Goal: Entertainment & Leisure: Consume media (video, audio)

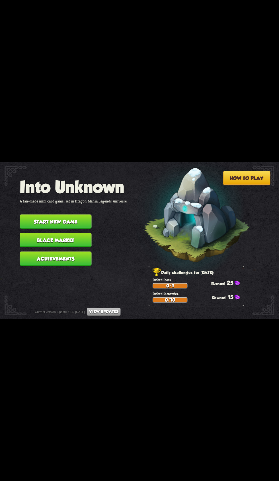
click at [32, 214] on button "Start new game" at bounding box center [56, 221] width 72 height 14
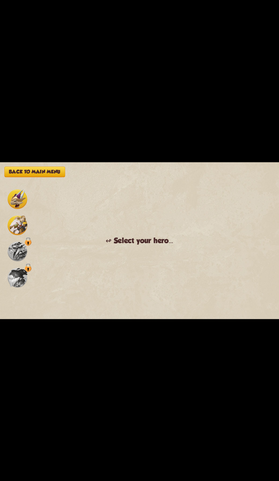
click at [20, 229] on img at bounding box center [18, 225] width 20 height 20
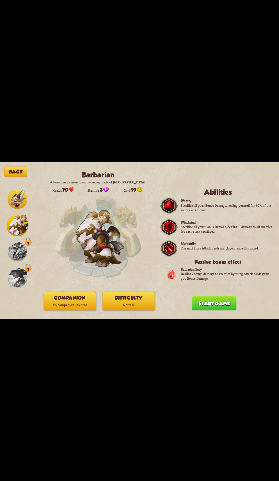
click at [55, 305] on p "No companion selected" at bounding box center [70, 304] width 52 height 7
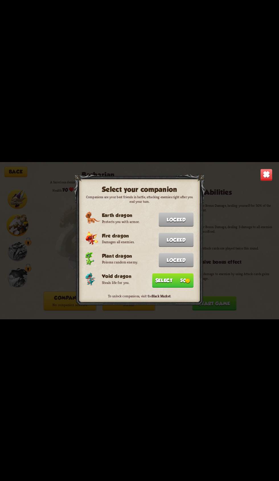
click at [171, 278] on button "Select 50" at bounding box center [172, 280] width 41 height 14
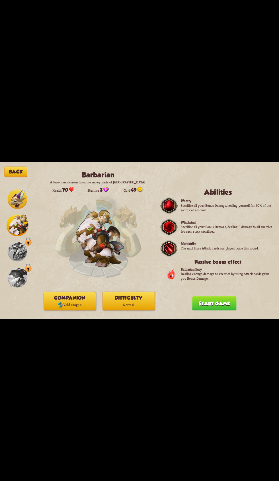
click at [123, 303] on p "Normal" at bounding box center [129, 304] width 52 height 7
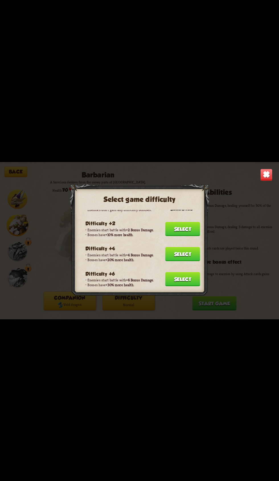
scroll to position [11, 0]
click at [174, 247] on button "Select" at bounding box center [182, 254] width 35 height 14
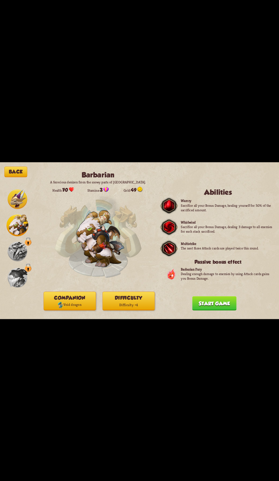
click at [205, 304] on button "Start game" at bounding box center [214, 303] width 44 height 14
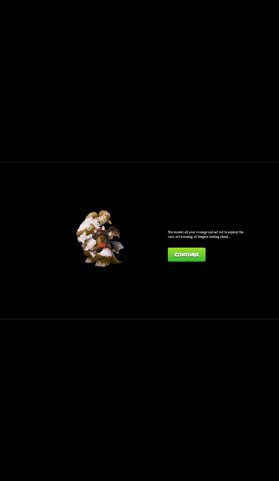
click at [181, 249] on button "Continue" at bounding box center [187, 254] width 38 height 14
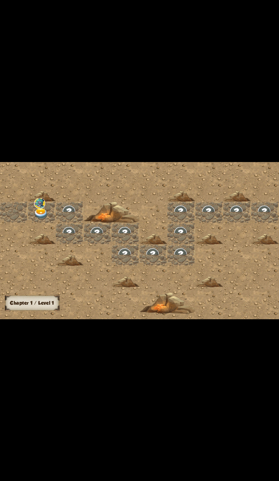
click at [44, 205] on img at bounding box center [39, 203] width 11 height 11
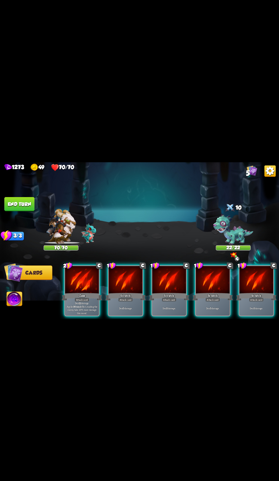
click at [69, 305] on p "Deal 12 damage. Applies Wound effect, making the enemy take 20% more damage thi…" at bounding box center [82, 307] width 32 height 13
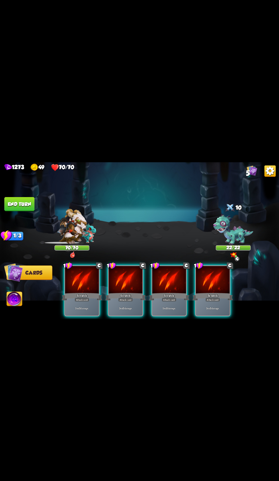
click at [70, 295] on div "Scratch" at bounding box center [82, 296] width 40 height 9
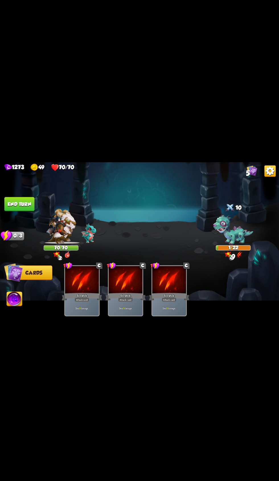
click at [12, 197] on button "End turn" at bounding box center [19, 204] width 30 height 14
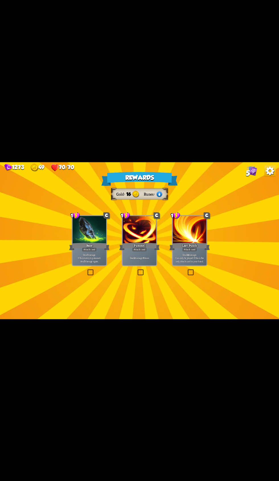
click at [144, 245] on div "Pummel" at bounding box center [139, 246] width 40 height 9
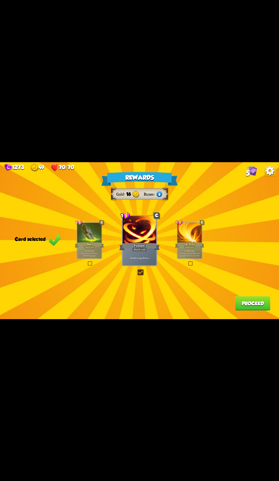
click at [240, 306] on button "Proceed" at bounding box center [252, 303] width 35 height 14
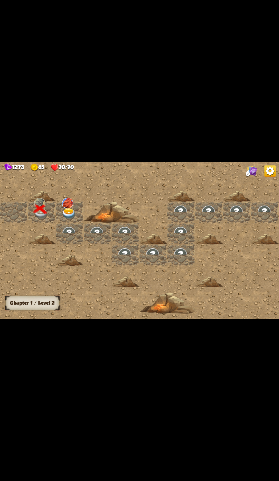
click at [63, 222] on div at bounding box center [70, 211] width 28 height 21
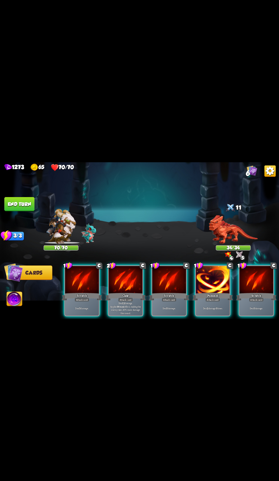
click at [111, 292] on div "Claw" at bounding box center [125, 296] width 40 height 9
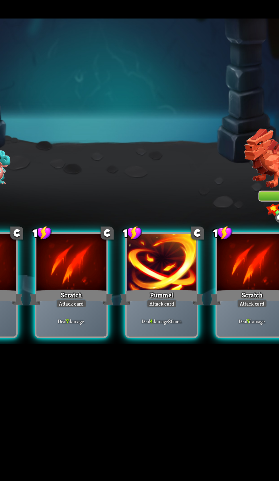
click at [178, 283] on div at bounding box center [169, 280] width 34 height 28
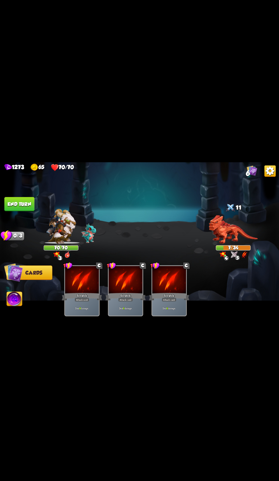
click at [16, 205] on button "End turn" at bounding box center [19, 204] width 30 height 14
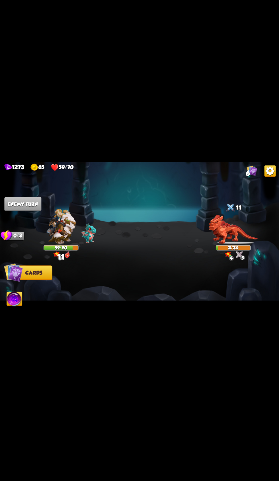
click at [13, 307] on img at bounding box center [14, 299] width 15 height 16
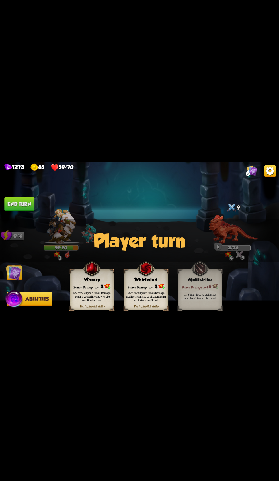
click at [80, 293] on div "Sacrifice all your Bonus Damage, healing yourself for 50% of the sacrificed amo…" at bounding box center [92, 296] width 40 height 11
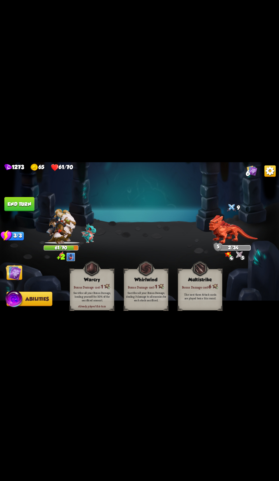
click at [13, 210] on button "End turn" at bounding box center [19, 204] width 30 height 14
click at [14, 273] on img at bounding box center [14, 272] width 16 height 16
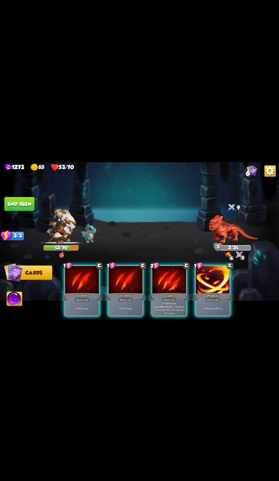
click at [70, 292] on div "Scratch" at bounding box center [82, 296] width 40 height 9
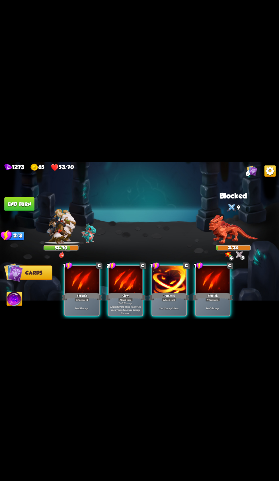
click at [18, 203] on button "End turn" at bounding box center [19, 204] width 30 height 14
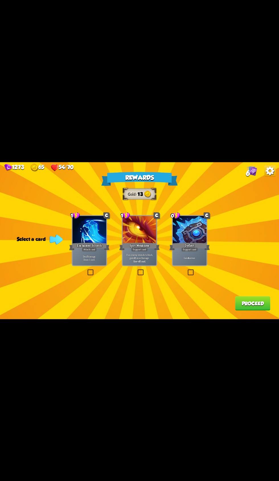
click at [185, 258] on p "Gain 4 armor." at bounding box center [190, 257] width 32 height 3
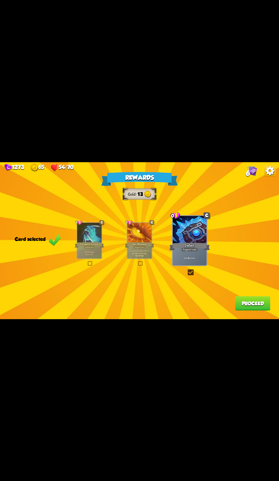
click at [238, 304] on button "Proceed" at bounding box center [252, 303] width 35 height 14
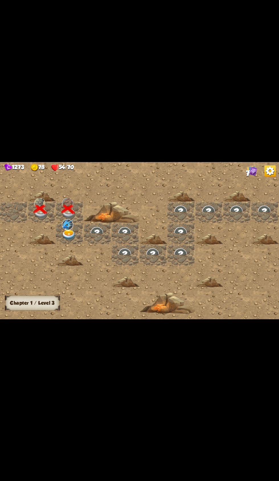
click at [61, 234] on div at bounding box center [70, 233] width 28 height 21
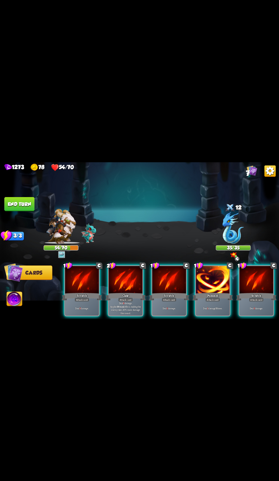
click at [120, 297] on div "Attack card" at bounding box center [125, 299] width 15 height 4
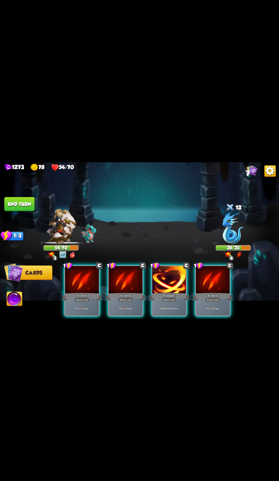
click at [151, 293] on div "Pummel" at bounding box center [169, 296] width 40 height 9
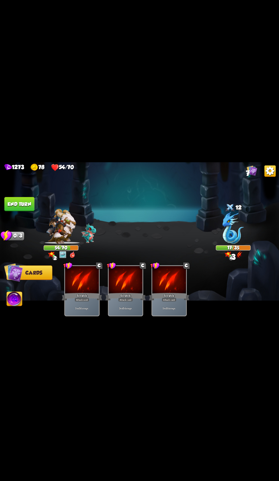
click at [11, 202] on button "End turn" at bounding box center [19, 204] width 30 height 14
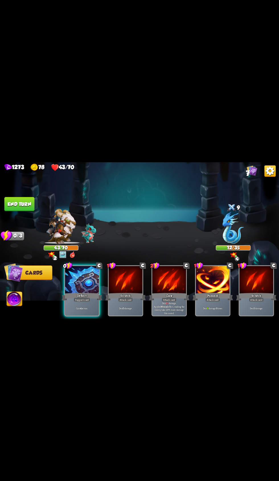
click at [67, 301] on div "Gain 4 armor." at bounding box center [82, 308] width 34 height 15
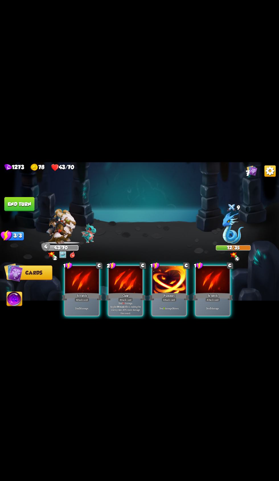
click at [115, 292] on div "Claw" at bounding box center [125, 296] width 40 height 9
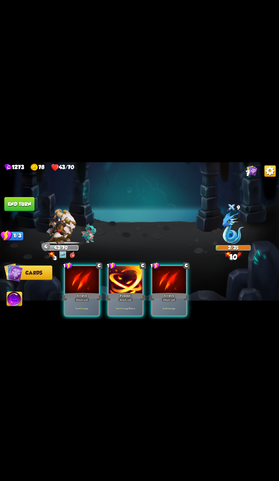
click at [13, 299] on img at bounding box center [14, 299] width 15 height 16
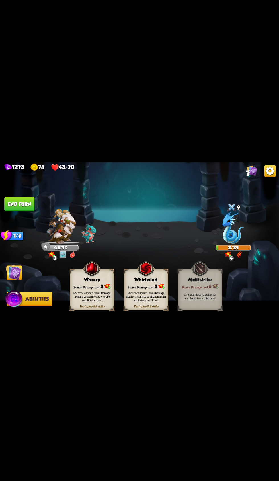
click at [70, 308] on span at bounding box center [72, 306] width 8 height 9
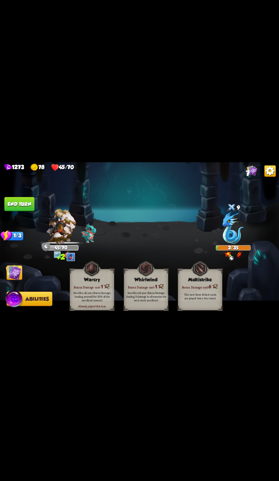
click at [18, 204] on button "End turn" at bounding box center [19, 204] width 30 height 14
click at [16, 278] on img at bounding box center [14, 272] width 16 height 16
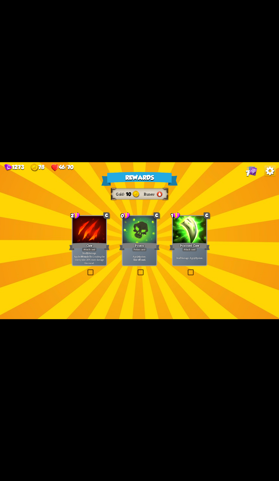
click at [123, 239] on div at bounding box center [140, 230] width 34 height 28
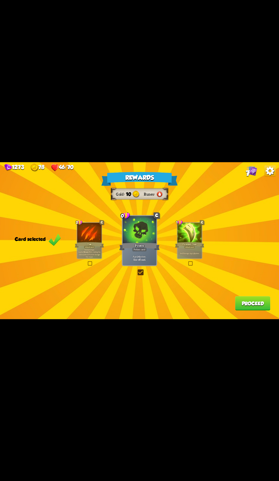
click at [124, 248] on div "Poison" at bounding box center [139, 246] width 40 height 9
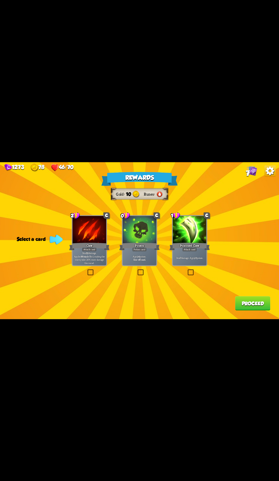
click at [141, 252] on div "Apply 4 poison. One-off card." at bounding box center [140, 257] width 34 height 15
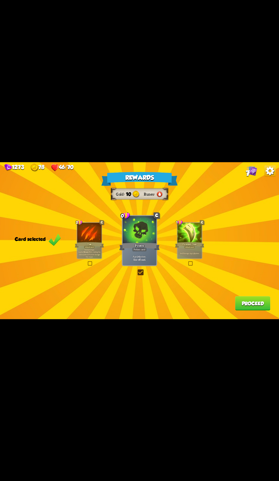
click at [248, 304] on button "Proceed" at bounding box center [252, 303] width 35 height 14
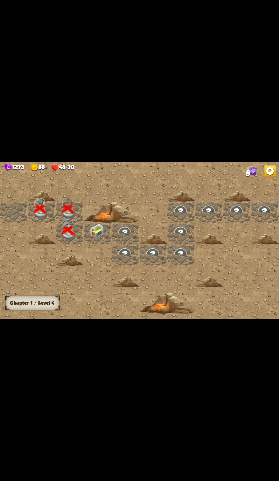
click at [109, 227] on div at bounding box center [98, 233] width 28 height 21
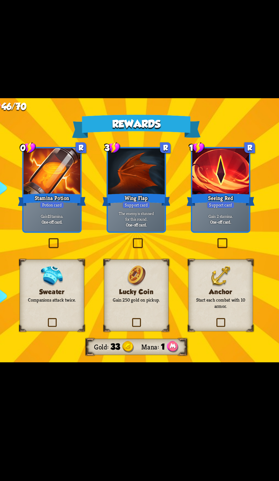
click at [186, 273] on img at bounding box center [190, 267] width 12 height 13
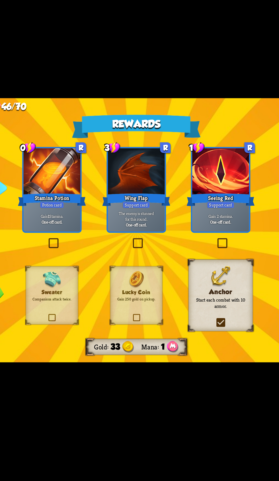
click at [104, 212] on div at bounding box center [90, 206] width 34 height 28
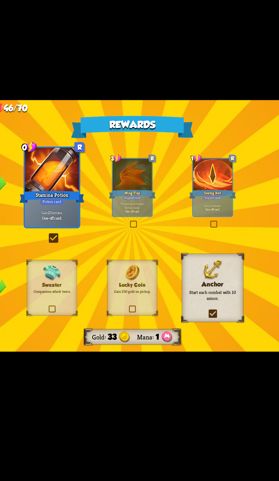
scroll to position [0, 0]
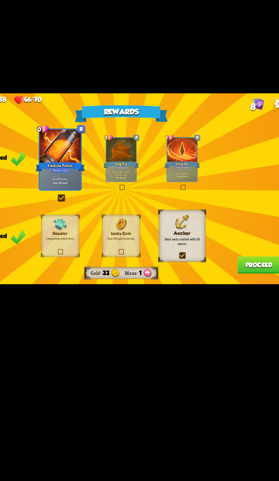
click at [252, 306] on button "Proceed" at bounding box center [252, 303] width 35 height 14
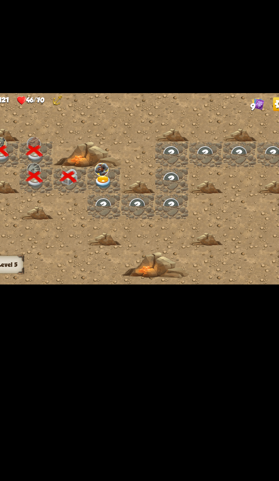
click at [123, 239] on img at bounding box center [125, 234] width 14 height 11
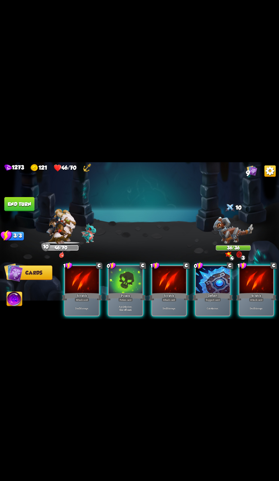
click at [123, 292] on div "Poison" at bounding box center [125, 296] width 40 height 9
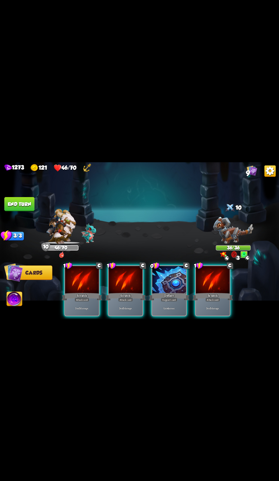
click at [161, 282] on div at bounding box center [169, 280] width 34 height 28
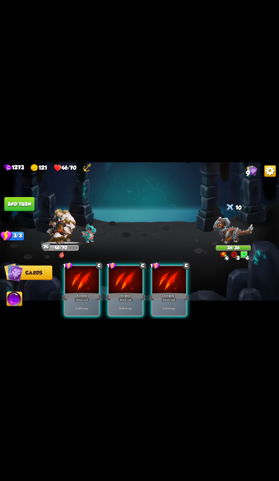
click at [166, 301] on div "Deal 5 damage." at bounding box center [169, 308] width 34 height 15
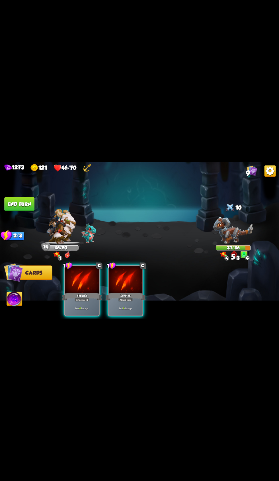
click at [126, 292] on div "Scratch" at bounding box center [125, 296] width 40 height 9
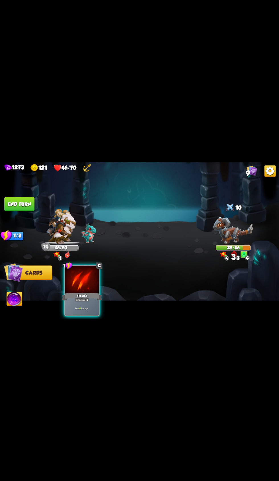
click at [93, 292] on div "Scratch" at bounding box center [82, 296] width 40 height 9
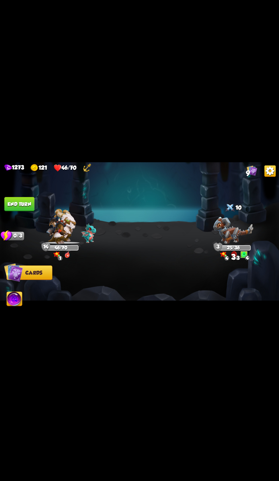
click at [33, 202] on button "End turn" at bounding box center [19, 204] width 30 height 14
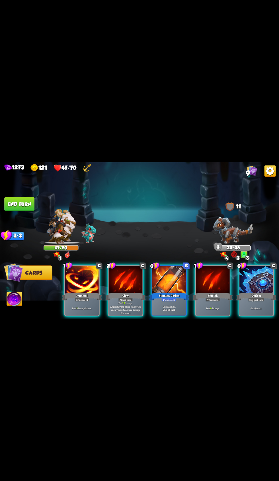
click at [122, 292] on div "Claw" at bounding box center [125, 296] width 40 height 9
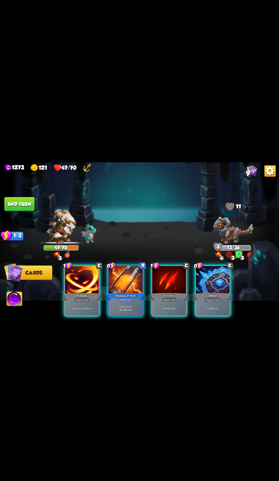
click at [78, 279] on div at bounding box center [82, 280] width 34 height 28
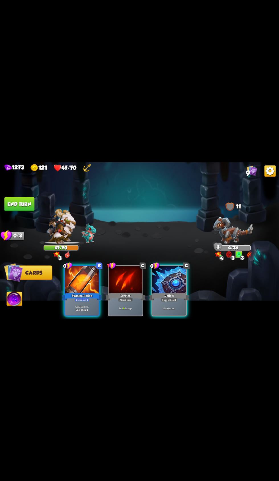
click at [81, 270] on div at bounding box center [82, 280] width 34 height 28
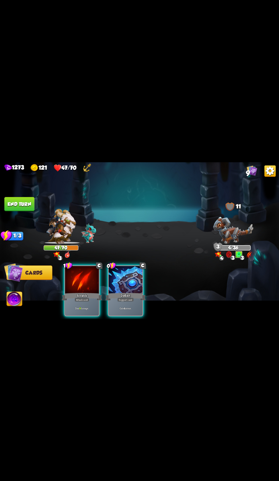
click at [81, 270] on div at bounding box center [82, 280] width 34 height 28
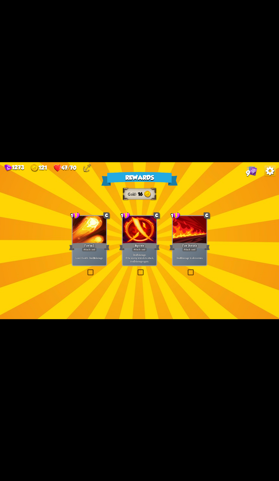
click at [176, 225] on div at bounding box center [190, 230] width 34 height 28
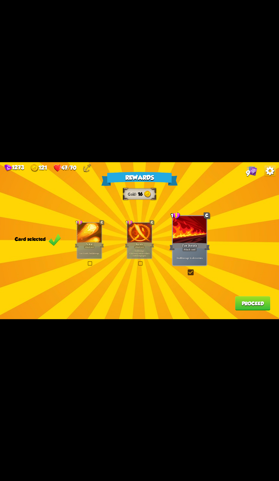
click at [238, 309] on button "Proceed" at bounding box center [252, 303] width 35 height 14
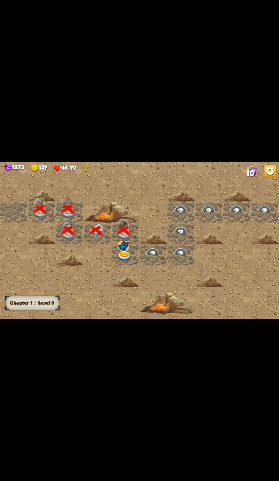
click at [234, 303] on div at bounding box center [181, 240] width 363 height 163
click at [125, 257] on img at bounding box center [125, 256] width 14 height 11
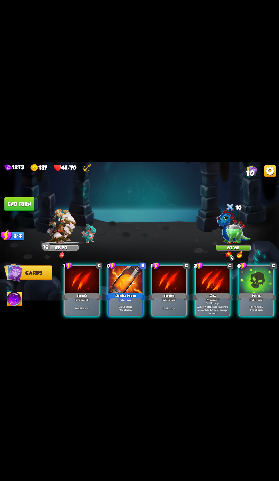
click at [212, 283] on div at bounding box center [213, 280] width 34 height 28
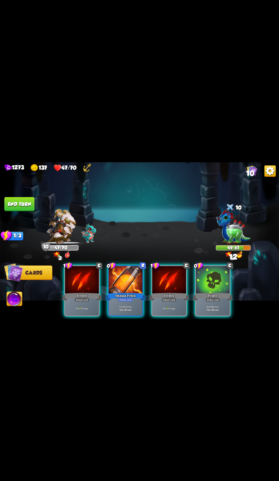
click at [212, 283] on div at bounding box center [213, 280] width 34 height 28
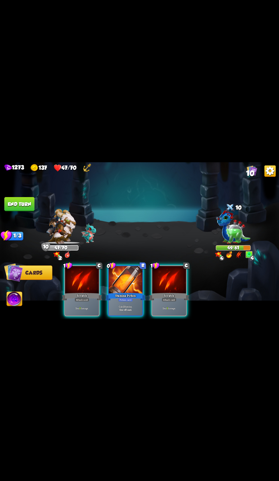
click at [115, 292] on div "Stamina Potion" at bounding box center [125, 296] width 40 height 9
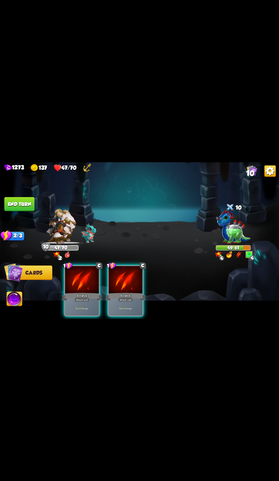
click at [130, 292] on div "Scratch" at bounding box center [125, 296] width 40 height 9
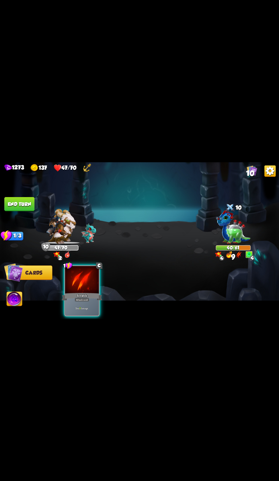
click at [86, 281] on div at bounding box center [82, 280] width 34 height 28
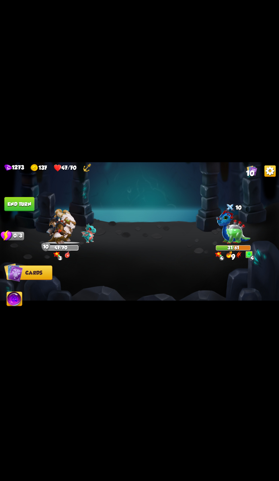
click at [25, 198] on button "End turn" at bounding box center [19, 204] width 30 height 14
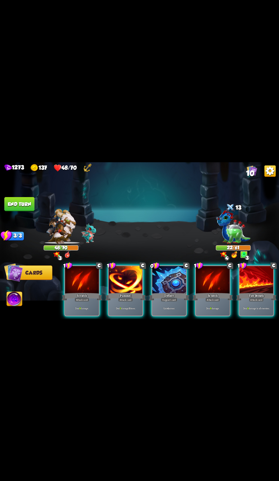
click at [163, 283] on div at bounding box center [169, 280] width 34 height 28
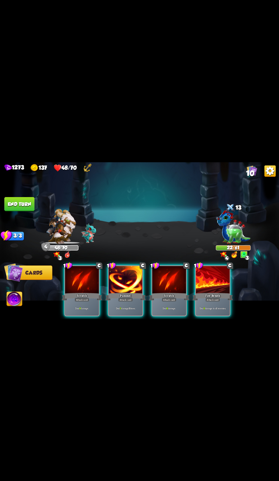
click at [156, 268] on div at bounding box center [169, 280] width 34 height 28
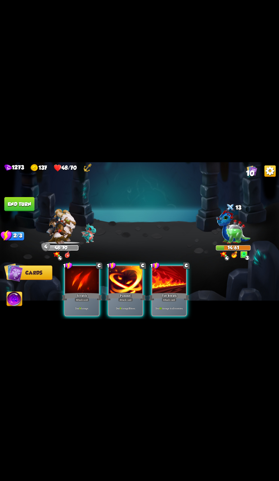
click at [69, 254] on img at bounding box center [67, 254] width 5 height 7
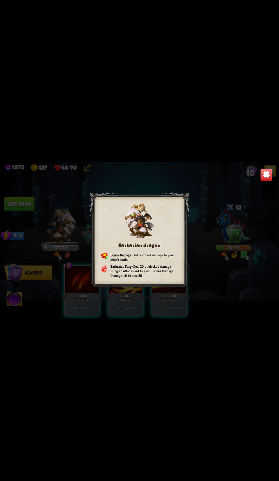
click at [268, 177] on img at bounding box center [266, 174] width 12 height 12
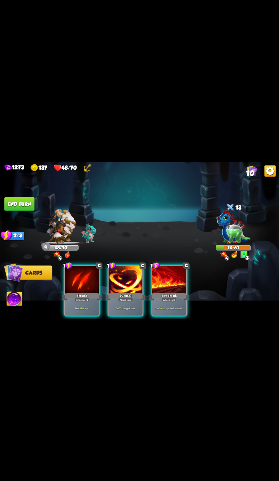
click at [77, 306] on p "Deal 9 damage." at bounding box center [82, 307] width 32 height 3
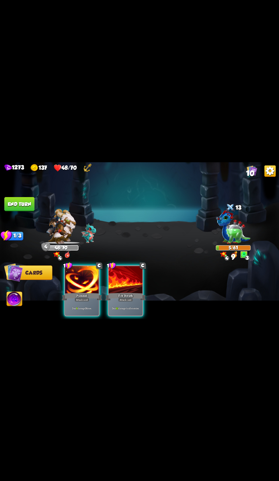
click at [22, 299] on span "Abilities" at bounding box center [18, 299] width 23 height 6
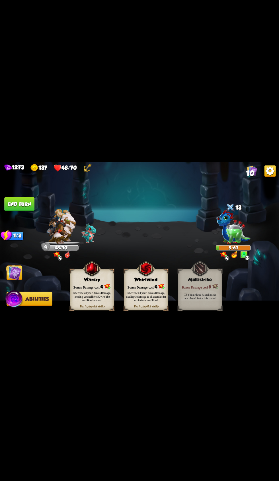
click at [79, 289] on div "Sacrifice all your Bonus Damage, healing yourself for 50% of the sacrificed amo…" at bounding box center [92, 295] width 44 height 17
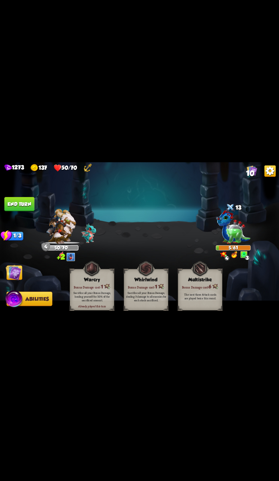
click at [21, 203] on button "End turn" at bounding box center [19, 204] width 30 height 14
click at [25, 294] on button "Abilities" at bounding box center [30, 298] width 46 height 15
click at [19, 273] on img at bounding box center [14, 272] width 16 height 16
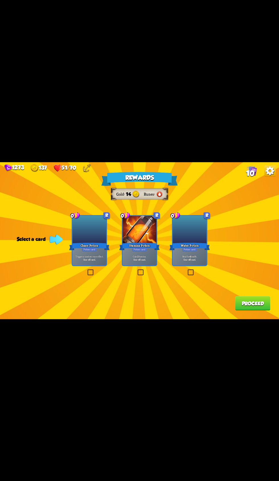
click at [179, 248] on div "Water Potion" at bounding box center [189, 246] width 40 height 9
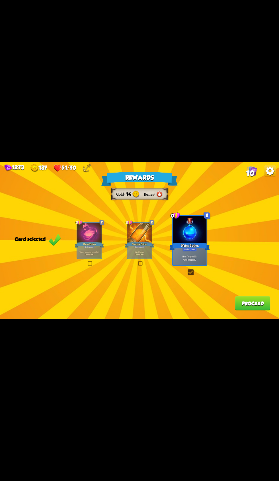
click at [240, 303] on button "Proceed" at bounding box center [252, 303] width 35 height 14
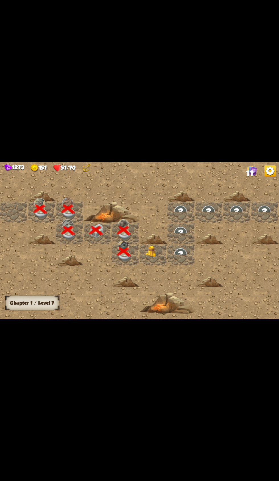
click at [151, 253] on img at bounding box center [152, 251] width 14 height 11
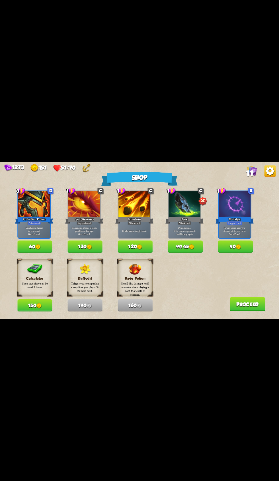
click at [30, 304] on button "150" at bounding box center [34, 305] width 35 height 12
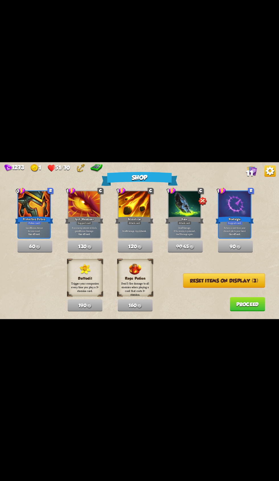
click at [232, 309] on button "Proceed" at bounding box center [247, 304] width 35 height 14
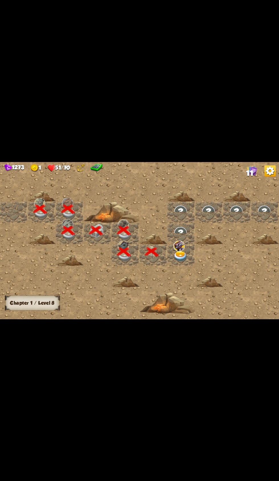
click at [178, 265] on div at bounding box center [181, 254] width 28 height 21
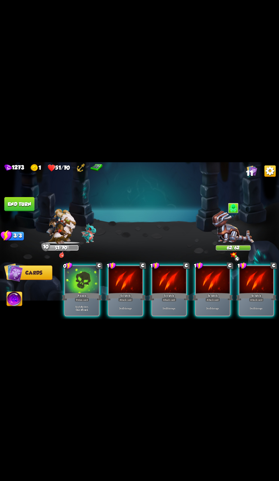
click at [83, 301] on div "Apply 4 poison. One-off card." at bounding box center [82, 308] width 34 height 15
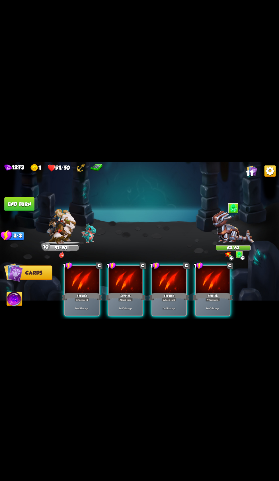
click at [128, 297] on div "Attack card" at bounding box center [125, 299] width 15 height 4
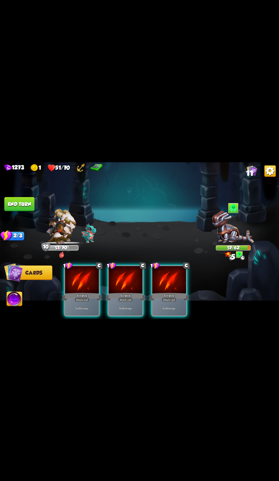
click at [128, 292] on div "Scratch" at bounding box center [125, 296] width 40 height 9
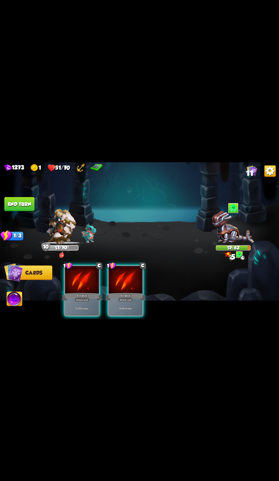
click at [133, 301] on div "Deal 5 damage." at bounding box center [126, 308] width 34 height 15
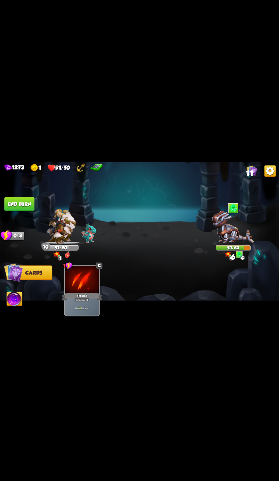
click at [31, 203] on button "End turn" at bounding box center [19, 204] width 30 height 14
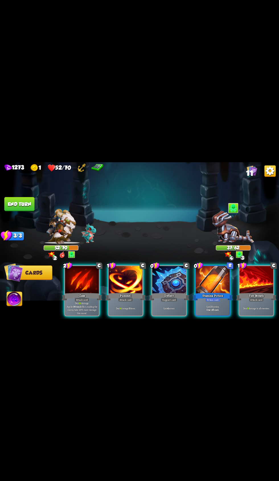
click at [170, 297] on div "Support card" at bounding box center [169, 299] width 17 height 4
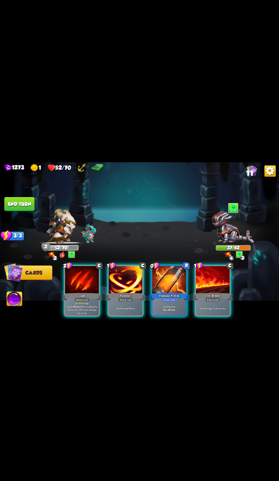
click at [76, 275] on div at bounding box center [82, 280] width 34 height 28
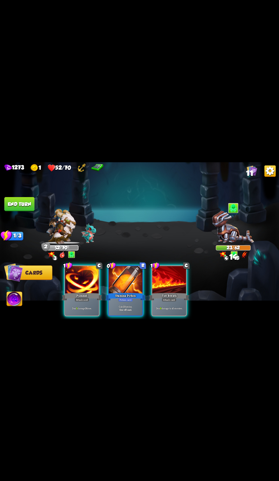
click at [85, 281] on div at bounding box center [82, 280] width 34 height 28
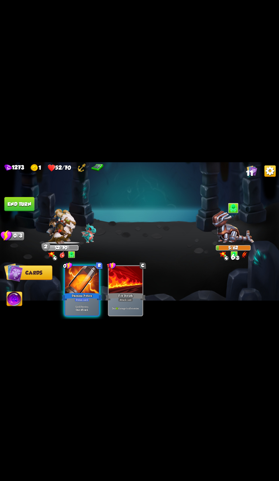
click at [22, 300] on span "Abilities" at bounding box center [18, 299] width 23 height 6
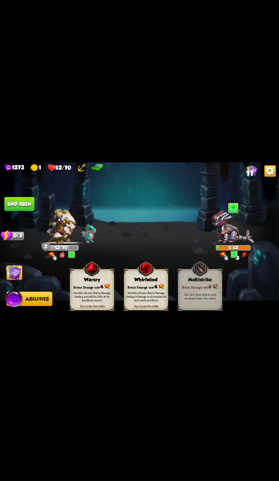
click at [93, 289] on div "Sacrifice all your Bonus Damage, healing yourself for 50% of the sacrificed amo…" at bounding box center [92, 295] width 44 height 17
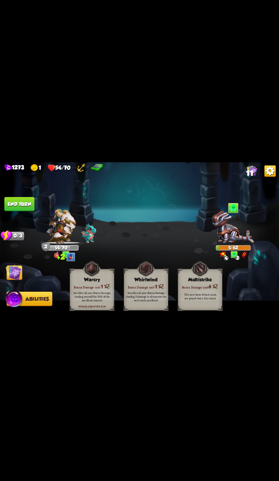
click at [20, 272] on img at bounding box center [14, 272] width 16 height 16
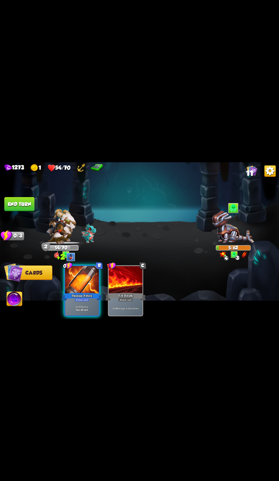
click at [26, 203] on button "End turn" at bounding box center [19, 204] width 30 height 14
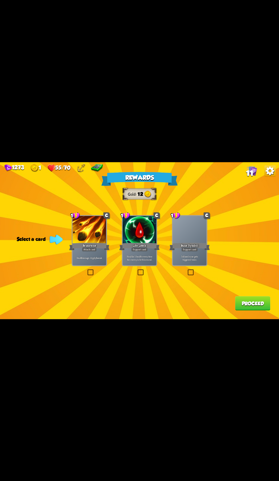
click at [94, 237] on div at bounding box center [90, 230] width 34 height 28
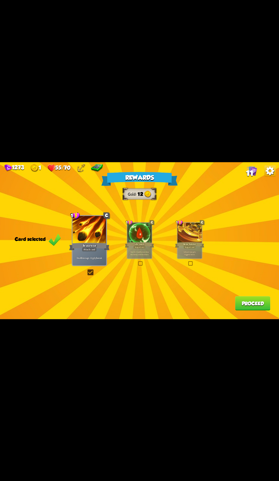
click at [250, 309] on button "Proceed" at bounding box center [252, 303] width 35 height 14
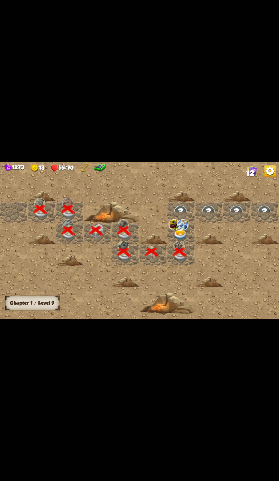
click at [181, 231] on img at bounding box center [180, 234] width 14 height 11
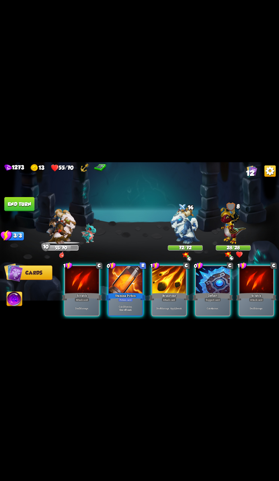
click at [212, 292] on div "Deflect" at bounding box center [212, 296] width 40 height 9
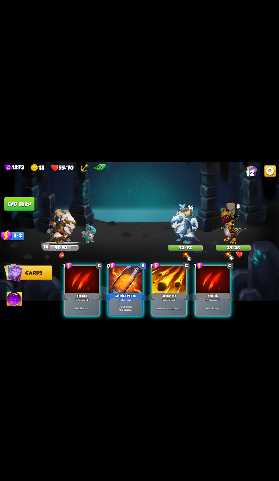
click at [160, 292] on div "Brimstone" at bounding box center [169, 296] width 40 height 9
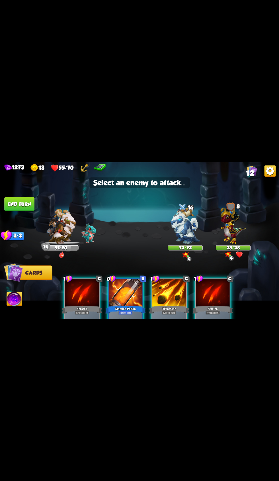
click at [182, 223] on img at bounding box center [184, 225] width 29 height 37
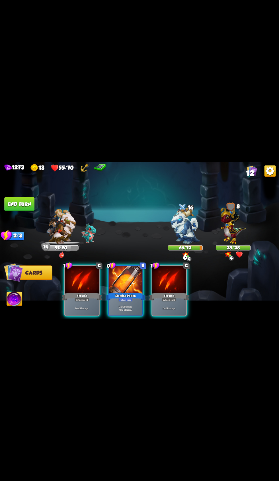
click at [164, 301] on div "Deal 5 damage." at bounding box center [169, 308] width 34 height 15
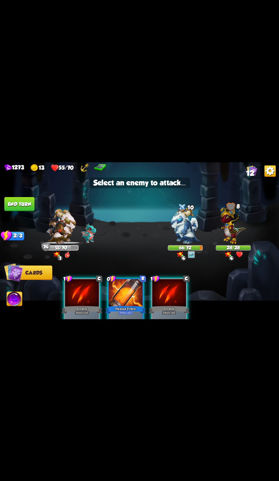
click at [230, 222] on img at bounding box center [233, 224] width 26 height 40
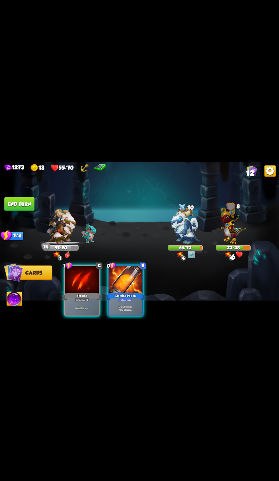
click at [82, 283] on div at bounding box center [82, 280] width 34 height 28
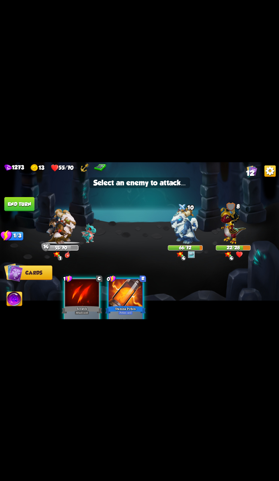
click at [238, 232] on img at bounding box center [233, 224] width 26 height 40
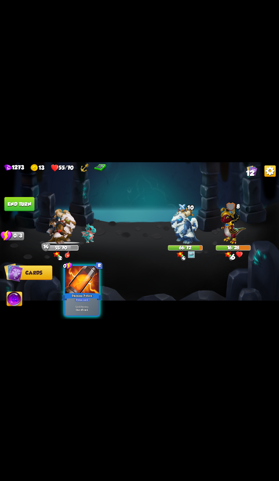
click at [28, 199] on button "End turn" at bounding box center [19, 204] width 30 height 14
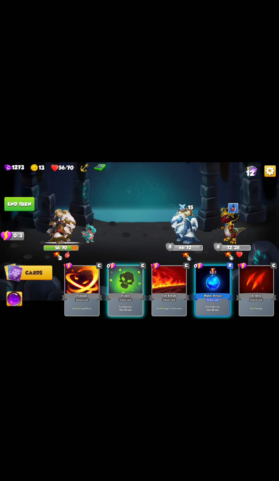
click at [117, 292] on div "Poison" at bounding box center [125, 296] width 40 height 9
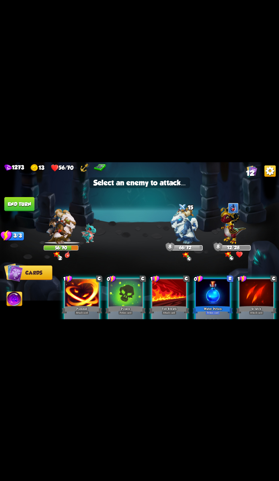
click at [184, 221] on img at bounding box center [184, 225] width 29 height 37
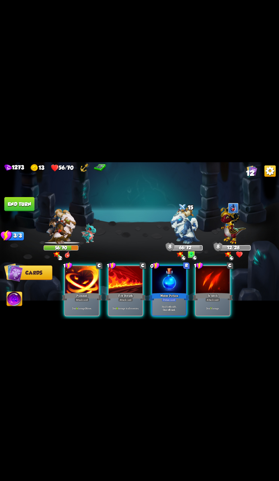
click at [127, 278] on div at bounding box center [126, 280] width 34 height 28
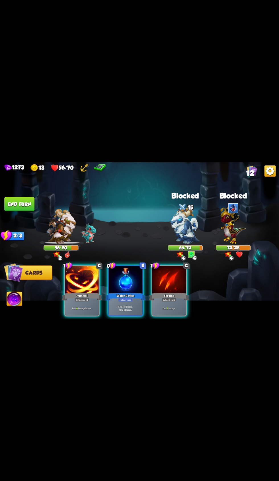
click at [133, 278] on div at bounding box center [126, 280] width 34 height 28
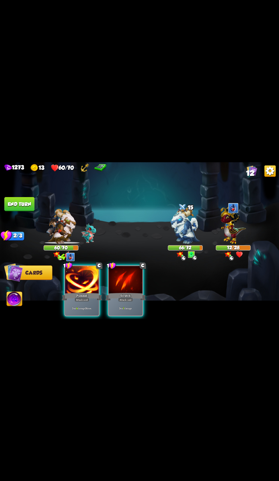
click at [130, 266] on div at bounding box center [126, 280] width 34 height 28
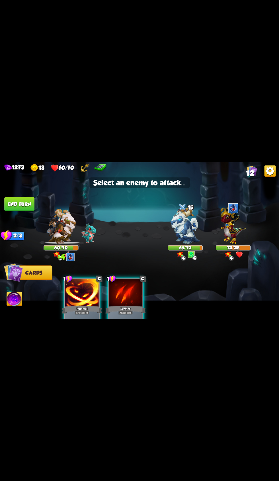
click at [223, 222] on img at bounding box center [233, 224] width 26 height 40
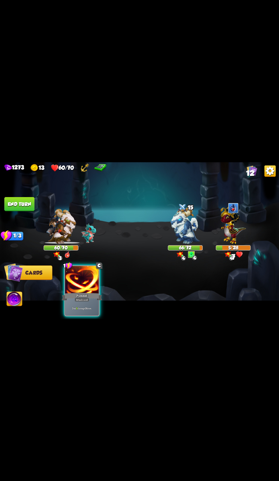
click at [94, 280] on div at bounding box center [82, 280] width 34 height 28
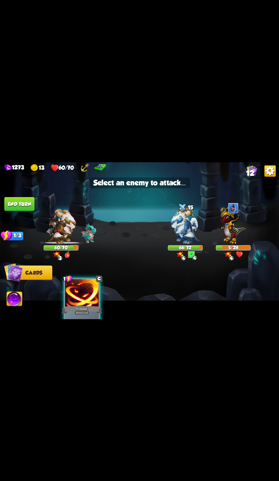
click at [227, 222] on img at bounding box center [233, 224] width 26 height 40
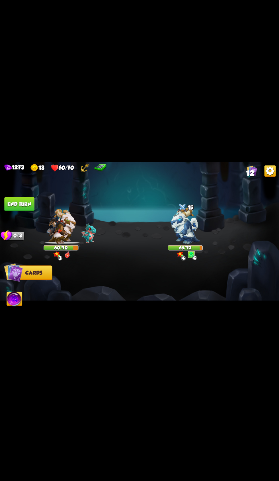
click at [33, 203] on button "End turn" at bounding box center [19, 204] width 30 height 14
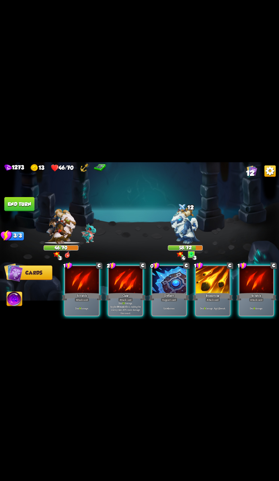
click at [166, 277] on div at bounding box center [169, 280] width 34 height 28
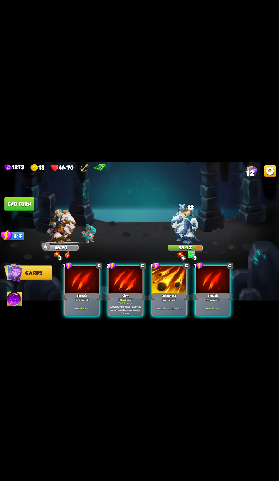
click at [129, 281] on div at bounding box center [126, 280] width 34 height 28
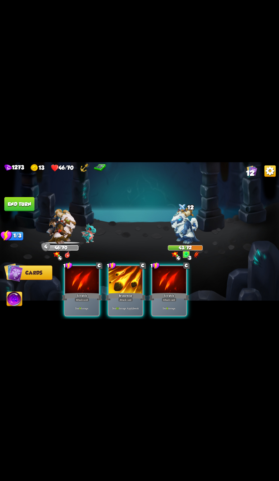
click at [133, 274] on div at bounding box center [126, 280] width 34 height 28
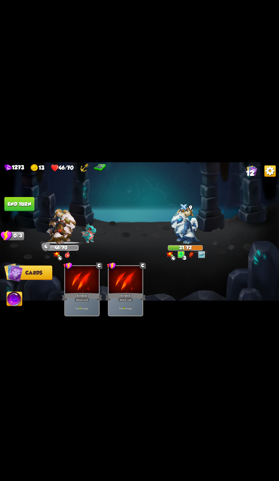
click at [31, 203] on button "End turn" at bounding box center [19, 204] width 30 height 14
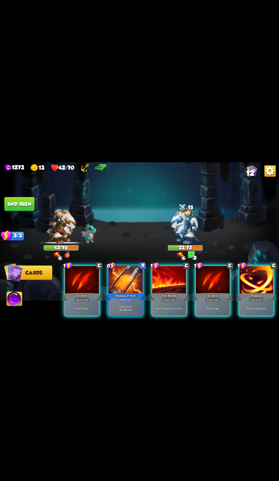
click at [125, 279] on div at bounding box center [126, 280] width 34 height 28
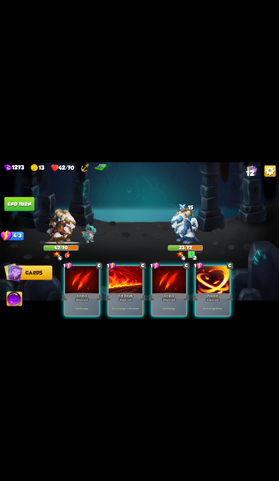
click at [131, 275] on div at bounding box center [126, 280] width 34 height 28
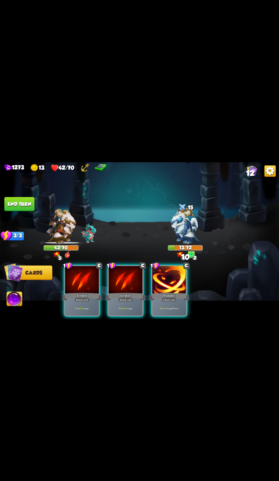
click at [125, 266] on div at bounding box center [126, 280] width 34 height 28
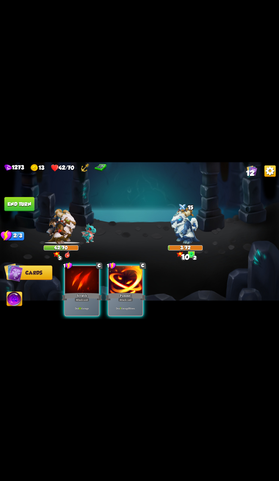
click at [24, 299] on span "Abilities" at bounding box center [18, 299] width 23 height 6
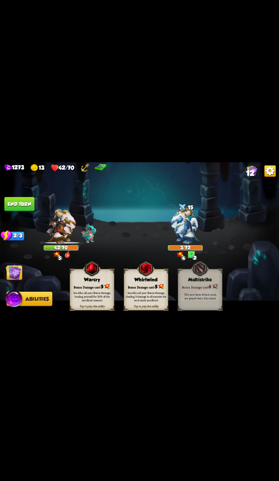
click at [84, 285] on div "Bonus Damage cost: 5" at bounding box center [92, 286] width 44 height 6
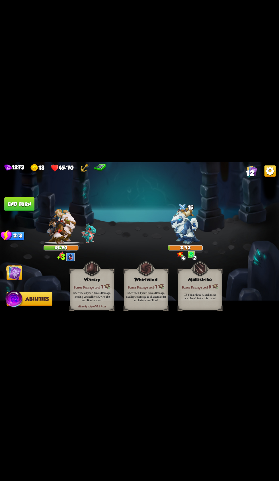
click at [24, 203] on button "End turn" at bounding box center [19, 204] width 30 height 14
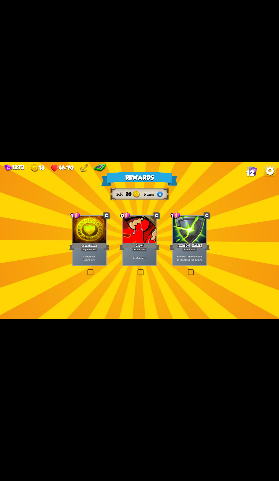
click at [83, 229] on div at bounding box center [90, 230] width 34 height 28
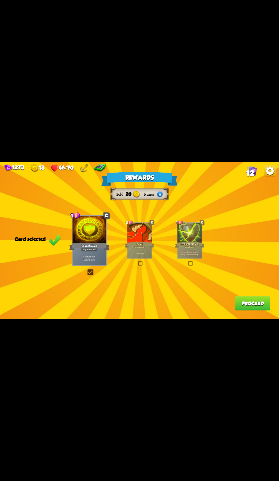
click at [241, 307] on button "Proceed" at bounding box center [252, 303] width 35 height 14
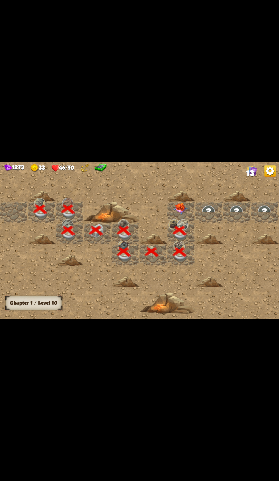
click at [174, 202] on div at bounding box center [181, 211] width 28 height 21
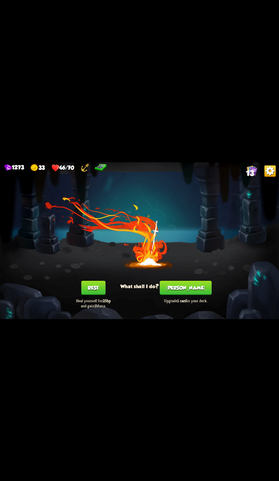
click at [86, 291] on button "Rest" at bounding box center [93, 287] width 24 height 14
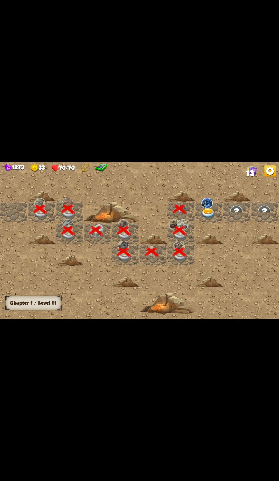
scroll to position [0, 109]
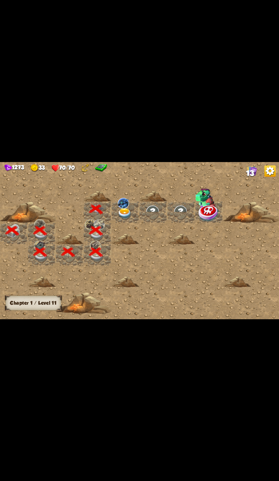
click at [125, 212] on img at bounding box center [125, 213] width 14 height 11
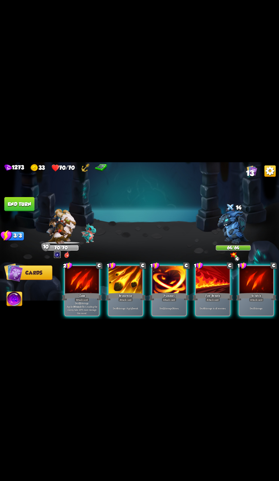
click at [77, 292] on div "Claw" at bounding box center [82, 296] width 40 height 9
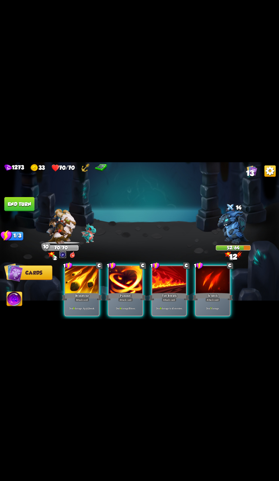
click at [124, 282] on div at bounding box center [126, 280] width 34 height 28
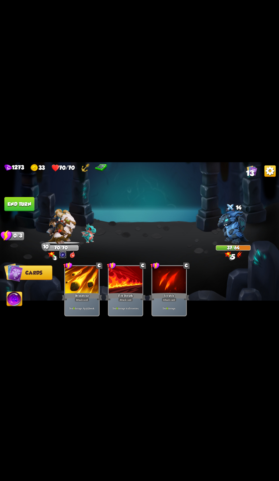
click at [30, 207] on button "End turn" at bounding box center [19, 204] width 30 height 14
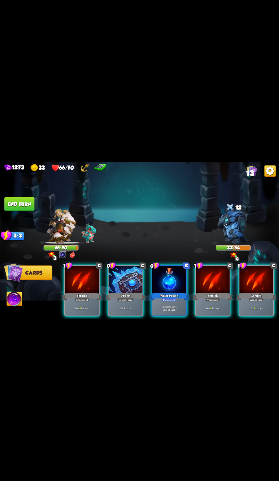
click at [126, 268] on div at bounding box center [126, 280] width 34 height 28
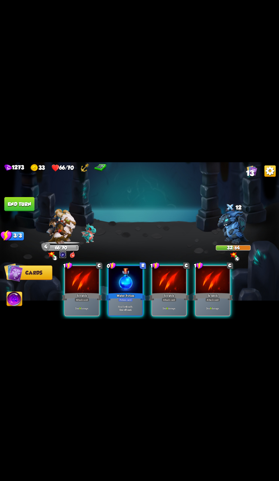
click at [170, 272] on div at bounding box center [169, 280] width 34 height 28
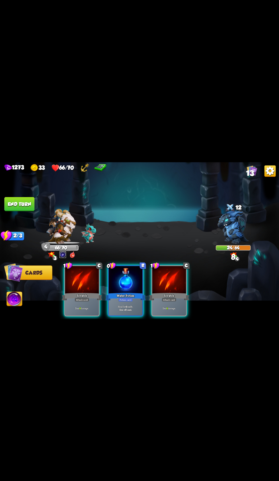
click at [170, 271] on div at bounding box center [169, 280] width 34 height 28
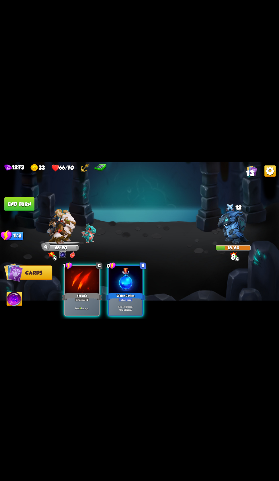
click at [73, 281] on div at bounding box center [82, 280] width 34 height 28
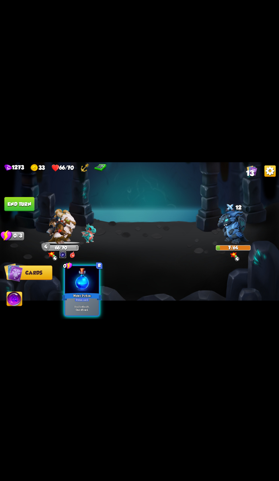
click at [86, 268] on div at bounding box center [82, 280] width 34 height 28
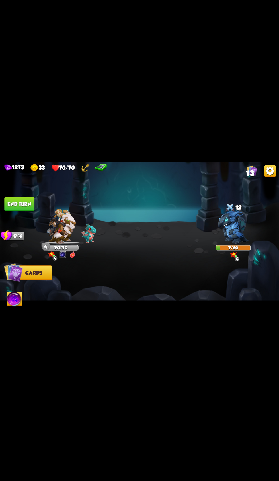
click at [32, 203] on button "End turn" at bounding box center [19, 204] width 30 height 14
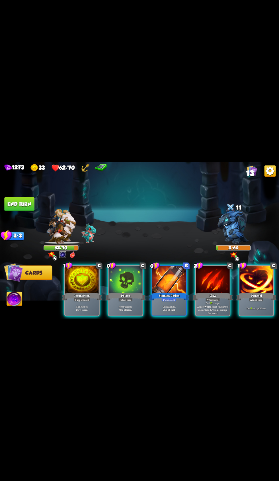
click at [116, 281] on div at bounding box center [126, 280] width 34 height 28
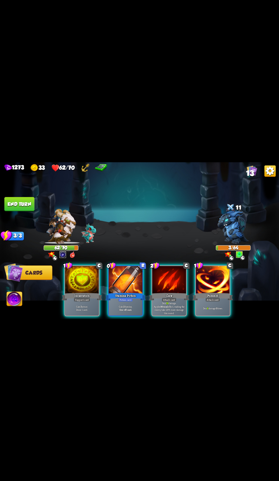
click at [20, 299] on img at bounding box center [14, 299] width 15 height 16
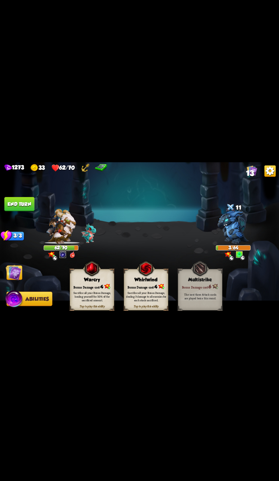
click at [82, 278] on div "Warcry" at bounding box center [92, 280] width 44 height 6
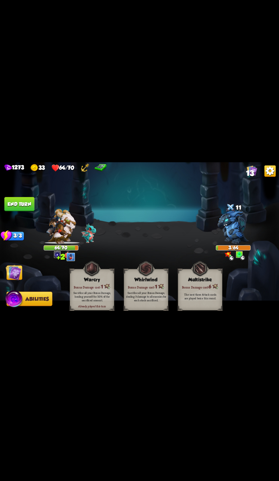
click at [24, 203] on button "End turn" at bounding box center [19, 204] width 30 height 14
click at [19, 272] on img at bounding box center [14, 272] width 16 height 16
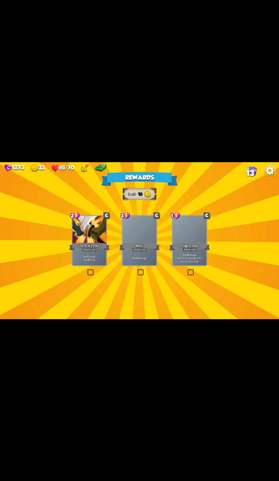
click at [84, 236] on div at bounding box center [90, 230] width 34 height 28
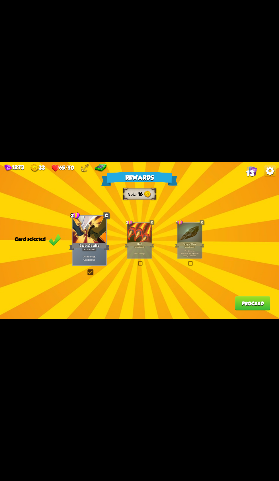
click at [242, 308] on button "Proceed" at bounding box center [252, 303] width 35 height 14
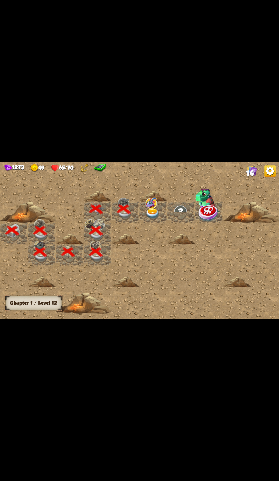
click at [147, 211] on img at bounding box center [152, 213] width 14 height 11
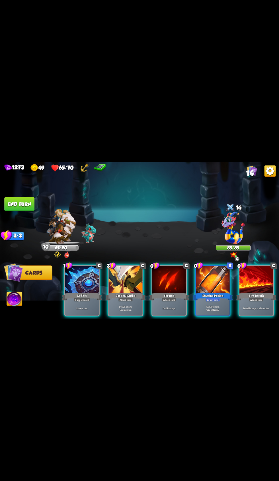
click at [155, 283] on div at bounding box center [169, 280] width 34 height 28
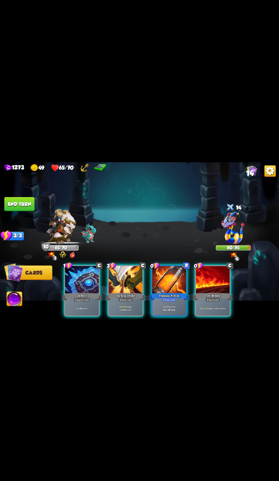
click at [122, 279] on div at bounding box center [126, 280] width 34 height 28
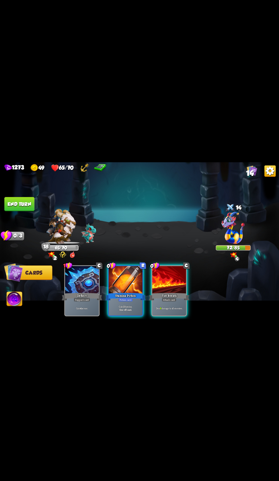
click at [178, 282] on div at bounding box center [169, 280] width 34 height 28
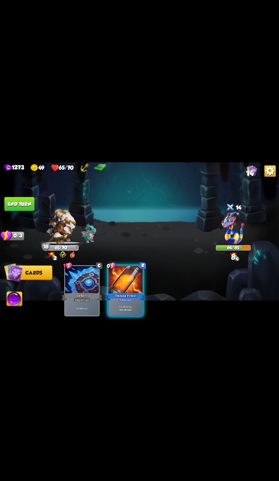
click at [32, 204] on button "End turn" at bounding box center [19, 204] width 30 height 14
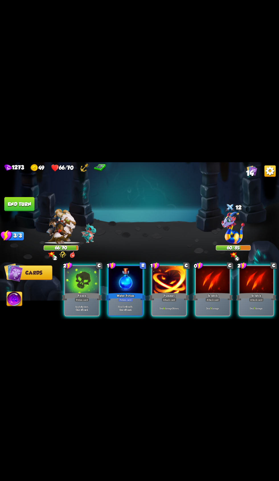
click at [81, 281] on div at bounding box center [82, 280] width 34 height 28
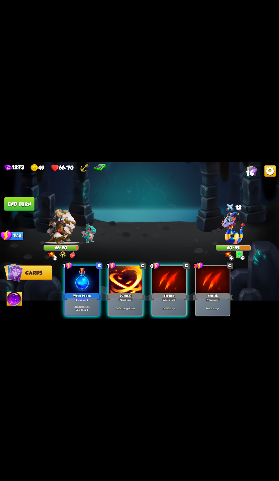
click at [174, 278] on div at bounding box center [169, 280] width 34 height 28
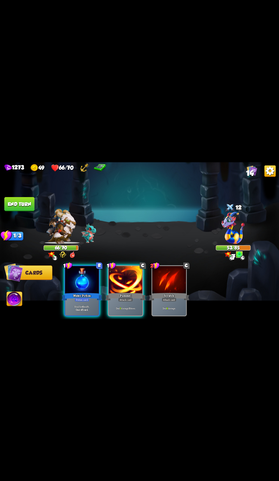
click at [121, 275] on div at bounding box center [126, 280] width 34 height 28
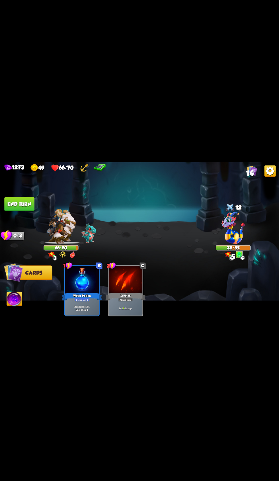
click at [26, 203] on button "End turn" at bounding box center [19, 204] width 30 height 14
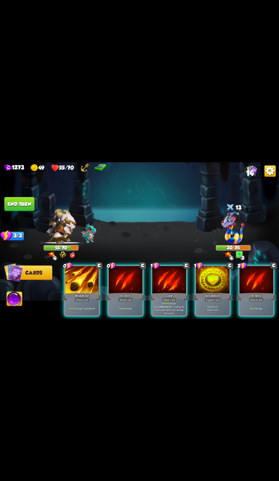
click at [160, 293] on div "Claw" at bounding box center [169, 296] width 40 height 9
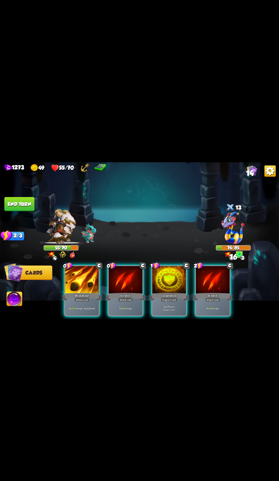
click at [154, 301] on div "Gain 7 armor. Draw 1 card." at bounding box center [169, 308] width 34 height 15
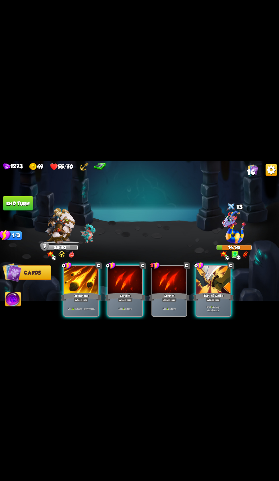
click at [129, 297] on div "Attack card" at bounding box center [125, 299] width 15 height 4
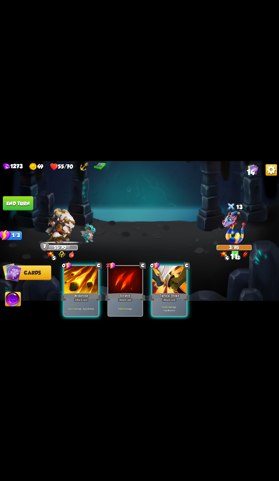
click at [16, 299] on img at bounding box center [14, 299] width 15 height 16
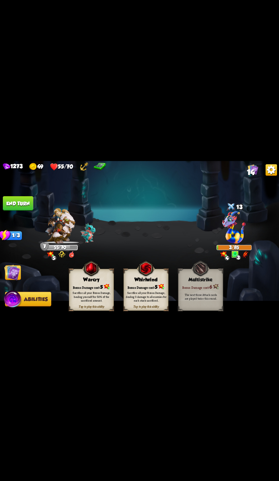
click at [71, 299] on div "Sacrifice all your Bonus Damage, healing yourself for 50% of the sacrificed amo…" at bounding box center [92, 295] width 44 height 17
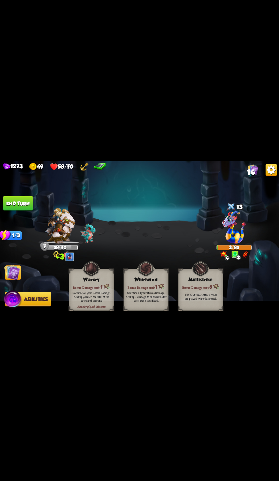
click at [20, 203] on button "End turn" at bounding box center [19, 204] width 30 height 14
click at [20, 274] on img at bounding box center [14, 272] width 16 height 16
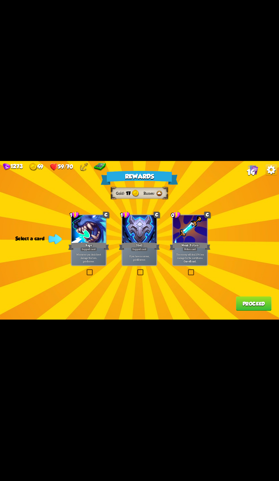
click at [185, 254] on p "The enemy will deal 25% less damage for the next 2 turns." at bounding box center [190, 256] width 32 height 7
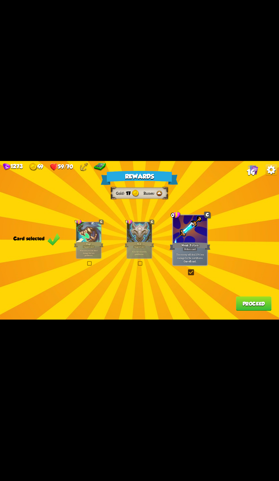
click at [238, 305] on button "Proceed" at bounding box center [252, 303] width 35 height 14
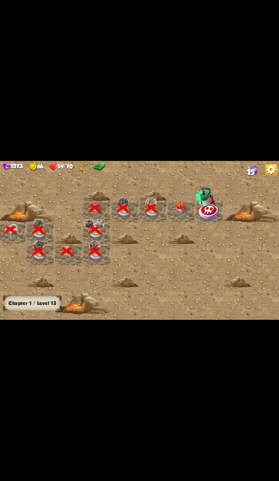
click at [188, 209] on div at bounding box center [181, 211] width 28 height 21
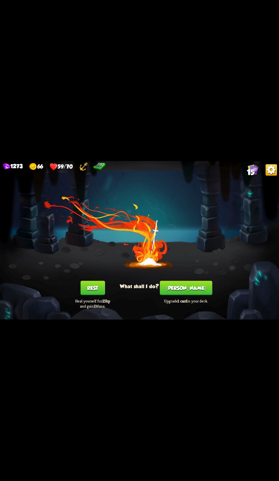
click at [184, 289] on button "[PERSON_NAME]" at bounding box center [186, 287] width 52 height 14
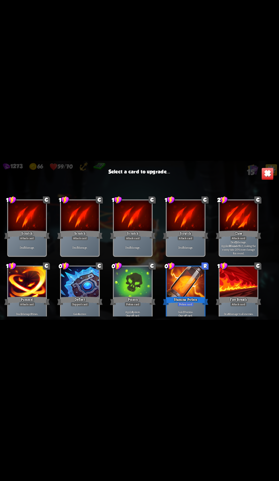
scroll to position [94, 0]
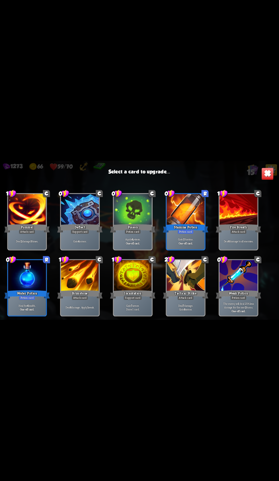
click at [179, 283] on div at bounding box center [185, 276] width 38 height 32
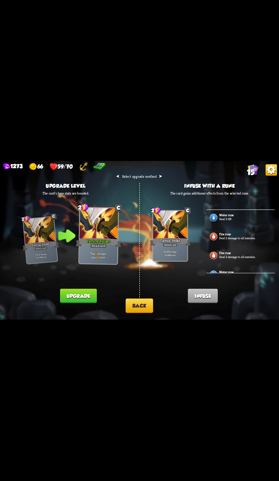
click at [67, 291] on button "Upgrade" at bounding box center [79, 295] width 36 height 14
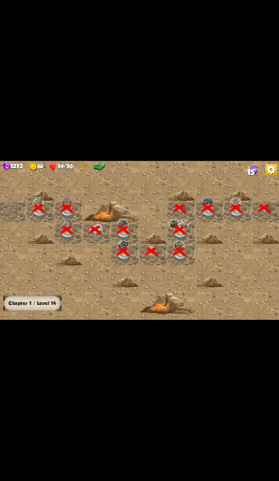
scroll to position [0, 109]
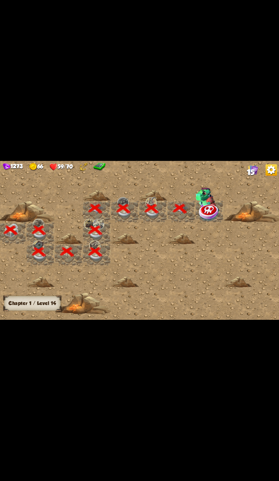
click at [207, 212] on img at bounding box center [208, 213] width 21 height 18
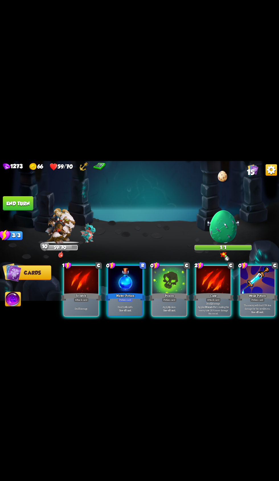
click at [20, 207] on button "End turn" at bounding box center [19, 204] width 30 height 14
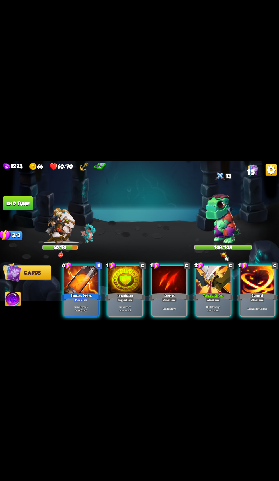
click at [211, 278] on div at bounding box center [213, 280] width 34 height 28
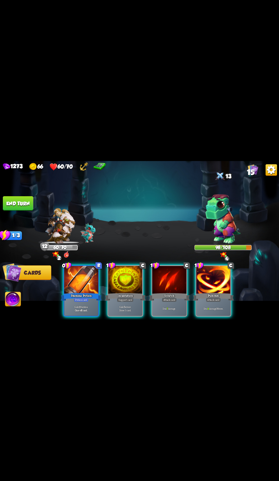
click at [205, 292] on div "Pummel" at bounding box center [212, 296] width 40 height 9
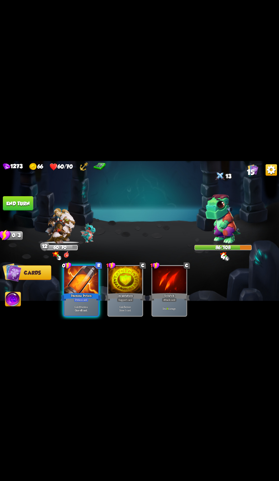
click at [24, 203] on button "End turn" at bounding box center [19, 204] width 30 height 14
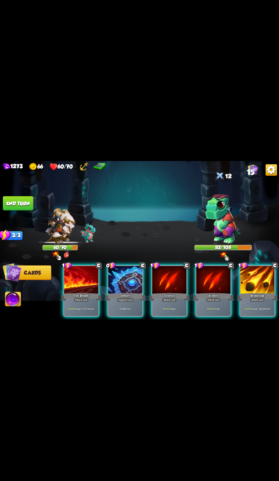
click at [135, 276] on div at bounding box center [126, 280] width 34 height 28
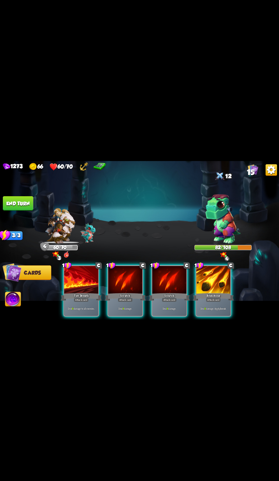
click at [215, 292] on div "Brimstone" at bounding box center [212, 296] width 40 height 9
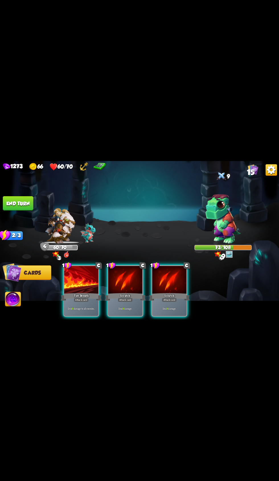
click at [164, 281] on div at bounding box center [169, 280] width 34 height 28
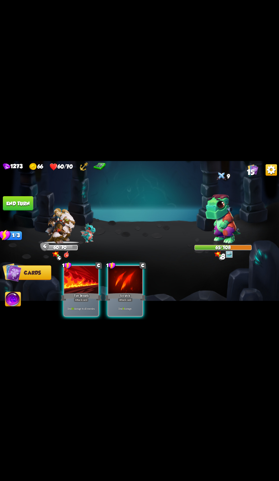
click at [80, 292] on div "Fire Breath" at bounding box center [82, 296] width 40 height 9
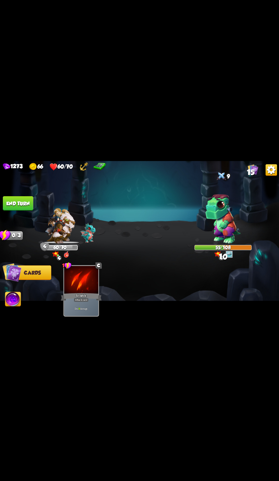
click at [45, 209] on div at bounding box center [61, 207] width 35 height 11
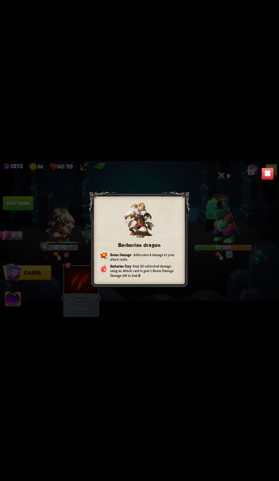
click at [268, 178] on img at bounding box center [266, 174] width 12 height 12
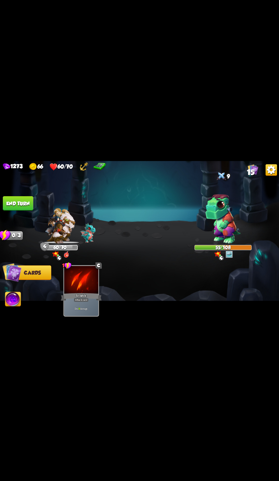
click at [32, 206] on button "End turn" at bounding box center [19, 204] width 31 height 15
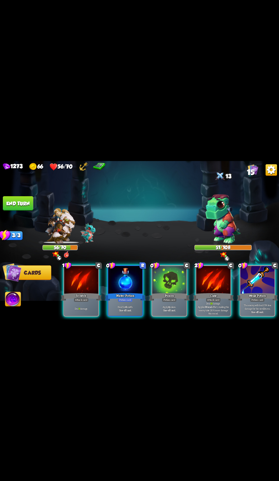
click at [165, 279] on div at bounding box center [169, 280] width 34 height 28
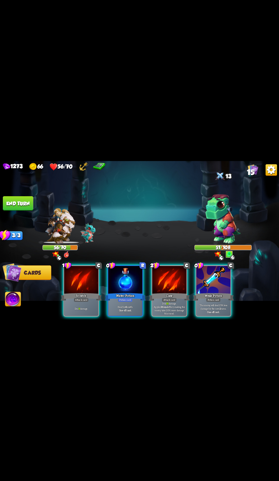
click at [202, 272] on div at bounding box center [213, 280] width 34 height 28
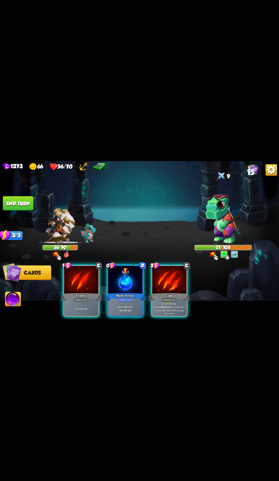
click at [170, 292] on div "Claw" at bounding box center [169, 296] width 40 height 9
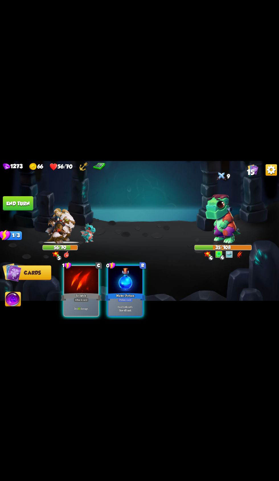
click at [132, 282] on div at bounding box center [126, 280] width 34 height 28
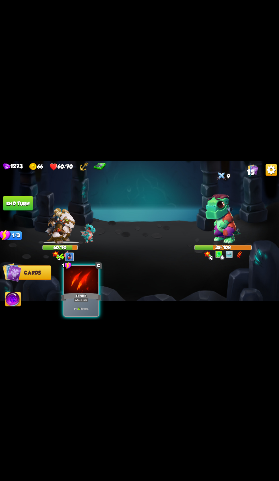
click at [86, 278] on div at bounding box center [82, 280] width 34 height 28
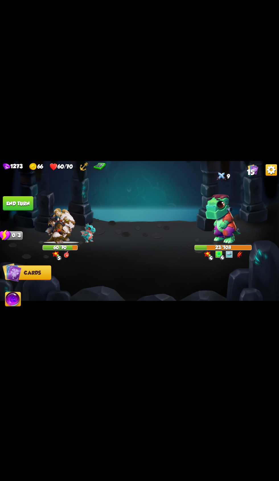
click at [29, 200] on button "End turn" at bounding box center [19, 204] width 30 height 14
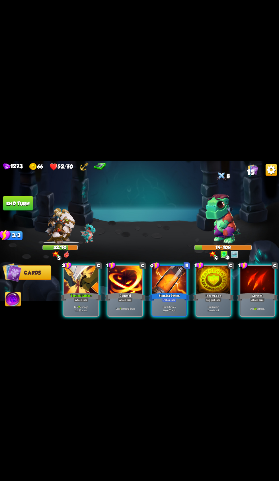
click at [84, 281] on div at bounding box center [82, 280] width 34 height 28
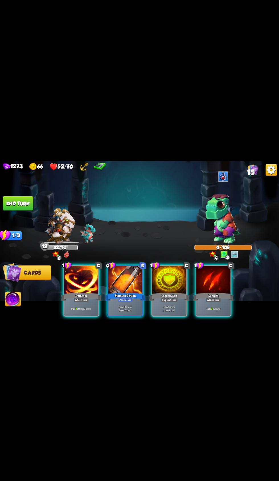
click at [34, 200] on button "End turn" at bounding box center [19, 204] width 30 height 14
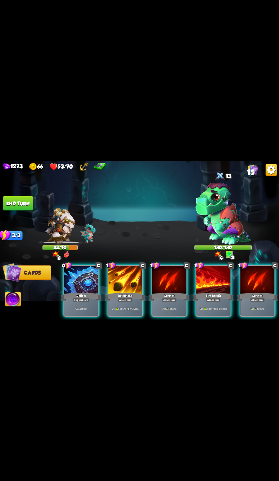
click at [65, 266] on div at bounding box center [82, 280] width 34 height 28
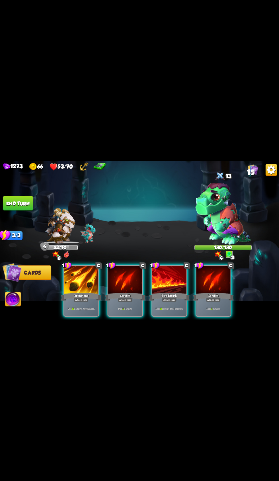
click at [82, 275] on div at bounding box center [82, 280] width 34 height 28
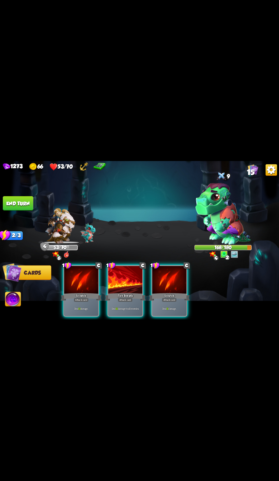
click at [114, 280] on div at bounding box center [126, 280] width 34 height 28
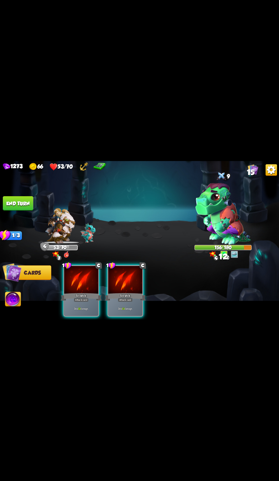
click at [119, 266] on div at bounding box center [126, 280] width 34 height 28
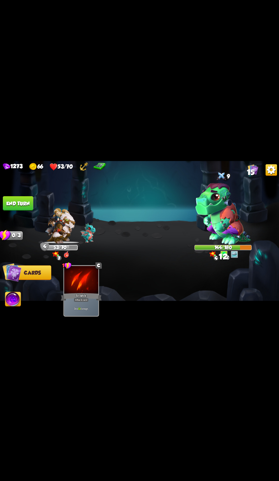
click at [23, 203] on button "End turn" at bounding box center [19, 204] width 30 height 14
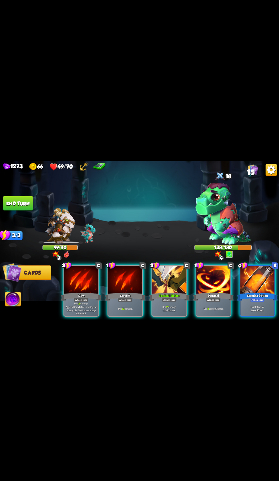
click at [251, 297] on div "Potion card" at bounding box center [256, 299] width 15 height 4
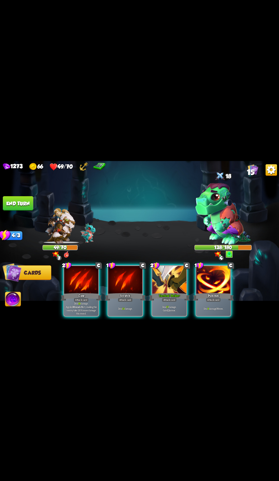
click at [82, 297] on div "Attack card" at bounding box center [82, 299] width 15 height 4
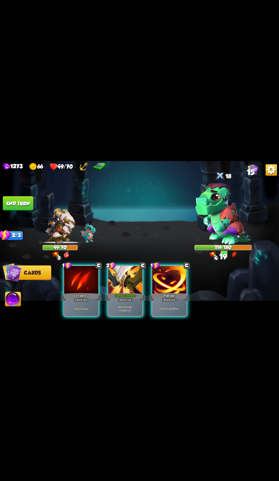
click at [118, 277] on div at bounding box center [126, 280] width 34 height 28
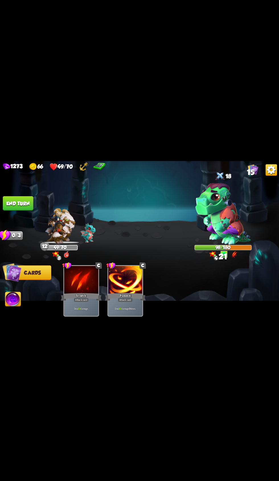
click at [26, 205] on button "End turn" at bounding box center [19, 204] width 30 height 14
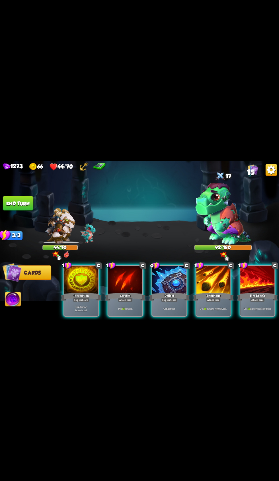
click at [72, 273] on div at bounding box center [82, 280] width 34 height 28
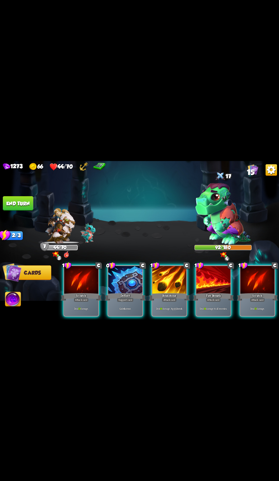
click at [125, 268] on div at bounding box center [126, 280] width 34 height 28
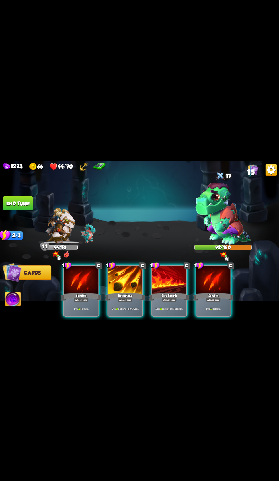
click at [120, 267] on div at bounding box center [126, 280] width 34 height 28
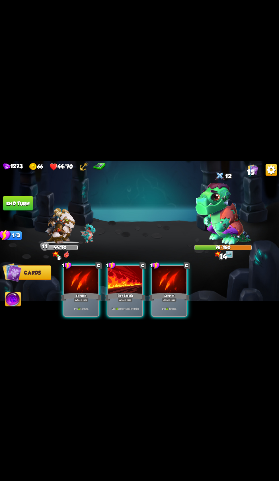
click at [120, 267] on div at bounding box center [126, 280] width 34 height 28
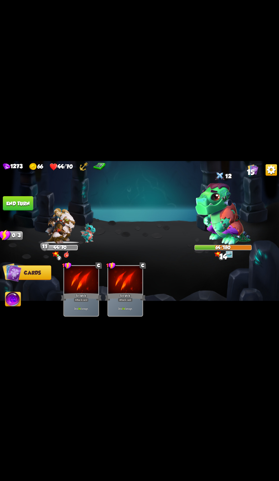
click at [47, 208] on div at bounding box center [61, 207] width 35 height 11
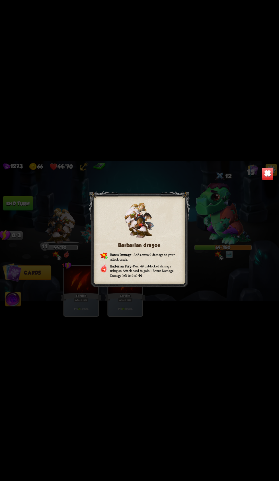
click at [263, 174] on img at bounding box center [266, 174] width 12 height 12
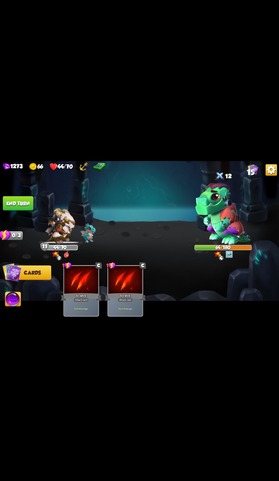
click at [23, 201] on button "End turn" at bounding box center [19, 204] width 30 height 14
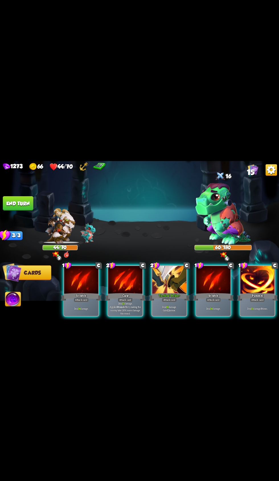
click at [124, 275] on div at bounding box center [126, 280] width 34 height 28
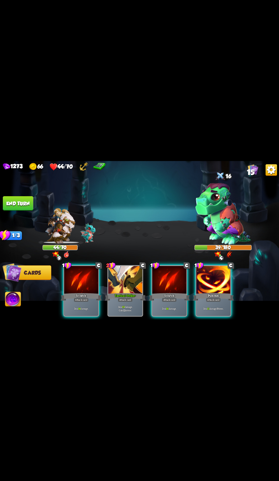
click at [207, 281] on div at bounding box center [213, 280] width 34 height 28
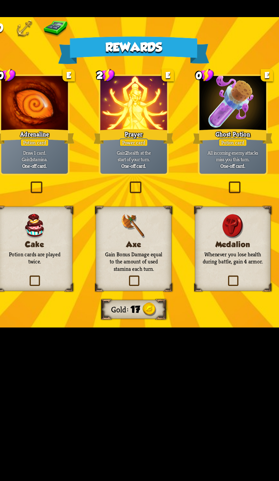
click at [100, 287] on div "Cake Potion cards are played twice." at bounding box center [89, 279] width 38 height 43
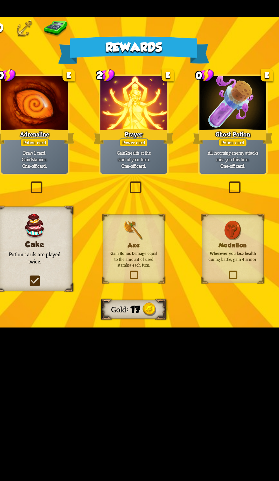
click at [179, 223] on div "Ghost Potion" at bounding box center [189, 222] width 40 height 9
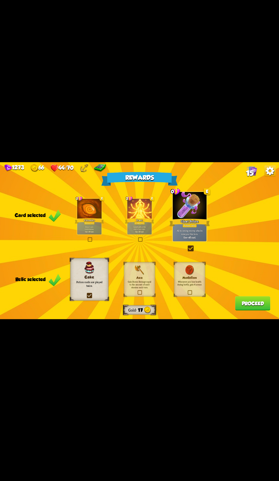
click at [259, 298] on button "Proceed" at bounding box center [252, 303] width 35 height 14
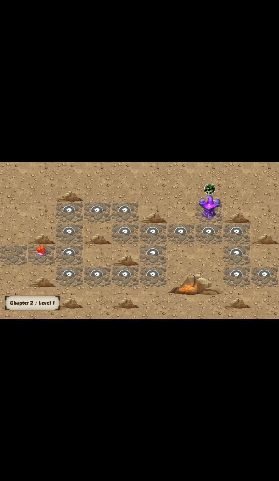
click at [36, 252] on img at bounding box center [41, 252] width 14 height 12
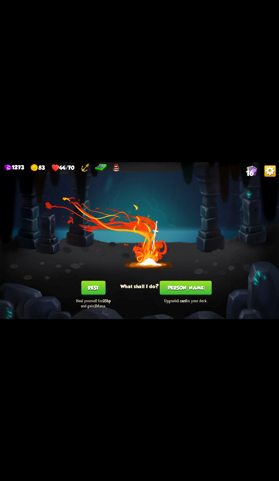
click at [186, 288] on button "[PERSON_NAME]" at bounding box center [186, 287] width 52 height 14
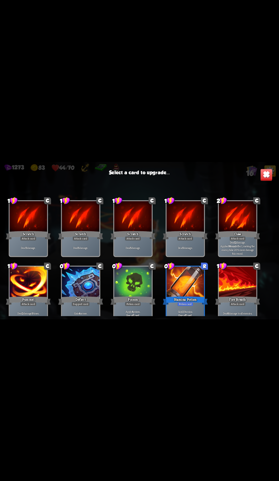
scroll to position [94, 0]
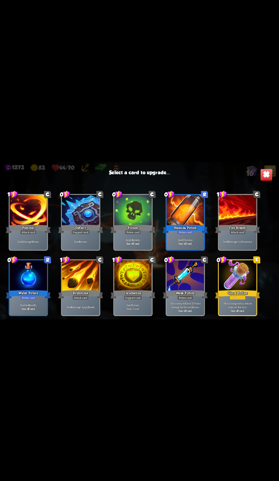
click at [232, 288] on div at bounding box center [238, 276] width 38 height 32
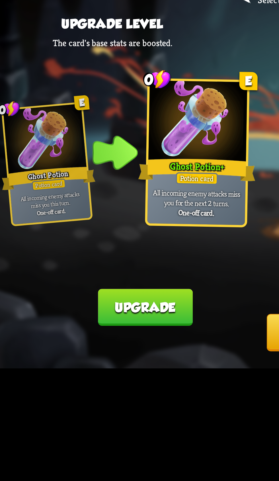
click at [92, 295] on button "Upgrade" at bounding box center [79, 295] width 36 height 14
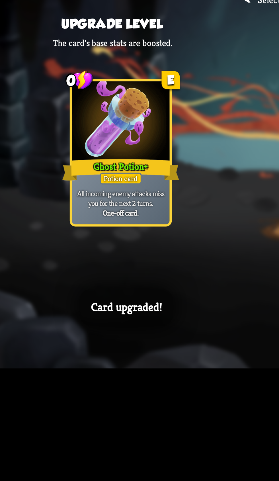
scroll to position [0, 0]
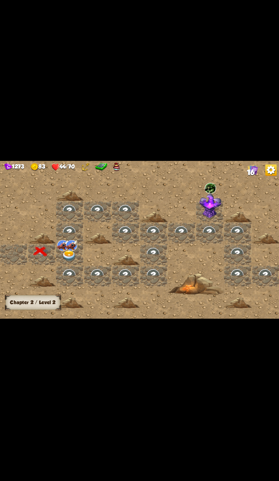
click at [74, 249] on img at bounding box center [70, 245] width 11 height 11
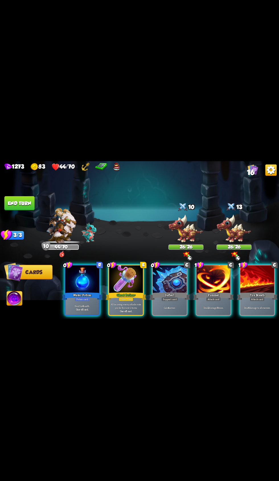
click at [80, 297] on div "Potion card" at bounding box center [82, 299] width 15 height 4
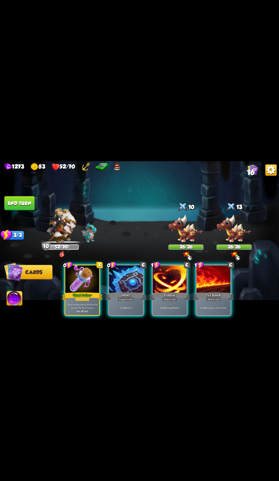
click at [218, 297] on div "Attack card" at bounding box center [212, 299] width 15 height 4
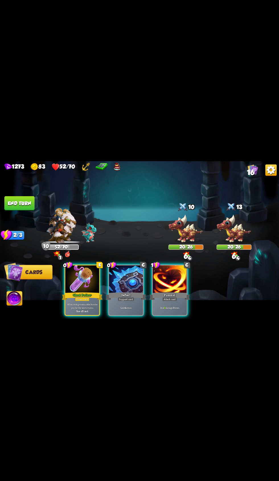
click at [79, 279] on div at bounding box center [82, 280] width 34 height 28
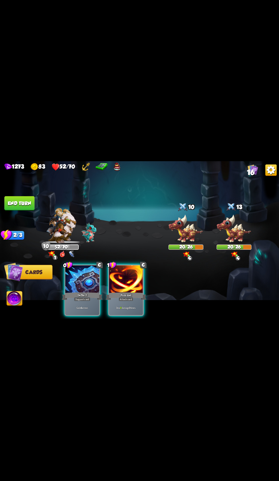
click at [125, 308] on div "Deal 3 damage 3 times." at bounding box center [126, 308] width 34 height 15
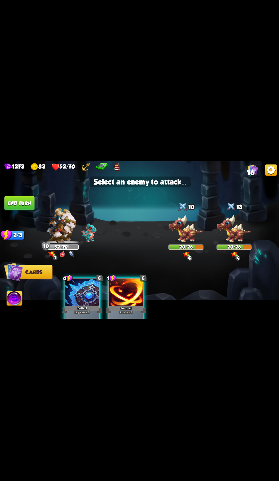
click at [239, 223] on img at bounding box center [233, 229] width 35 height 29
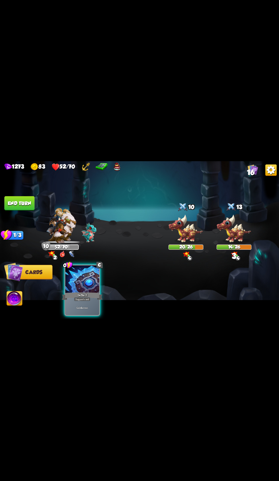
click at [59, 228] on img at bounding box center [61, 226] width 30 height 35
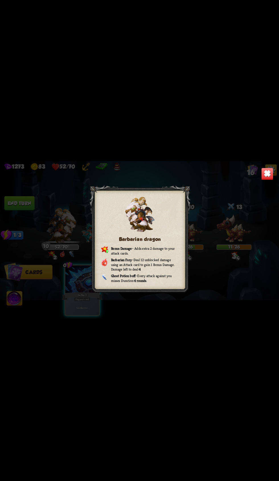
click at [270, 166] on div "Barbarian dragon Bonus Damage – Adds extra 2 damage to your attack cards. Barba…" at bounding box center [139, 240] width 279 height 157
click at [267, 177] on img at bounding box center [266, 174] width 12 height 12
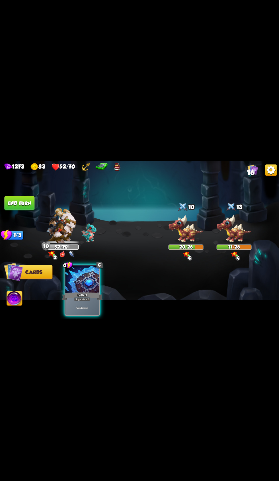
click at [27, 201] on button "End turn" at bounding box center [19, 204] width 30 height 14
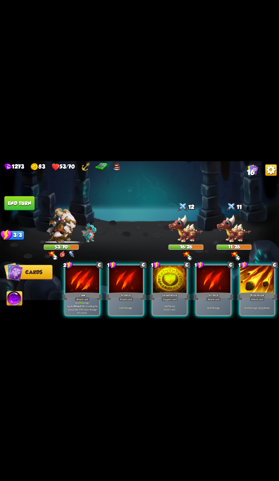
click at [88, 292] on div "Claw" at bounding box center [82, 296] width 40 height 9
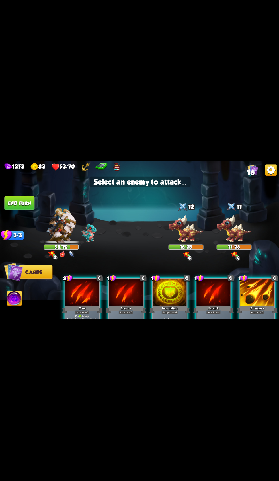
click at [178, 227] on img at bounding box center [185, 229] width 35 height 29
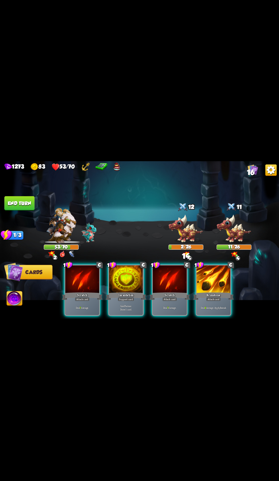
click at [173, 282] on div at bounding box center [169, 280] width 34 height 28
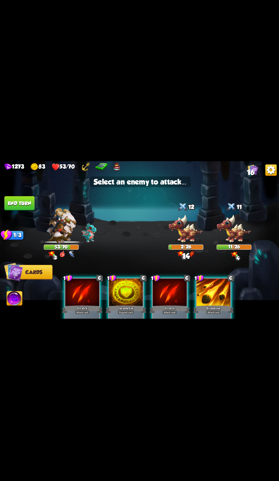
click at [191, 208] on div "12" at bounding box center [185, 207] width 35 height 11
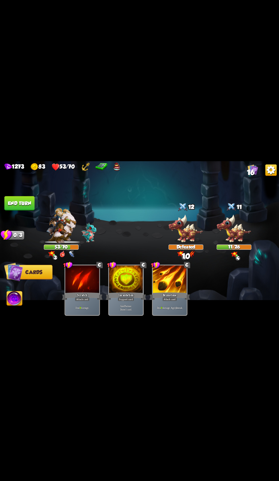
click at [177, 282] on div at bounding box center [169, 280] width 34 height 28
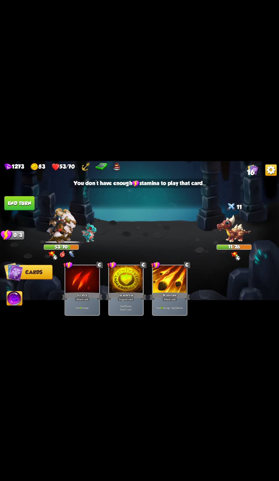
click at [30, 201] on button "End turn" at bounding box center [19, 204] width 30 height 14
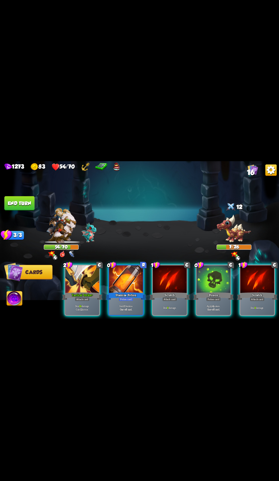
click at [23, 300] on span "Abilities" at bounding box center [18, 299] width 23 height 6
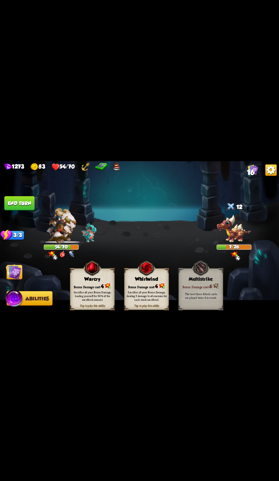
click at [91, 290] on div "Sacrifice all your Bonus Damage, healing yourself for 50% of the sacrificed amo…" at bounding box center [92, 295] width 44 height 17
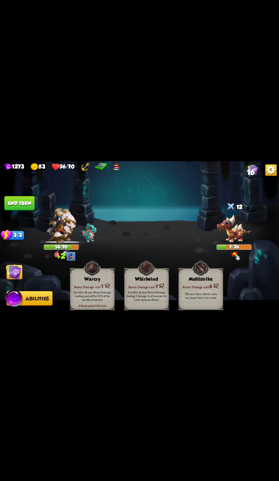
click at [28, 205] on button "End turn" at bounding box center [19, 204] width 30 height 14
click at [16, 266] on img at bounding box center [14, 272] width 16 height 16
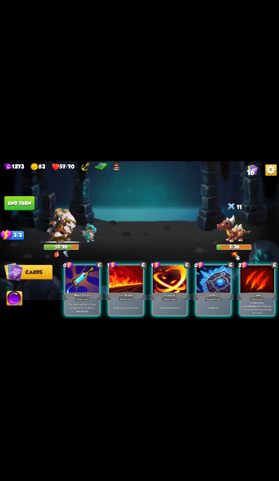
click at [80, 297] on div "Potion card" at bounding box center [82, 299] width 15 height 4
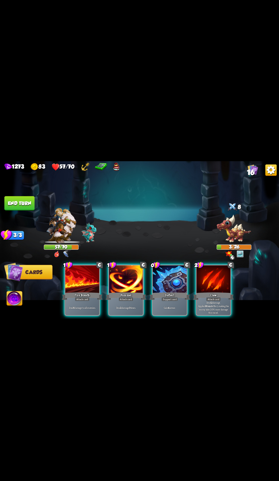
click at [27, 200] on button "End turn" at bounding box center [19, 204] width 30 height 14
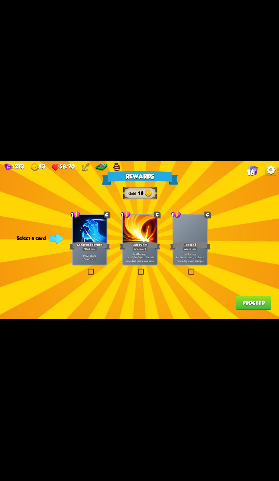
click at [87, 238] on div at bounding box center [90, 230] width 34 height 28
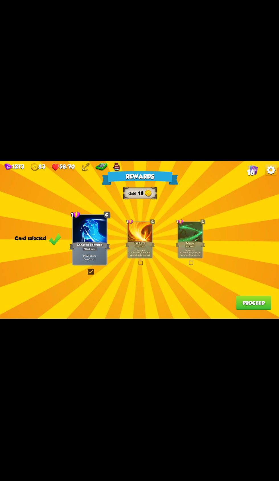
click at [248, 301] on button "Proceed" at bounding box center [252, 303] width 35 height 14
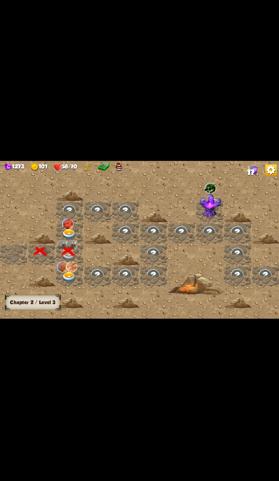
click at [74, 231] on img at bounding box center [69, 234] width 14 height 11
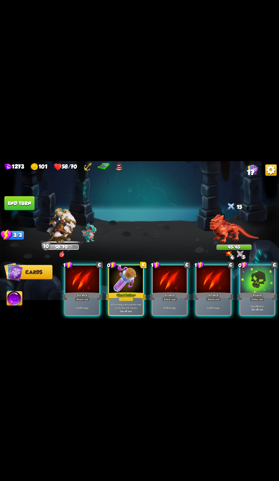
click at [120, 303] on p "All incoming enemy attacks miss you for the next 2 turns." at bounding box center [126, 306] width 32 height 7
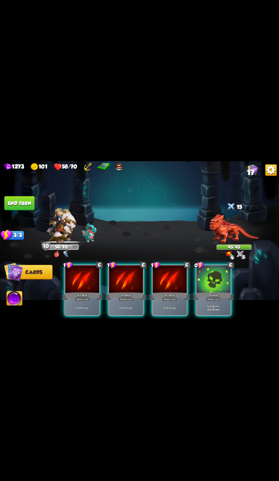
click at [209, 283] on div at bounding box center [213, 280] width 34 height 28
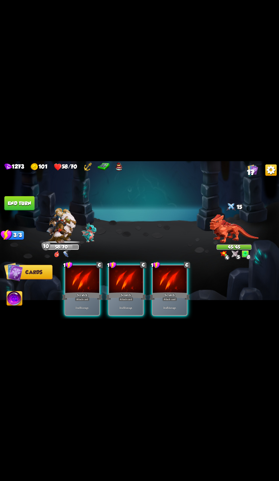
click at [170, 292] on div "Scratch" at bounding box center [169, 296] width 40 height 9
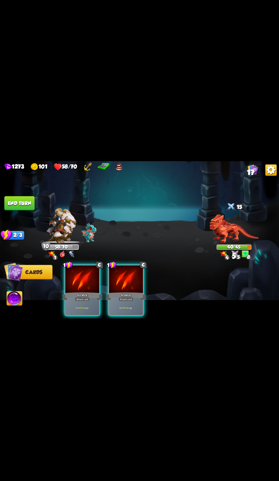
click at [124, 297] on div "Attack card" at bounding box center [125, 299] width 15 height 4
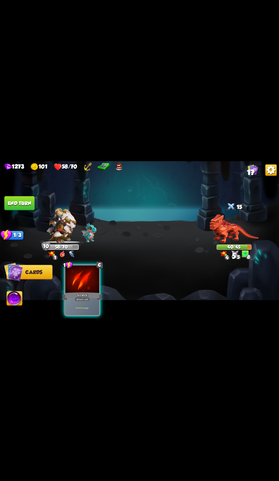
click at [86, 299] on div "Attack card" at bounding box center [82, 299] width 15 height 4
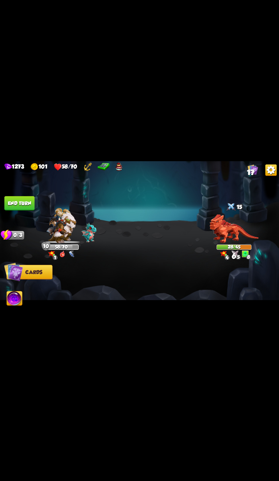
click at [28, 209] on button "End turn" at bounding box center [19, 204] width 30 height 14
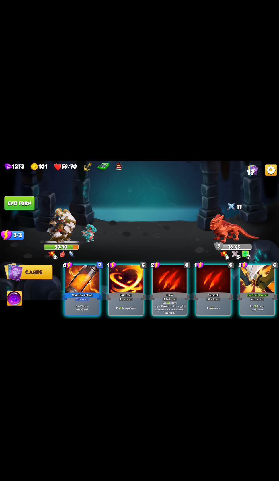
click at [167, 297] on div "Attack card" at bounding box center [169, 299] width 15 height 4
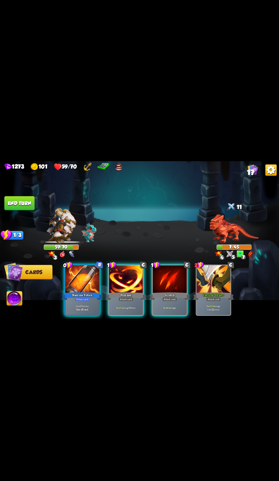
click at [12, 299] on img at bounding box center [14, 299] width 15 height 16
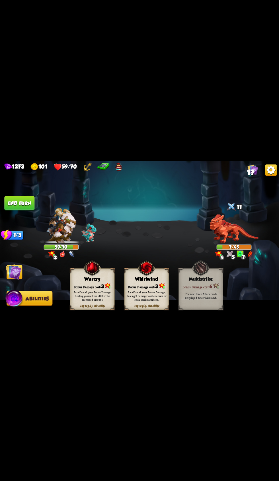
click at [87, 299] on div "Sacrifice all your Bonus Damage, healing yourself for 50% of the sacrificed amo…" at bounding box center [92, 296] width 40 height 11
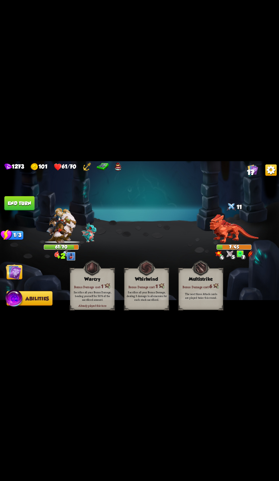
click at [20, 273] on img at bounding box center [14, 272] width 16 height 16
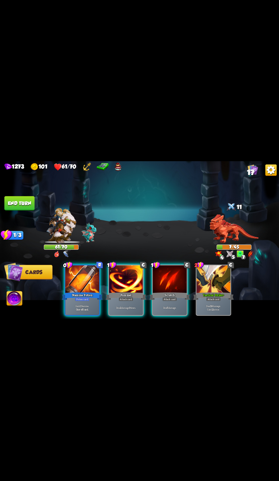
click at [29, 204] on button "End turn" at bounding box center [19, 204] width 30 height 14
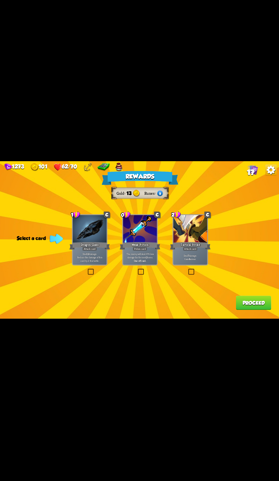
click at [185, 258] on p "Deal 7 damage. Gain 8 armor." at bounding box center [190, 257] width 32 height 7
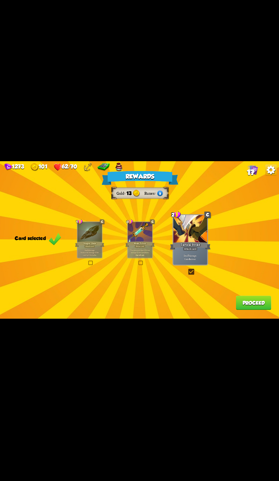
click at [91, 241] on div at bounding box center [89, 233] width 24 height 20
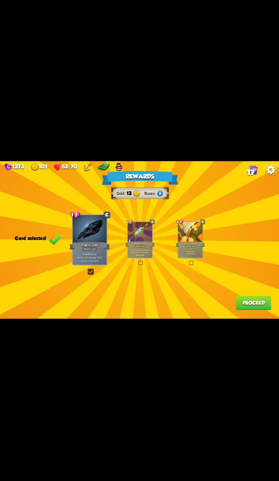
click at [195, 245] on div "Tactical Strike" at bounding box center [189, 244] width 29 height 7
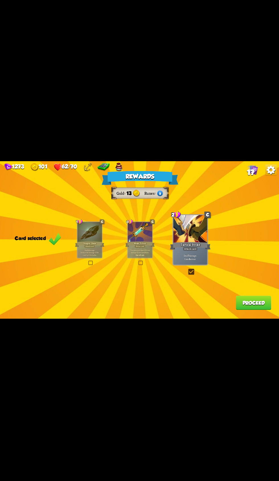
click at [251, 307] on button "Proceed" at bounding box center [252, 303] width 35 height 14
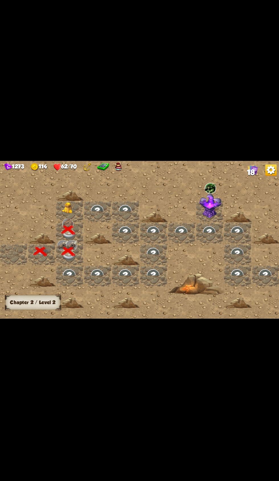
click at [66, 204] on img at bounding box center [69, 208] width 14 height 11
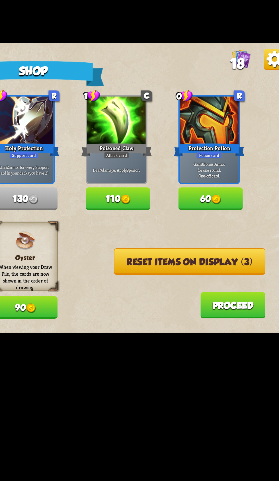
click at [227, 282] on button "Reset items on display (3)" at bounding box center [224, 280] width 82 height 15
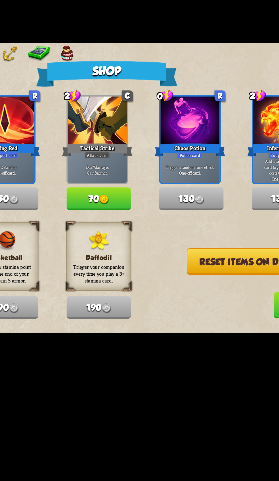
click at [230, 307] on button "Proceed" at bounding box center [247, 304] width 35 height 14
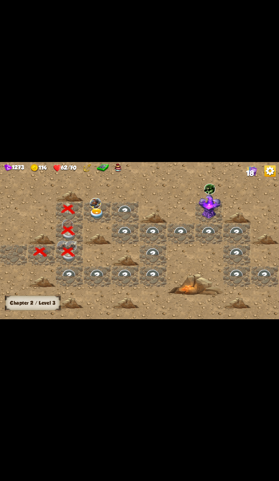
click at [100, 207] on img at bounding box center [95, 203] width 11 height 11
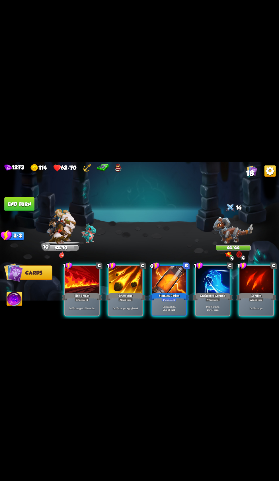
click at [121, 292] on div "Brimstone" at bounding box center [125, 296] width 40 height 9
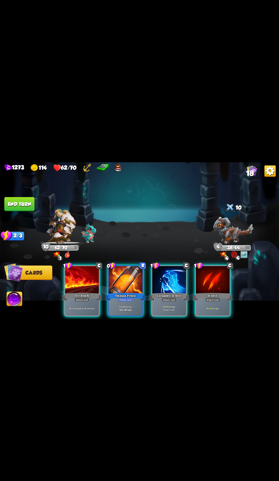
click at [178, 305] on p "Deal 8 damage. Draw 1 card." at bounding box center [169, 308] width 32 height 7
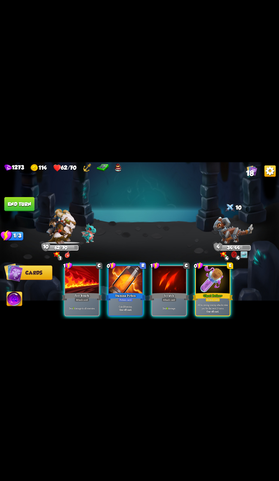
click at [220, 292] on div "Ghost Potion +" at bounding box center [212, 296] width 40 height 9
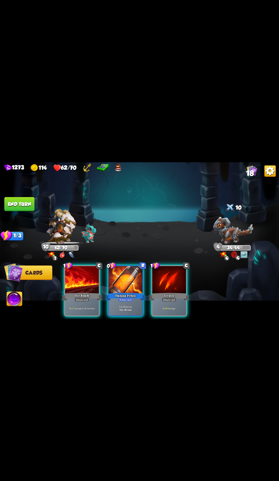
click at [85, 301] on div "Deal 7 damage to all enemies." at bounding box center [82, 308] width 34 height 15
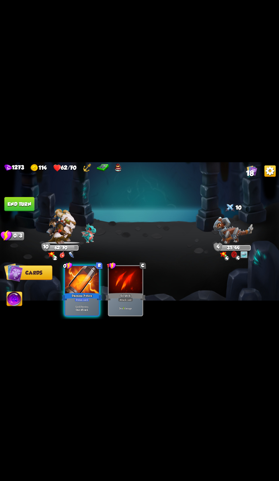
click at [25, 204] on button "End turn" at bounding box center [19, 204] width 30 height 14
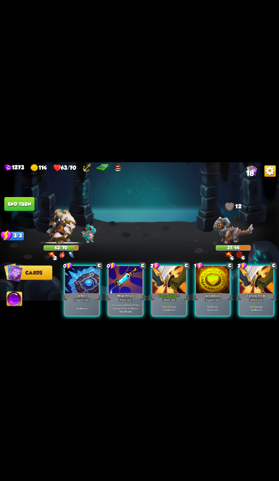
click at [157, 293] on div "Tactical Strike +" at bounding box center [169, 296] width 40 height 9
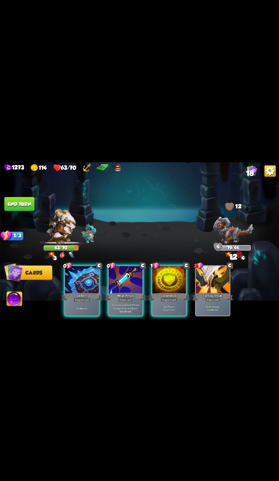
click at [22, 209] on button "End turn" at bounding box center [19, 204] width 30 height 14
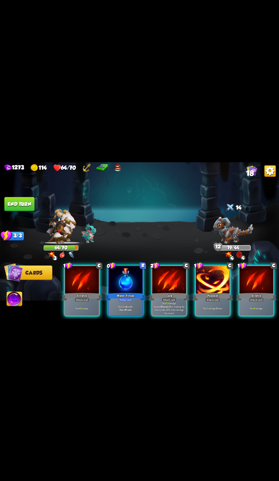
click at [114, 305] on p "Heal for 4 health." at bounding box center [126, 306] width 32 height 3
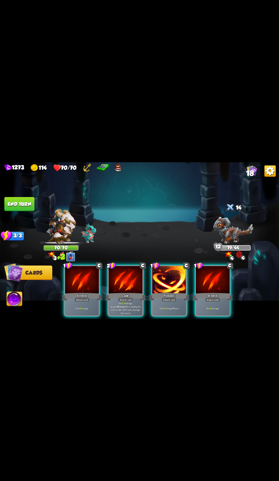
click at [116, 292] on div "Claw" at bounding box center [125, 296] width 40 height 9
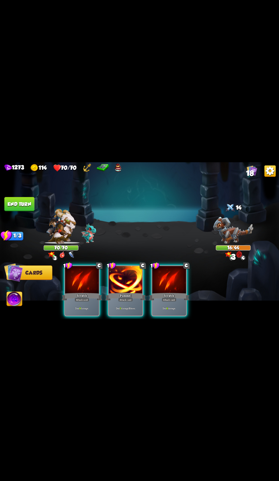
click at [116, 295] on div "Pummel" at bounding box center [125, 296] width 40 height 9
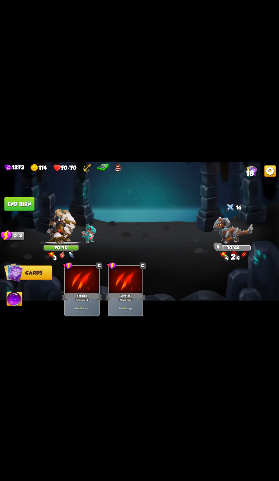
click at [20, 200] on button "End turn" at bounding box center [19, 204] width 30 height 14
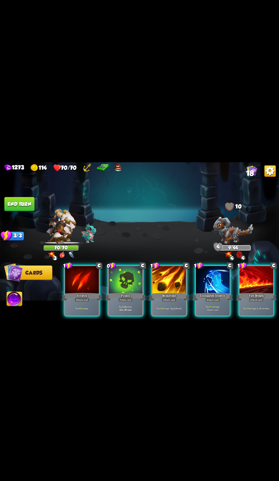
click at [110, 279] on div at bounding box center [126, 280] width 34 height 28
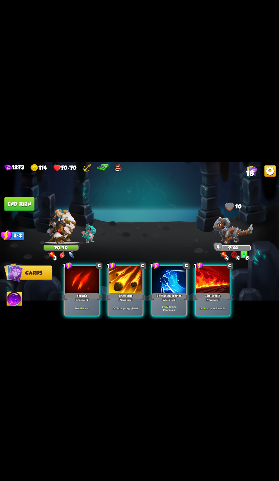
click at [108, 298] on div "1 C Brimstone Attack card Deal 9 damage. Apply 1 weak." at bounding box center [125, 290] width 35 height 51
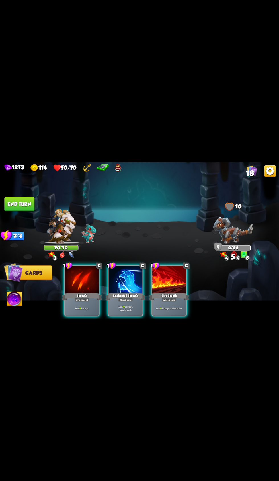
click at [109, 301] on div "Deal 10 damage. Draw 1 card." at bounding box center [126, 308] width 34 height 15
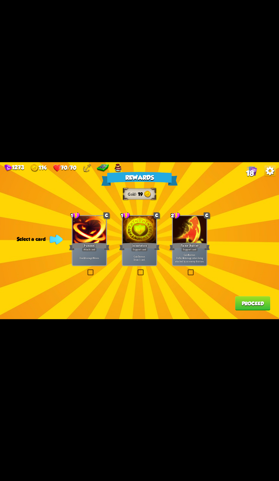
click at [87, 247] on div "Pummel" at bounding box center [89, 246] width 40 height 9
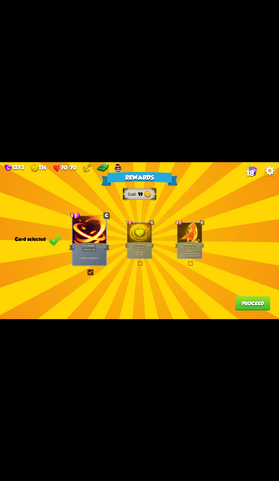
click at [146, 244] on div "Incantation" at bounding box center [139, 244] width 29 height 7
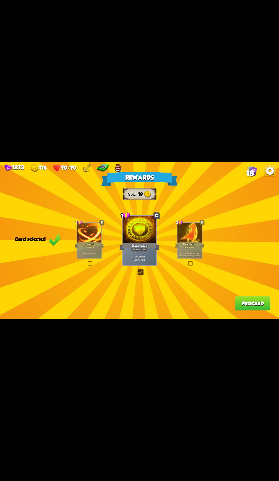
click at [246, 303] on button "Proceed" at bounding box center [252, 303] width 35 height 14
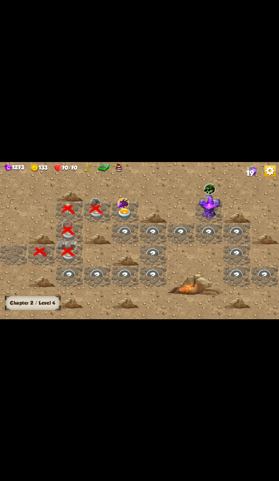
click at [126, 212] on img at bounding box center [125, 213] width 14 height 11
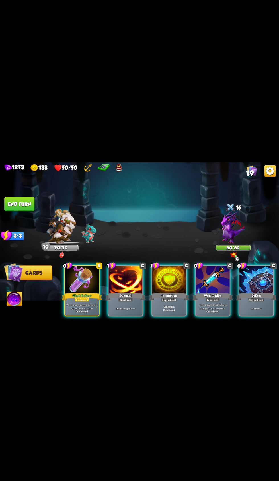
click at [80, 297] on div "Potion card" at bounding box center [82, 299] width 15 height 4
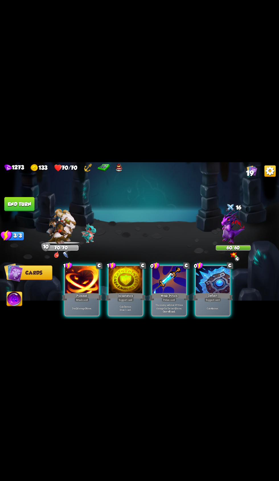
click at [176, 297] on div "Potion card" at bounding box center [169, 299] width 15 height 4
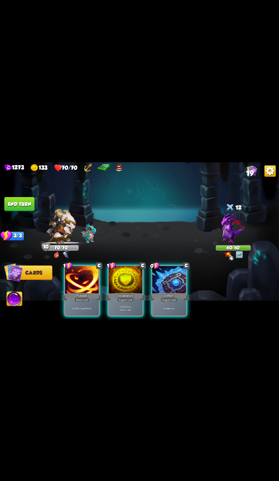
click at [116, 309] on div "Gain 7 armor. Draw 1 card." at bounding box center [126, 308] width 34 height 15
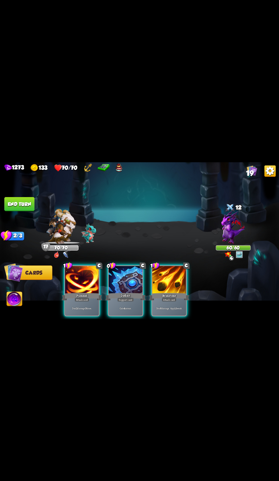
click at [180, 301] on div "Deal 6 damage. Apply 1 weak." at bounding box center [169, 308] width 34 height 15
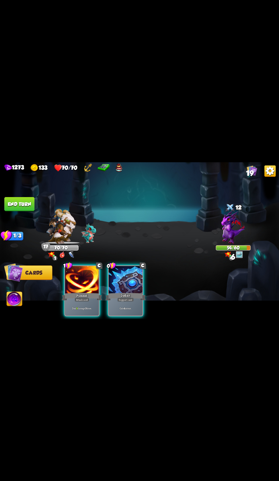
click at [76, 301] on div "Deal 3 damage 3 times." at bounding box center [82, 308] width 34 height 15
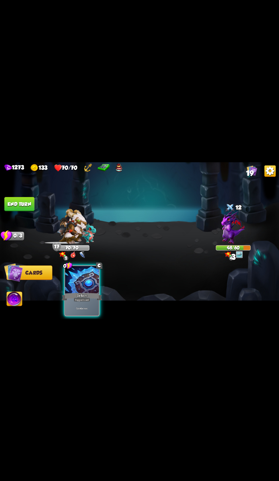
click at [27, 209] on button "End turn" at bounding box center [19, 204] width 30 height 14
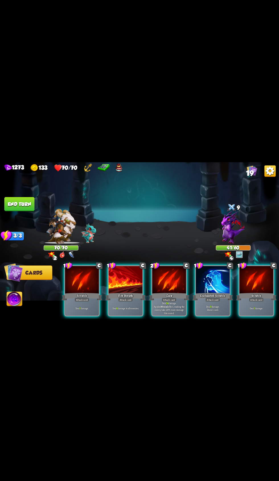
click at [166, 282] on div at bounding box center [169, 280] width 34 height 28
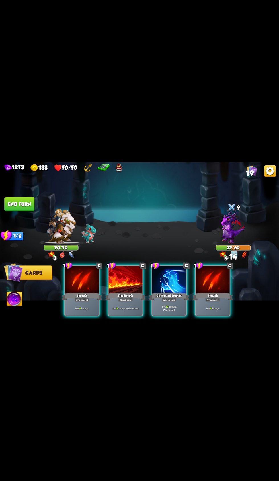
click at [122, 285] on div at bounding box center [126, 280] width 34 height 28
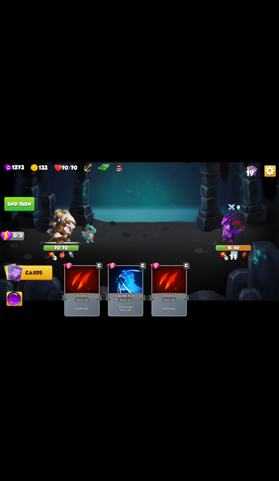
click at [46, 208] on div at bounding box center [61, 207] width 35 height 11
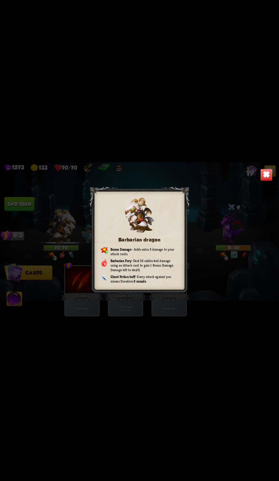
click at [269, 177] on img at bounding box center [266, 174] width 12 height 12
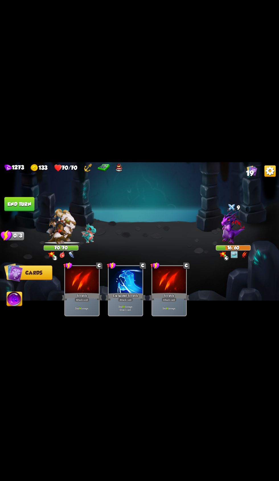
click at [31, 207] on button "End turn" at bounding box center [19, 204] width 30 height 14
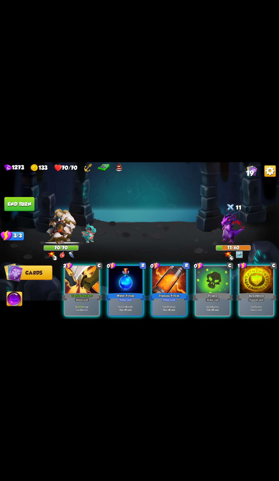
click at [80, 281] on div at bounding box center [82, 280] width 34 height 28
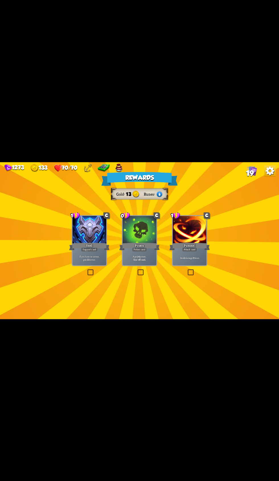
click at [141, 215] on div "0 C Poison Potion card Apply 4 poison. One-off card." at bounding box center [139, 240] width 35 height 51
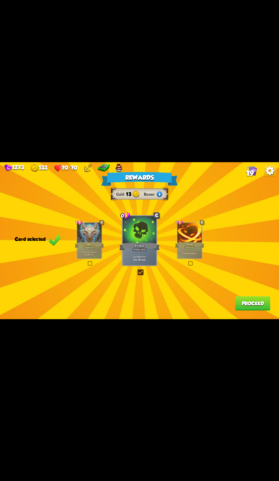
click at [245, 304] on button "Proceed" at bounding box center [252, 303] width 35 height 14
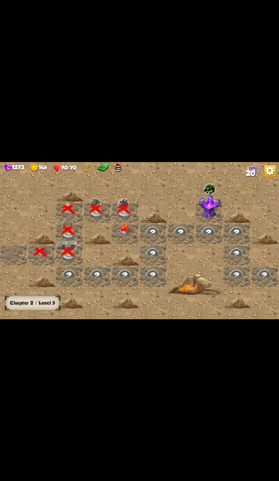
click at [124, 222] on div at bounding box center [126, 211] width 28 height 21
click at [118, 229] on img at bounding box center [125, 230] width 14 height 12
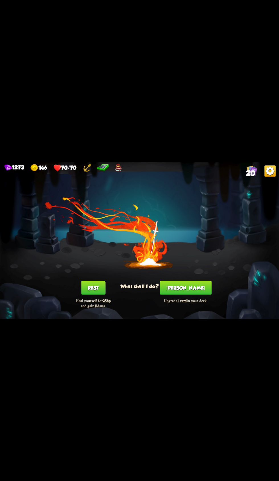
click at [182, 285] on button "[PERSON_NAME]" at bounding box center [186, 287] width 52 height 14
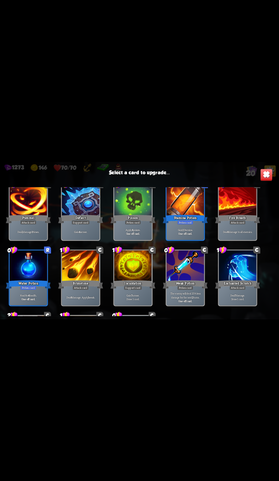
scroll to position [90, 0]
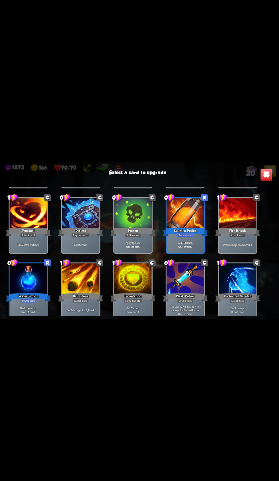
click at [44, 285] on div at bounding box center [29, 279] width 38 height 32
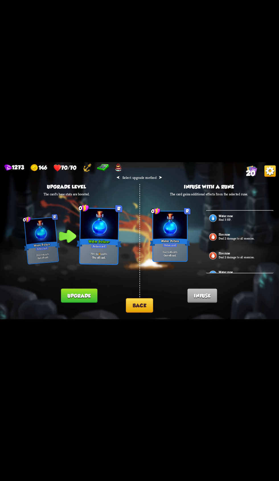
click at [237, 219] on p "Heal 3 HP." at bounding box center [246, 219] width 54 height 4
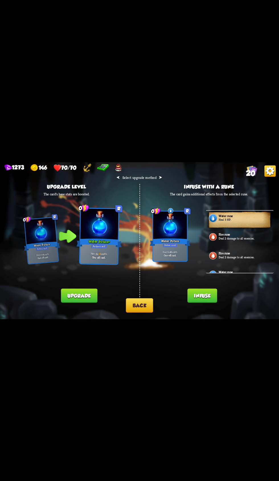
click at [210, 299] on button "Infuse" at bounding box center [202, 295] width 30 height 14
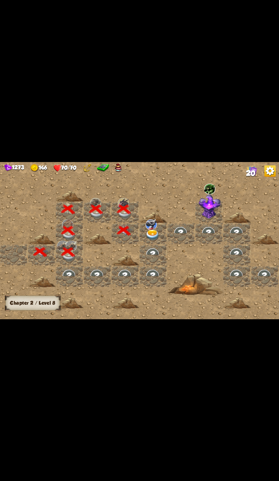
click at [154, 231] on img at bounding box center [152, 234] width 14 height 11
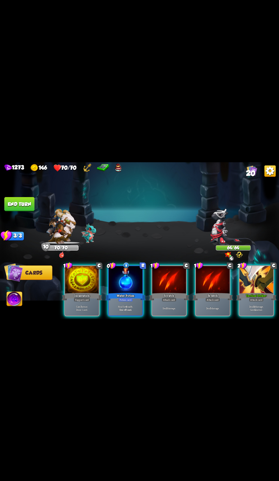
click at [257, 292] on div "Tactical Strike +" at bounding box center [256, 296] width 40 height 9
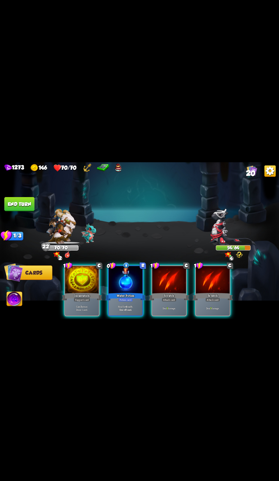
click at [168, 283] on div at bounding box center [169, 280] width 34 height 28
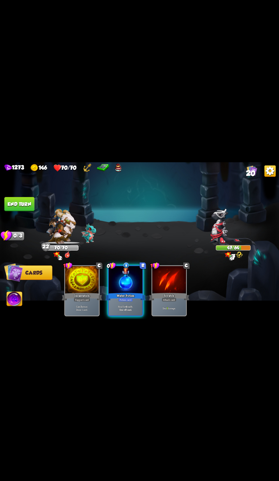
click at [24, 203] on button "End turn" at bounding box center [19, 204] width 30 height 14
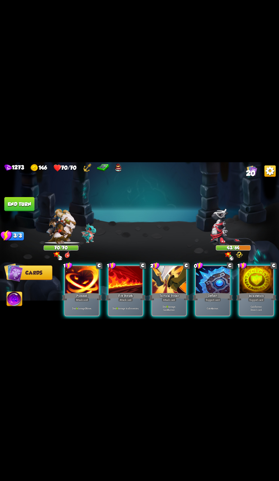
click at [173, 284] on div at bounding box center [169, 280] width 34 height 28
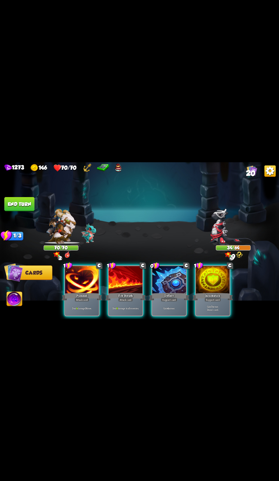
click at [169, 275] on div at bounding box center [169, 280] width 34 height 28
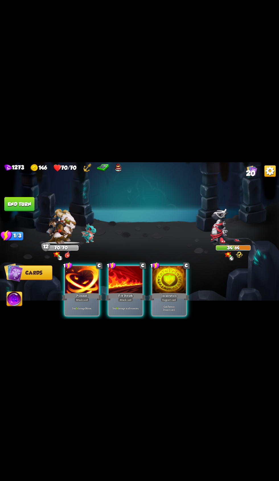
click at [85, 276] on div at bounding box center [82, 280] width 34 height 28
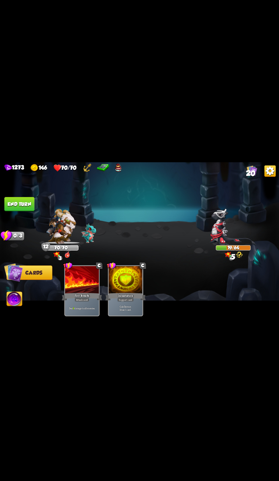
click at [27, 206] on button "End turn" at bounding box center [19, 204] width 30 height 14
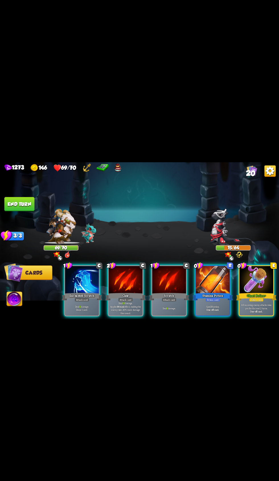
click at [70, 275] on div at bounding box center [82, 280] width 34 height 28
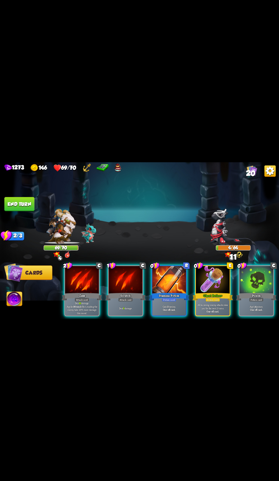
click at [32, 202] on button "End turn" at bounding box center [19, 204] width 30 height 14
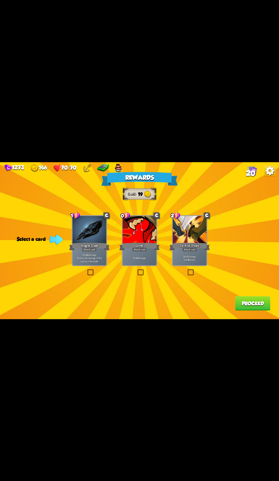
click at [93, 229] on div at bounding box center [90, 230] width 34 height 28
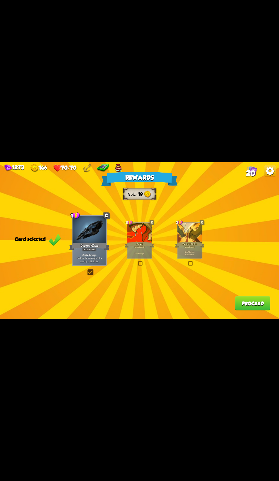
click at [141, 246] on div "Attack card" at bounding box center [139, 246] width 11 height 3
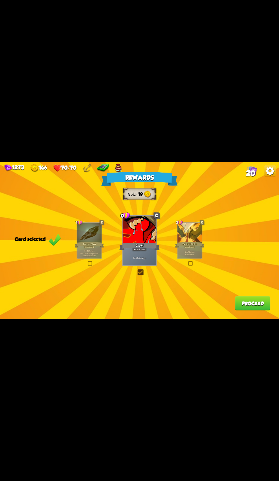
click at [245, 305] on button "Proceed" at bounding box center [252, 303] width 35 height 14
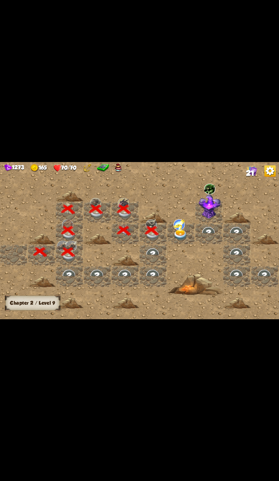
click at [176, 232] on img at bounding box center [180, 234] width 14 height 11
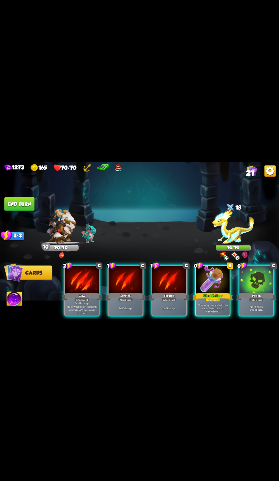
click at [208, 271] on div at bounding box center [213, 280] width 34 height 28
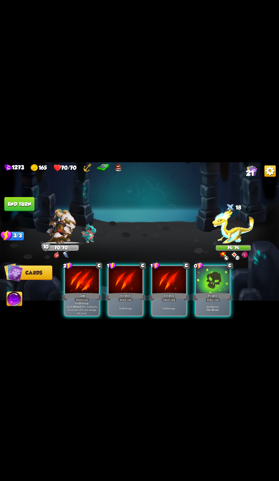
click at [88, 270] on div at bounding box center [82, 280] width 34 height 28
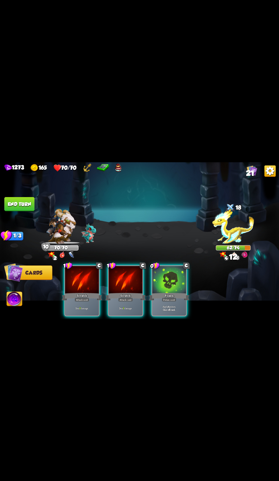
click at [87, 270] on div at bounding box center [82, 280] width 34 height 28
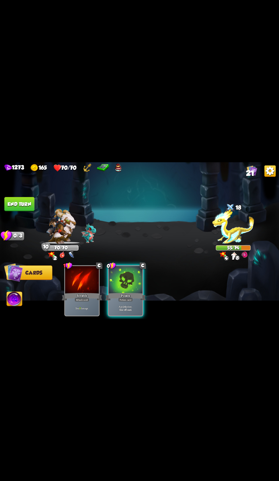
click at [24, 203] on button "End turn" at bounding box center [19, 204] width 30 height 14
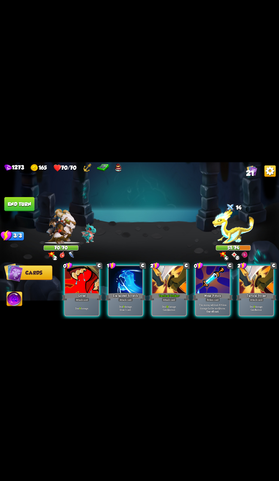
click at [174, 275] on div at bounding box center [169, 280] width 34 height 28
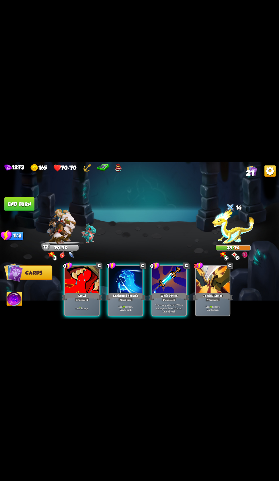
click at [83, 274] on div at bounding box center [82, 280] width 34 height 28
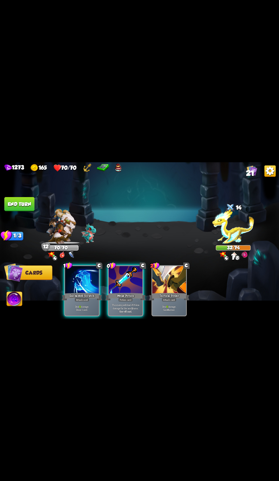
click at [81, 279] on div at bounding box center [82, 280] width 34 height 28
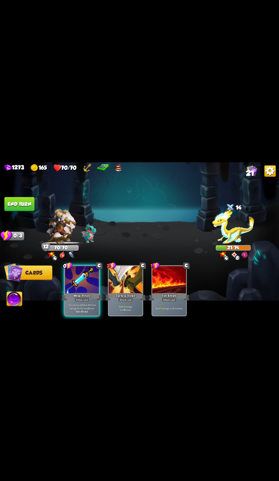
click at [26, 200] on button "End turn" at bounding box center [19, 204] width 30 height 14
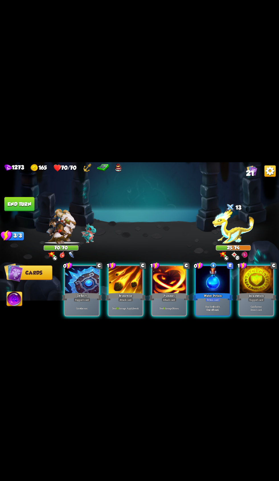
click at [112, 273] on div at bounding box center [126, 280] width 34 height 28
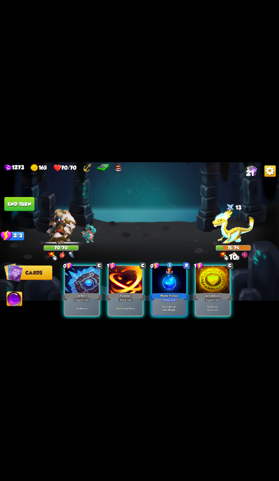
click at [120, 276] on div at bounding box center [126, 280] width 34 height 28
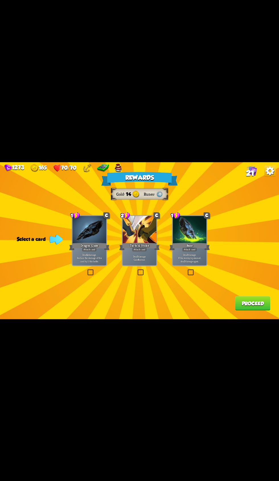
click at [182, 229] on div at bounding box center [190, 230] width 34 height 28
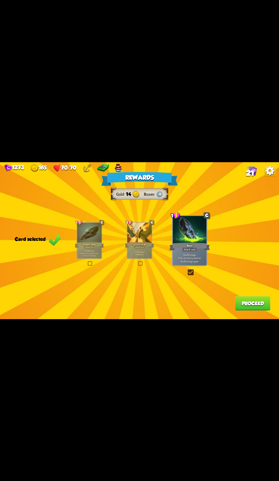
click at [248, 304] on button "Proceed" at bounding box center [252, 303] width 35 height 14
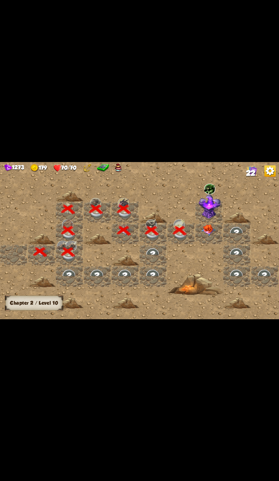
click at [209, 229] on img at bounding box center [208, 230] width 14 height 12
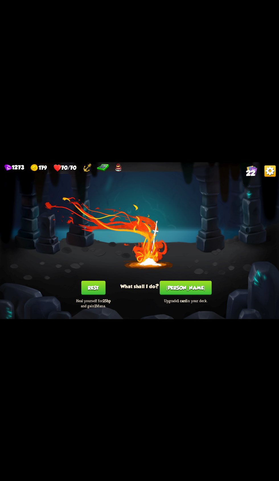
click at [187, 292] on button "[PERSON_NAME]" at bounding box center [186, 287] width 52 height 14
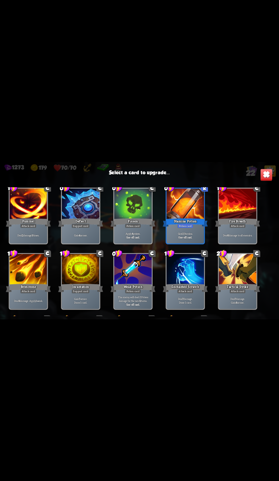
scroll to position [75, 0]
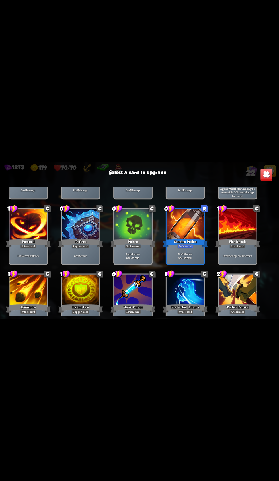
click at [192, 244] on div "Stamina Potion" at bounding box center [185, 243] width 45 height 10
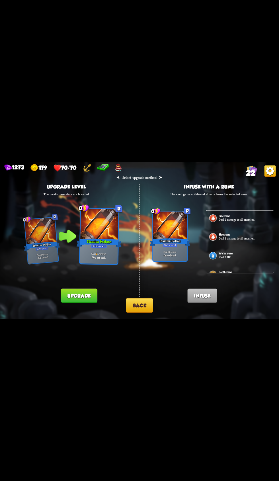
click at [83, 295] on button "Upgrade" at bounding box center [79, 295] width 36 height 14
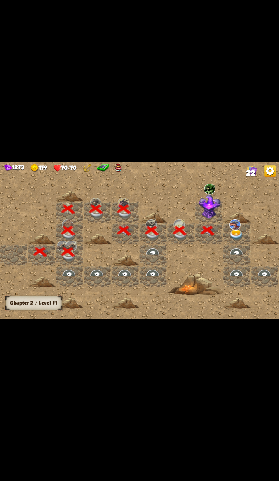
scroll to position [0, 109]
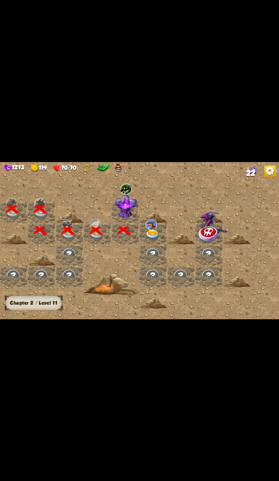
click at [119, 206] on img at bounding box center [126, 206] width 22 height 24
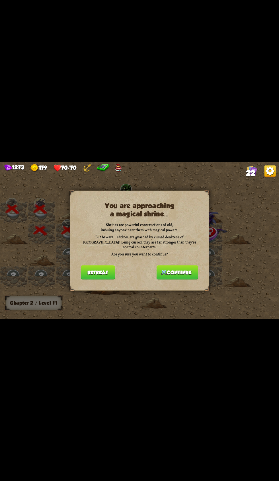
click at [178, 268] on button "Continue" at bounding box center [178, 272] width 42 height 14
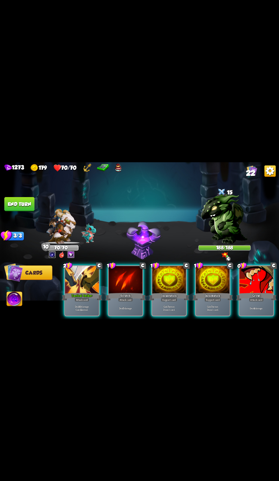
click at [76, 276] on div at bounding box center [82, 280] width 34 height 28
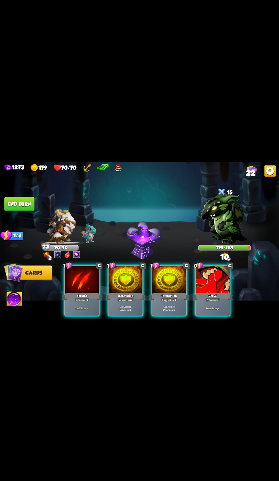
click at [212, 276] on div at bounding box center [213, 280] width 34 height 28
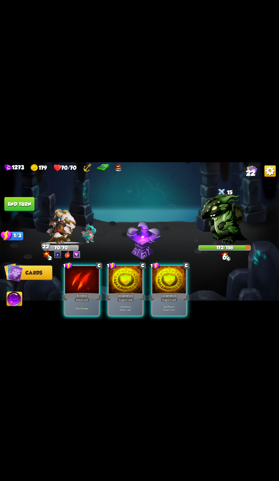
click at [81, 283] on div at bounding box center [82, 280] width 34 height 28
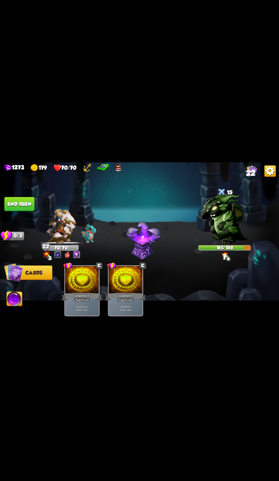
click at [28, 207] on button "End turn" at bounding box center [19, 204] width 30 height 14
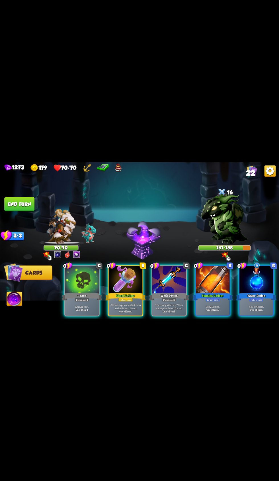
click at [75, 275] on div at bounding box center [82, 280] width 34 height 28
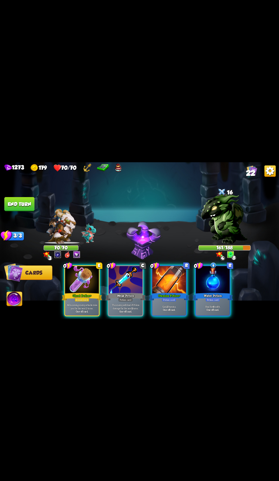
click at [82, 266] on div at bounding box center [82, 280] width 34 height 28
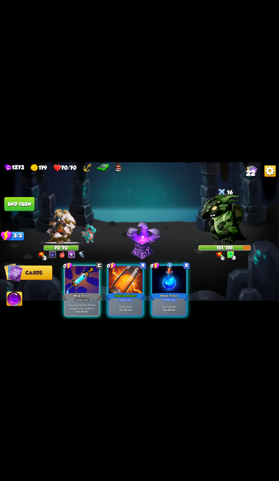
click at [79, 278] on div at bounding box center [82, 280] width 34 height 28
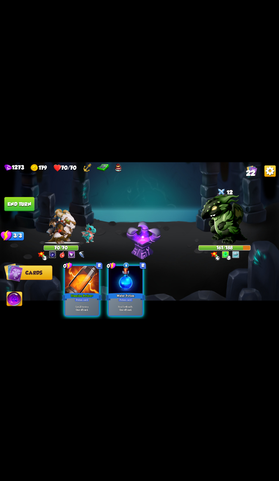
click at [32, 197] on button "End turn" at bounding box center [19, 204] width 30 height 14
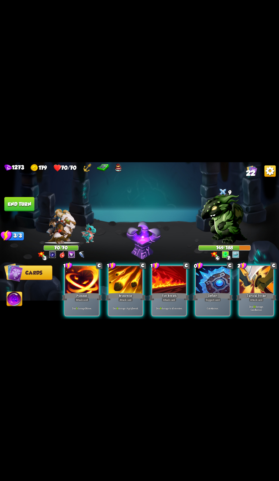
click at [122, 275] on div at bounding box center [126, 280] width 34 height 28
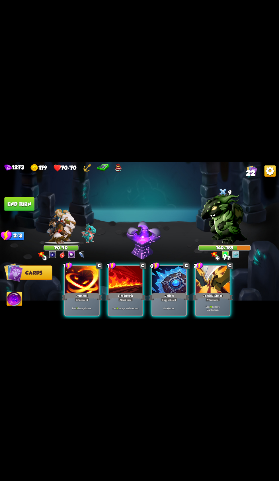
click at [119, 266] on div at bounding box center [126, 280] width 34 height 28
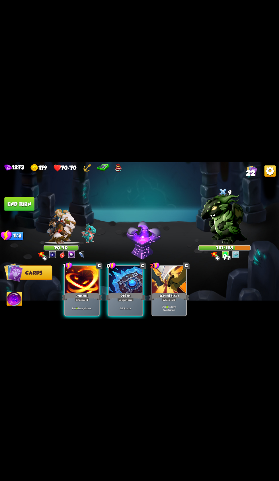
click at [84, 283] on div at bounding box center [82, 280] width 34 height 28
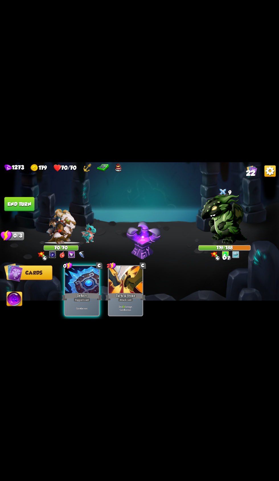
click at [30, 206] on button "End turn" at bounding box center [19, 204] width 30 height 14
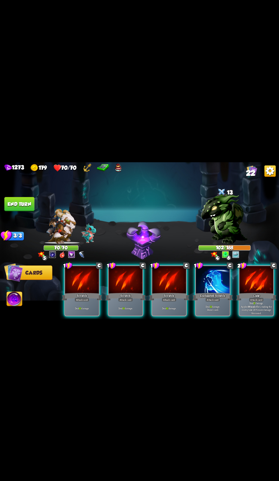
click at [250, 297] on div "Attack card" at bounding box center [256, 299] width 15 height 4
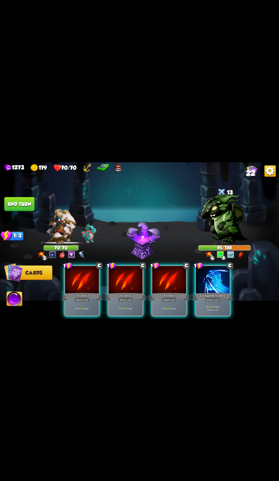
click at [214, 279] on div at bounding box center [213, 280] width 34 height 28
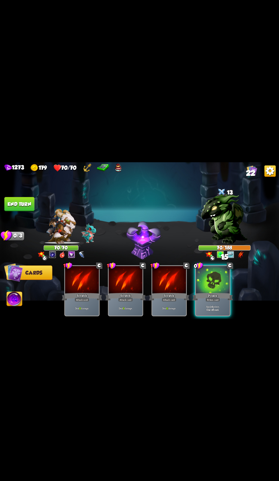
click at [22, 203] on button "End turn" at bounding box center [19, 204] width 30 height 14
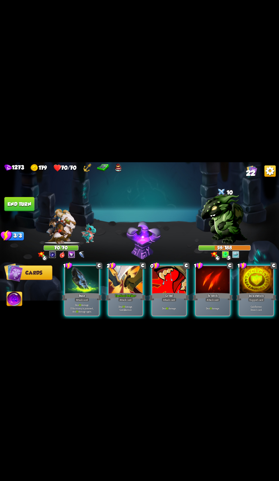
click at [116, 277] on div at bounding box center [126, 280] width 34 height 28
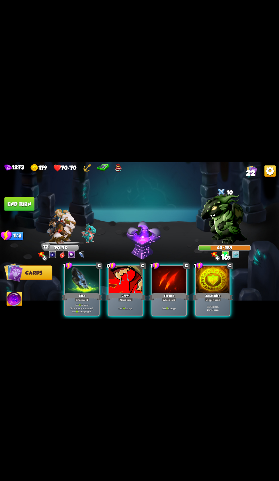
click at [79, 283] on div at bounding box center [82, 280] width 34 height 28
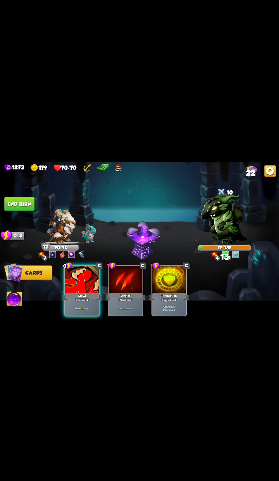
click at [70, 266] on div at bounding box center [82, 280] width 34 height 28
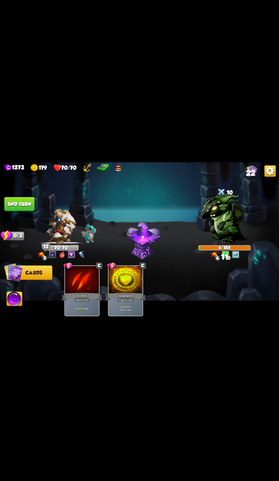
click at [28, 198] on button "End turn" at bounding box center [19, 204] width 30 height 14
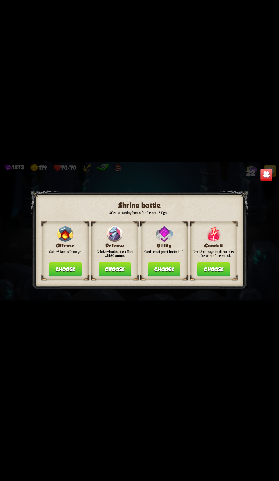
click at [69, 271] on button "Choose" at bounding box center [65, 269] width 33 height 14
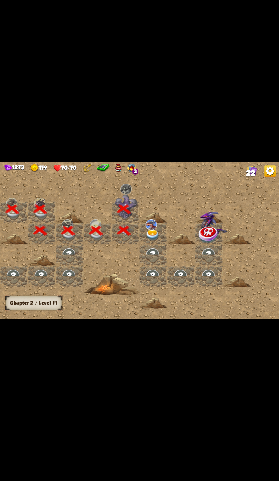
click at [153, 235] on img at bounding box center [152, 234] width 14 height 11
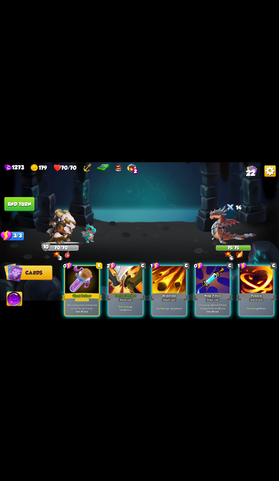
click at [90, 282] on div at bounding box center [82, 280] width 34 height 28
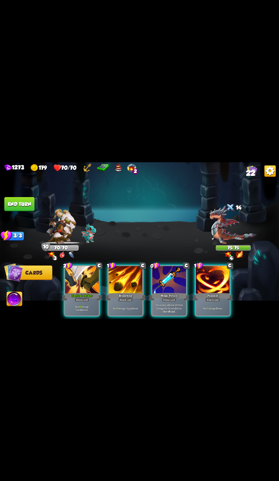
click at [166, 292] on div "Weak Potion" at bounding box center [169, 296] width 40 height 9
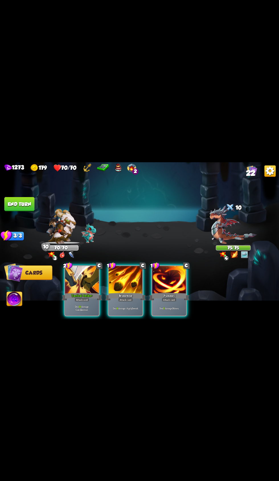
click at [119, 308] on div "Deal 9 damage. Apply 1 weak." at bounding box center [126, 308] width 34 height 15
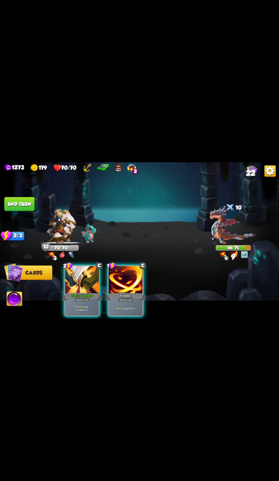
click at [121, 297] on div "Attack card" at bounding box center [125, 299] width 15 height 4
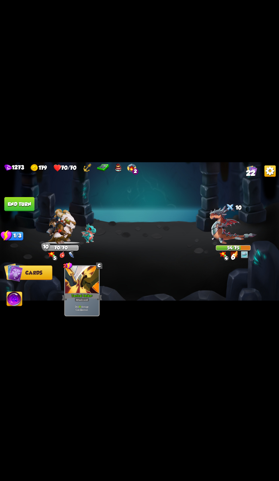
click at [27, 205] on button "End turn" at bounding box center [19, 204] width 30 height 14
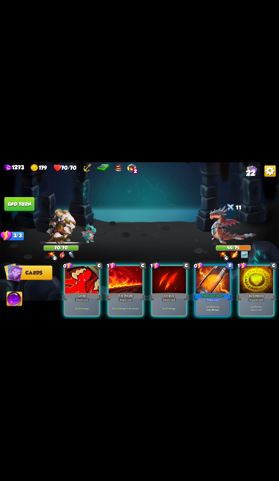
click at [124, 297] on div "Attack card" at bounding box center [125, 299] width 15 height 4
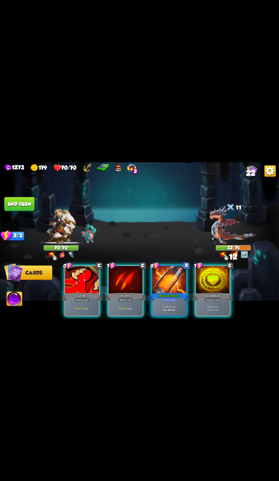
click at [118, 292] on div "Scratch" at bounding box center [125, 296] width 40 height 9
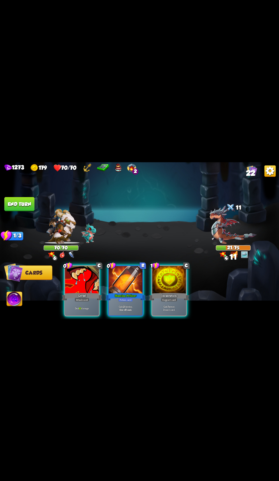
click at [87, 266] on div at bounding box center [82, 280] width 34 height 28
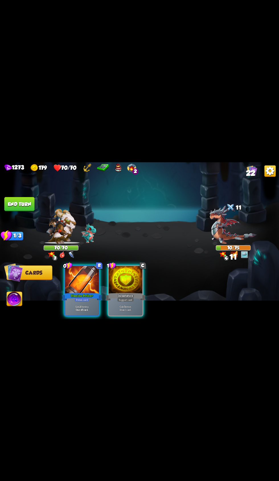
click at [119, 305] on p "Gain 7 armor. Draw 1 card." at bounding box center [126, 308] width 32 height 7
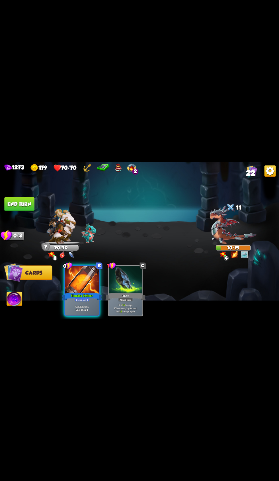
click at [33, 201] on button "End turn" at bounding box center [19, 204] width 30 height 14
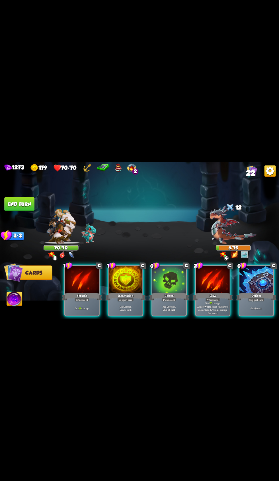
click at [199, 301] on p "Deal 20 damage. Applies Wound effect, making the enemy take 20% more damage thi…" at bounding box center [213, 307] width 32 height 13
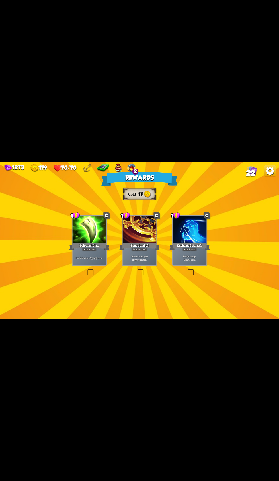
click at [85, 215] on div "1 C Poisoned Claw Attack card Deal 7 damage. Apply 3 poison." at bounding box center [89, 240] width 35 height 51
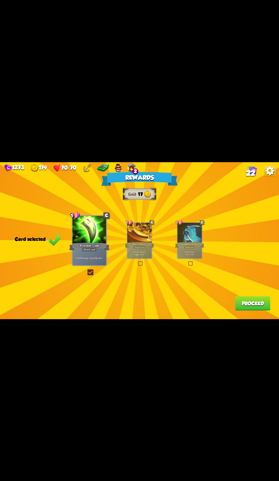
click at [249, 304] on button "Proceed" at bounding box center [252, 303] width 35 height 14
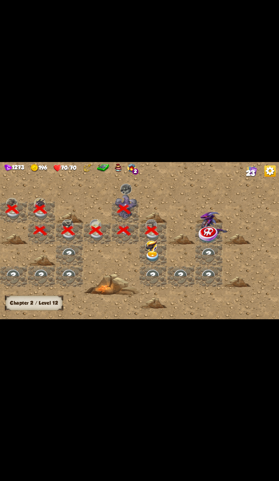
click at [155, 253] on img at bounding box center [152, 256] width 14 height 11
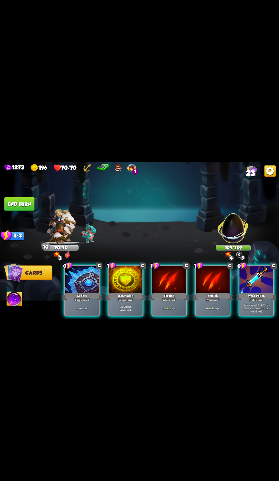
click at [163, 283] on div at bounding box center [169, 280] width 34 height 28
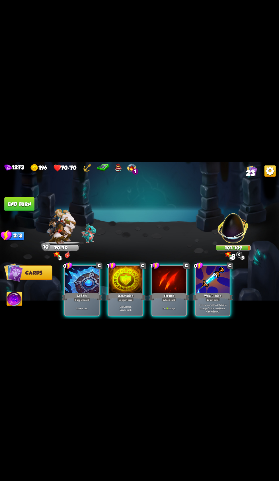
click at [126, 305] on p "Gain 7 armor. Draw 1 card." at bounding box center [126, 308] width 32 height 7
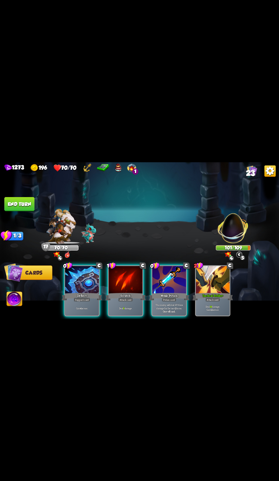
click at [132, 272] on div at bounding box center [126, 280] width 34 height 28
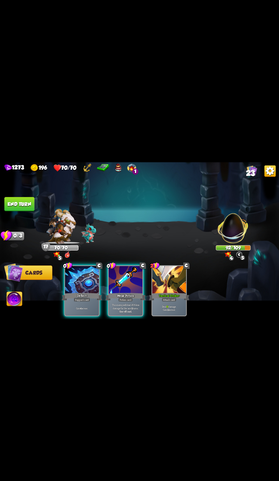
click at [115, 301] on div "The enemy will deal 25% less damage for the next 2 turns. One-off card." at bounding box center [126, 308] width 34 height 15
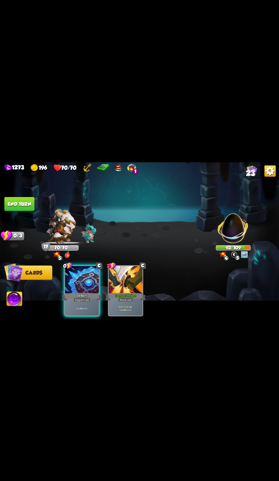
click at [32, 199] on button "End turn" at bounding box center [19, 204] width 30 height 14
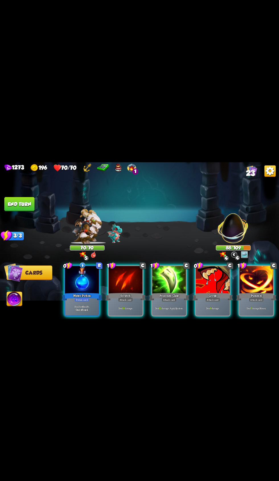
click at [171, 284] on div at bounding box center [169, 280] width 34 height 28
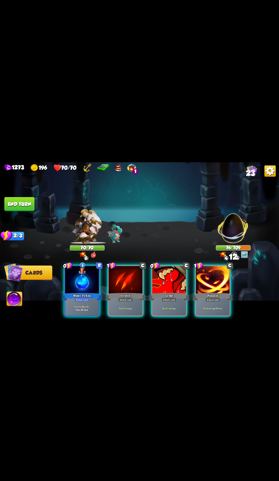
click at [129, 279] on div at bounding box center [126, 280] width 34 height 28
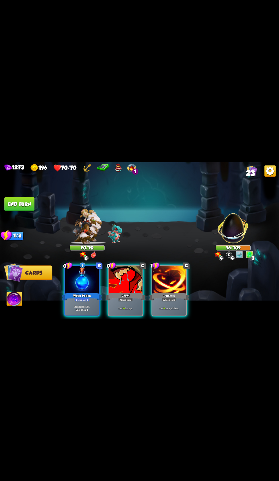
click at [126, 276] on div at bounding box center [126, 280] width 34 height 28
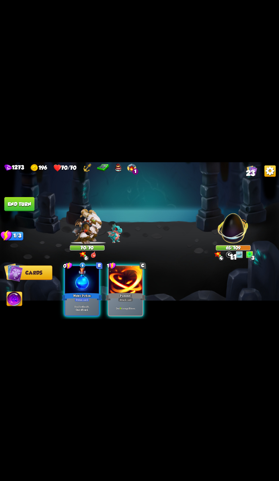
click at [133, 277] on div at bounding box center [126, 280] width 34 height 28
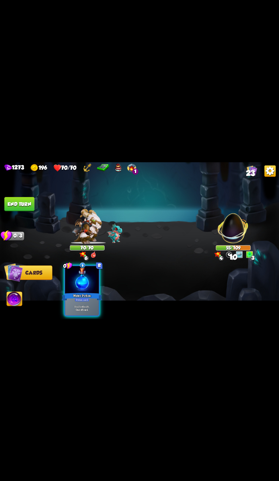
click at [27, 201] on button "End turn" at bounding box center [19, 204] width 30 height 14
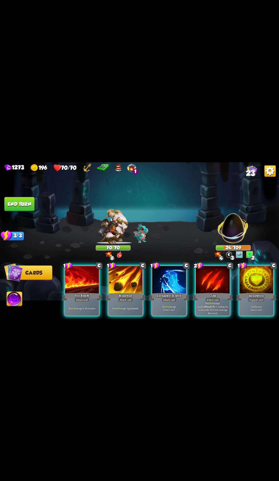
click at [213, 279] on div at bounding box center [213, 280] width 34 height 28
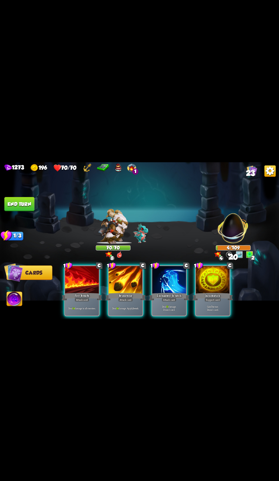
click at [164, 270] on div at bounding box center [169, 280] width 34 height 28
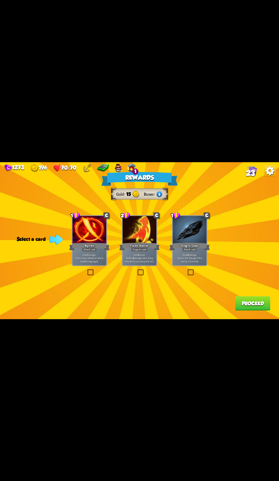
click at [87, 240] on div at bounding box center [90, 230] width 34 height 28
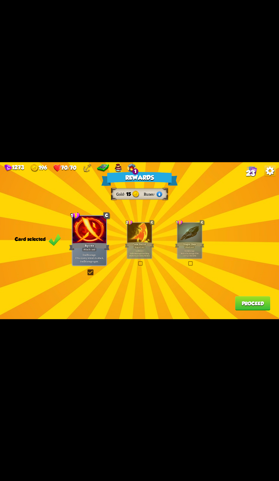
click at [255, 307] on button "Proceed" at bounding box center [252, 303] width 35 height 14
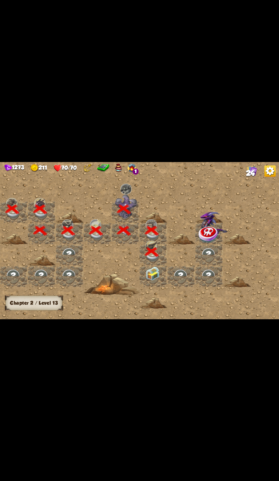
click at [154, 286] on div at bounding box center [153, 276] width 28 height 21
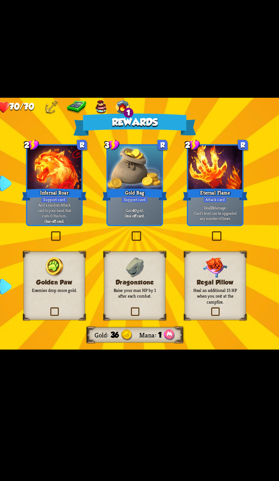
click at [108, 277] on div "Golden Paw Enemies drop more gold." at bounding box center [89, 279] width 38 height 43
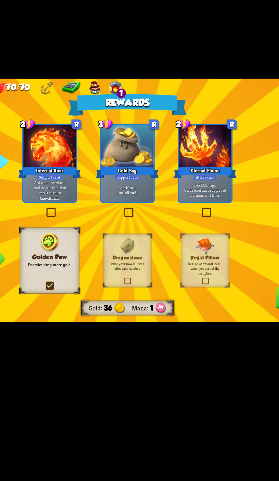
click at [89, 203] on div at bounding box center [90, 206] width 34 height 28
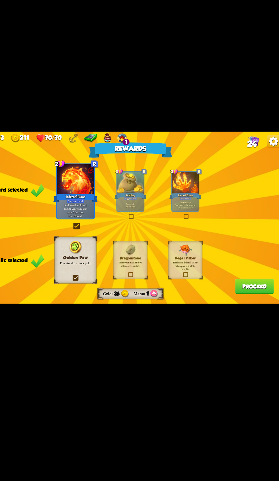
scroll to position [0, 0]
click at [252, 304] on button "Proceed" at bounding box center [252, 303] width 35 height 14
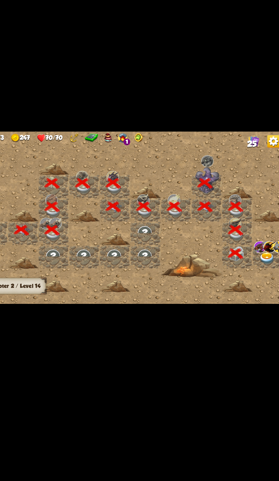
scroll to position [0, 109]
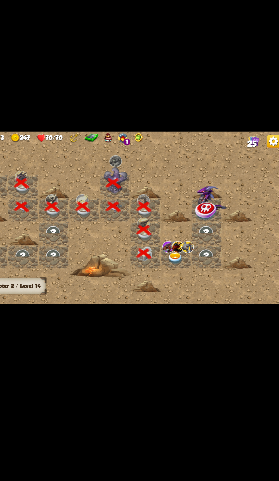
click at [182, 286] on div at bounding box center [181, 276] width 28 height 21
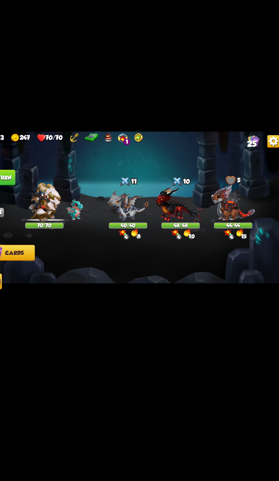
scroll to position [0, 0]
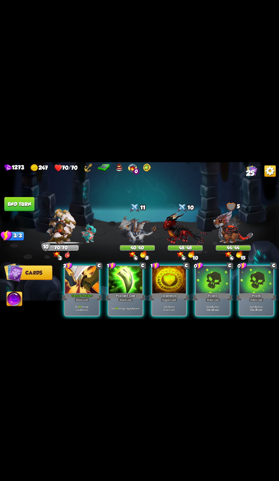
click at [213, 281] on div at bounding box center [213, 280] width 34 height 28
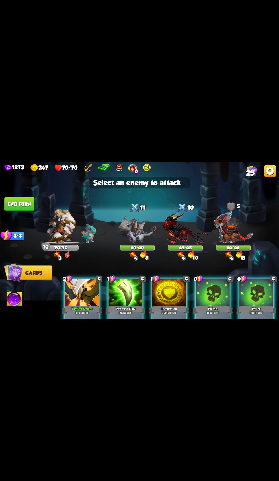
click at [139, 233] on img at bounding box center [137, 229] width 38 height 28
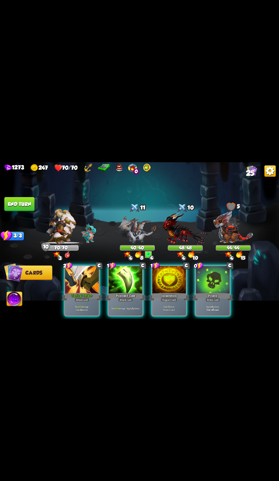
click at [223, 292] on div "Poison" at bounding box center [212, 296] width 40 height 9
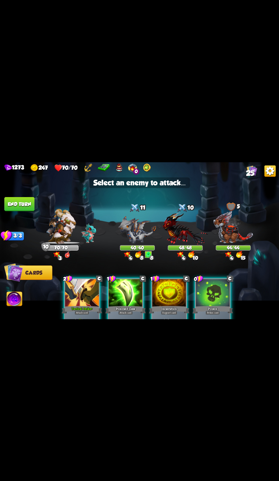
click at [176, 227] on img at bounding box center [185, 228] width 45 height 33
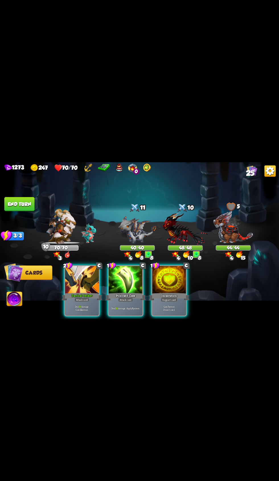
click at [76, 282] on div at bounding box center [82, 280] width 34 height 28
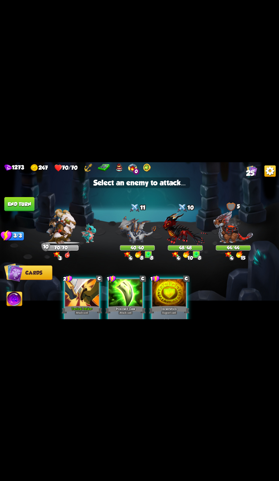
click at [142, 219] on img at bounding box center [137, 229] width 38 height 28
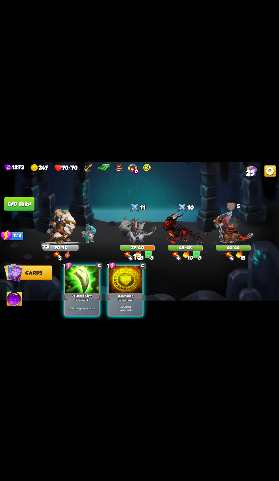
click at [83, 292] on div "Poisoned Claw" at bounding box center [82, 296] width 40 height 9
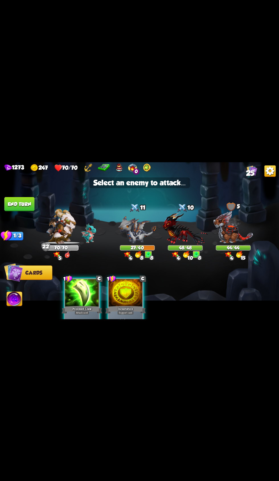
click at [229, 226] on img at bounding box center [233, 226] width 40 height 33
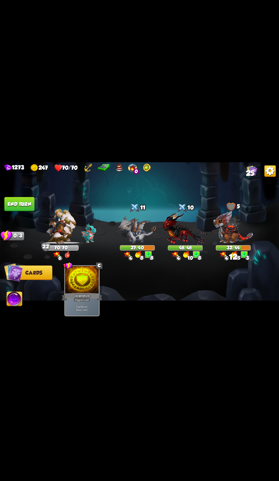
click at [26, 198] on button "End turn" at bounding box center [19, 204] width 30 height 14
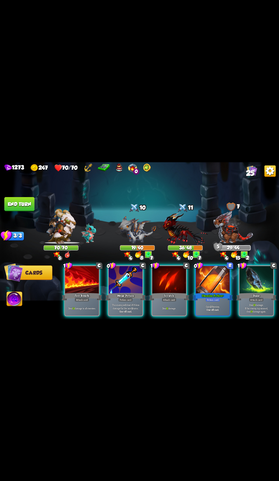
click at [128, 279] on div at bounding box center [126, 280] width 34 height 28
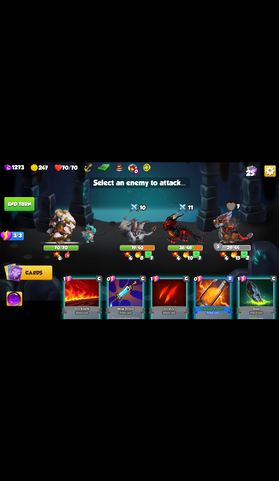
click at [176, 228] on img at bounding box center [185, 228] width 45 height 33
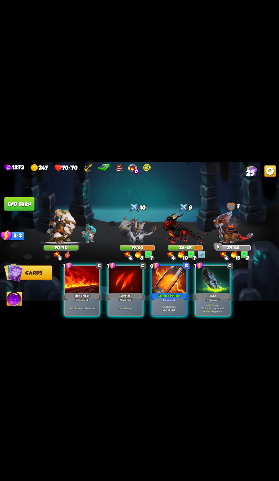
click at [75, 277] on div at bounding box center [82, 280] width 34 height 28
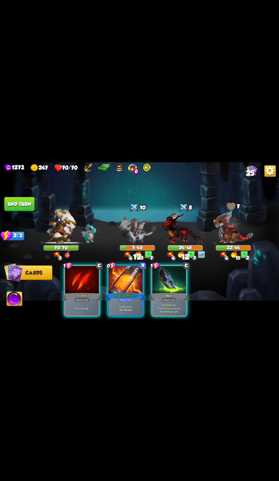
click at [176, 283] on div at bounding box center [169, 280] width 34 height 28
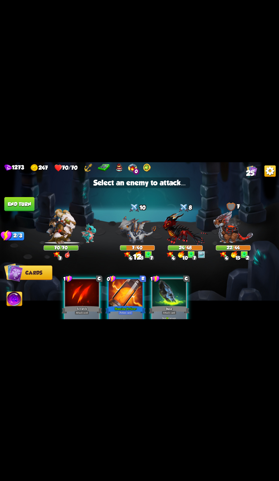
click at [183, 216] on img at bounding box center [185, 228] width 45 height 33
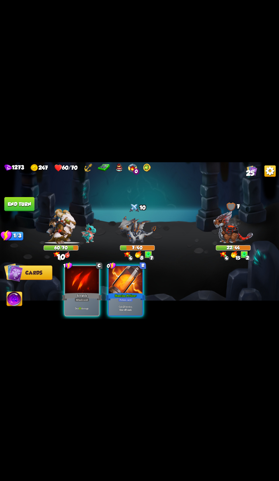
click at [78, 284] on div at bounding box center [82, 280] width 34 height 28
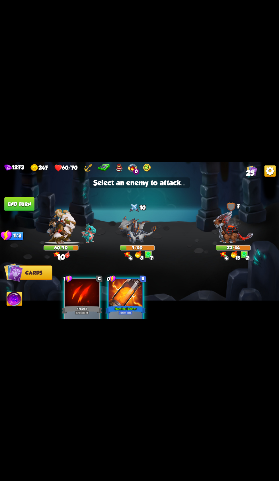
click at [128, 224] on img at bounding box center [137, 229] width 38 height 28
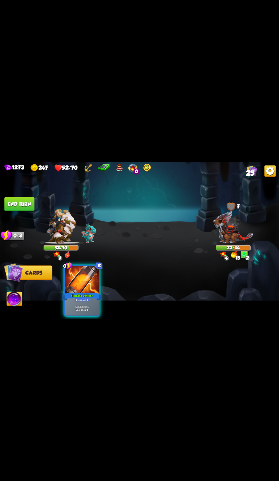
click at [26, 301] on span "Abilities" at bounding box center [18, 299] width 23 height 6
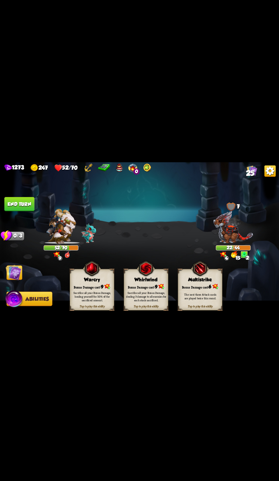
click at [87, 283] on div "Bonus Damage cost: 9" at bounding box center [92, 286] width 44 height 6
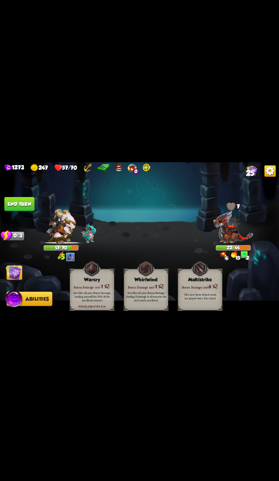
click at [28, 200] on button "End turn" at bounding box center [19, 204] width 30 height 14
click at [20, 276] on img at bounding box center [14, 272] width 16 height 16
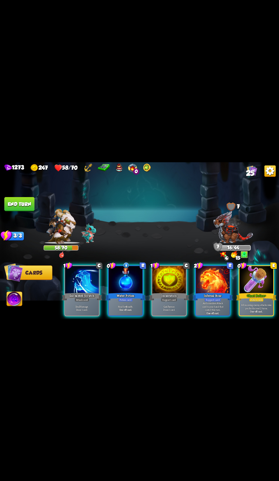
click at [114, 285] on div at bounding box center [126, 280] width 34 height 28
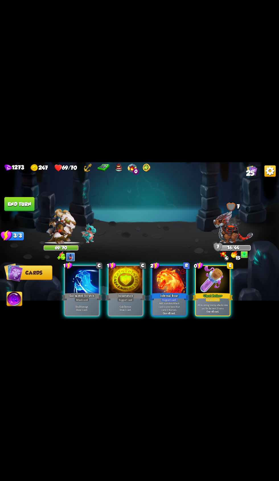
click at [213, 292] on div "Ghost Potion +" at bounding box center [212, 296] width 40 height 9
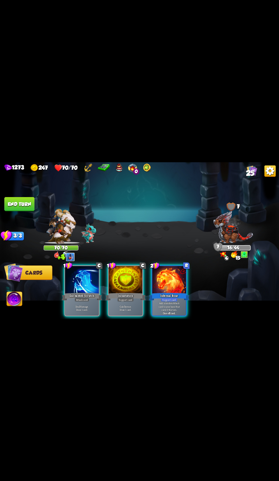
click at [178, 281] on div at bounding box center [169, 280] width 34 height 28
click at [179, 271] on div at bounding box center [169, 280] width 34 height 28
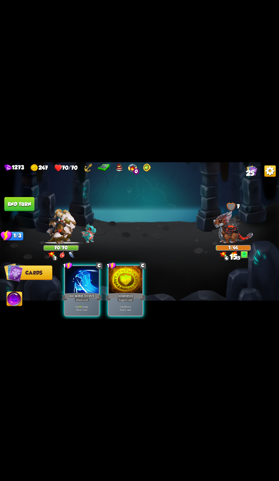
click at [85, 275] on div at bounding box center [82, 280] width 34 height 28
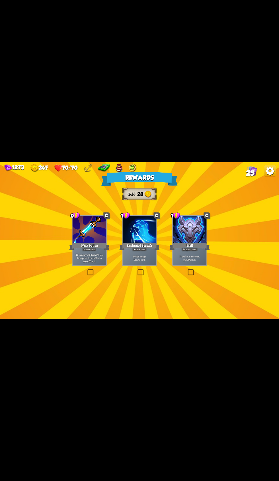
click at [186, 226] on div at bounding box center [190, 230] width 34 height 28
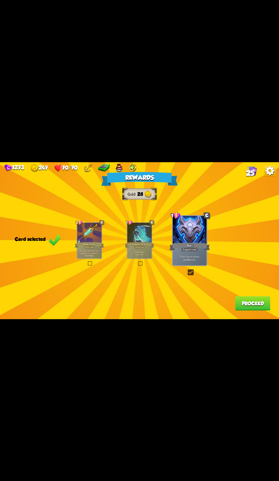
click at [251, 309] on button "Proceed" at bounding box center [252, 303] width 35 height 14
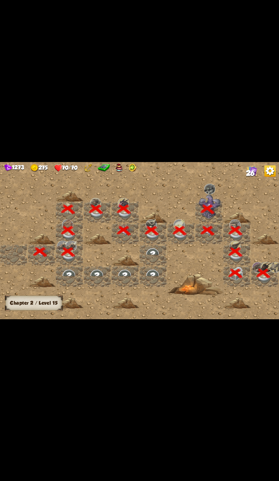
scroll to position [0, 109]
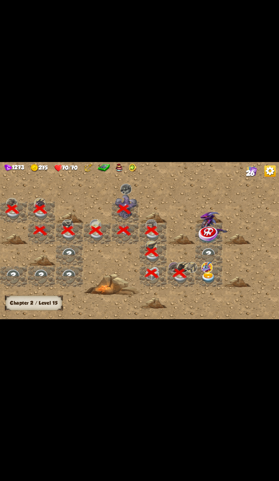
click at [204, 277] on img at bounding box center [208, 277] width 14 height 11
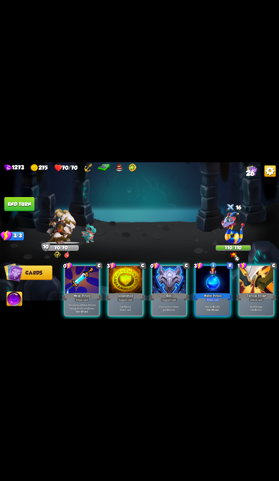
click at [76, 281] on div at bounding box center [82, 280] width 34 height 28
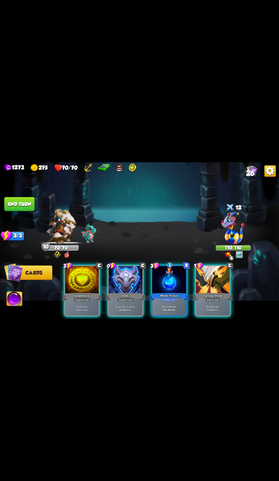
click at [229, 292] on div "Tactical Strike" at bounding box center [212, 296] width 40 height 9
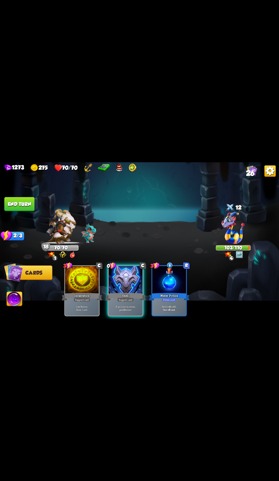
click at [26, 201] on button "End turn" at bounding box center [19, 204] width 30 height 14
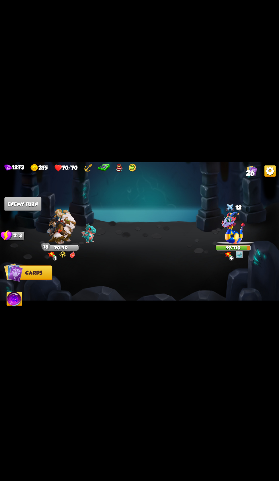
click at [232, 238] on img at bounding box center [233, 227] width 23 height 32
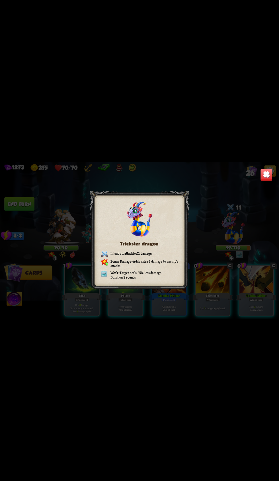
click at [266, 174] on img at bounding box center [266, 174] width 12 height 12
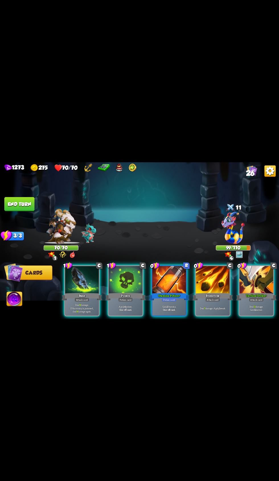
click at [266, 301] on div "Deal 11 damage. Gain 12 armor." at bounding box center [256, 308] width 34 height 15
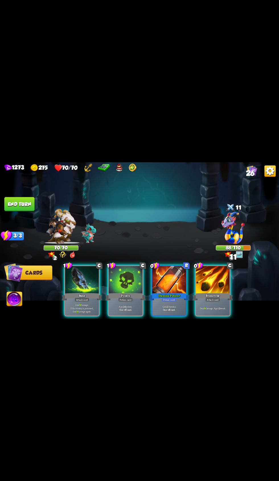
click at [118, 268] on div at bounding box center [126, 280] width 34 height 28
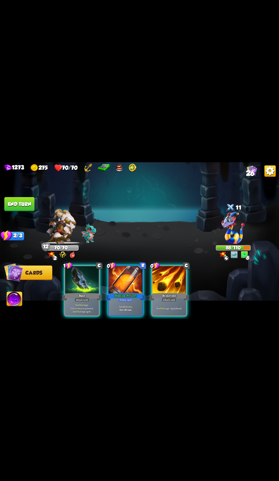
click at [162, 277] on div at bounding box center [169, 280] width 34 height 28
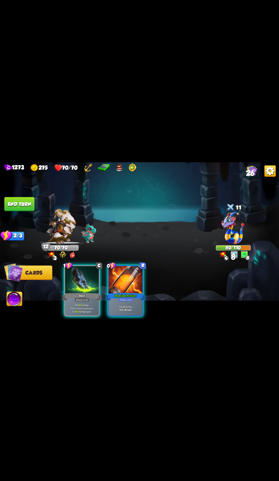
click at [71, 279] on div at bounding box center [82, 280] width 34 height 28
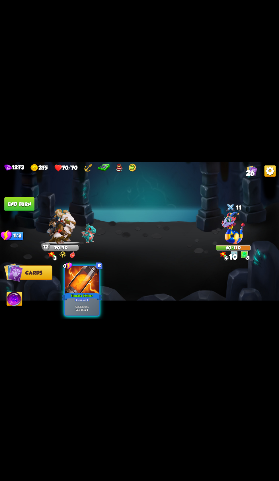
click at [32, 198] on button "End turn" at bounding box center [19, 204] width 30 height 14
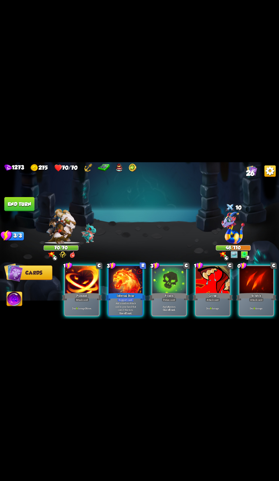
click at [254, 297] on div "Attack card" at bounding box center [256, 299] width 15 height 4
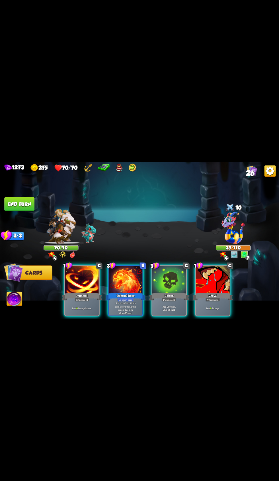
click at [74, 274] on div at bounding box center [82, 280] width 34 height 28
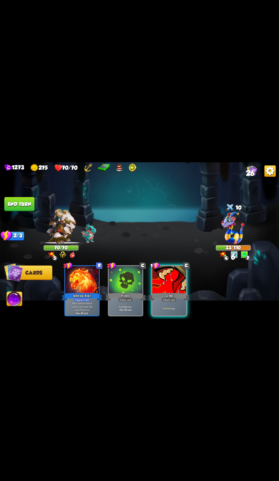
click at [171, 292] on div "Growl" at bounding box center [169, 296] width 40 height 9
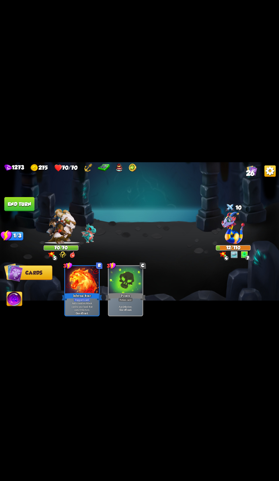
click at [17, 299] on img at bounding box center [14, 299] width 15 height 16
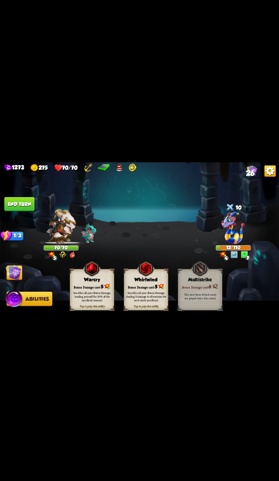
click at [79, 286] on div "Bonus Damage cost: 5" at bounding box center [92, 286] width 44 height 6
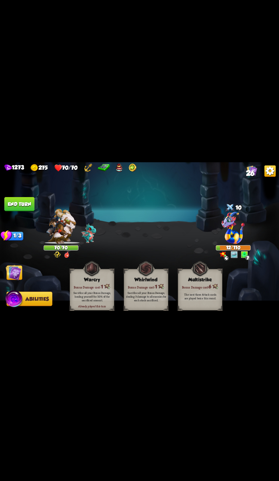
click at [12, 203] on button "End turn" at bounding box center [19, 204] width 30 height 14
click at [13, 275] on img at bounding box center [14, 272] width 16 height 16
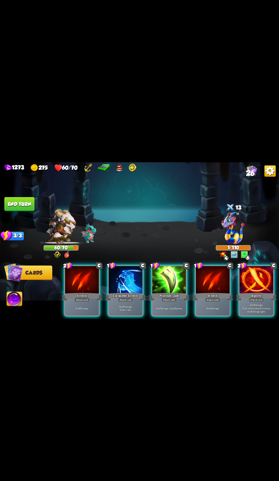
click at [24, 203] on button "End turn" at bounding box center [19, 204] width 30 height 14
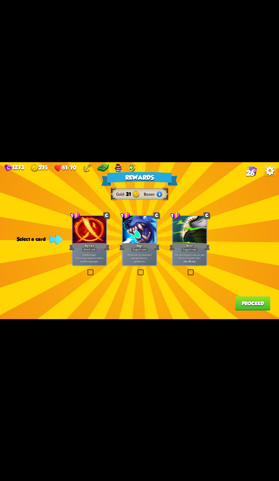
click at [84, 238] on div at bounding box center [90, 230] width 34 height 28
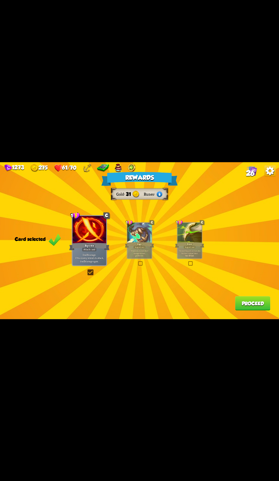
click at [255, 307] on button "Proceed" at bounding box center [252, 303] width 35 height 14
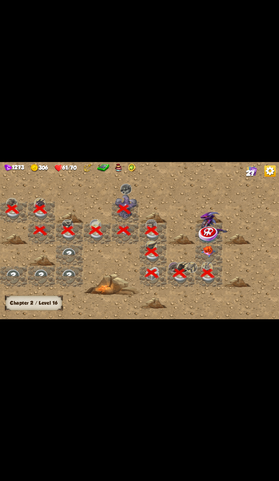
click at [214, 254] on img at bounding box center [208, 252] width 14 height 12
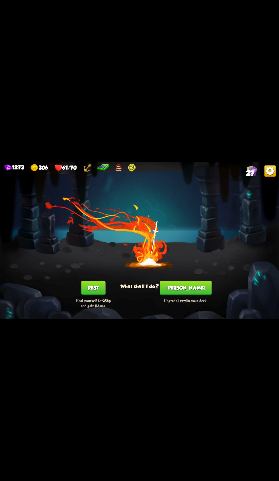
click at [187, 288] on button "[PERSON_NAME]" at bounding box center [186, 287] width 52 height 14
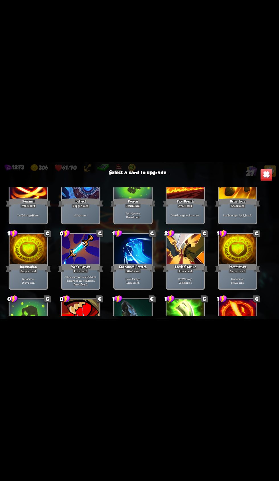
scroll to position [264, 0]
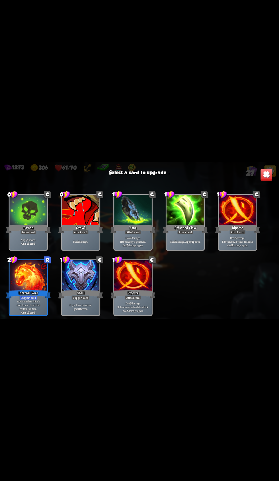
click at [23, 278] on div at bounding box center [29, 276] width 38 height 32
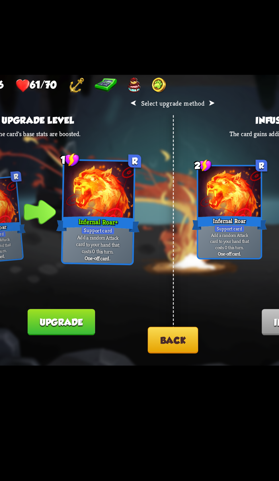
click at [89, 293] on button "Upgrade" at bounding box center [79, 295] width 36 height 14
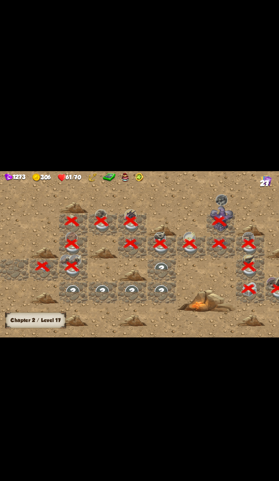
scroll to position [0, 109]
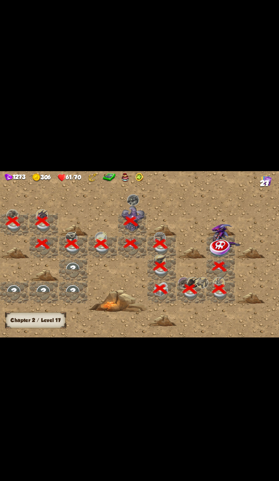
click at [209, 244] on img at bounding box center [208, 234] width 21 height 18
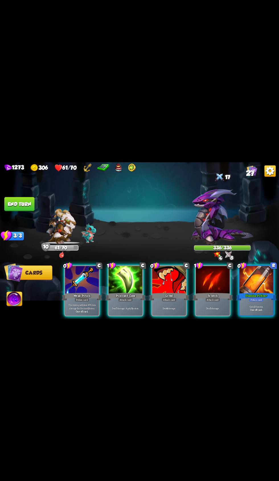
click at [67, 294] on div at bounding box center [82, 280] width 34 height 28
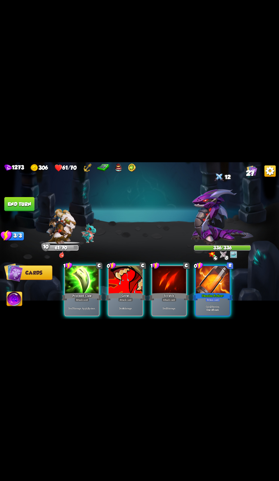
click at [69, 294] on div at bounding box center [82, 280] width 34 height 28
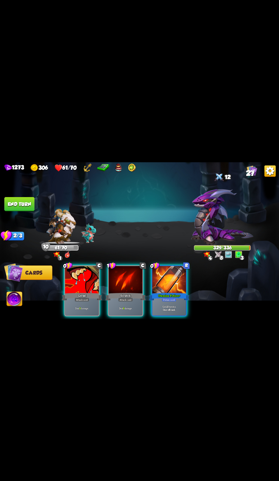
click at [73, 294] on div at bounding box center [82, 280] width 34 height 28
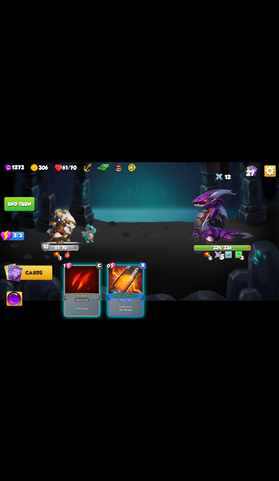
click at [81, 294] on div at bounding box center [82, 280] width 34 height 28
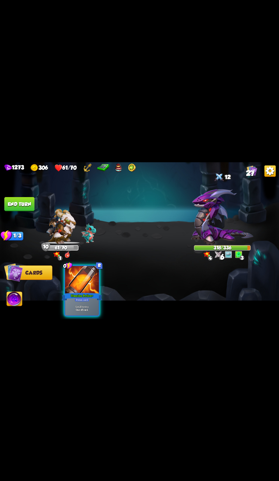
click at [28, 211] on button "End turn" at bounding box center [19, 204] width 30 height 14
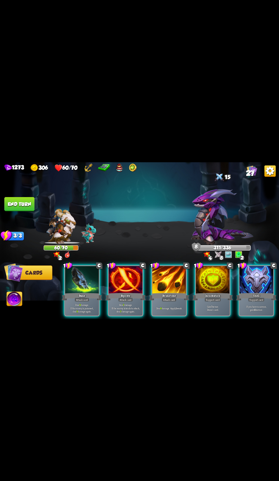
click at [213, 301] on div "Incantation" at bounding box center [212, 296] width 40 height 9
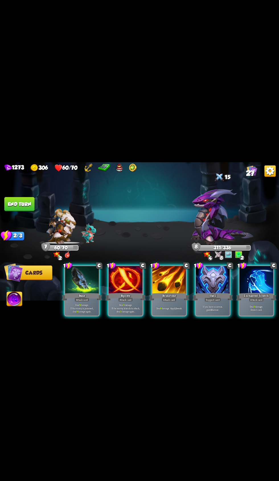
click at [79, 294] on div at bounding box center [82, 280] width 34 height 28
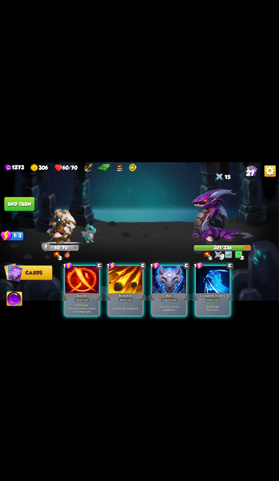
click at [81, 294] on div at bounding box center [82, 280] width 34 height 28
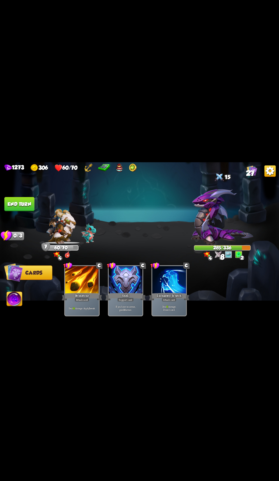
click at [30, 211] on button "End turn" at bounding box center [19, 204] width 30 height 14
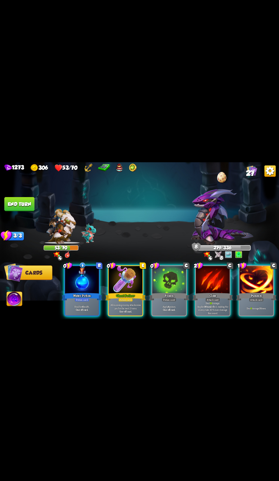
click at [118, 294] on div at bounding box center [126, 280] width 34 height 28
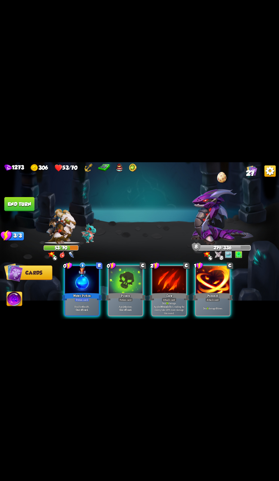
click at [117, 294] on div at bounding box center [126, 280] width 34 height 28
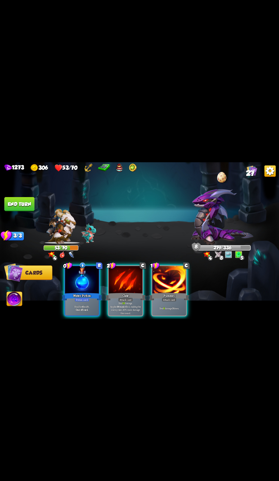
click at [121, 294] on div at bounding box center [126, 280] width 34 height 28
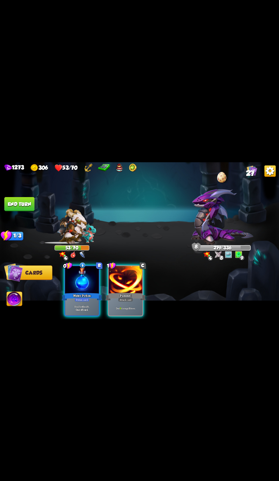
click at [80, 294] on div at bounding box center [82, 280] width 34 height 28
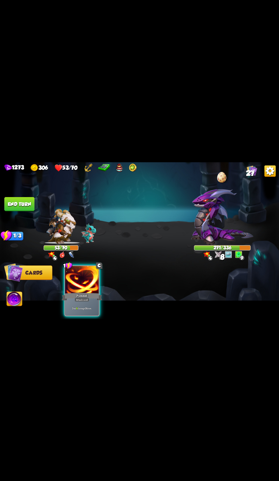
click at [86, 294] on div at bounding box center [82, 280] width 34 height 28
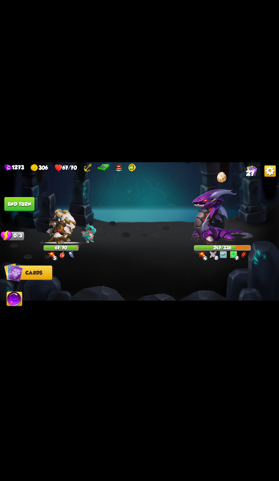
click at [18, 211] on button "End turn" at bounding box center [19, 204] width 30 height 14
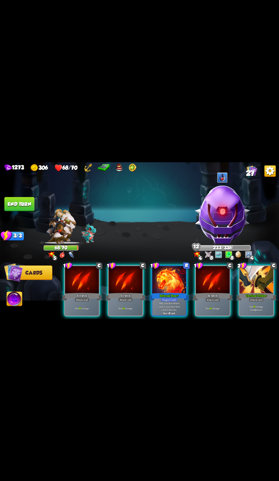
click at [165, 294] on div at bounding box center [169, 280] width 34 height 28
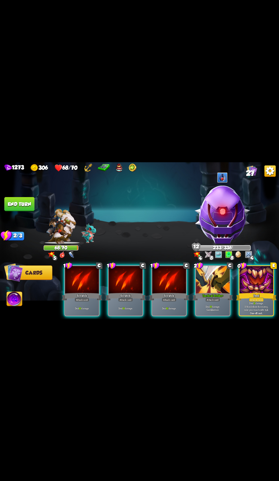
click at [206, 294] on div at bounding box center [213, 280] width 34 height 28
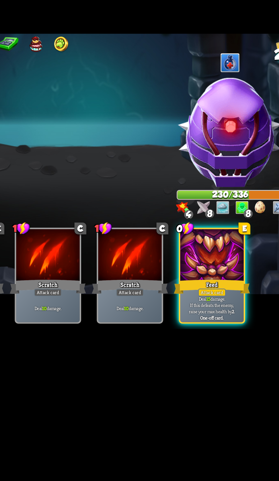
click at [210, 294] on div at bounding box center [213, 280] width 34 height 28
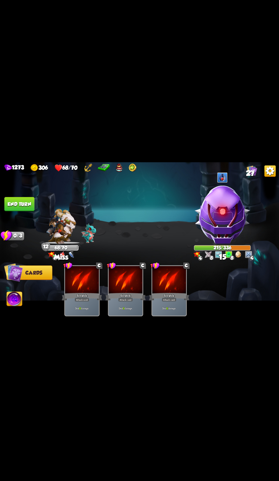
click at [32, 211] on button "End turn" at bounding box center [19, 204] width 30 height 14
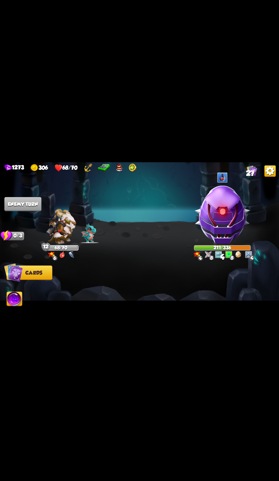
click at [251, 176] on img at bounding box center [252, 170] width 11 height 11
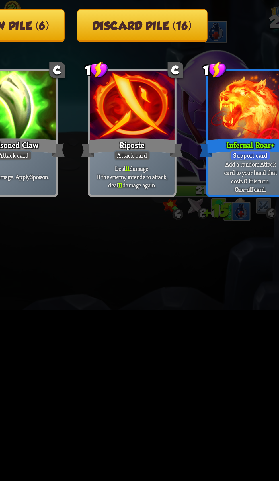
scroll to position [347, 0]
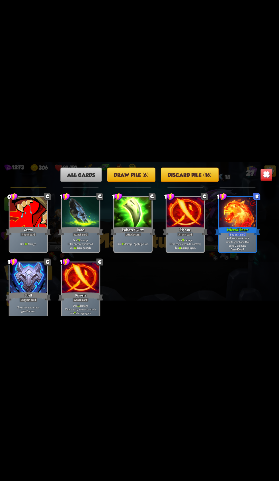
click at [267, 181] on img at bounding box center [266, 174] width 12 height 12
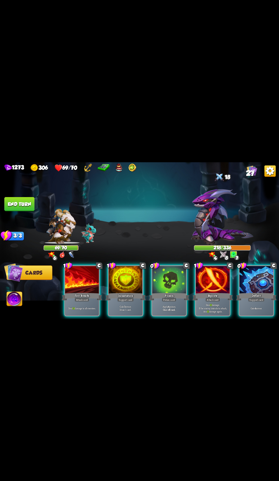
click at [155, 294] on div at bounding box center [169, 280] width 34 height 28
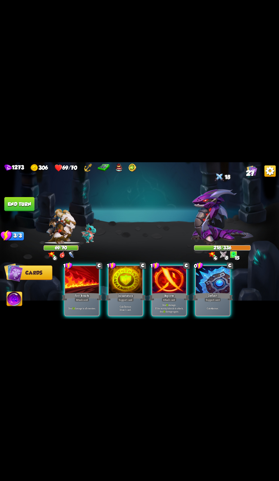
click at [150, 269] on div "1" at bounding box center [154, 265] width 9 height 7
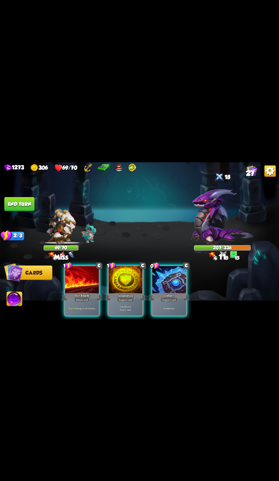
click at [130, 294] on div at bounding box center [126, 280] width 34 height 28
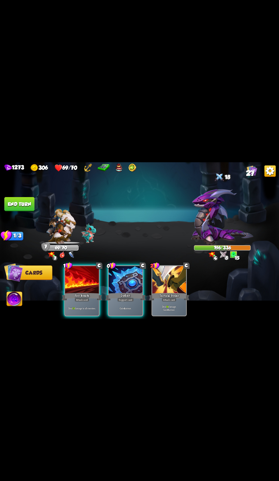
click at [70, 294] on div at bounding box center [82, 280] width 34 height 28
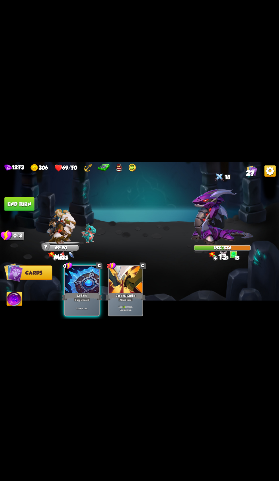
click at [23, 211] on button "End turn" at bounding box center [19, 204] width 30 height 14
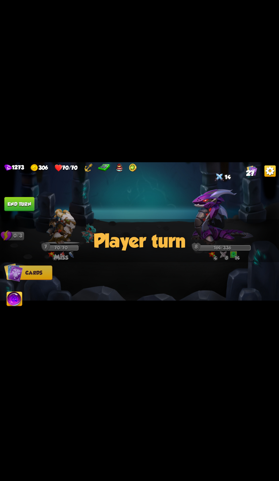
click at [66, 262] on div "Player turn" at bounding box center [139, 240] width 279 height 43
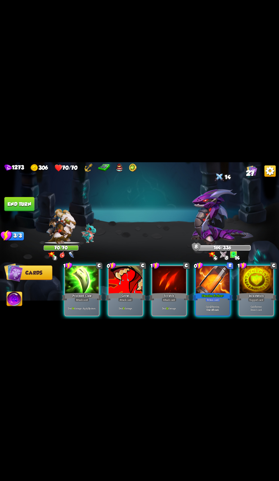
click at [250, 315] on div "Gain 7 armor. Draw 1 card." at bounding box center [256, 308] width 34 height 15
click at [84, 294] on div at bounding box center [82, 280] width 34 height 28
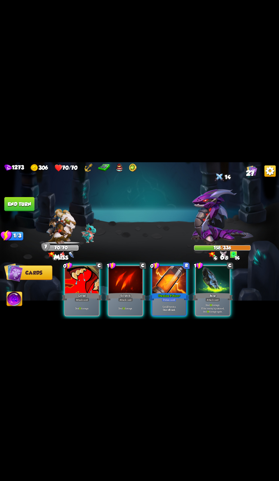
click at [83, 294] on div at bounding box center [82, 280] width 34 height 28
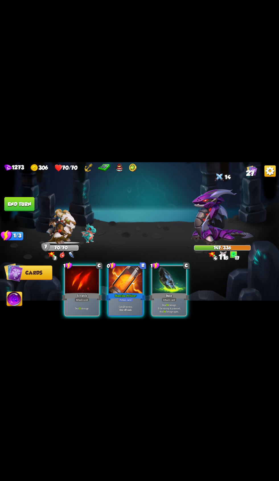
click at [164, 294] on div at bounding box center [169, 280] width 34 height 28
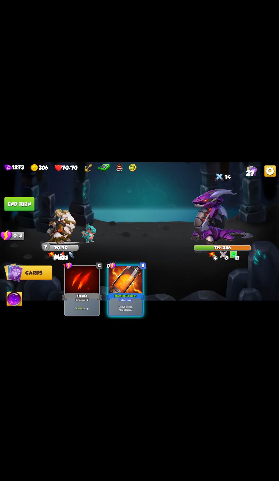
click at [23, 211] on button "End turn" at bounding box center [19, 204] width 30 height 14
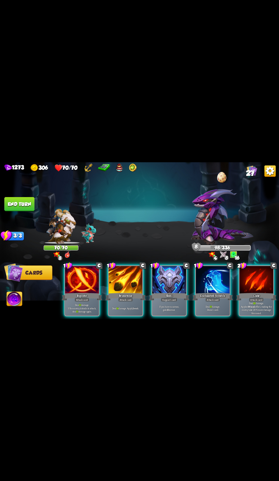
click at [163, 294] on div at bounding box center [169, 280] width 34 height 28
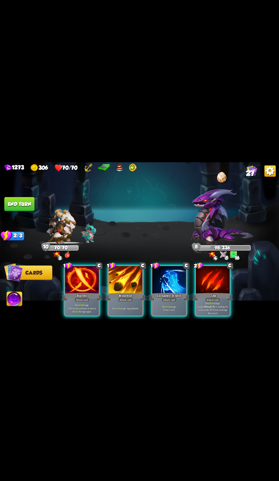
click at [221, 294] on div at bounding box center [213, 280] width 34 height 28
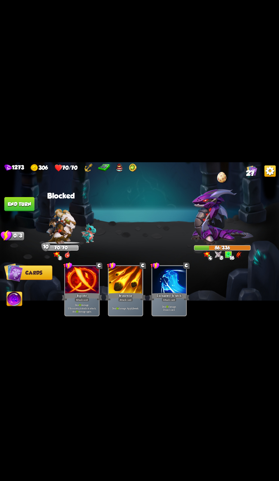
click at [29, 211] on button "End turn" at bounding box center [19, 204] width 30 height 14
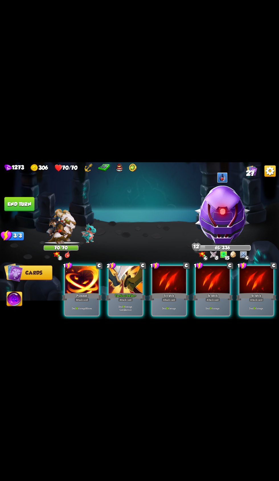
click at [122, 294] on div at bounding box center [126, 280] width 34 height 28
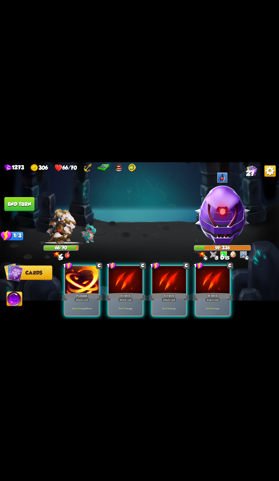
click at [68, 294] on div at bounding box center [82, 280] width 34 height 28
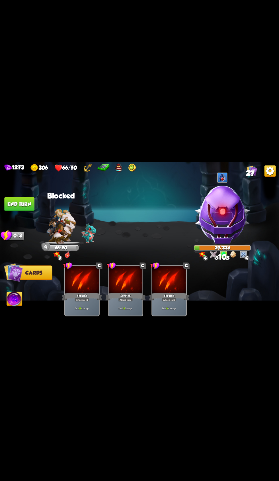
click at [14, 211] on button "End turn" at bounding box center [19, 204] width 30 height 14
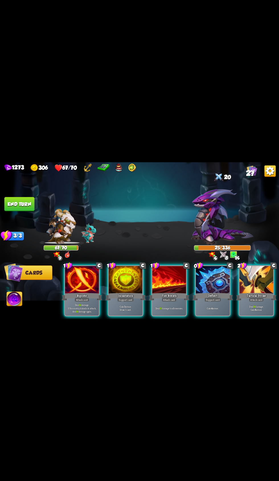
click at [169, 294] on div at bounding box center [169, 280] width 34 height 28
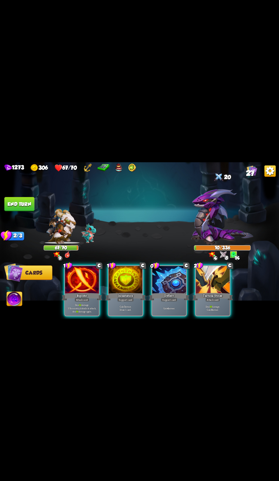
click at [23, 302] on span "Abilities" at bounding box center [18, 299] width 23 height 6
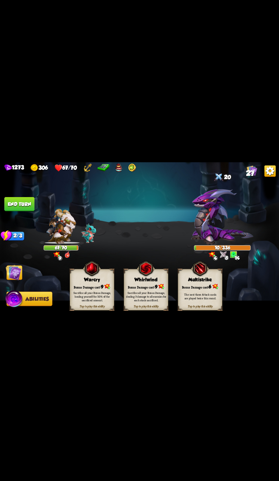
click at [81, 302] on div "Sacrifice all your Bonus Damage, healing yourself for 50% of the sacrificed amo…" at bounding box center [92, 296] width 40 height 11
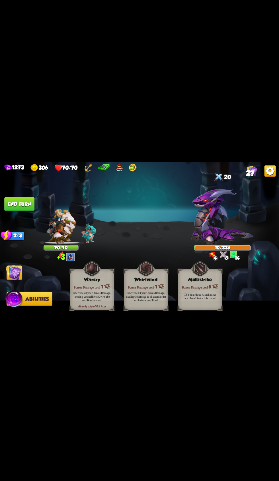
click at [23, 297] on img at bounding box center [139, 240] width 279 height 157
click at [19, 280] on img at bounding box center [14, 272] width 16 height 16
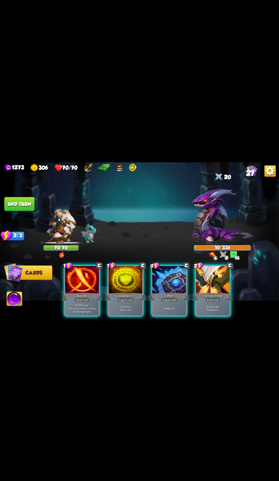
click at [204, 294] on div at bounding box center [213, 280] width 34 height 28
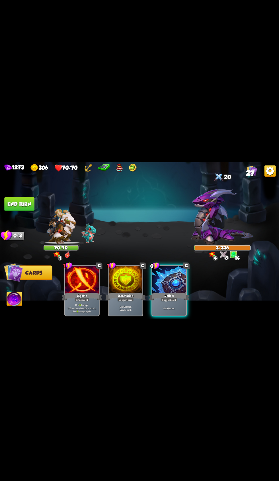
click at [13, 211] on button "End turn" at bounding box center [19, 204] width 30 height 14
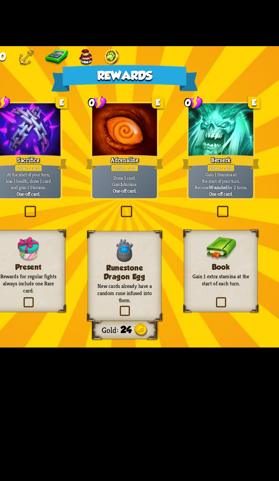
click at [146, 296] on p "New cards already have a random rune infused into them." at bounding box center [139, 290] width 31 height 11
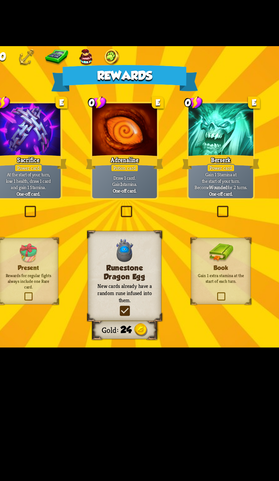
click at [155, 235] on p "Draw 1 card. Gain 1 stamina." at bounding box center [140, 232] width 32 height 7
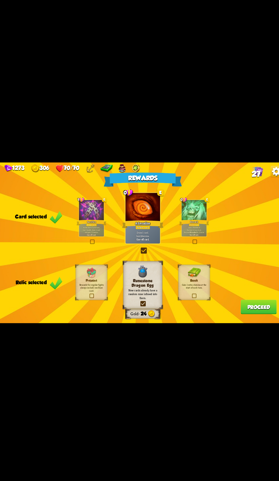
click at [250, 310] on button "Proceed" at bounding box center [252, 303] width 35 height 14
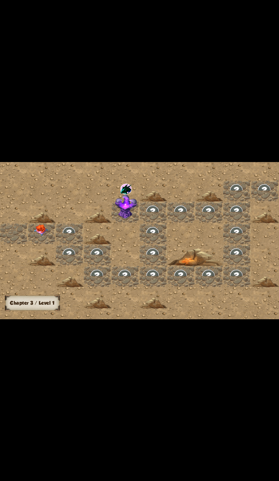
click at [41, 236] on img at bounding box center [41, 230] width 14 height 12
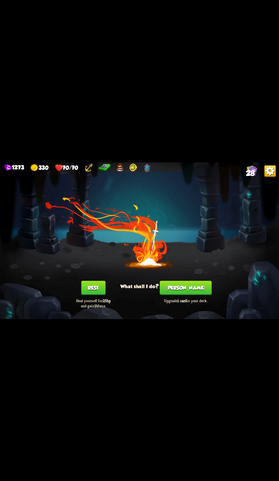
click at [184, 295] on button "[PERSON_NAME]" at bounding box center [186, 287] width 52 height 14
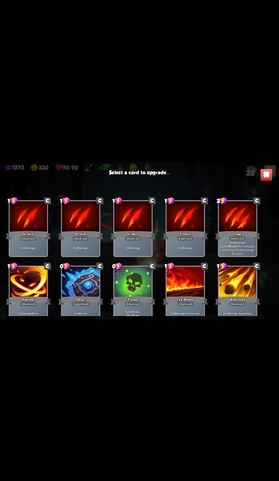
scroll to position [264, 0]
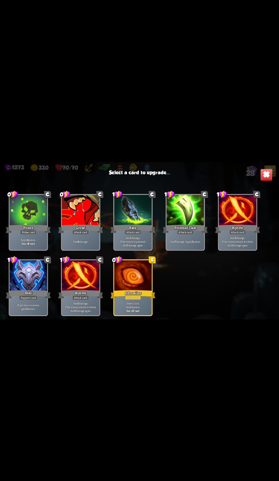
click at [144, 292] on div at bounding box center [133, 276] width 38 height 32
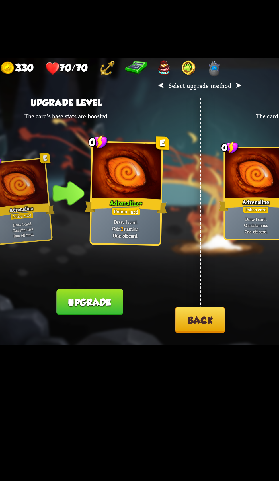
click at [92, 303] on button "Upgrade" at bounding box center [79, 295] width 36 height 14
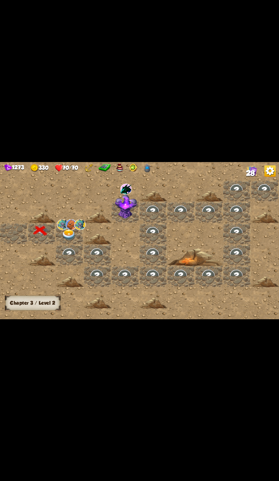
click at [74, 230] on img at bounding box center [70, 224] width 11 height 11
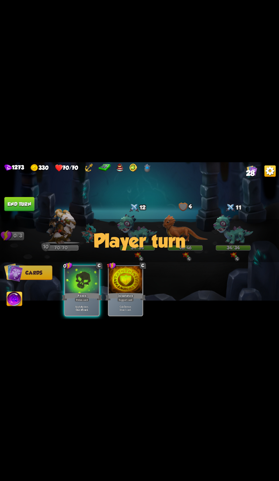
click at [250, 177] on span "28" at bounding box center [250, 173] width 9 height 9
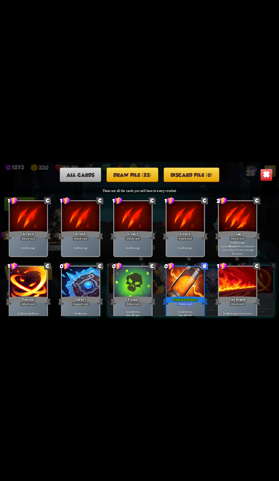
scroll to position [350, 0]
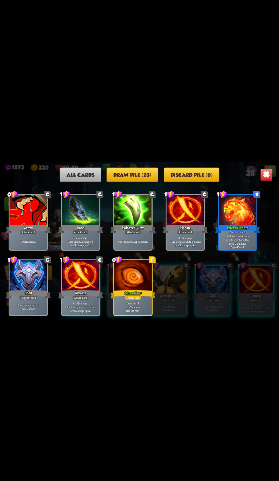
click at [262, 181] on img at bounding box center [266, 174] width 12 height 12
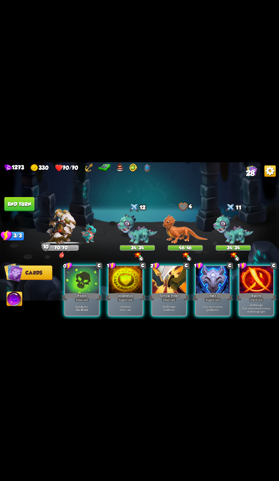
click at [75, 301] on div "Potion card" at bounding box center [82, 299] width 15 height 4
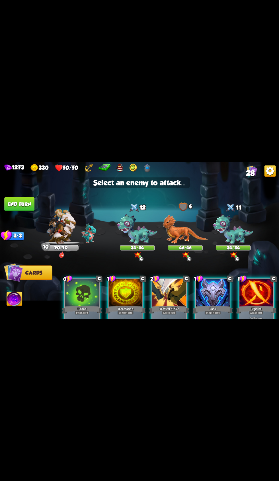
click at [133, 245] on img at bounding box center [137, 229] width 40 height 31
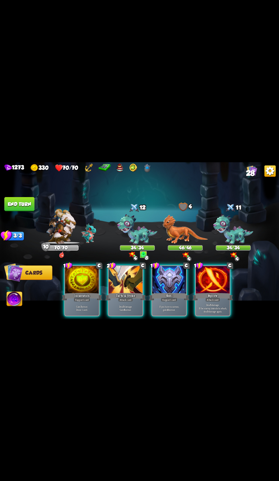
click at [137, 301] on div "Tactical Strike" at bounding box center [125, 296] width 40 height 9
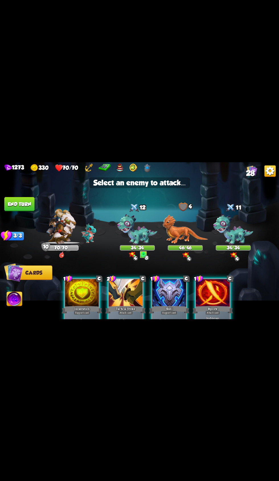
click at [137, 245] on img at bounding box center [137, 229] width 40 height 31
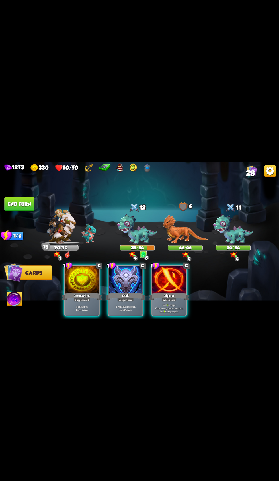
click at [170, 294] on div at bounding box center [169, 280] width 34 height 28
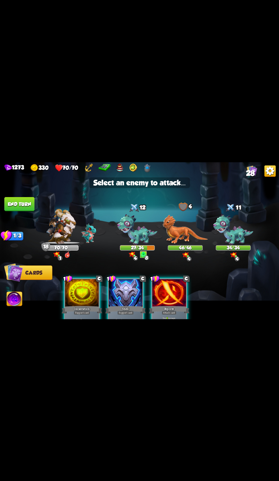
click at [136, 245] on img at bounding box center [137, 229] width 40 height 31
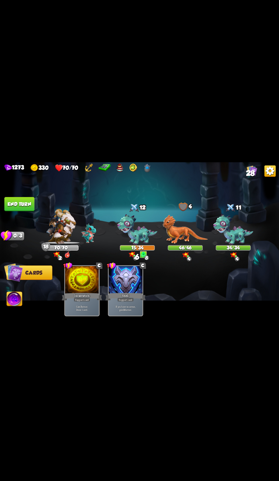
click at [28, 211] on button "End turn" at bounding box center [19, 204] width 30 height 14
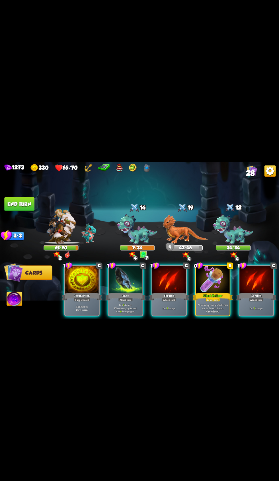
click at [211, 301] on div "Ghost Potion +" at bounding box center [212, 296] width 40 height 9
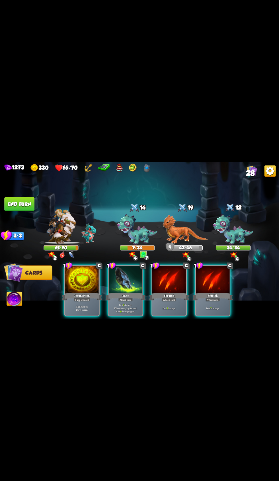
click at [171, 301] on div "Scratch" at bounding box center [169, 296] width 40 height 9
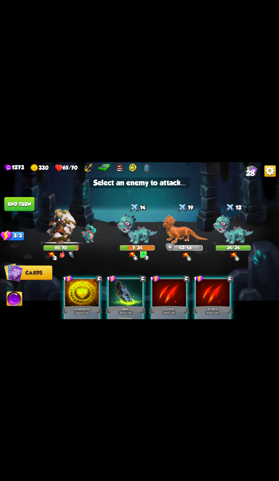
click at [164, 307] on div at bounding box center [169, 293] width 34 height 28
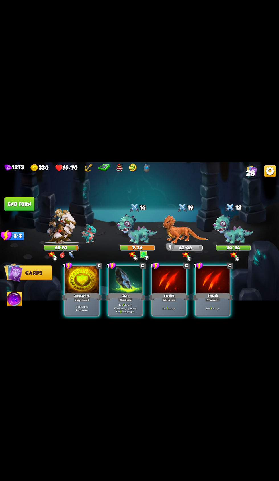
click at [168, 294] on div at bounding box center [169, 280] width 34 height 28
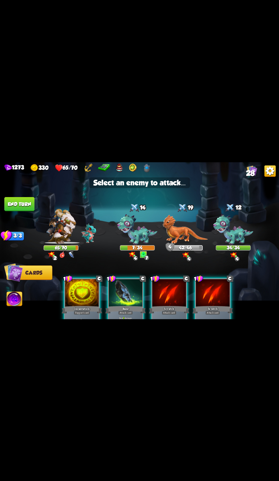
click at [145, 245] on img at bounding box center [137, 229] width 40 height 31
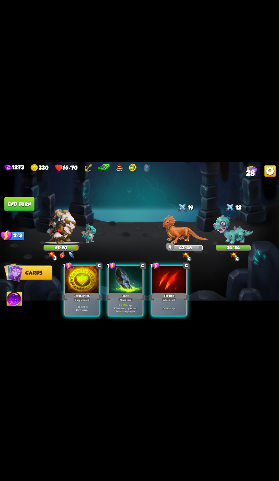
click at [166, 315] on div "Deal 8 damage." at bounding box center [169, 308] width 34 height 15
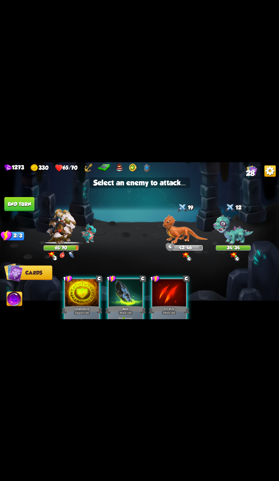
click at [233, 245] on img at bounding box center [233, 229] width 40 height 31
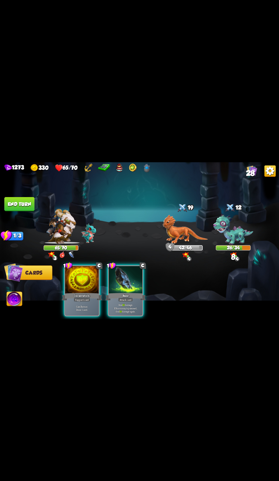
click at [128, 301] on div "Bane" at bounding box center [125, 296] width 40 height 9
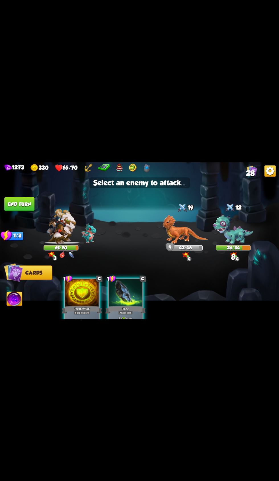
click at [231, 245] on img at bounding box center [233, 229] width 40 height 31
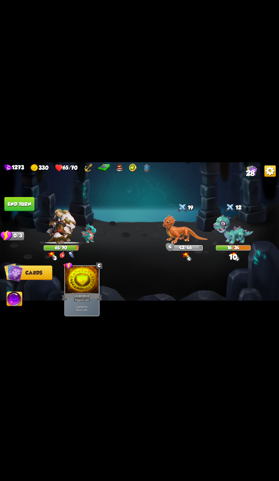
click at [24, 224] on img at bounding box center [139, 240] width 279 height 157
click at [27, 211] on button "End turn" at bounding box center [19, 204] width 30 height 14
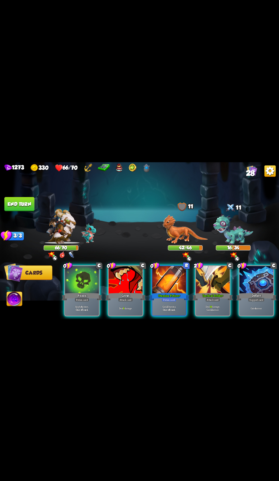
click at [163, 294] on div at bounding box center [169, 280] width 34 height 28
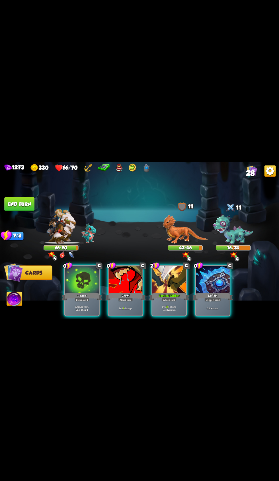
click at [172, 294] on div at bounding box center [169, 280] width 34 height 28
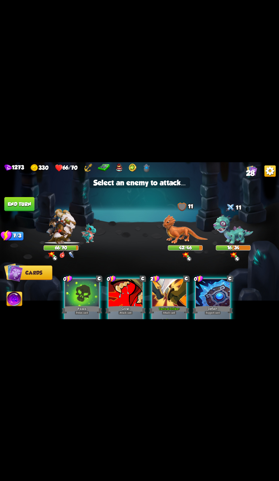
click at [187, 244] on img at bounding box center [185, 228] width 45 height 29
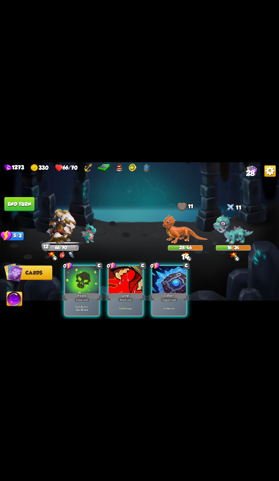
click at [128, 294] on div at bounding box center [126, 280] width 34 height 28
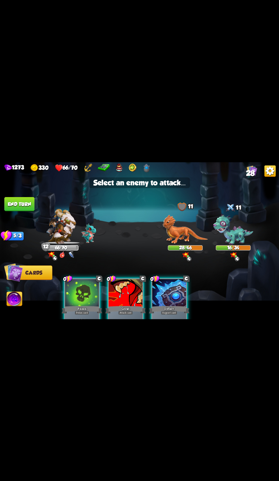
click at [242, 214] on div "11" at bounding box center [233, 207] width 35 height 11
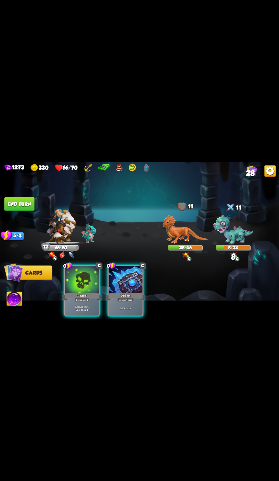
click at [81, 315] on div "Apply 4 poison. One-off card." at bounding box center [82, 308] width 34 height 15
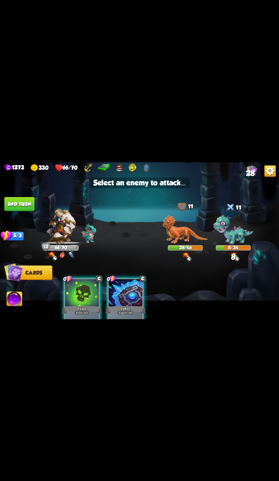
click at [187, 244] on img at bounding box center [185, 228] width 45 height 29
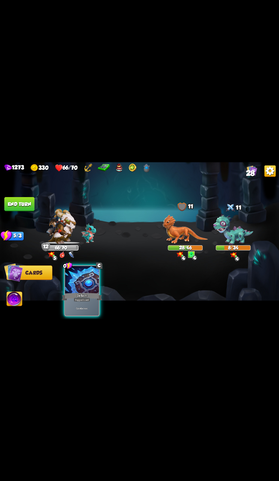
click at [23, 211] on button "End turn" at bounding box center [19, 204] width 30 height 14
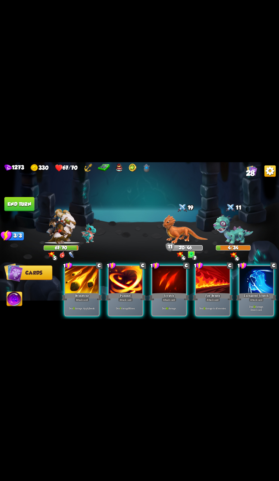
click at [216, 315] on div "Deal 11 damage to all enemies." at bounding box center [213, 308] width 34 height 15
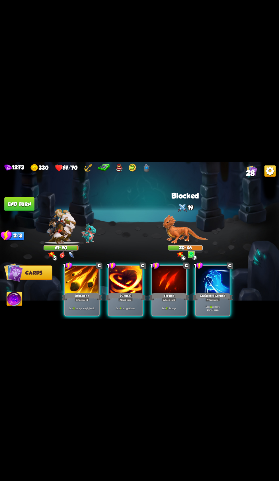
click at [174, 294] on div at bounding box center [169, 280] width 34 height 28
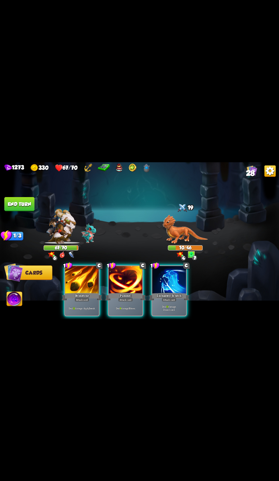
click at [23, 302] on span "Abilities" at bounding box center [18, 299] width 23 height 6
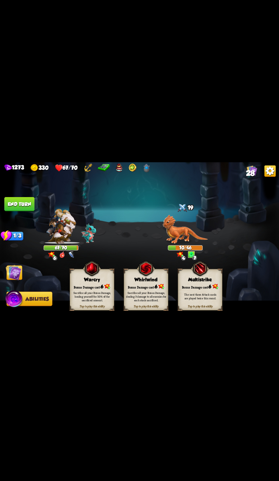
click at [89, 305] on div "Sacrifice all your Bonus Damage, healing yourself for 50% of the sacrificed amo…" at bounding box center [92, 295] width 44 height 17
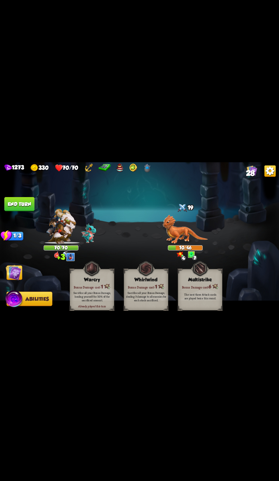
click at [22, 275] on span "Cards" at bounding box center [15, 273] width 17 height 6
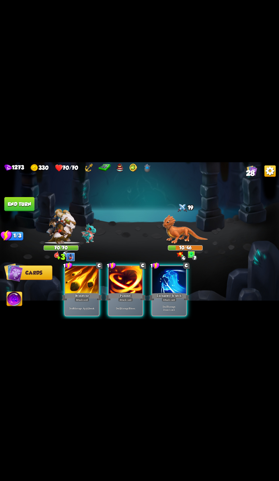
click at [94, 294] on div at bounding box center [82, 280] width 34 height 28
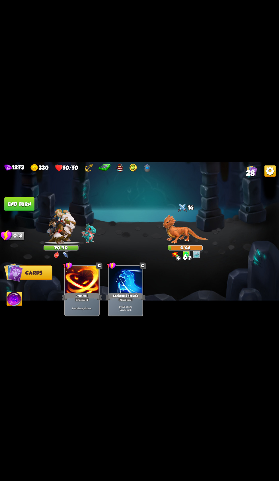
click at [79, 301] on div "Pummel" at bounding box center [82, 296] width 40 height 9
click at [28, 211] on button "End turn" at bounding box center [19, 204] width 30 height 14
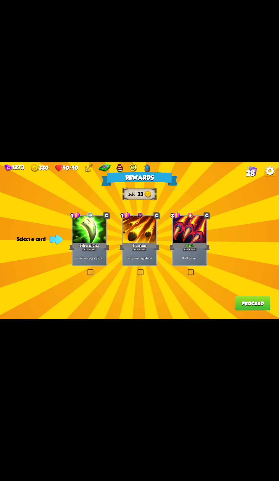
click at [97, 244] on div at bounding box center [90, 230] width 34 height 28
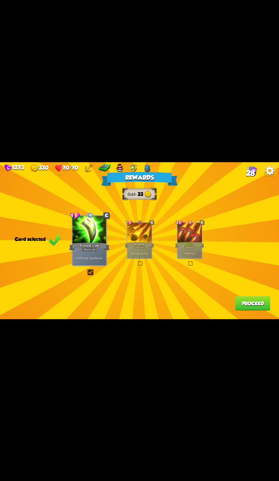
click at [146, 243] on div at bounding box center [139, 233] width 24 height 20
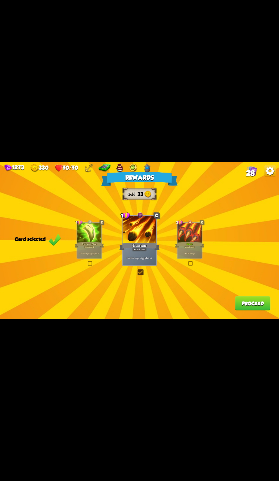
click at [242, 310] on button "Proceed" at bounding box center [252, 303] width 35 height 14
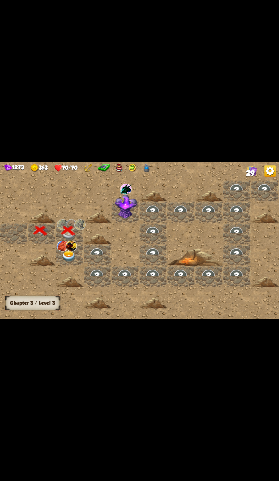
click at [75, 262] on img at bounding box center [69, 256] width 14 height 11
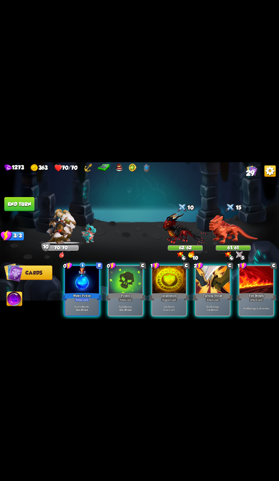
click at [129, 294] on div at bounding box center [126, 280] width 34 height 28
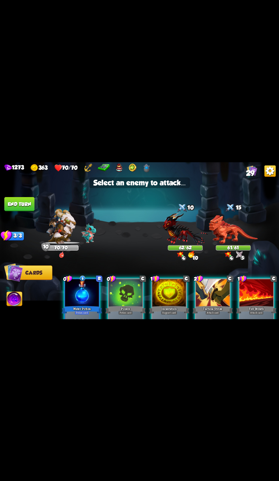
click at [188, 245] on img at bounding box center [185, 228] width 45 height 33
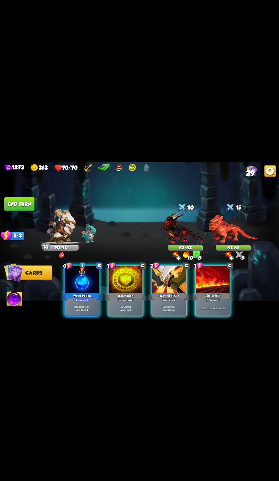
click at [174, 294] on div at bounding box center [169, 280] width 34 height 28
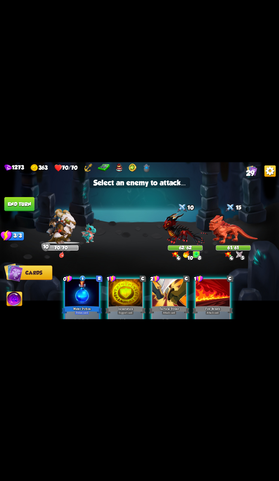
click at [192, 245] on img at bounding box center [185, 228] width 45 height 33
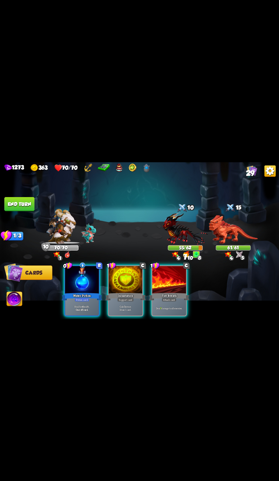
click at [169, 301] on div "Fire Breath" at bounding box center [169, 296] width 40 height 9
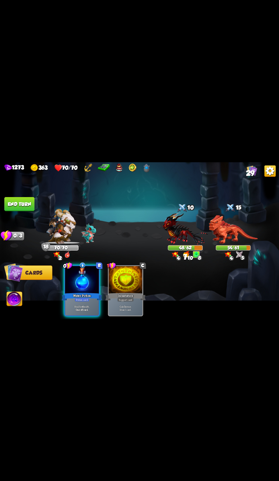
click at [28, 211] on button "End turn" at bounding box center [19, 204] width 30 height 14
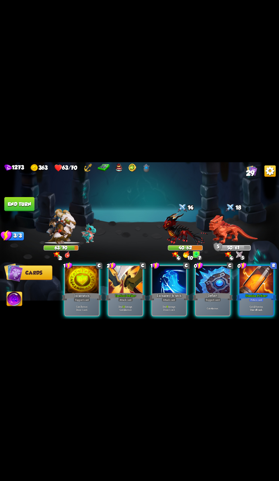
click at [119, 294] on div at bounding box center [126, 280] width 34 height 28
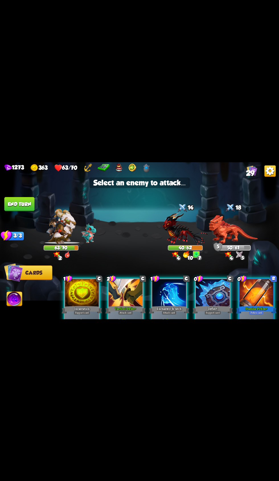
click at [187, 245] on img at bounding box center [185, 228] width 45 height 33
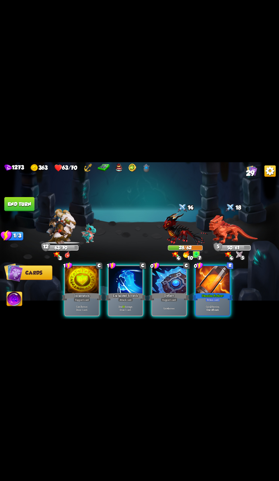
click at [174, 301] on div "Deflect" at bounding box center [169, 296] width 40 height 9
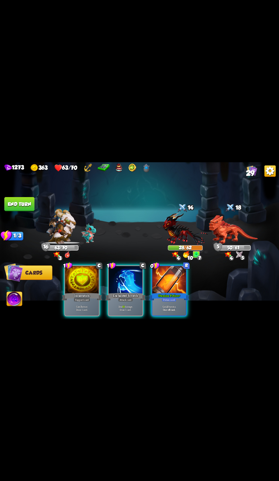
click at [185, 301] on div "Stamina Potion +" at bounding box center [169, 296] width 40 height 9
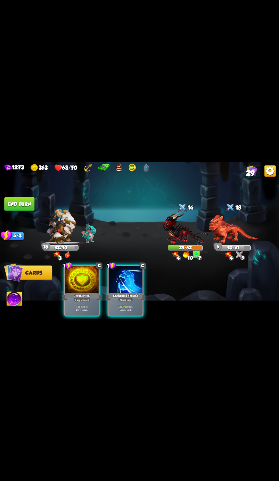
click at [81, 301] on div "Support card" at bounding box center [82, 299] width 17 height 4
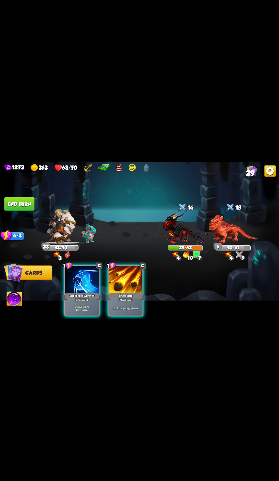
click at [127, 294] on div at bounding box center [126, 280] width 34 height 28
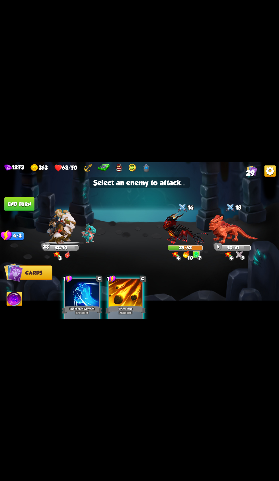
click at [241, 244] on img at bounding box center [233, 229] width 49 height 29
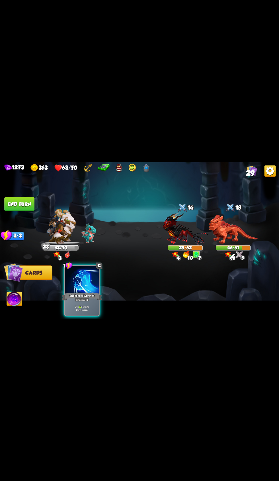
click at [79, 315] on div "Deal 10 damage. Draw 1 card." at bounding box center [82, 308] width 34 height 15
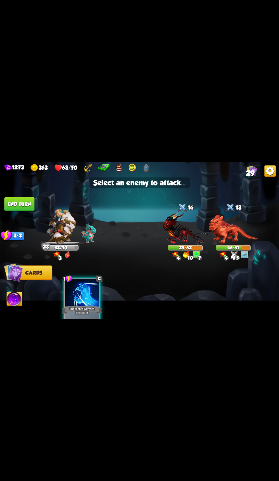
click at [188, 250] on div "28/62" at bounding box center [185, 247] width 34 height 4
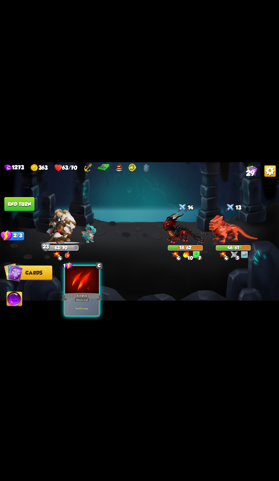
click at [81, 310] on p "Deal 9 damage." at bounding box center [82, 307] width 32 height 3
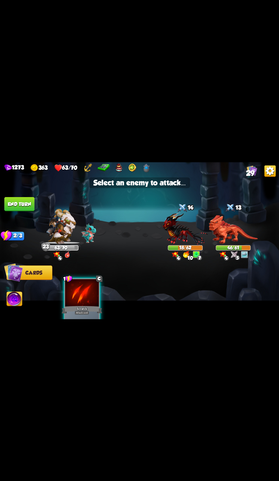
click at [178, 250] on div "18/62" at bounding box center [185, 247] width 34 height 4
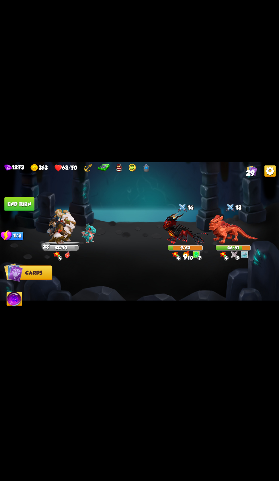
click at [33, 211] on button "End turn" at bounding box center [19, 204] width 30 height 14
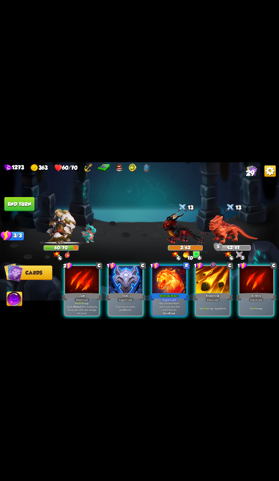
click at [128, 294] on div at bounding box center [126, 280] width 34 height 28
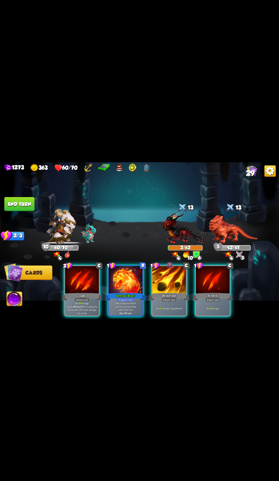
click at [130, 294] on div at bounding box center [126, 280] width 34 height 28
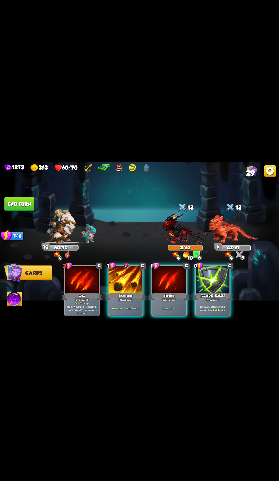
click at [219, 301] on div "Attack card" at bounding box center [212, 299] width 15 height 4
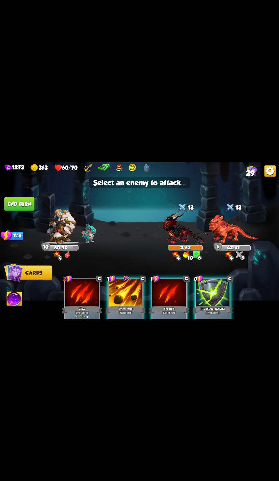
click at [234, 244] on img at bounding box center [233, 229] width 49 height 29
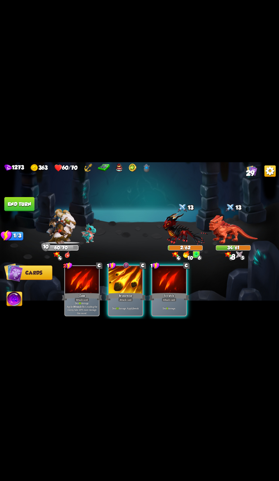
click at [124, 294] on div at bounding box center [126, 280] width 34 height 28
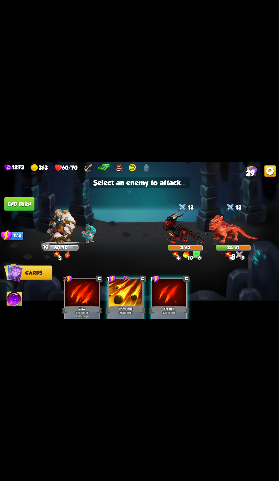
click at [195, 245] on img at bounding box center [185, 228] width 45 height 33
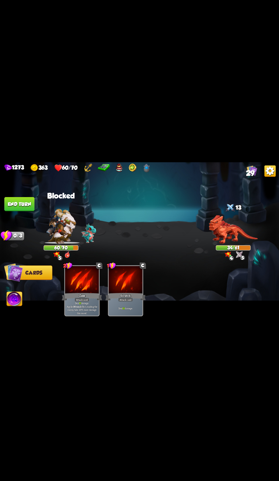
click at [23, 211] on button "End turn" at bounding box center [19, 204] width 30 height 14
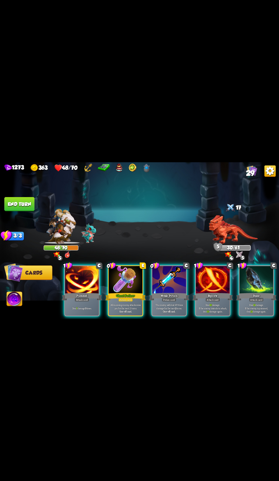
click at [174, 294] on div at bounding box center [169, 280] width 34 height 28
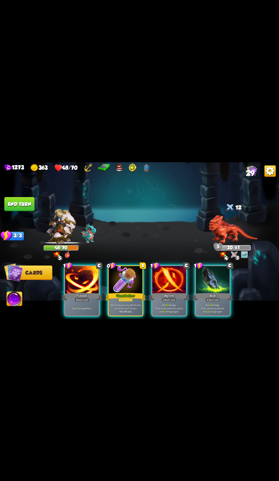
click at [129, 294] on div at bounding box center [126, 280] width 34 height 28
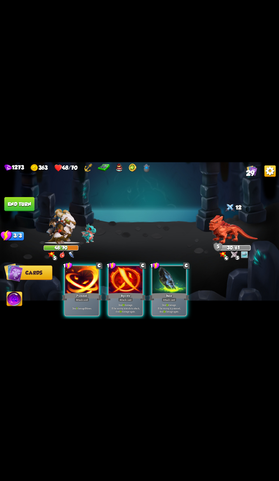
click at [26, 302] on span "Abilities" at bounding box center [18, 299] width 23 height 6
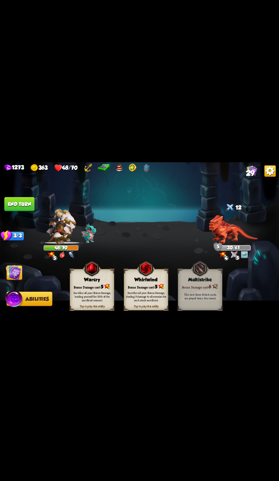
click at [92, 302] on div "Sacrifice all your Bonus Damage, healing yourself for 50% of the sacrificed amo…" at bounding box center [92, 296] width 40 height 11
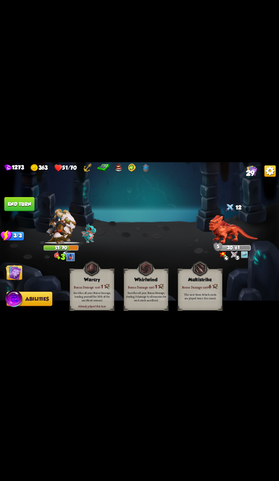
click at [23, 275] on span "Cards" at bounding box center [15, 273] width 17 height 6
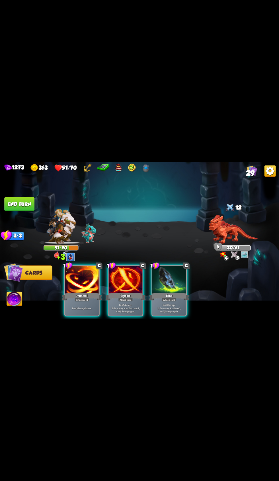
click at [169, 301] on div "Attack card" at bounding box center [169, 299] width 15 height 4
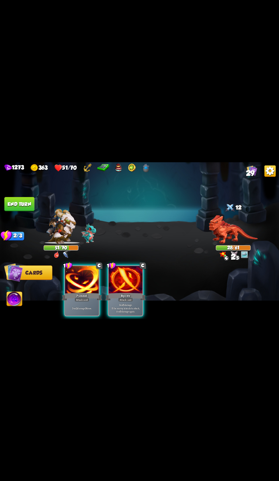
click at [31, 211] on button "End turn" at bounding box center [19, 204] width 30 height 14
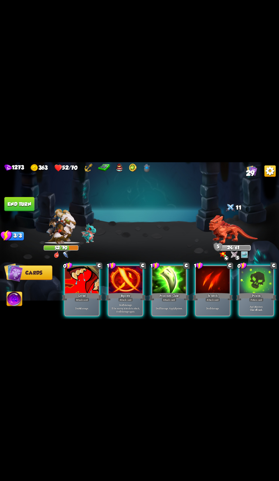
click at [255, 308] on b "4" at bounding box center [255, 306] width 1 height 3
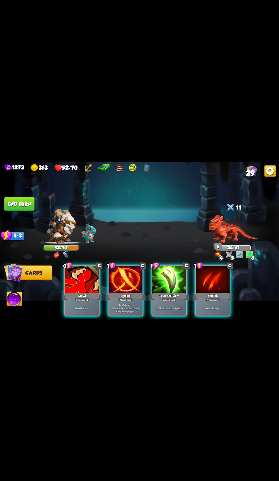
click at [34, 211] on button "End turn" at bounding box center [19, 204] width 30 height 14
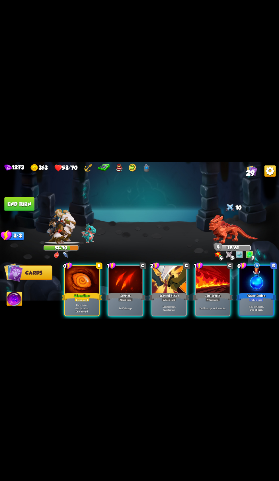
click at [83, 294] on div at bounding box center [82, 280] width 34 height 28
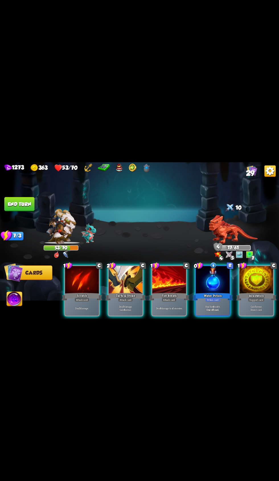
click at [213, 294] on div at bounding box center [213, 280] width 34 height 28
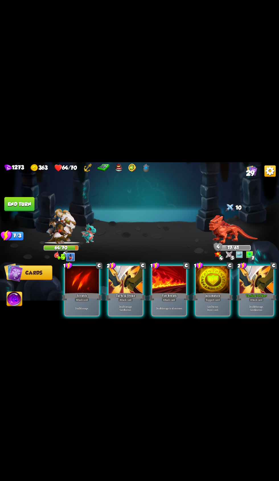
click at [210, 294] on div at bounding box center [213, 280] width 34 height 28
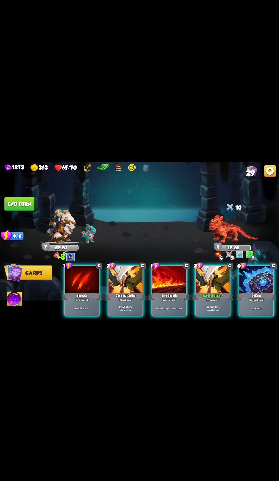
click at [217, 301] on div "Tactical Strike +" at bounding box center [212, 296] width 40 height 9
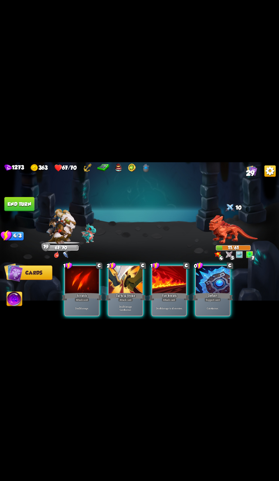
click at [25, 211] on button "End turn" at bounding box center [19, 204] width 30 height 14
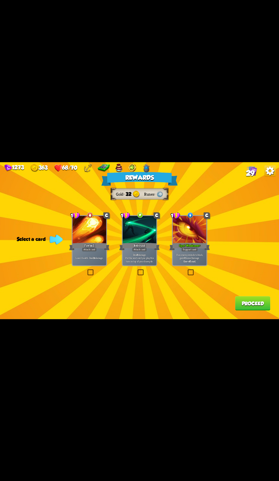
click at [200, 244] on div at bounding box center [190, 230] width 34 height 28
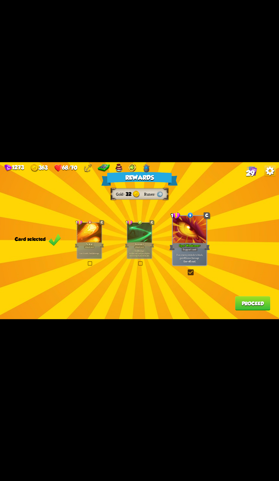
click at [247, 310] on button "Proceed" at bounding box center [252, 303] width 35 height 14
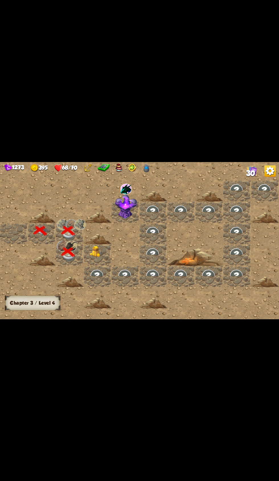
click at [99, 257] on img at bounding box center [97, 251] width 14 height 11
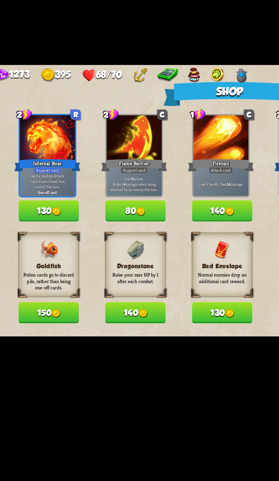
click at [37, 311] on button "150" at bounding box center [34, 305] width 35 height 12
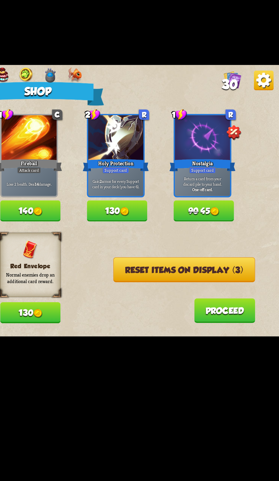
click at [221, 287] on button "Reset items on display (3)" at bounding box center [224, 280] width 82 height 15
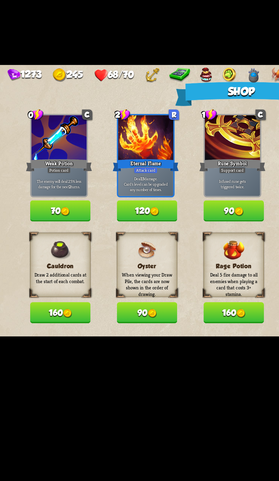
click at [43, 311] on button "160" at bounding box center [34, 305] width 35 height 12
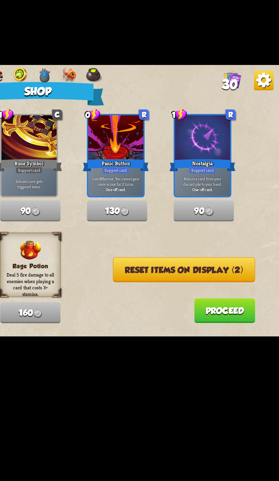
click at [235, 287] on button "Reset items on display (2)" at bounding box center [224, 280] width 82 height 15
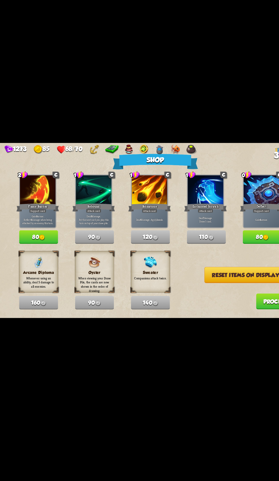
click at [209, 287] on button "Reset items on display (1)" at bounding box center [224, 280] width 81 height 15
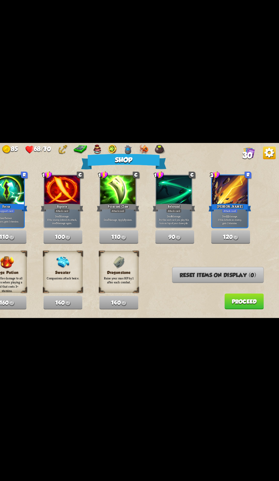
click at [233, 311] on button "Proceed" at bounding box center [247, 304] width 35 height 14
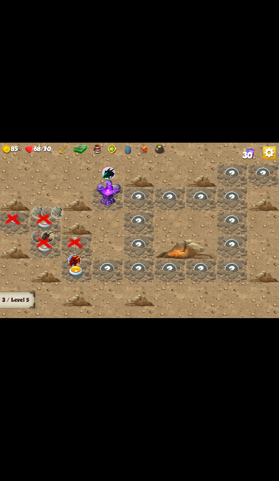
click at [99, 283] on img at bounding box center [97, 277] width 14 height 11
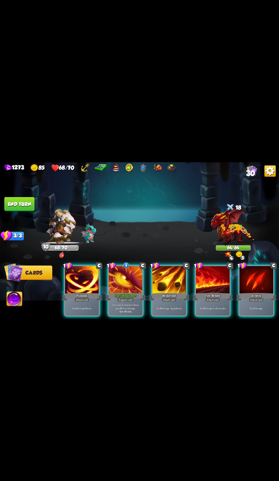
scroll to position [0, 111]
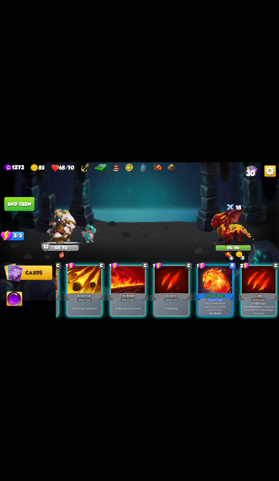
click at [266, 301] on div "Claw" at bounding box center [258, 296] width 40 height 9
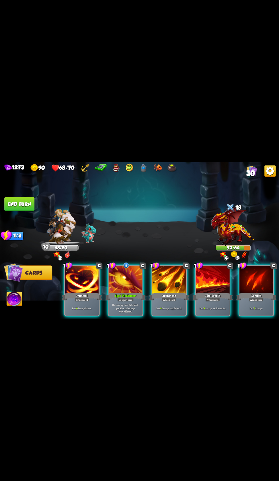
scroll to position [0, 54]
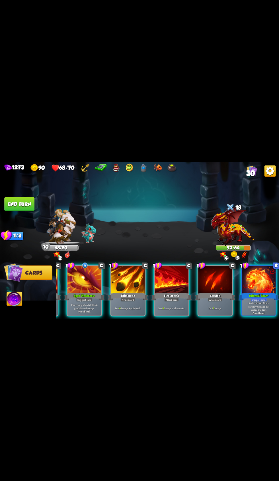
click at [251, 294] on div at bounding box center [259, 280] width 34 height 28
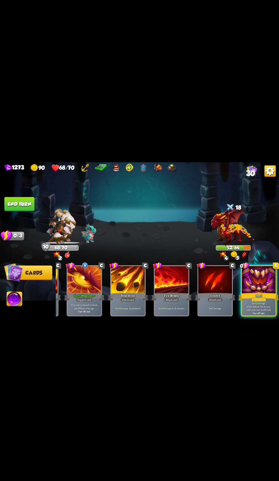
click at [263, 301] on div "Feed" at bounding box center [258, 296] width 40 height 9
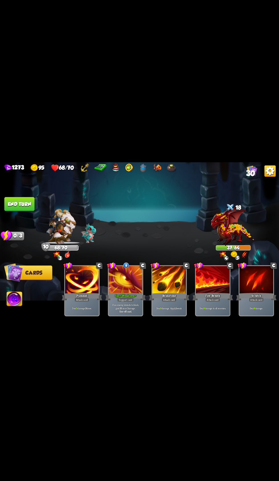
click at [12, 211] on button "End turn" at bounding box center [19, 204] width 30 height 14
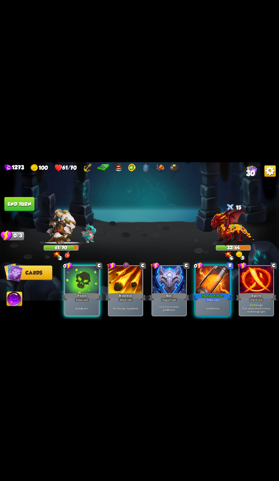
click at [78, 294] on div at bounding box center [82, 280] width 34 height 28
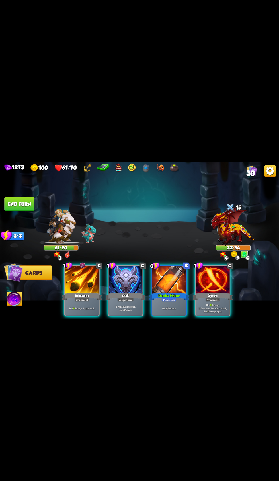
click at [78, 294] on div at bounding box center [82, 280] width 34 height 28
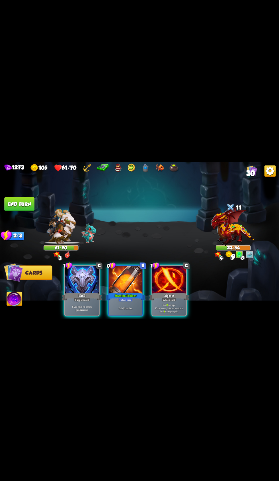
click at [82, 294] on div at bounding box center [82, 280] width 34 height 28
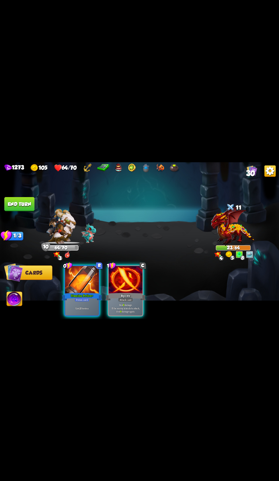
click at [82, 294] on div at bounding box center [82, 280] width 34 height 28
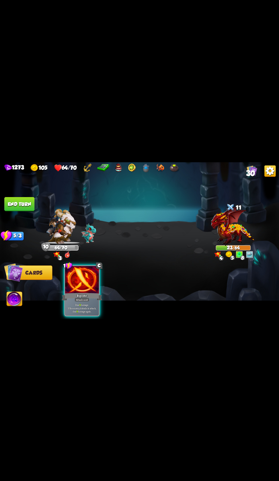
click at [95, 294] on div at bounding box center [82, 280] width 34 height 28
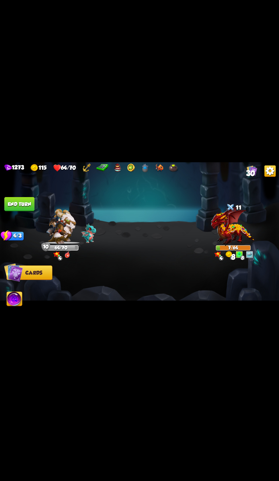
click at [19, 307] on img at bounding box center [14, 299] width 15 height 16
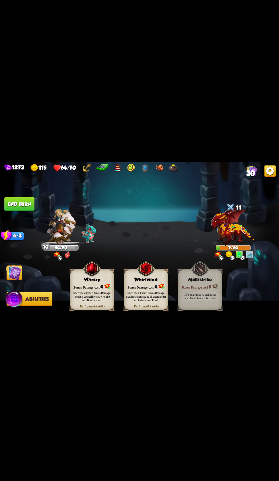
click at [94, 289] on div "Bonus Damage cost: 4" at bounding box center [92, 286] width 44 height 6
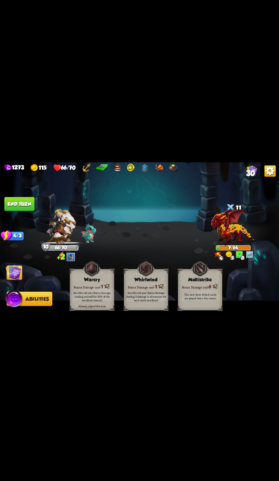
click at [26, 211] on button "End turn" at bounding box center [19, 204] width 30 height 14
click at [19, 280] on img at bounding box center [14, 272] width 16 height 16
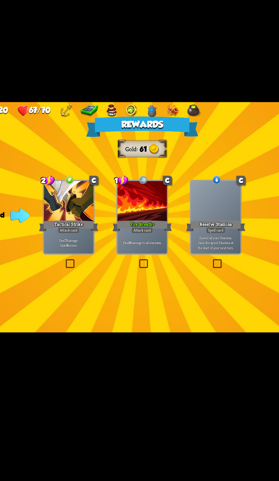
click at [99, 261] on p "Deal 7 damage. Gain 8 armor." at bounding box center [89, 257] width 32 height 7
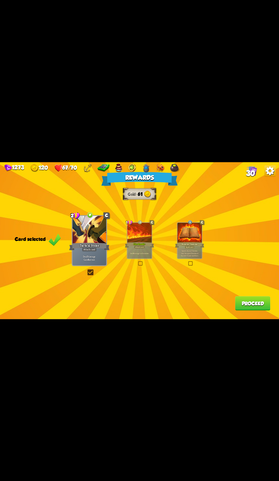
click at [253, 310] on button "Proceed" at bounding box center [252, 303] width 35 height 14
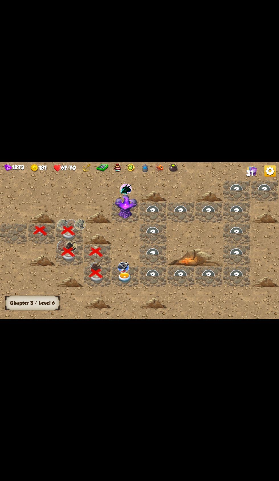
click at [251, 322] on div at bounding box center [181, 240] width 363 height 163
click at [127, 273] on img at bounding box center [123, 267] width 11 height 11
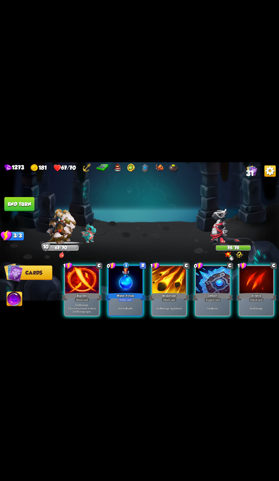
click at [208, 294] on div at bounding box center [213, 280] width 34 height 28
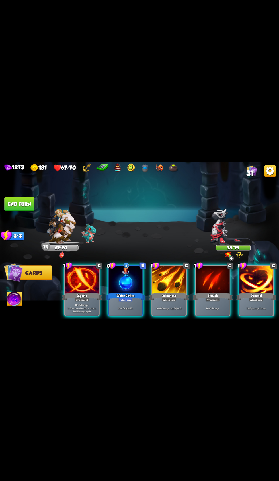
scroll to position [0, 54]
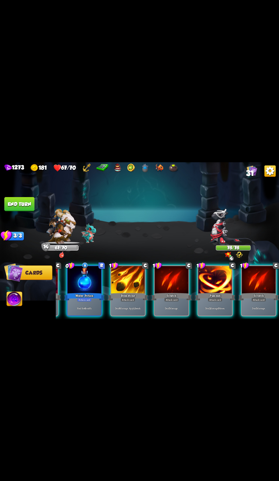
click at [134, 301] on div "Brimstone" at bounding box center [128, 296] width 40 height 9
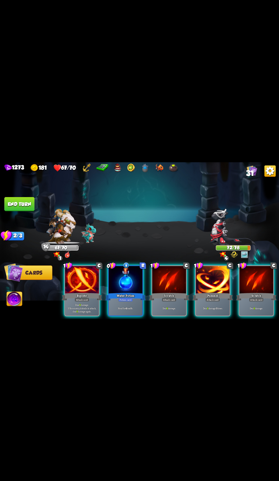
click at [81, 315] on div "Deal 6 damage. If the enemy intends to attack, deal 6 damage again." at bounding box center [82, 308] width 34 height 15
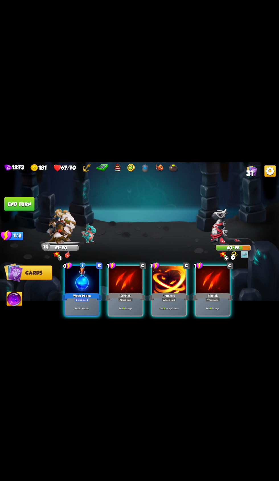
click at [161, 315] on div "Deal 3 damage 3 times." at bounding box center [169, 308] width 34 height 15
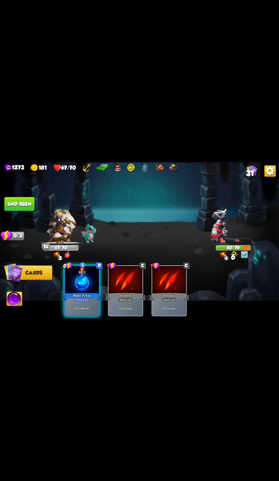
click at [34, 231] on img at bounding box center [139, 240] width 279 height 157
click at [29, 211] on button "End turn" at bounding box center [19, 204] width 30 height 14
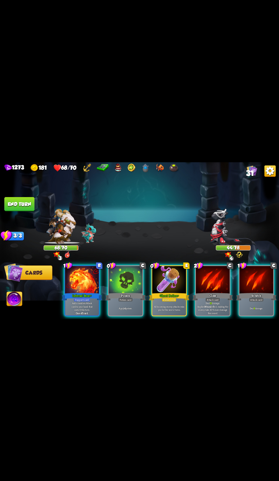
click at [113, 315] on div "Apply 4 poison." at bounding box center [126, 308] width 34 height 15
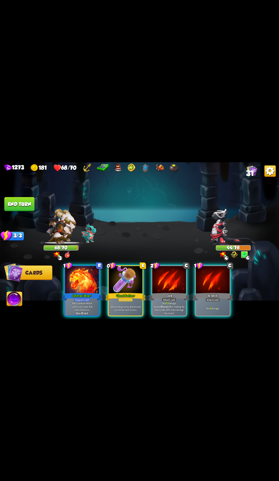
click at [120, 311] on p "All incoming enemy attacks miss you for the next 2 turns." at bounding box center [126, 308] width 32 height 7
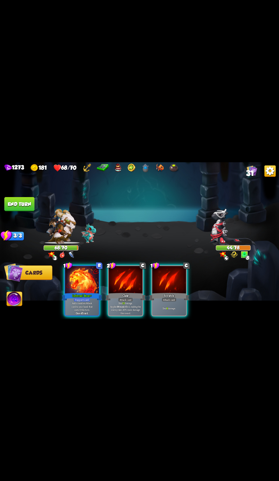
click at [122, 294] on div at bounding box center [126, 280] width 34 height 28
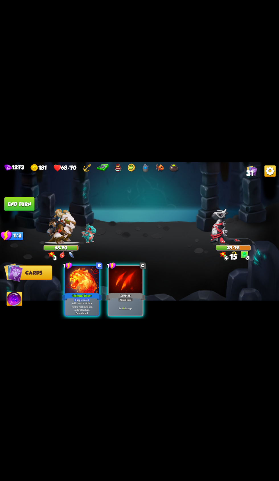
click at [82, 301] on div "Support card" at bounding box center [82, 299] width 17 height 4
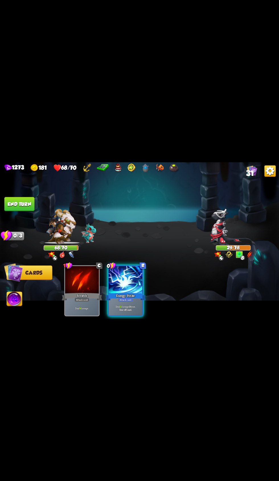
click at [134, 301] on div "Energy Strike" at bounding box center [125, 296] width 40 height 9
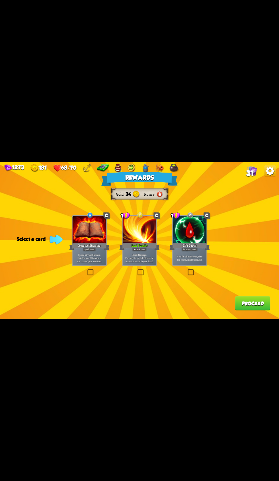
click at [196, 251] on div "Life Leech" at bounding box center [189, 246] width 40 height 9
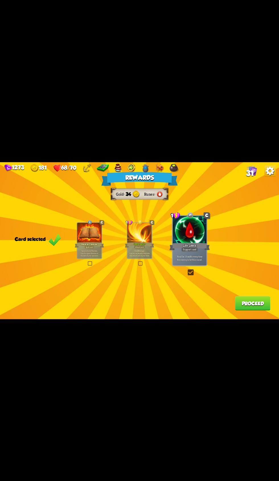
click at [249, 310] on button "Proceed" at bounding box center [252, 303] width 35 height 14
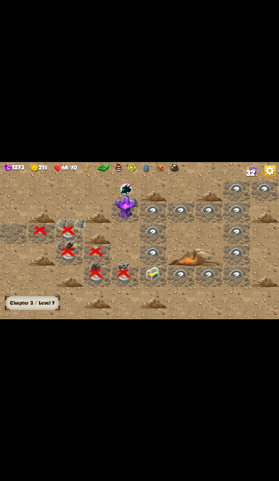
click at [156, 280] on img at bounding box center [152, 273] width 14 height 14
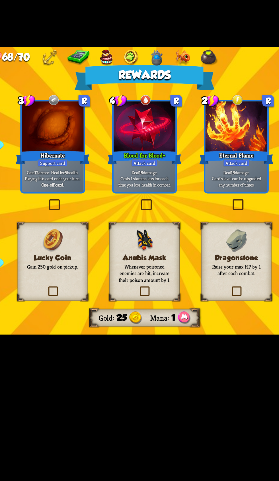
click at [147, 279] on h3 "Anubis Mask" at bounding box center [139, 277] width 31 height 5
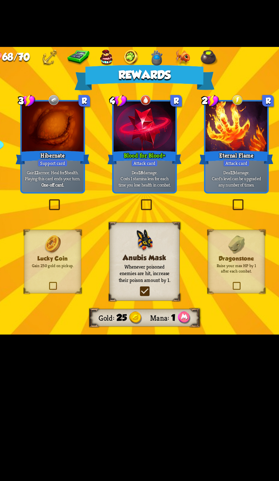
click at [103, 227] on div "Hibernate" at bounding box center [89, 222] width 40 height 9
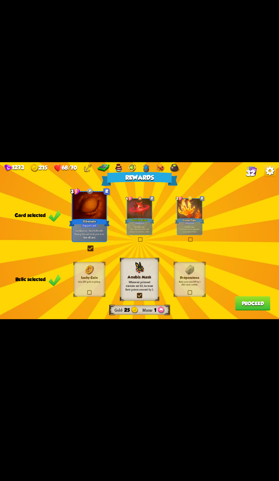
click at [251, 310] on button "Proceed" at bounding box center [252, 303] width 35 height 14
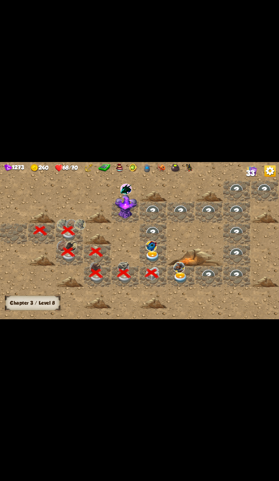
click at [155, 262] on img at bounding box center [152, 256] width 14 height 11
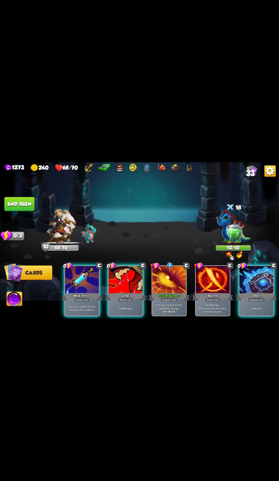
click at [82, 311] on p "The enemy will deal 25% less damage for the next 2 turns." at bounding box center [82, 308] width 32 height 7
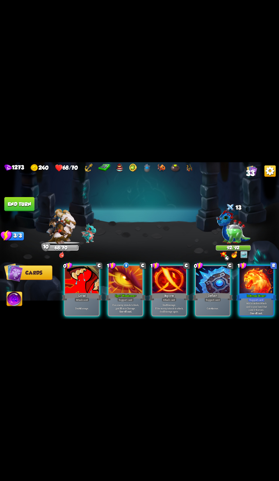
click at [215, 294] on div at bounding box center [213, 280] width 34 height 28
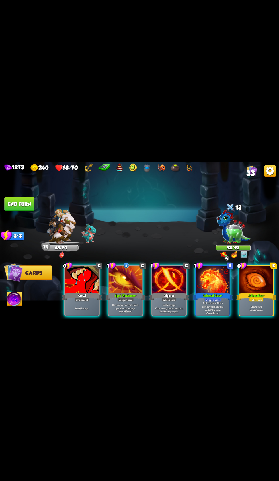
click at [256, 301] on div "Potion card" at bounding box center [256, 299] width 15 height 4
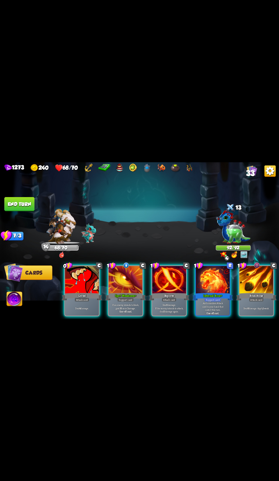
scroll to position [0, 54]
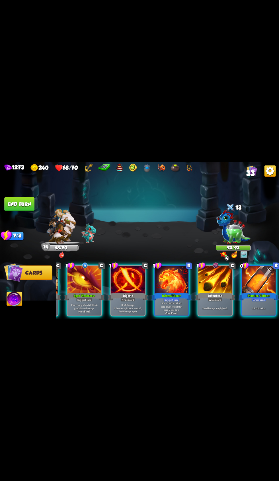
click at [221, 294] on div at bounding box center [215, 280] width 34 height 28
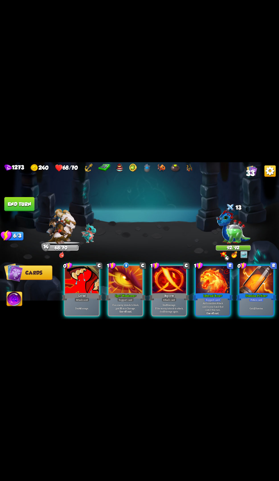
scroll to position [0, 0]
click at [210, 294] on div at bounding box center [213, 280] width 34 height 28
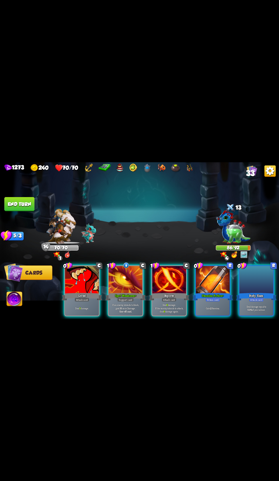
click at [258, 294] on div at bounding box center [256, 280] width 34 height 28
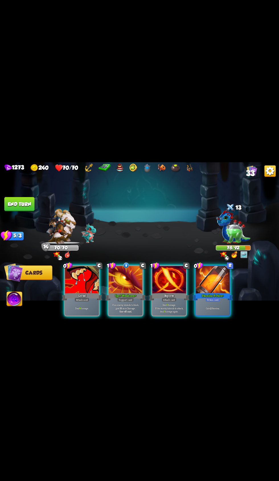
click at [74, 310] on p "Deal 6 damage." at bounding box center [82, 307] width 32 height 3
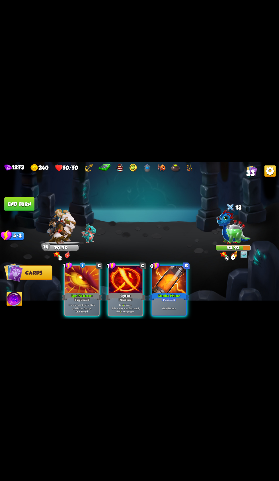
click at [124, 315] on div "Deal 7 damage. If the enemy intends to attack, deal 7 damage again." at bounding box center [126, 308] width 34 height 15
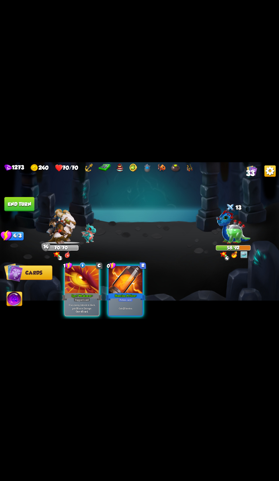
click at [30, 211] on button "End turn" at bounding box center [19, 204] width 30 height 14
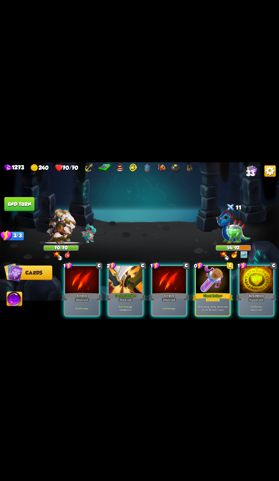
click at [212, 301] on div "Ghost Potion +" at bounding box center [212, 296] width 40 height 9
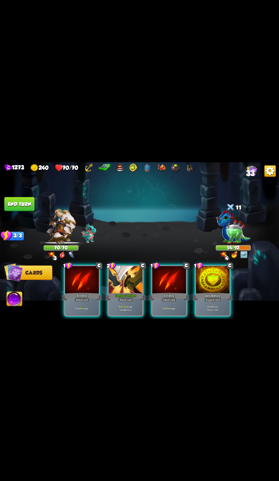
click at [164, 301] on div "Scratch" at bounding box center [169, 296] width 40 height 9
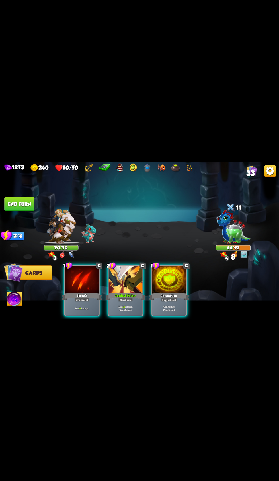
click at [121, 301] on div "Tactical Strike +" at bounding box center [125, 296] width 40 height 9
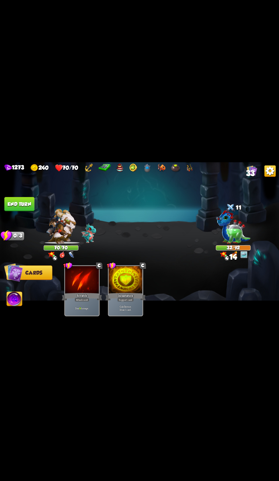
click at [31, 211] on button "End turn" at bounding box center [19, 204] width 30 height 14
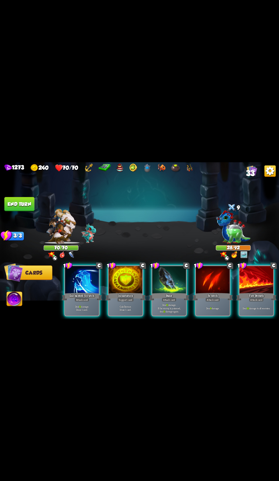
click at [90, 294] on div at bounding box center [82, 280] width 34 height 28
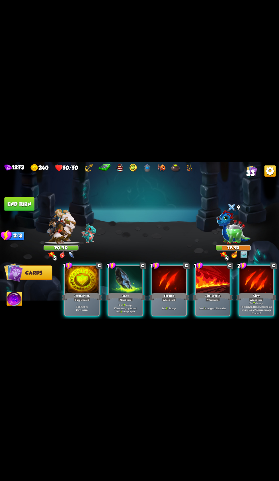
click at [246, 294] on div at bounding box center [256, 280] width 34 height 28
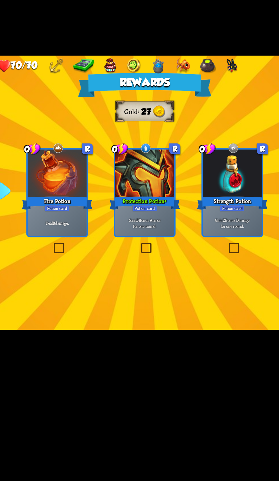
click at [101, 251] on div "Fire Potion" at bounding box center [89, 246] width 40 height 9
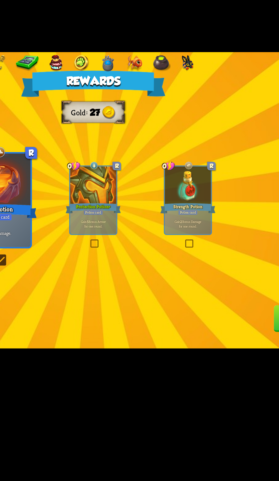
click at [196, 248] on div "Strength Potion" at bounding box center [189, 244] width 29 height 7
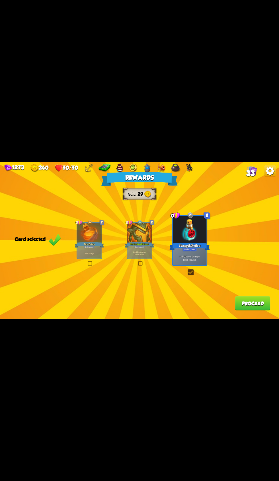
click at [256, 310] on button "Proceed" at bounding box center [252, 303] width 35 height 14
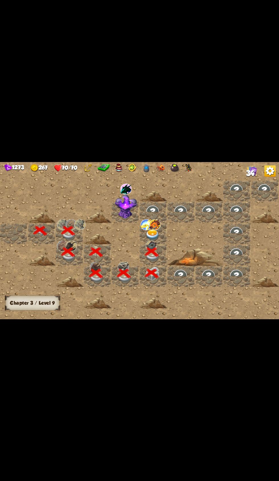
click at [155, 230] on img at bounding box center [154, 224] width 11 height 11
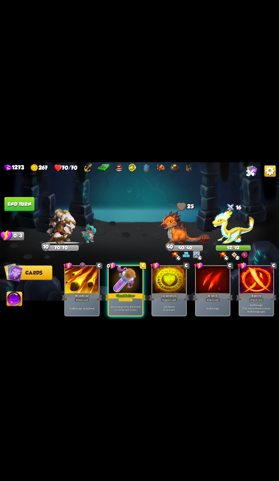
click at [122, 311] on p "All incoming enemy attacks miss you for the next 2 turns." at bounding box center [126, 308] width 32 height 7
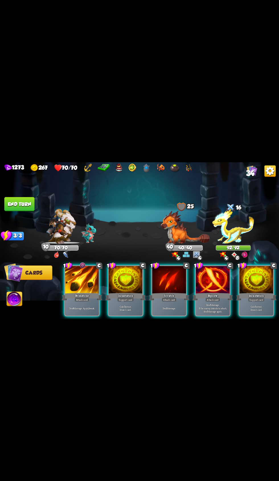
scroll to position [0, 54]
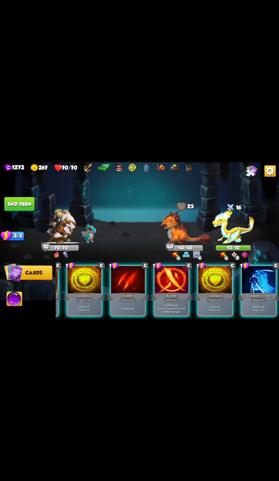
click at [166, 301] on div "Riposte" at bounding box center [171, 296] width 40 height 9
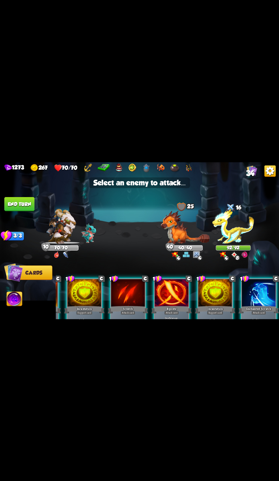
click at [184, 244] on img at bounding box center [185, 226] width 49 height 33
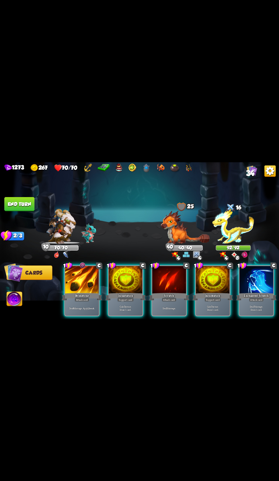
scroll to position [0, 0]
click at [83, 310] on p "Deal 6 damage. Apply 1 weak." at bounding box center [82, 307] width 32 height 3
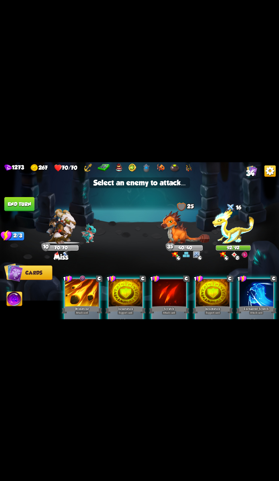
click at [194, 244] on img at bounding box center [185, 226] width 49 height 33
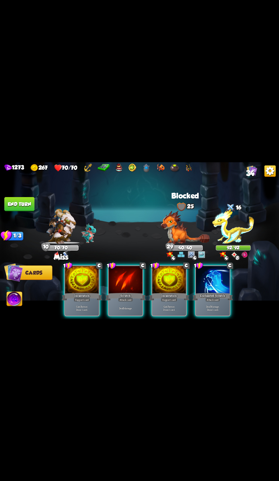
click at [204, 301] on div "Enchanted Scratch" at bounding box center [212, 296] width 40 height 9
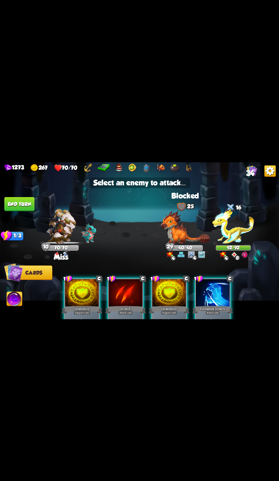
click at [234, 244] on img at bounding box center [233, 226] width 42 height 35
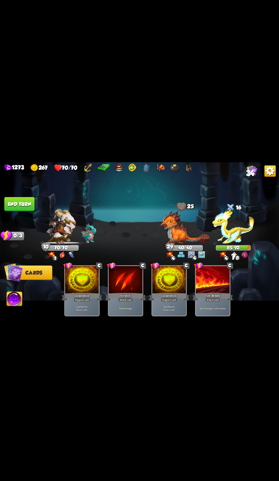
click at [27, 211] on button "End turn" at bounding box center [19, 204] width 30 height 14
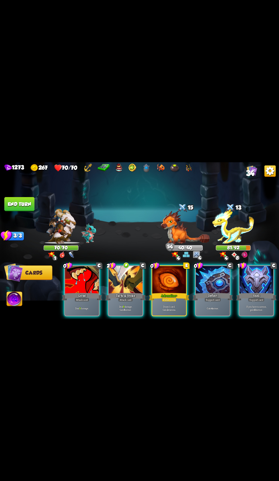
click at [126, 301] on div "Tactical Strike" at bounding box center [125, 296] width 40 height 9
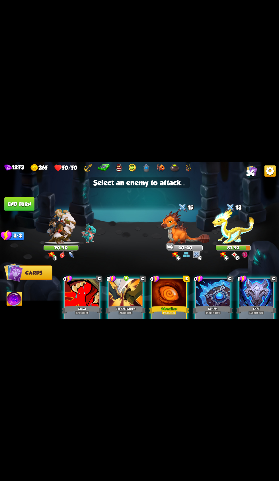
click at [194, 244] on img at bounding box center [185, 226] width 49 height 33
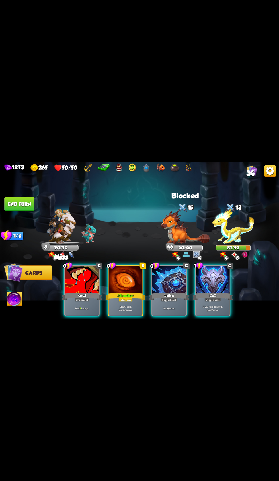
click at [116, 301] on div "Adrenaline +" at bounding box center [125, 296] width 40 height 9
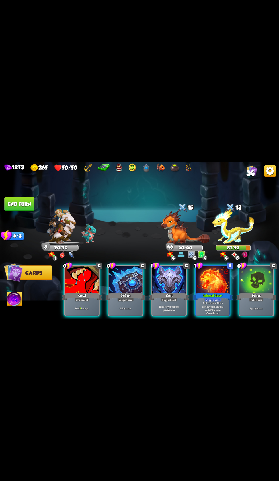
click at [198, 311] on p "Add a random Attack card to your hand that costs 0 this turn." at bounding box center [213, 306] width 32 height 10
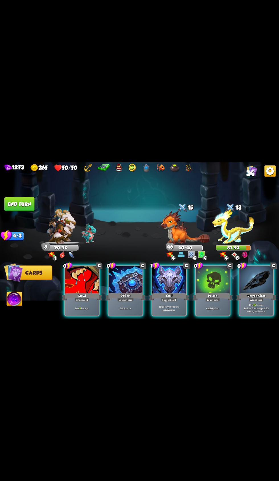
click at [203, 315] on div "Apply 4 poison." at bounding box center [213, 308] width 34 height 15
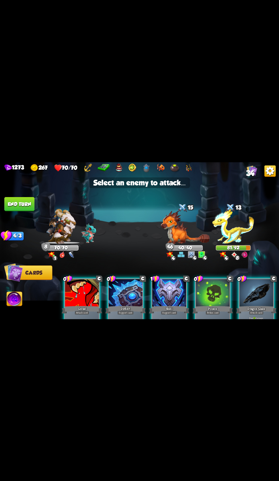
click at [181, 244] on img at bounding box center [185, 226] width 49 height 33
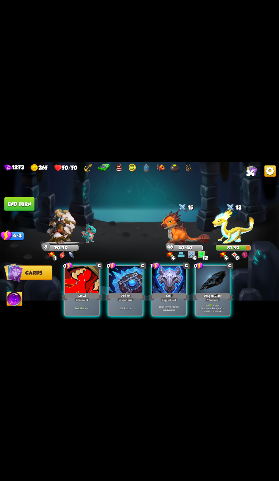
click at [216, 301] on div "Attack card" at bounding box center [212, 299] width 15 height 4
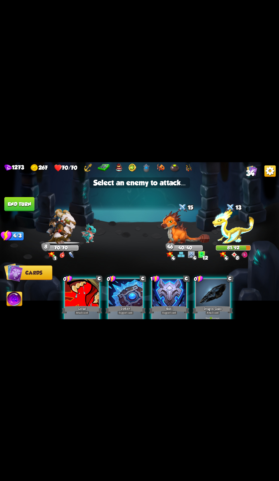
click at [179, 244] on img at bounding box center [185, 226] width 49 height 33
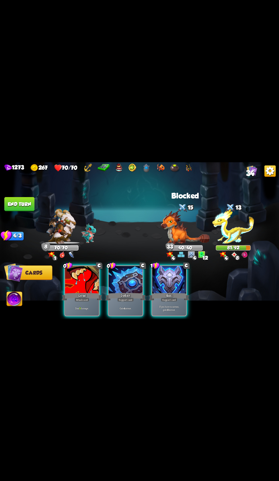
click at [75, 301] on div "Growl" at bounding box center [82, 296] width 40 height 9
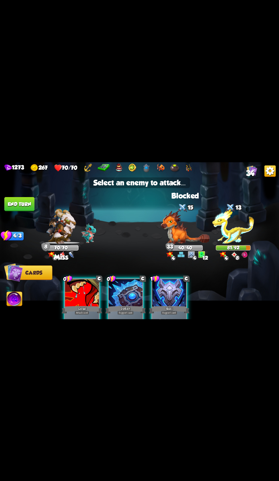
click at [237, 244] on img at bounding box center [233, 226] width 42 height 35
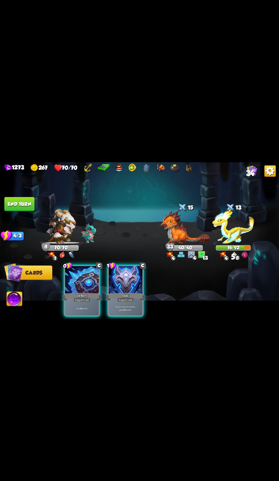
click at [28, 211] on button "End turn" at bounding box center [19, 204] width 30 height 14
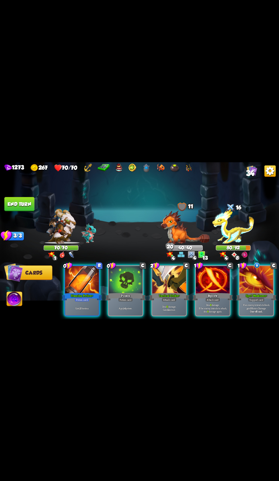
click at [122, 301] on div "Potion card" at bounding box center [125, 299] width 15 height 4
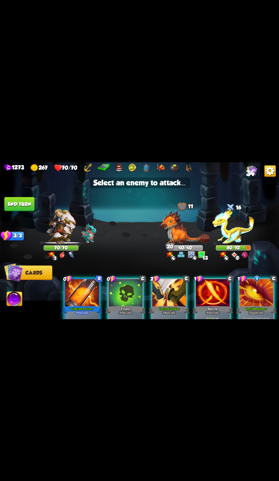
click at [165, 244] on img at bounding box center [185, 226] width 49 height 33
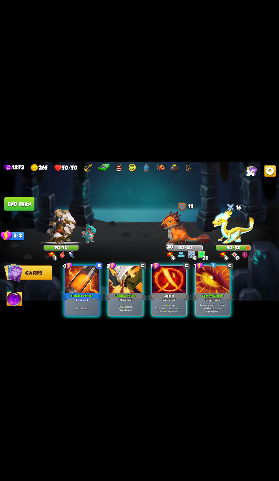
click at [162, 315] on div "Deal 6 damage. If the enemy intends to attack, deal 6 damage again." at bounding box center [169, 308] width 34 height 15
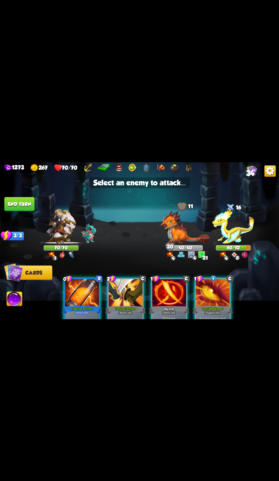
click at [244, 214] on div "16" at bounding box center [233, 207] width 35 height 11
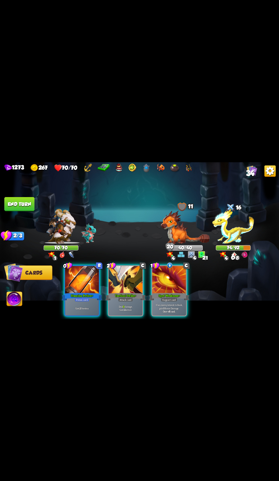
click at [167, 294] on div at bounding box center [169, 280] width 34 height 28
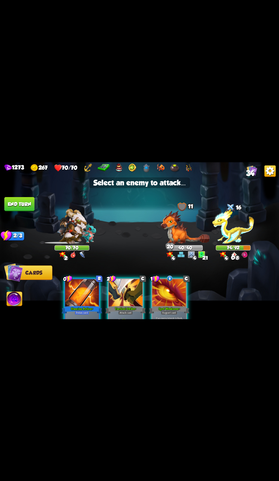
click at [182, 244] on img at bounding box center [185, 226] width 49 height 33
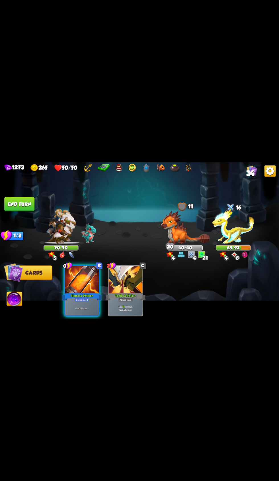
click at [81, 301] on div "Potion card" at bounding box center [82, 299] width 15 height 4
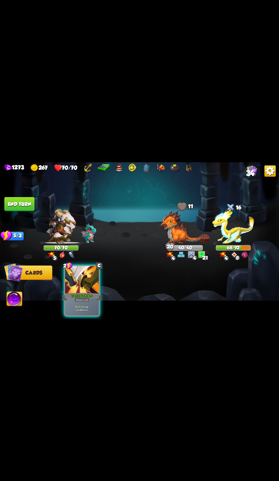
click at [93, 301] on div "Tactical Strike +" at bounding box center [82, 296] width 40 height 9
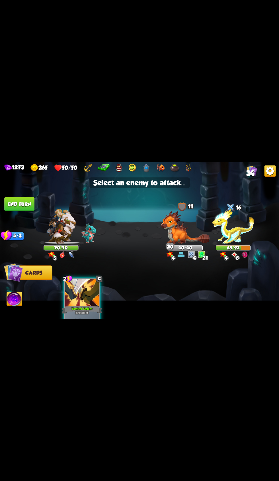
click at [235, 250] on div "68/92" at bounding box center [233, 247] width 34 height 4
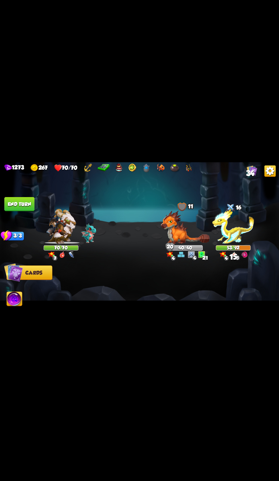
click at [24, 211] on button "End turn" at bounding box center [19, 204] width 30 height 14
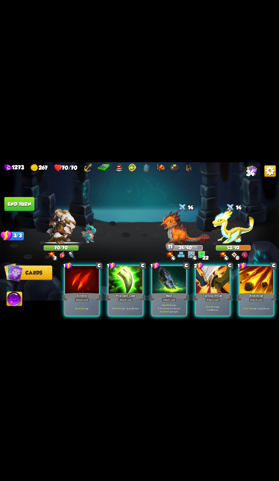
click at [121, 294] on div at bounding box center [126, 280] width 34 height 28
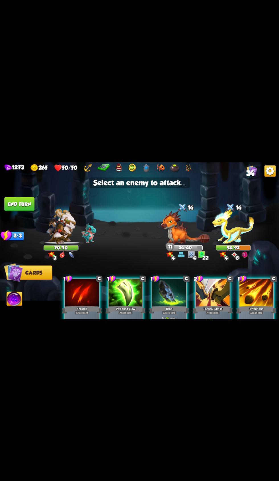
click at [178, 244] on img at bounding box center [185, 226] width 49 height 33
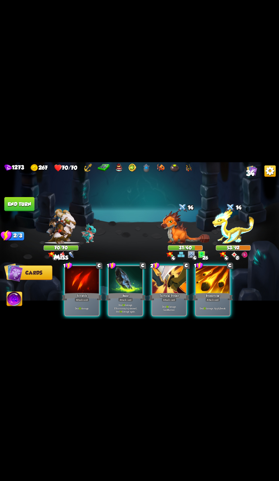
click at [133, 294] on div at bounding box center [126, 280] width 34 height 28
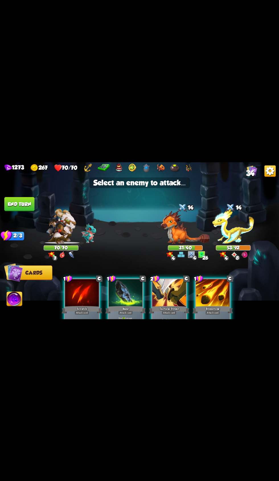
click at [194, 244] on img at bounding box center [185, 226] width 49 height 33
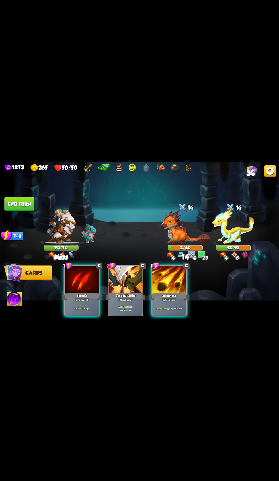
click at [78, 315] on div "Deal 13 damage." at bounding box center [82, 308] width 34 height 15
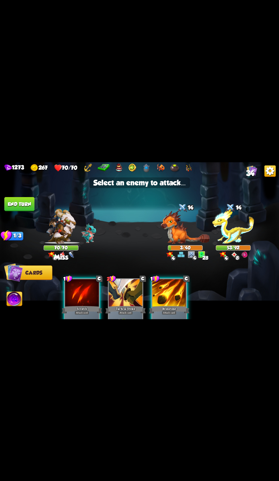
click at [227, 244] on img at bounding box center [233, 226] width 42 height 35
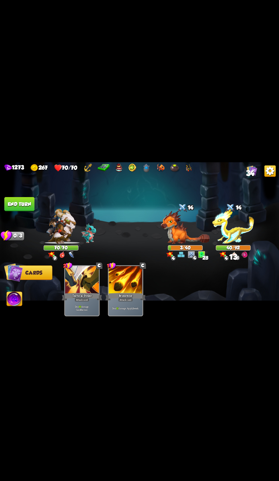
click at [27, 211] on button "End turn" at bounding box center [19, 204] width 30 height 14
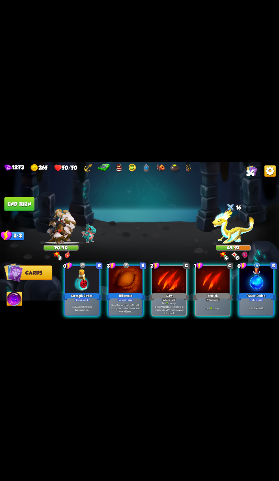
click at [80, 311] on p "Gain 2 Bonus Damage for one round." at bounding box center [82, 308] width 32 height 7
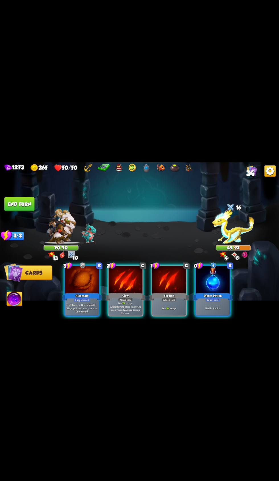
click at [131, 294] on div at bounding box center [126, 280] width 34 height 28
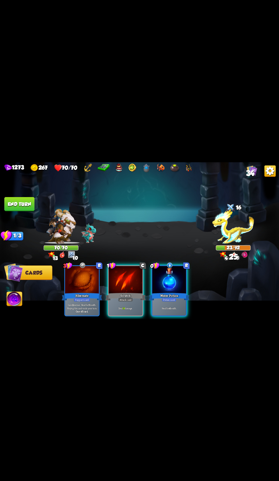
click at [120, 294] on div at bounding box center [126, 280] width 34 height 28
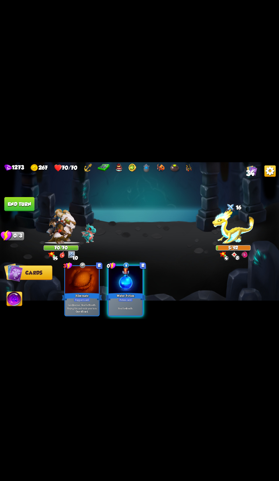
click at [31, 211] on button "End turn" at bounding box center [19, 204] width 30 height 14
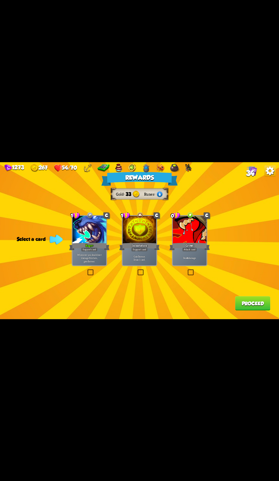
click at [88, 251] on div "Rage +" at bounding box center [89, 246] width 40 height 9
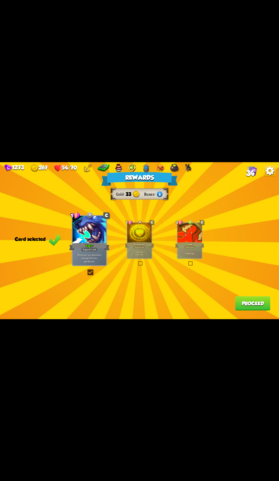
click at [191, 243] on div at bounding box center [189, 233] width 24 height 20
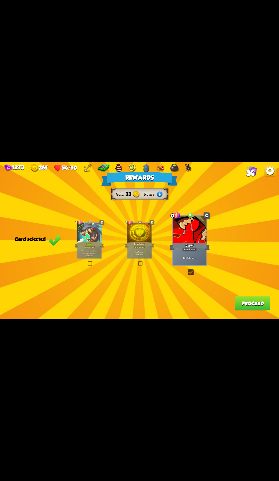
click at [246, 310] on button "Proceed" at bounding box center [252, 303] width 35 height 14
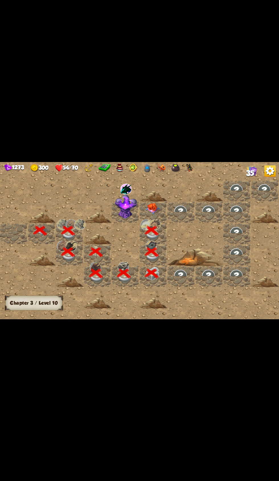
click at [154, 215] on img at bounding box center [152, 209] width 14 height 12
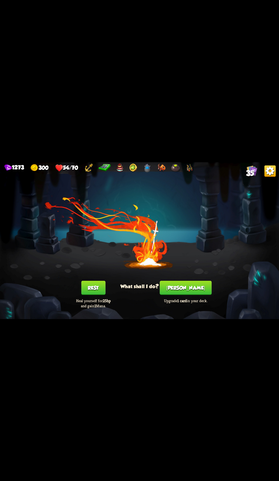
click at [195, 295] on button "[PERSON_NAME]" at bounding box center [186, 287] width 52 height 14
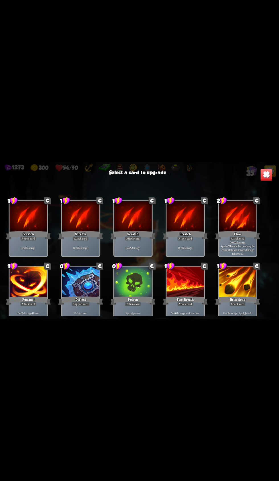
click at [266, 181] on img at bounding box center [266, 174] width 12 height 12
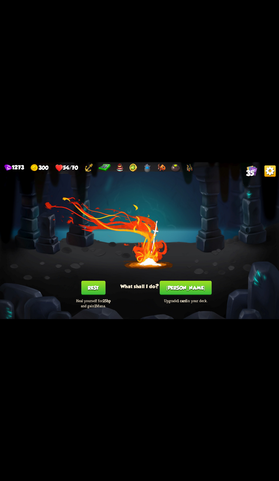
click at [97, 295] on button "Rest" at bounding box center [93, 287] width 24 height 14
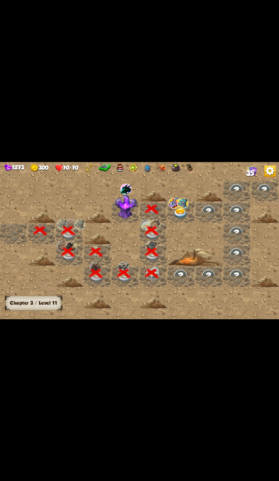
scroll to position [0, 109]
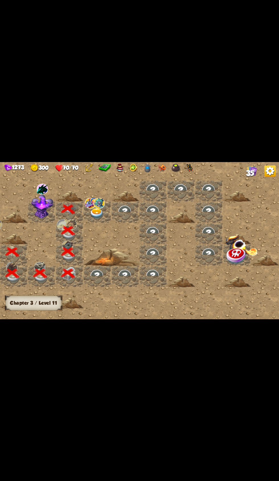
click at [48, 219] on img at bounding box center [42, 206] width 22 height 24
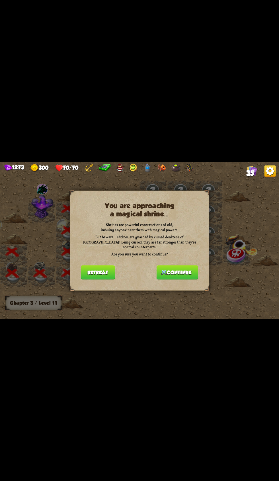
click at [193, 279] on button "Continue" at bounding box center [178, 272] width 42 height 14
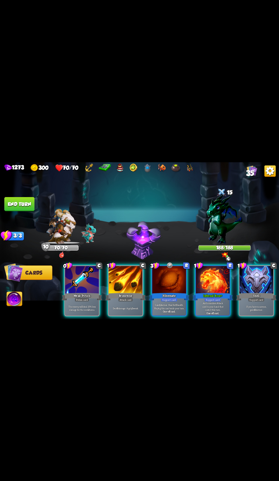
click at [223, 244] on img at bounding box center [225, 218] width 36 height 50
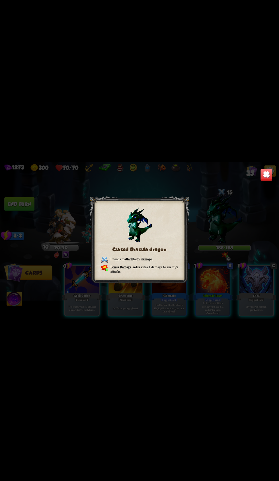
click at [262, 181] on img at bounding box center [266, 174] width 12 height 12
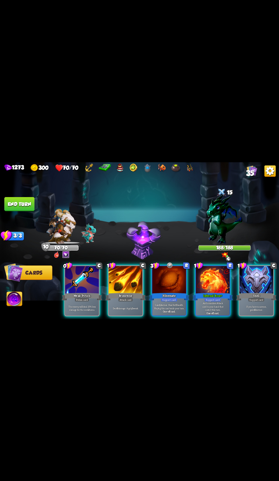
click at [99, 294] on div at bounding box center [82, 280] width 34 height 28
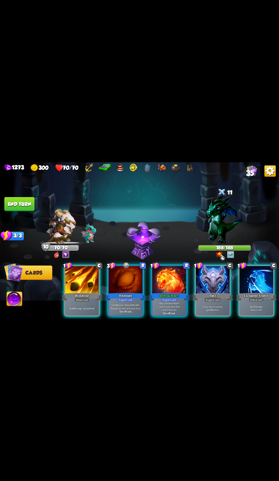
scroll to position [0, 54]
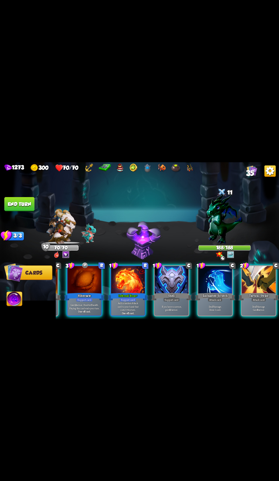
click at [122, 294] on div at bounding box center [128, 280] width 34 height 28
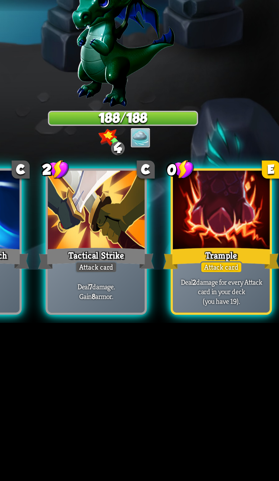
click at [267, 294] on div at bounding box center [259, 280] width 34 height 28
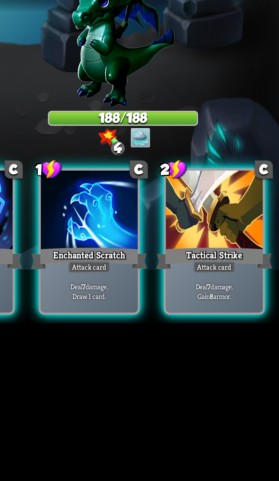
scroll to position [0, 0]
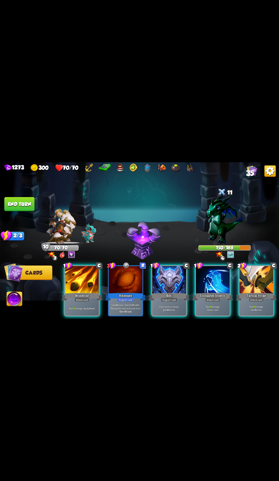
click at [81, 310] on p "Deal 13 damage. Apply 1 weak." at bounding box center [82, 307] width 32 height 3
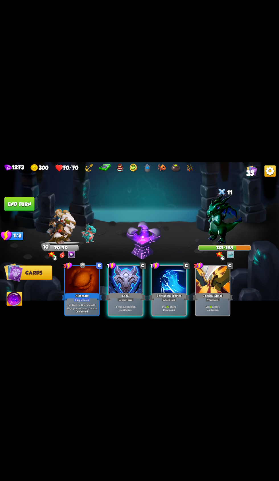
click at [174, 301] on div "Attack card" at bounding box center [169, 299] width 15 height 4
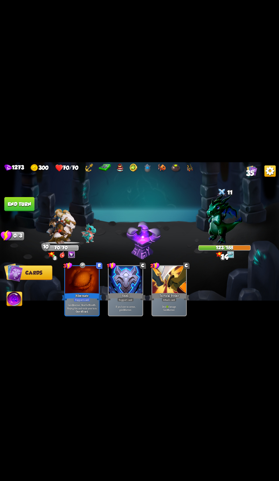
click at [29, 211] on button "End turn" at bounding box center [19, 204] width 30 height 14
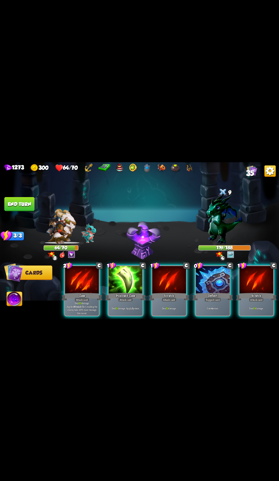
click at [69, 314] on p "Deal 20 damage. Applies Wound effect, making the enemy take 20% more damage thi…" at bounding box center [82, 307] width 32 height 13
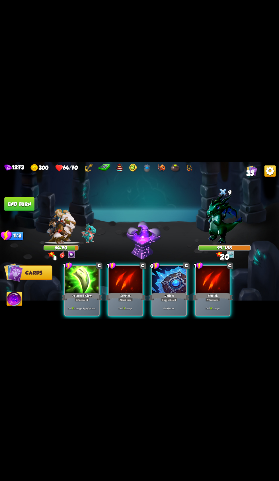
click at [163, 315] on div "Gain 4 armor." at bounding box center [169, 308] width 34 height 15
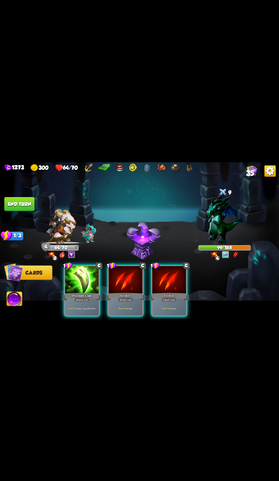
click at [76, 301] on div "Attack card" at bounding box center [82, 299] width 15 height 4
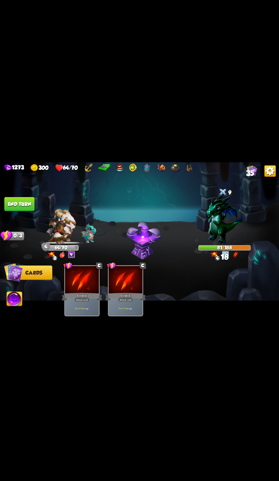
click at [28, 211] on button "End turn" at bounding box center [19, 204] width 30 height 14
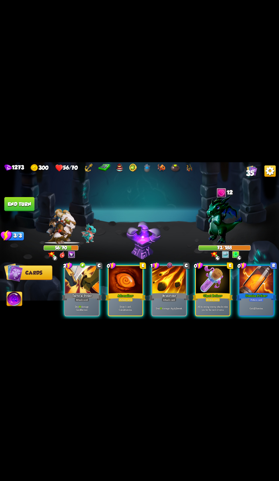
click at [204, 301] on div "Ghost Potion +" at bounding box center [212, 296] width 40 height 9
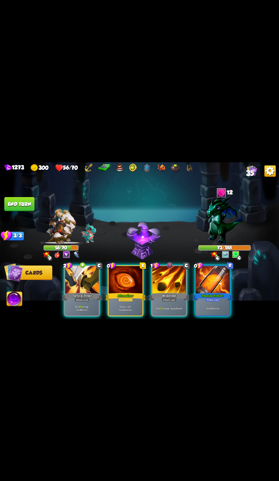
click at [81, 311] on p "Deal 16 damage. Gain 8 armor." at bounding box center [82, 308] width 32 height 7
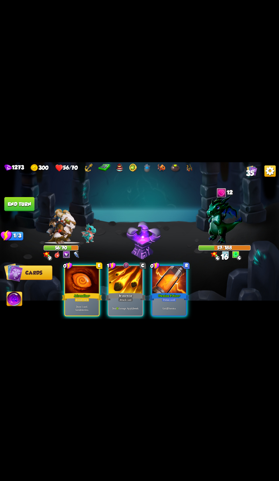
click at [72, 301] on div "Adrenaline +" at bounding box center [82, 296] width 40 height 9
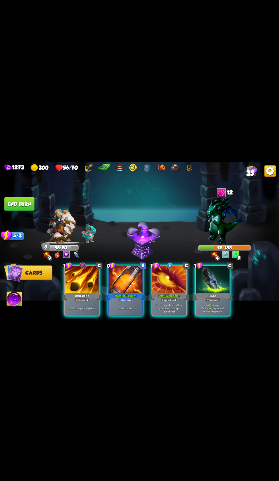
click at [164, 309] on p "If an enemy intends to block, gain 3 Bonus Damage." at bounding box center [169, 306] width 32 height 7
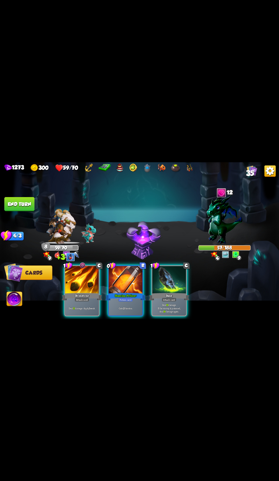
click at [73, 315] on div "Deal 15 damage. Apply 1 weak." at bounding box center [82, 308] width 34 height 15
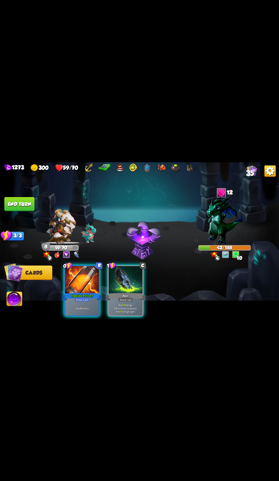
click at [15, 306] on button "Abilities" at bounding box center [15, 298] width 16 height 15
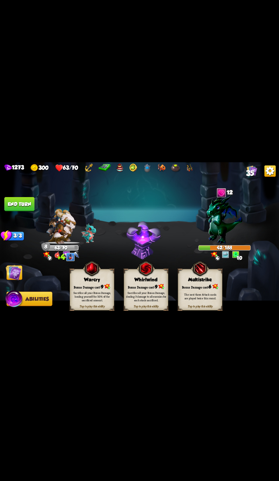
click at [83, 302] on div "Sacrifice all your Bonus Damage, healing yourself for 50% of the sacrificed amo…" at bounding box center [92, 296] width 40 height 11
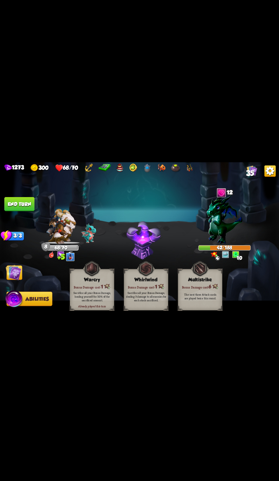
click at [24, 211] on button "End turn" at bounding box center [19, 204] width 30 height 14
click at [14, 280] on img at bounding box center [14, 272] width 16 height 16
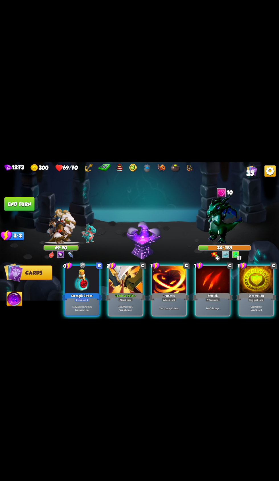
click at [93, 301] on div "Strength Potion" at bounding box center [82, 296] width 40 height 9
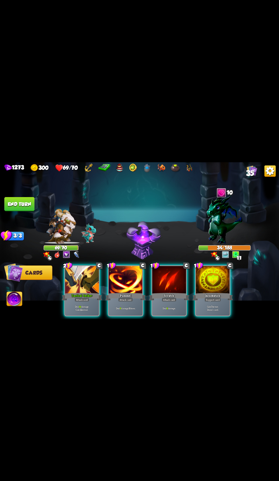
click at [86, 294] on div at bounding box center [82, 280] width 34 height 28
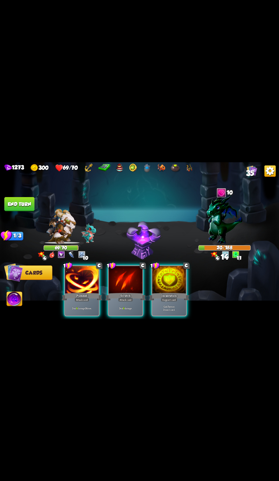
click at [83, 294] on div at bounding box center [82, 280] width 34 height 28
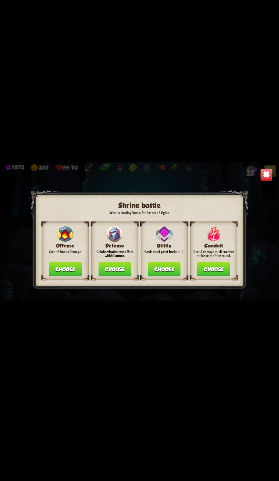
click at [63, 276] on button "Choose" at bounding box center [65, 269] width 33 height 14
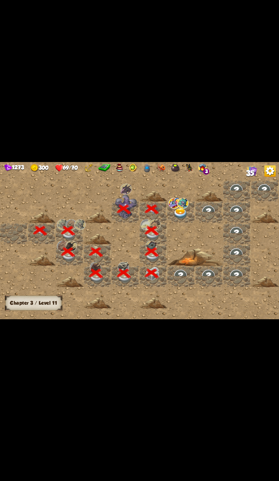
scroll to position [0, 109]
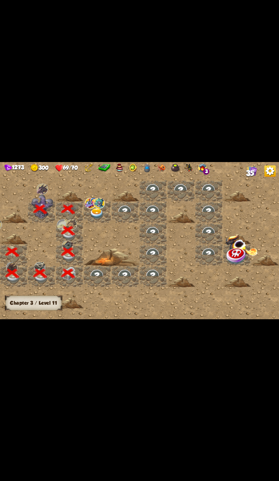
click at [99, 219] on img at bounding box center [97, 213] width 14 height 11
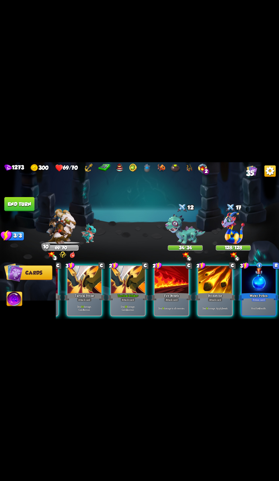
scroll to position [0, 0]
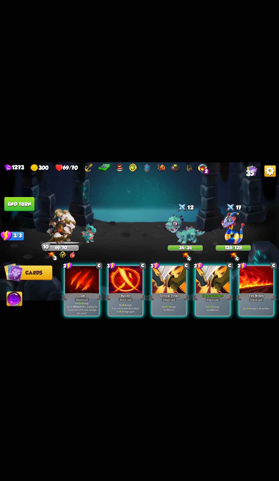
click at [68, 315] on div "Deal 15 damage. Applies Wound effect, making the enemy take 20% more damage thi…" at bounding box center [82, 308] width 34 height 15
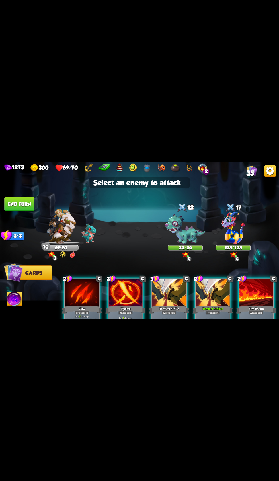
click at [191, 245] on img at bounding box center [185, 229] width 40 height 31
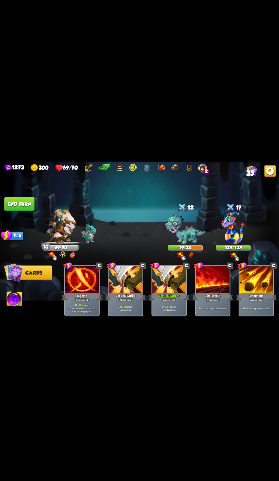
click at [21, 211] on button "End turn" at bounding box center [19, 204] width 30 height 14
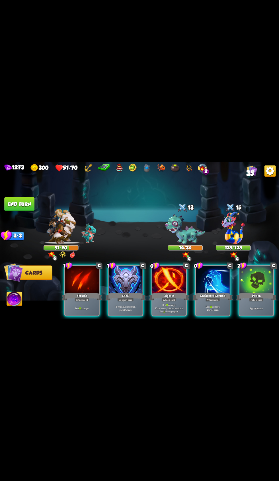
click at [162, 294] on div at bounding box center [169, 280] width 34 height 28
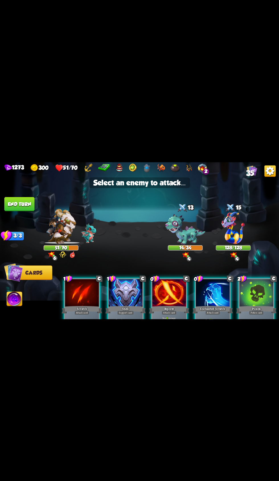
click at [192, 245] on img at bounding box center [185, 229] width 40 height 31
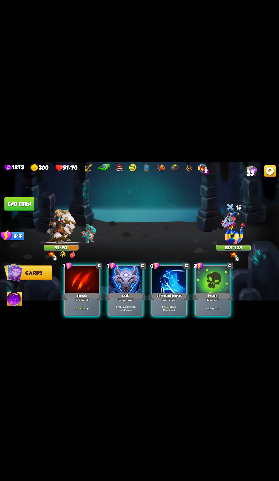
click at [116, 311] on p "If you have no armor, gain 10 armor." at bounding box center [126, 308] width 32 height 7
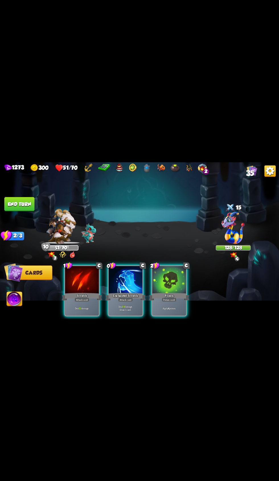
click at [168, 301] on div "Potion card" at bounding box center [169, 299] width 15 height 4
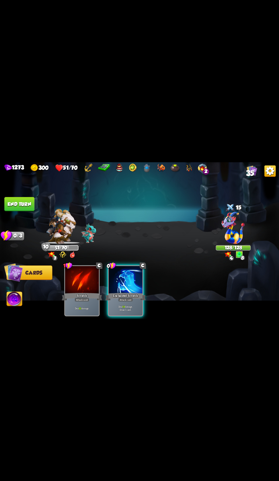
click at [127, 294] on div at bounding box center [126, 280] width 34 height 28
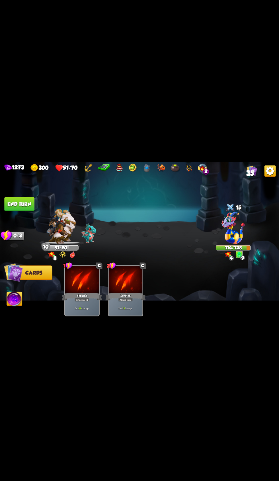
click at [28, 211] on button "End turn" at bounding box center [19, 204] width 30 height 14
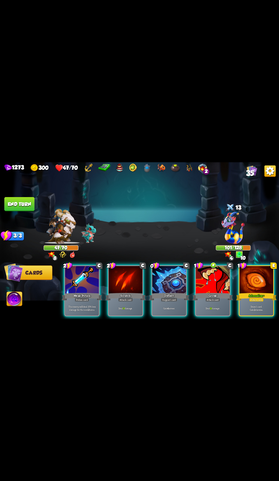
click at [152, 301] on div "Deflect" at bounding box center [169, 296] width 40 height 9
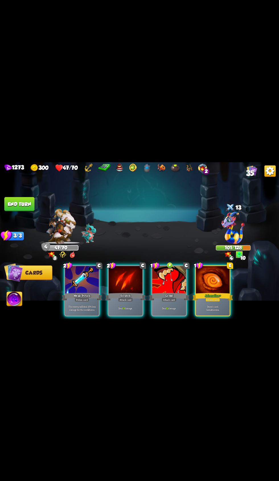
click at [159, 301] on div "Growl" at bounding box center [169, 296] width 40 height 9
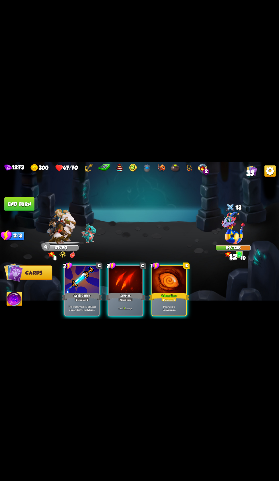
click at [166, 301] on div "Potion card" at bounding box center [169, 299] width 15 height 4
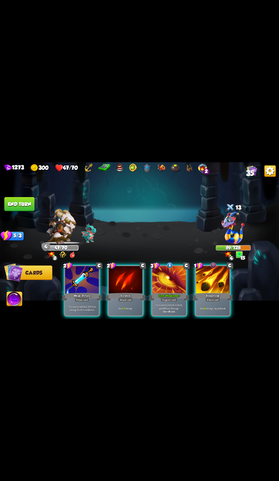
click at [224, 315] on div "Deal 14 damage. Apply 1 weak." at bounding box center [213, 308] width 34 height 15
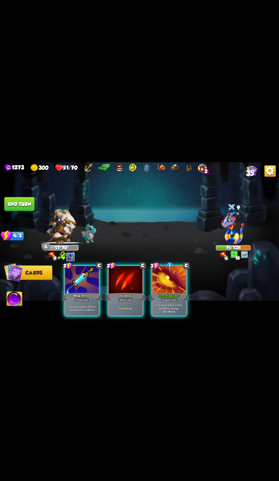
click at [85, 311] on p "The enemy will deal 25% less damage for the next 2 turns." at bounding box center [82, 308] width 32 height 7
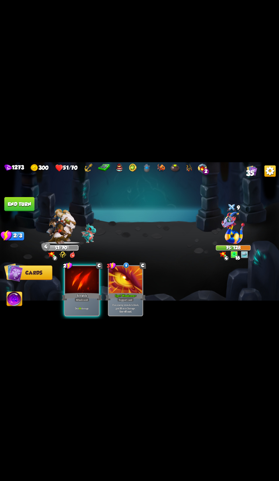
click at [87, 294] on div at bounding box center [82, 280] width 34 height 28
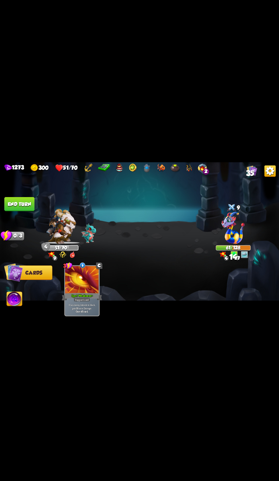
click at [26, 211] on button "End turn" at bounding box center [19, 204] width 30 height 14
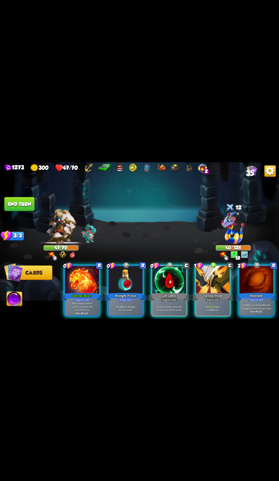
click at [160, 301] on div "Life Leech" at bounding box center [169, 296] width 40 height 9
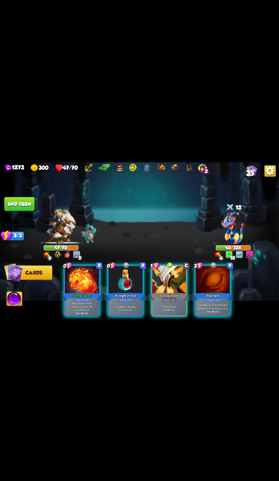
click at [83, 301] on div "Support card" at bounding box center [82, 299] width 17 height 4
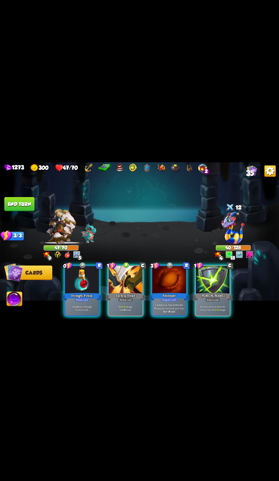
click at [209, 311] on p "Remove all armor from the enemy, then deal 13 damage." at bounding box center [213, 308] width 32 height 7
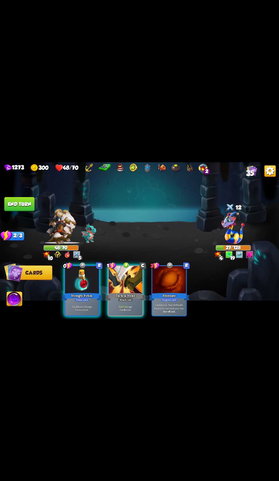
click at [72, 315] on div "Gain 2 Bonus Damage for one round." at bounding box center [82, 308] width 34 height 15
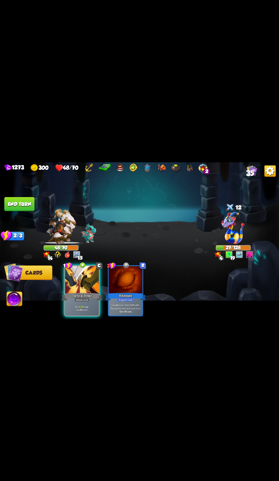
click at [89, 301] on div "Attack card" at bounding box center [82, 299] width 15 height 4
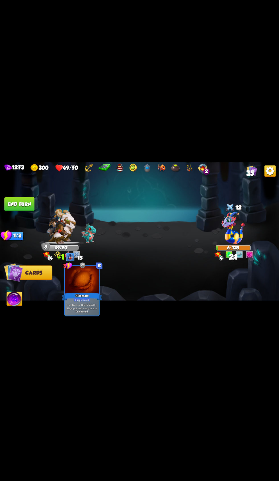
click at [16, 307] on img at bounding box center [14, 299] width 15 height 16
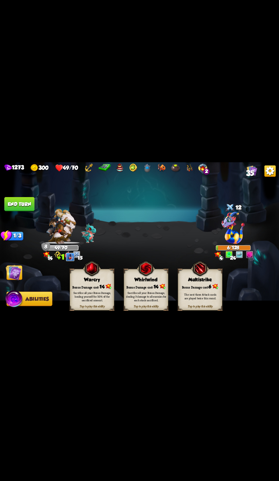
click at [75, 305] on div "Sacrifice all your Bonus Damage, healing yourself for 50% of the sacrificed amo…" at bounding box center [92, 295] width 44 height 17
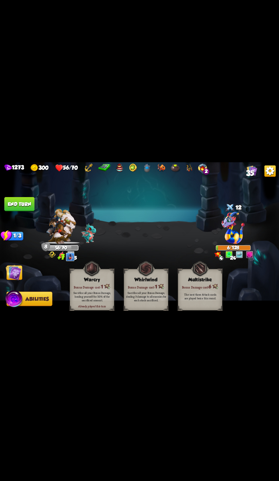
click at [27, 211] on button "End turn" at bounding box center [19, 204] width 30 height 14
click at [17, 280] on img at bounding box center [14, 272] width 16 height 16
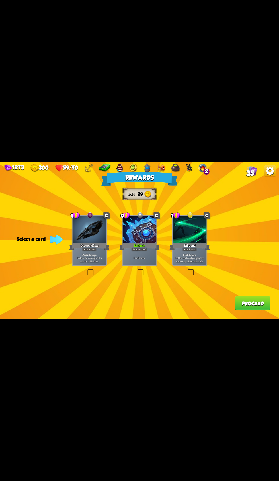
click at [197, 244] on div at bounding box center [190, 230] width 34 height 28
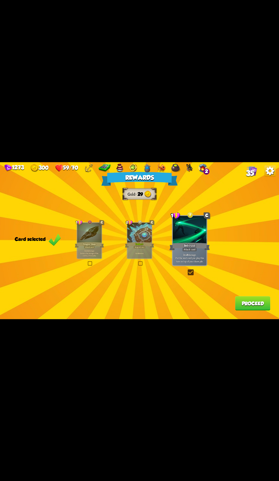
click at [249, 310] on button "Proceed" at bounding box center [252, 303] width 35 height 14
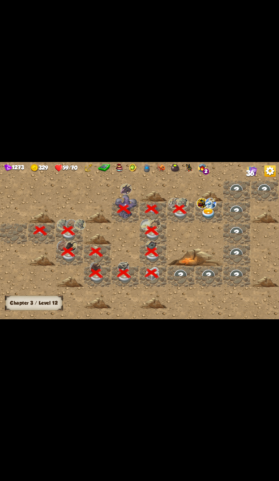
scroll to position [0, 109]
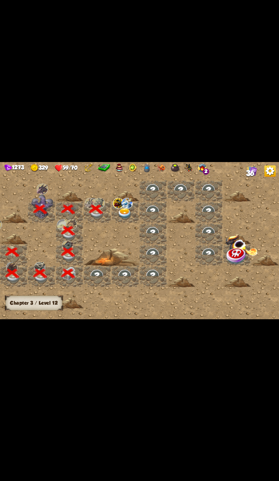
click at [128, 219] on img at bounding box center [125, 213] width 14 height 11
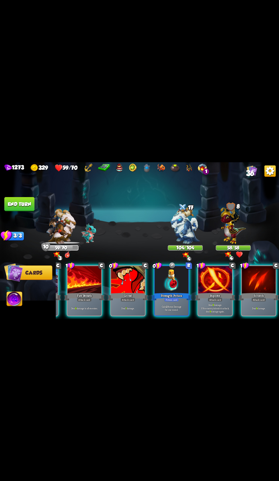
scroll to position [0, 0]
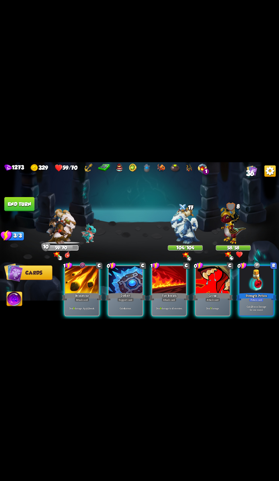
click at [130, 294] on div at bounding box center [126, 280] width 34 height 28
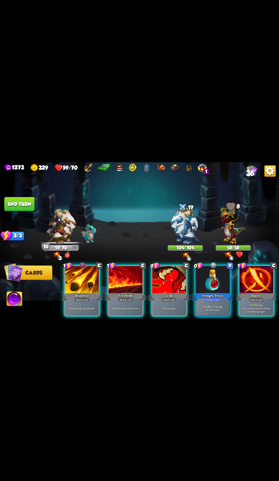
scroll to position [0, 54]
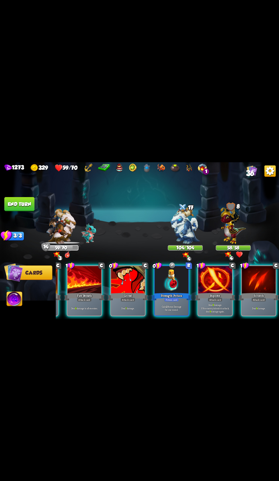
click at [163, 294] on div at bounding box center [172, 280] width 34 height 28
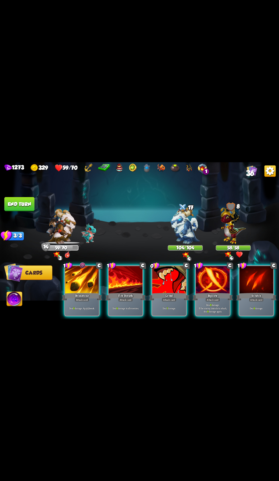
scroll to position [0, 0]
click at [162, 301] on div "Growl" at bounding box center [169, 296] width 40 height 9
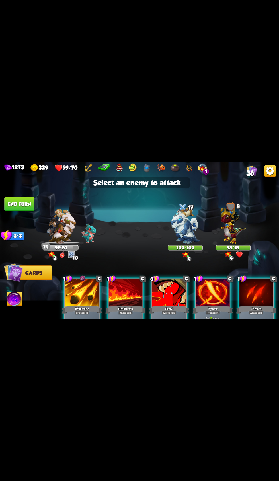
click at [188, 244] on img at bounding box center [184, 225] width 29 height 37
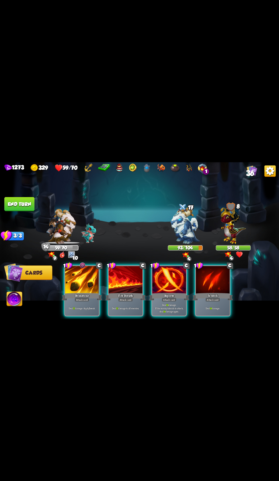
click at [124, 294] on div at bounding box center [126, 280] width 34 height 28
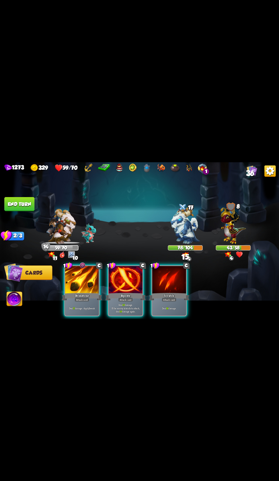
click at [135, 294] on div at bounding box center [126, 280] width 34 height 28
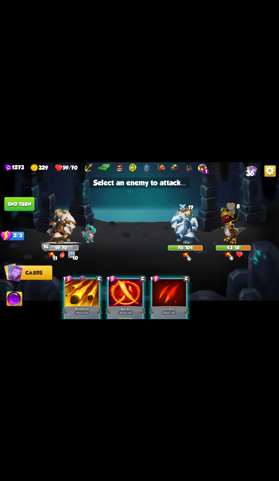
click at [175, 244] on img at bounding box center [184, 225] width 29 height 37
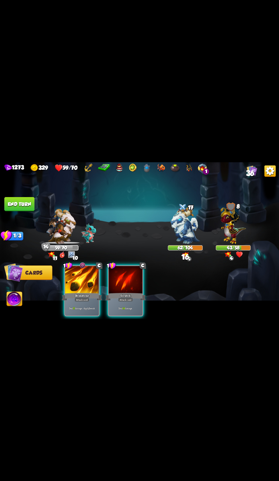
click at [83, 294] on div at bounding box center [82, 280] width 34 height 28
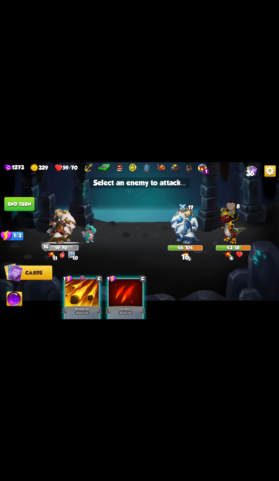
click at [227, 244] on img at bounding box center [233, 224] width 26 height 40
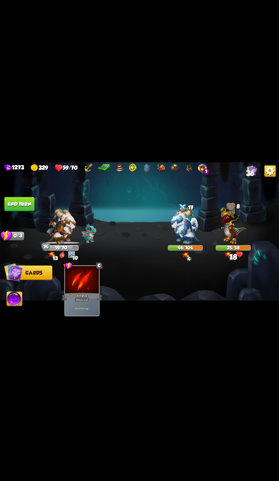
click at [31, 211] on button "End turn" at bounding box center [19, 204] width 30 height 14
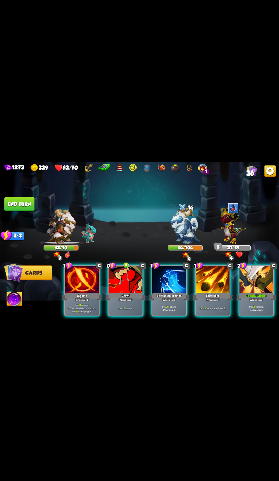
click at [117, 315] on div "Deal 13 damage." at bounding box center [126, 308] width 34 height 15
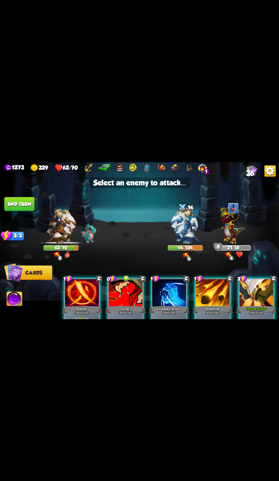
click at [193, 244] on img at bounding box center [184, 225] width 29 height 37
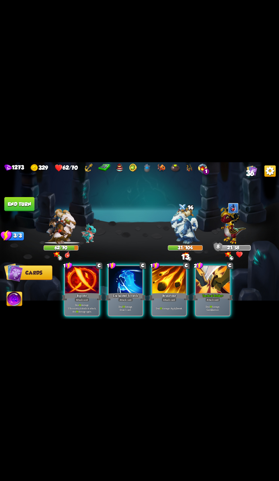
click at [168, 301] on div "Brimstone" at bounding box center [169, 296] width 40 height 9
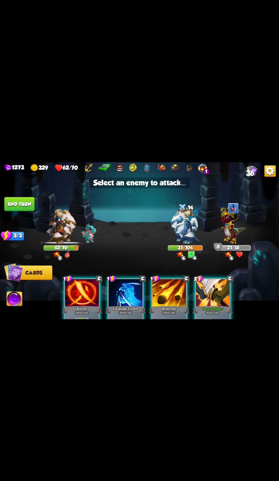
click at [178, 307] on div at bounding box center [169, 293] width 34 height 28
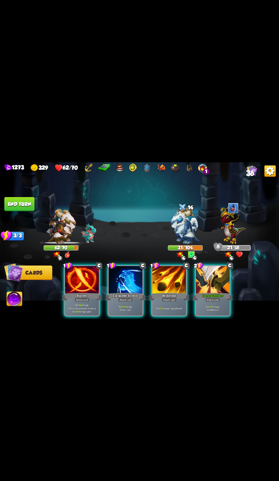
click at [126, 301] on div "Enchanted Scratch" at bounding box center [125, 296] width 40 height 9
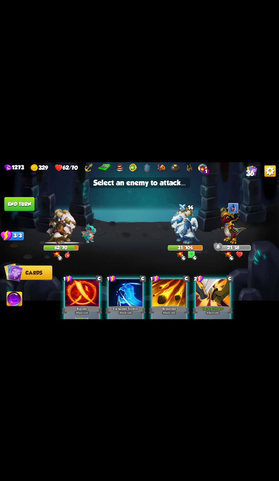
click at [236, 244] on img at bounding box center [233, 224] width 26 height 40
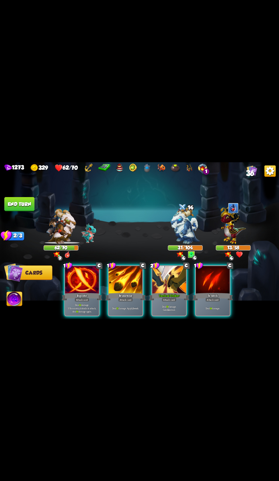
click at [163, 301] on div "Attack card" at bounding box center [169, 299] width 15 height 4
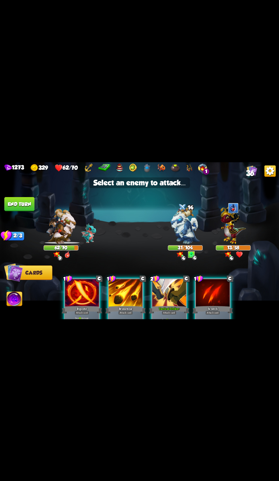
click at [183, 244] on img at bounding box center [184, 225] width 29 height 37
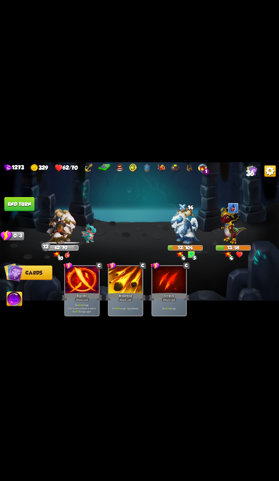
click at [31, 211] on button "End turn" at bounding box center [19, 204] width 30 height 14
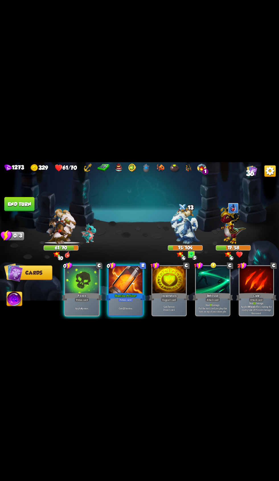
click at [75, 294] on div at bounding box center [82, 280] width 34 height 28
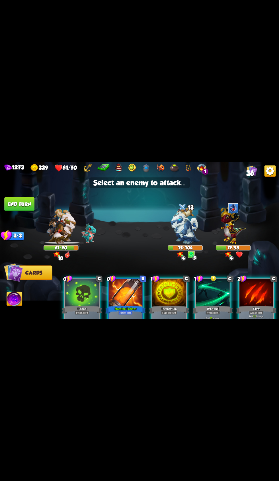
click at [232, 244] on img at bounding box center [233, 224] width 26 height 40
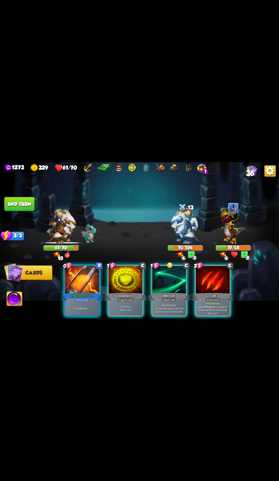
click at [175, 313] on p "Deal 18 damage. Put the next card you play this turn on top of your draw pile." at bounding box center [169, 308] width 32 height 10
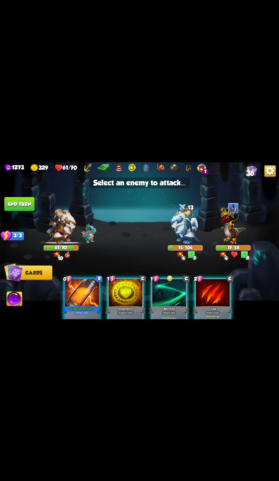
click at [186, 244] on img at bounding box center [184, 225] width 29 height 37
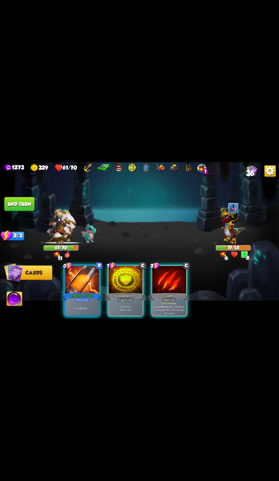
click at [18, 307] on img at bounding box center [14, 299] width 15 height 16
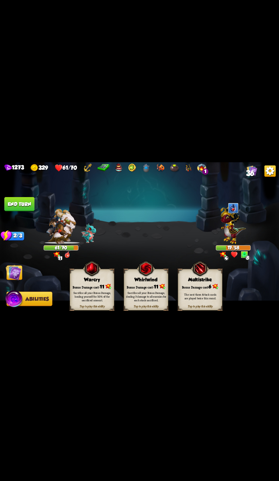
click at [81, 302] on div "Sacrifice all your Bonus Damage, healing yourself for 50% of the sacrificed amo…" at bounding box center [92, 296] width 40 height 11
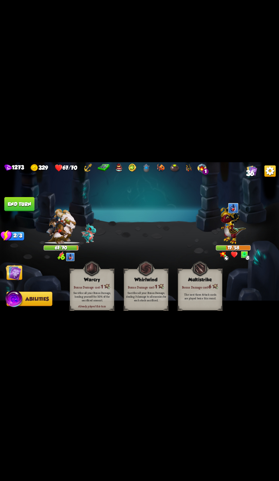
click at [17, 280] on img at bounding box center [14, 272] width 16 height 16
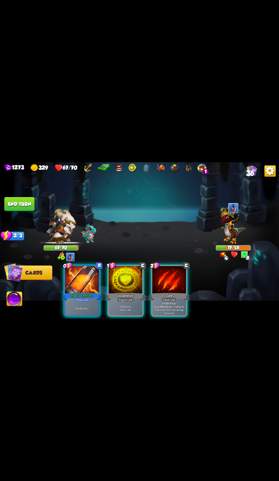
click at [122, 301] on div "Incantation" at bounding box center [125, 296] width 40 height 9
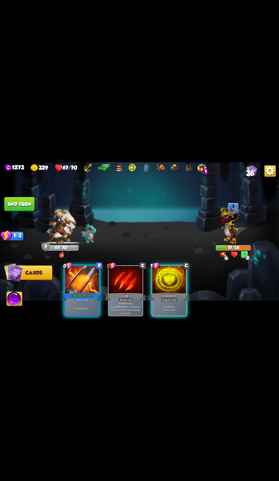
click at [181, 294] on div at bounding box center [169, 280] width 34 height 28
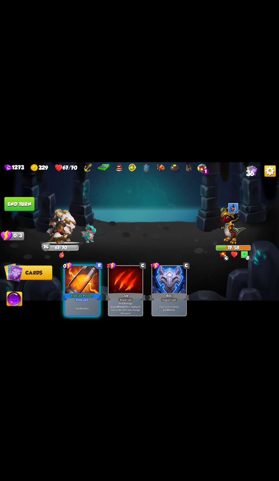
click at [32, 211] on button "End turn" at bounding box center [19, 204] width 30 height 14
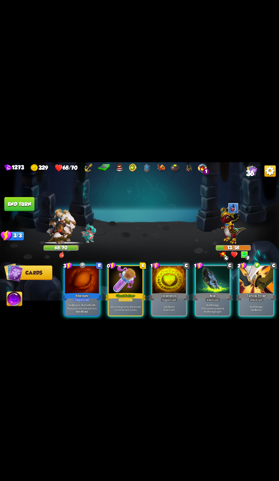
click at [209, 301] on div "Bane" at bounding box center [212, 296] width 40 height 9
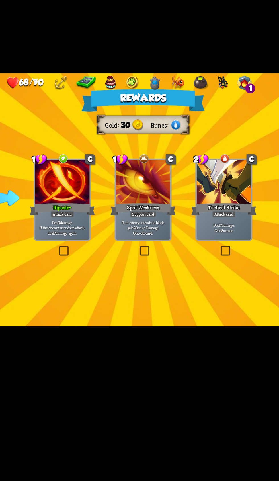
click at [187, 261] on p "Deal 7 damage. Gain 8 armor." at bounding box center [190, 257] width 32 height 7
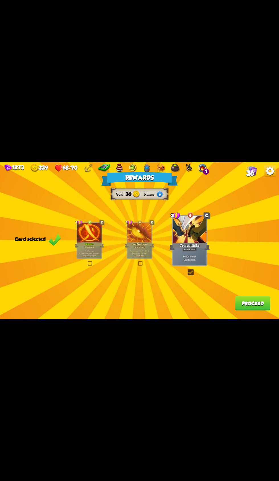
click at [249, 310] on button "Proceed" at bounding box center [252, 303] width 35 height 14
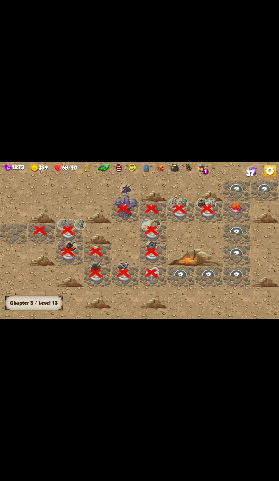
scroll to position [0, 109]
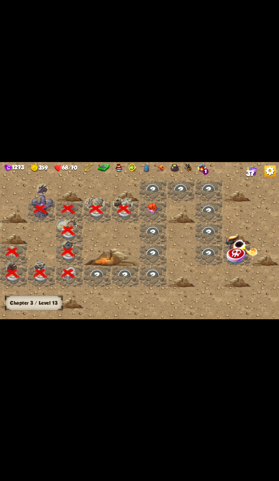
click at [153, 215] on img at bounding box center [152, 209] width 14 height 12
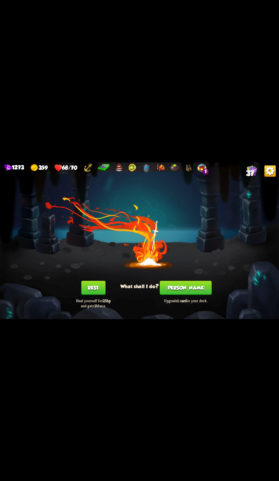
click at [182, 295] on button "[PERSON_NAME]" at bounding box center [186, 287] width 52 height 14
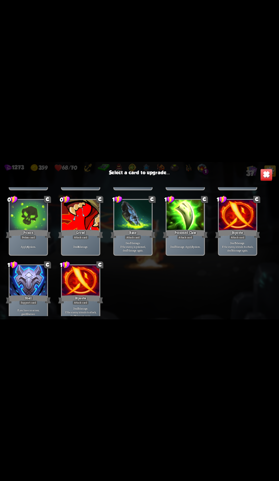
scroll to position [254, 0]
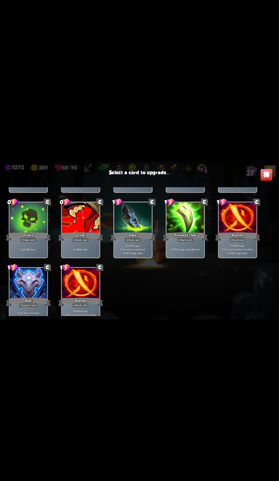
click at [186, 241] on div "Poisoned Claw" at bounding box center [185, 236] width 45 height 10
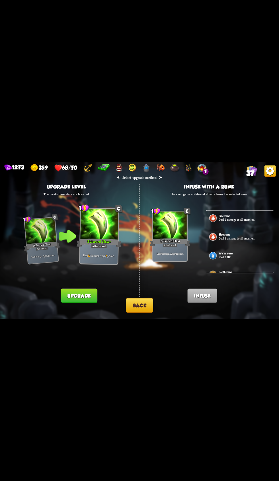
click at [144, 312] on button "Back" at bounding box center [139, 305] width 27 height 15
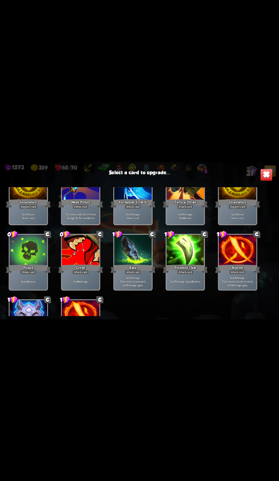
scroll to position [264, 0]
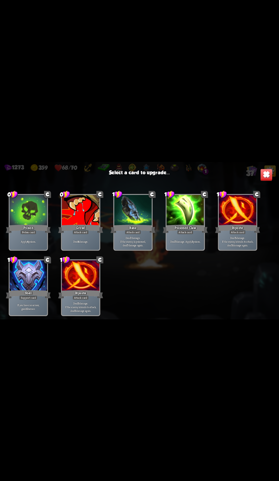
click at [46, 226] on div at bounding box center [29, 211] width 38 height 32
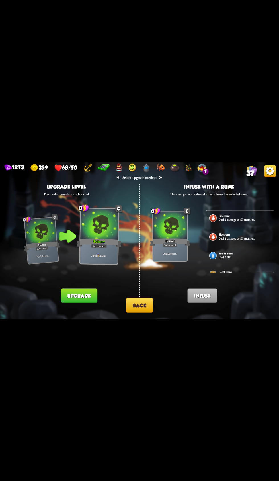
click at [88, 303] on button "Upgrade" at bounding box center [79, 295] width 36 height 14
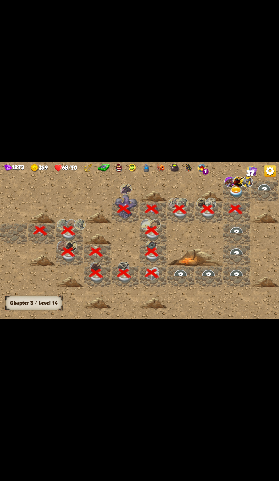
scroll to position [0, 109]
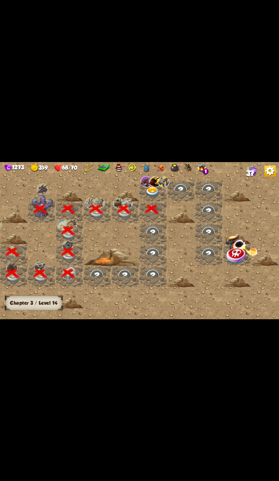
click at [150, 198] on img at bounding box center [152, 192] width 14 height 11
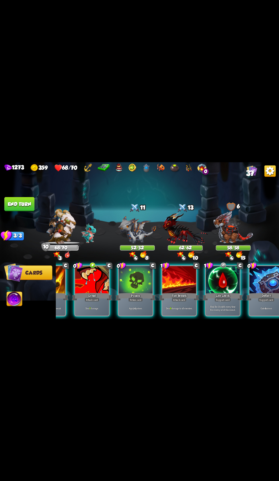
scroll to position [0, 111]
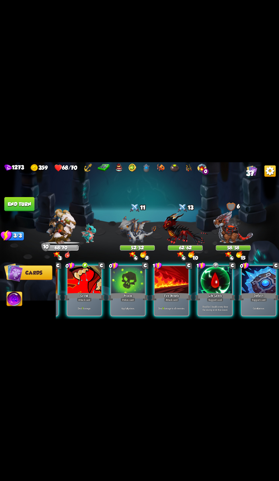
click at [134, 294] on div at bounding box center [128, 280] width 34 height 28
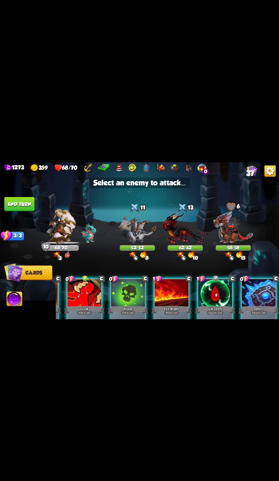
click at [131, 244] on div at bounding box center [137, 228] width 35 height 30
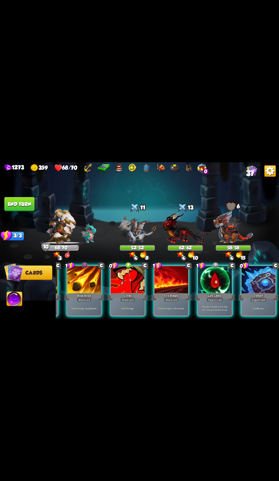
scroll to position [0, 54]
click at [132, 294] on div at bounding box center [128, 280] width 34 height 28
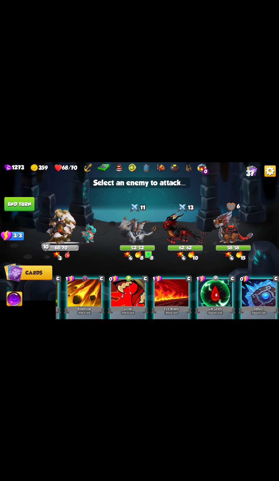
click at [182, 245] on img at bounding box center [185, 228] width 45 height 33
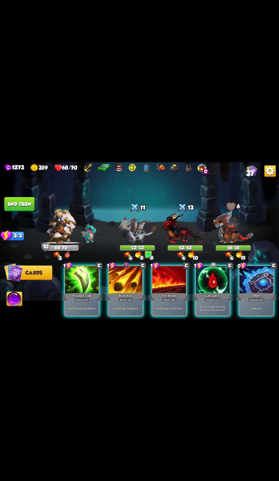
scroll to position [0, 0]
click at [84, 301] on div "Poisoned Claw" at bounding box center [82, 296] width 40 height 9
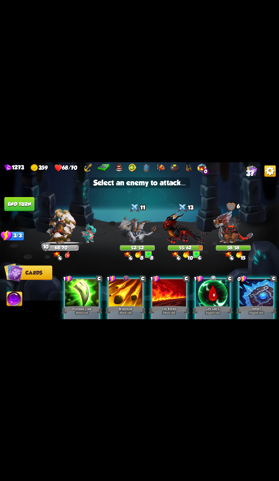
click at [232, 244] on img at bounding box center [233, 226] width 40 height 33
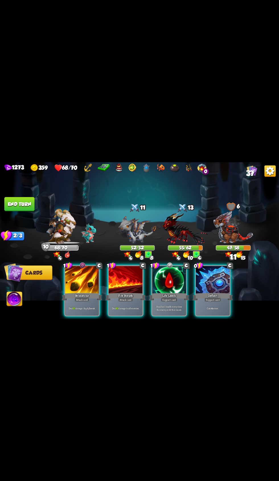
click at [213, 315] on div "Gain 4 armor." at bounding box center [213, 308] width 34 height 15
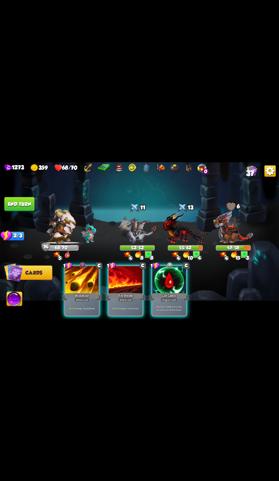
click at [128, 301] on div "Fire Breath" at bounding box center [125, 296] width 40 height 9
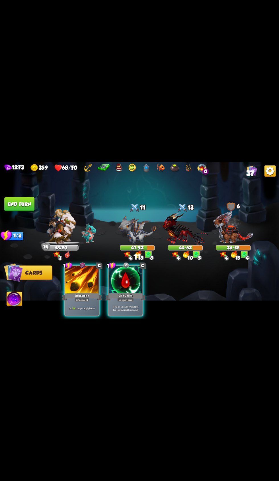
click at [73, 301] on div "Brimstone" at bounding box center [82, 296] width 40 height 9
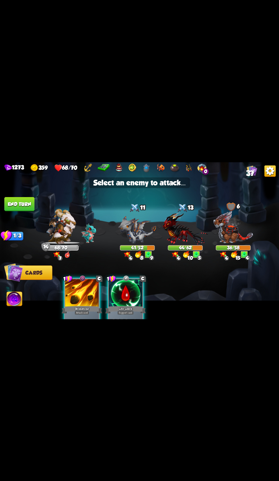
click at [133, 214] on div at bounding box center [134, 207] width 11 height 11
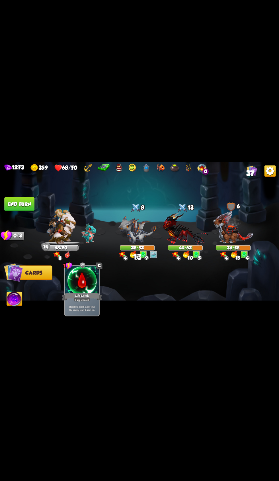
click at [28, 211] on button "End turn" at bounding box center [19, 204] width 30 height 14
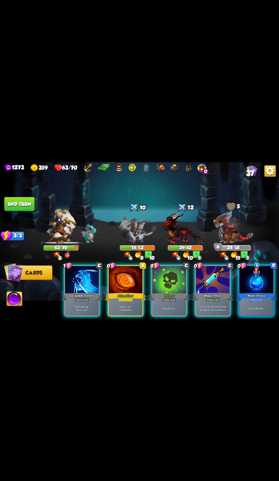
click at [170, 315] on div "Apply 7 poison." at bounding box center [169, 308] width 34 height 15
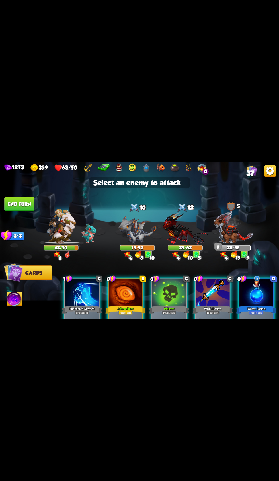
click at [189, 245] on img at bounding box center [185, 228] width 45 height 33
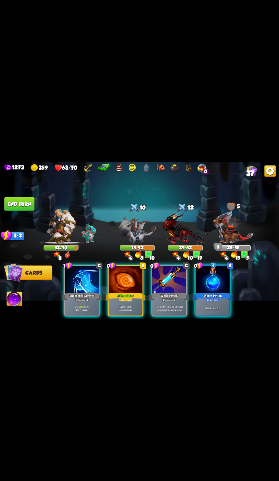
click at [173, 301] on div "Potion card" at bounding box center [169, 299] width 15 height 4
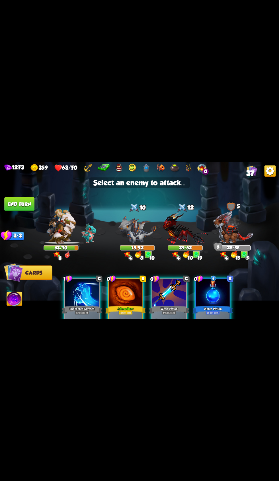
click at [186, 245] on img at bounding box center [185, 228] width 45 height 33
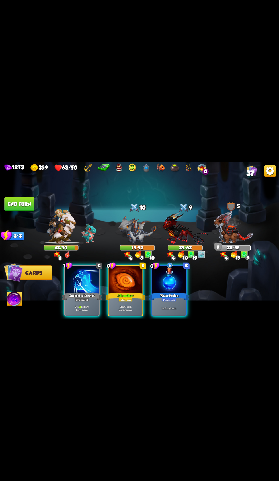
click at [135, 301] on div "Adrenaline +" at bounding box center [125, 296] width 40 height 9
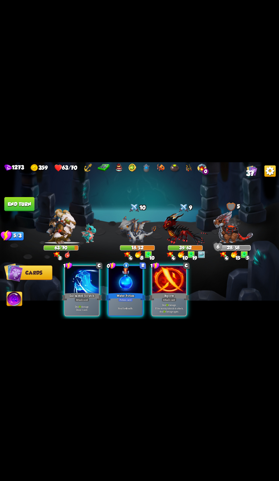
click at [83, 311] on p "Deal 15 damage. Draw 1 card." at bounding box center [82, 308] width 32 height 7
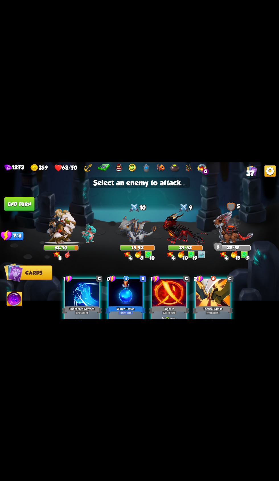
click at [133, 214] on div at bounding box center [134, 207] width 11 height 11
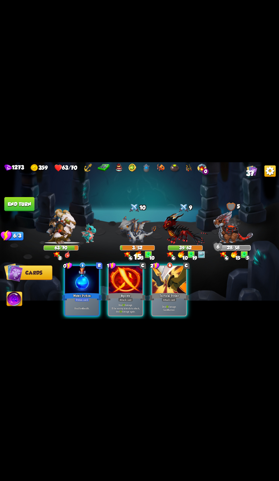
click at [178, 294] on div at bounding box center [169, 280] width 34 height 28
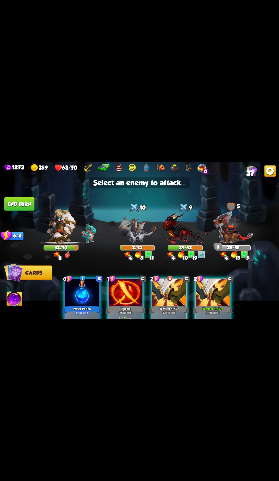
click at [184, 245] on img at bounding box center [185, 228] width 45 height 33
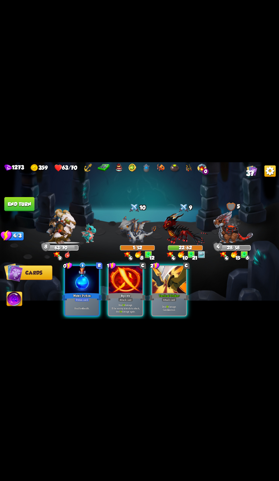
click at [170, 301] on div "Attack card" at bounding box center [169, 299] width 15 height 4
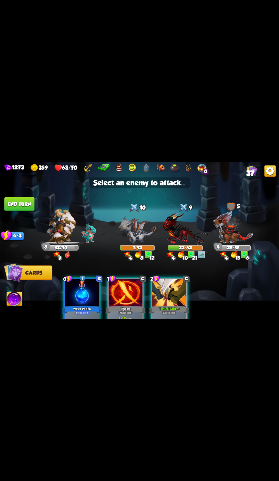
click at [139, 244] on img at bounding box center [137, 229] width 38 height 28
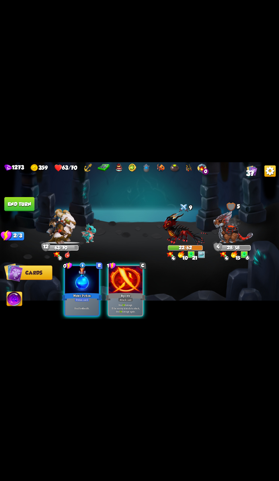
click at [89, 301] on div "Water Potion" at bounding box center [82, 296] width 40 height 9
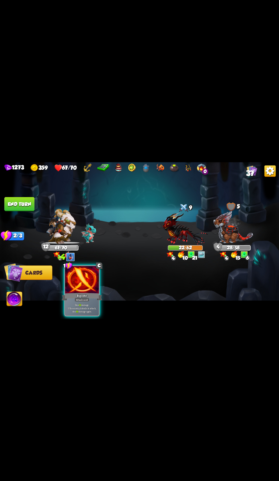
click at [89, 301] on div "Riposte" at bounding box center [82, 296] width 40 height 9
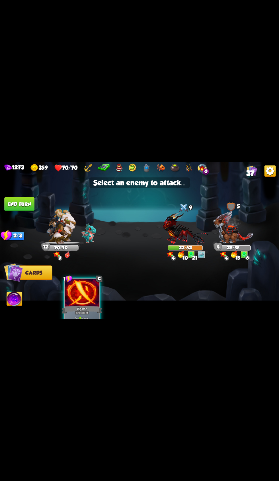
click at [244, 244] on img at bounding box center [233, 226] width 40 height 33
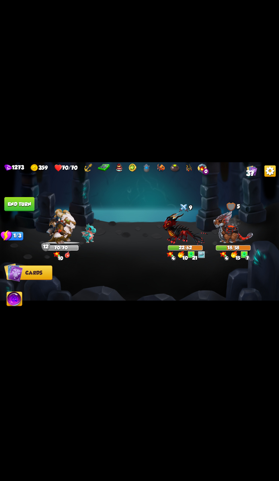
click at [29, 211] on button "End turn" at bounding box center [19, 204] width 30 height 14
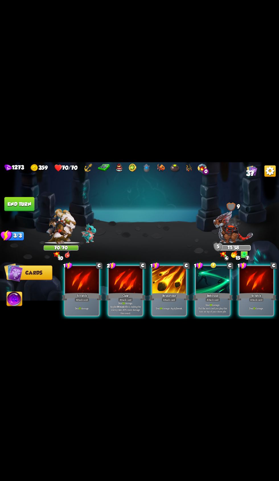
click at [214, 301] on div "Rebound" at bounding box center [212, 296] width 40 height 9
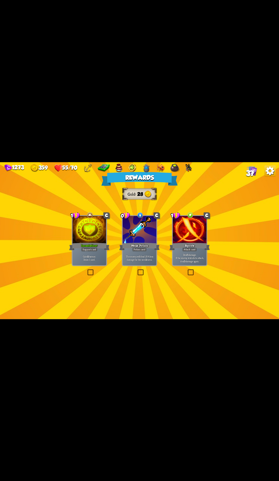
click at [84, 251] on div "Incantation +" at bounding box center [89, 246] width 40 height 9
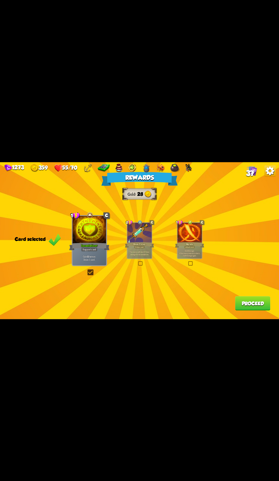
click at [241, 310] on button "Proceed" at bounding box center [252, 303] width 35 height 14
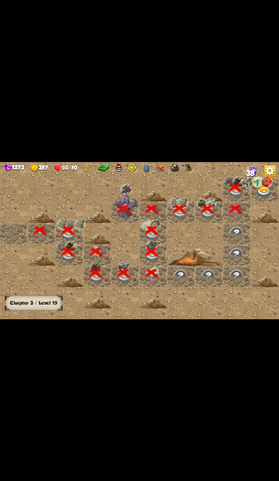
scroll to position [0, 109]
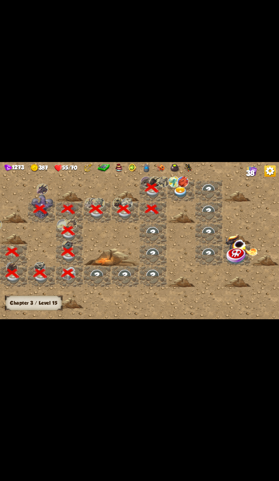
click at [181, 198] on img at bounding box center [180, 192] width 14 height 11
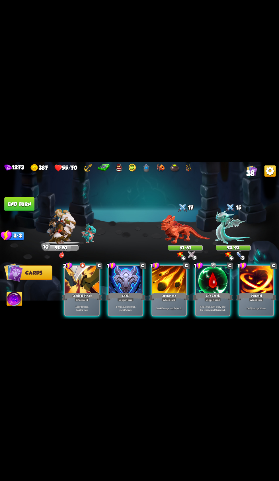
click at [91, 294] on div at bounding box center [82, 280] width 34 height 28
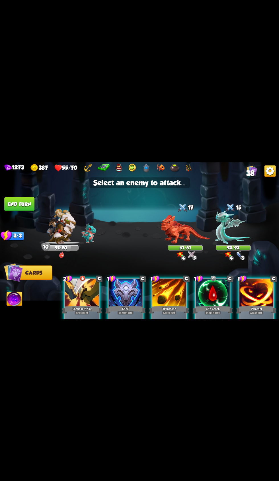
click at [187, 244] on img at bounding box center [185, 229] width 49 height 29
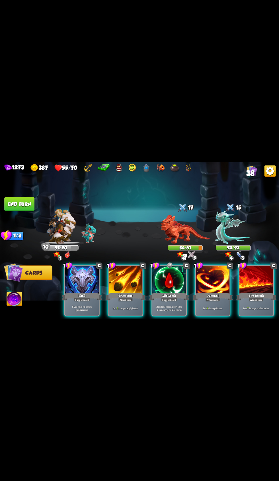
scroll to position [0, 54]
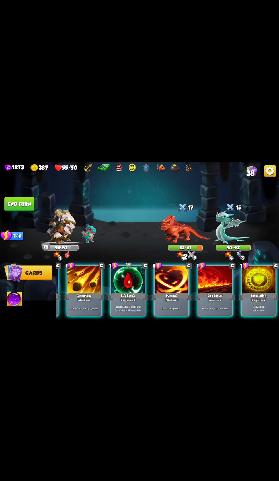
click at [218, 294] on div at bounding box center [215, 280] width 34 height 28
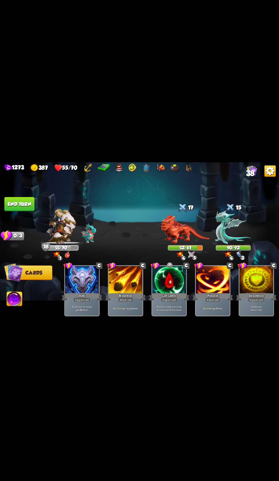
scroll to position [0, 0]
click at [23, 211] on button "End turn" at bounding box center [19, 204] width 30 height 14
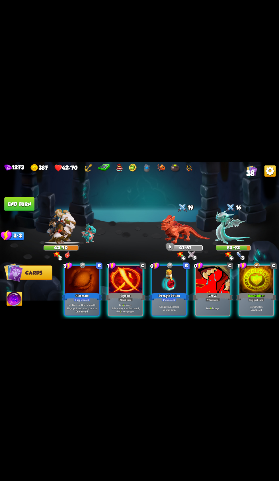
click at [164, 294] on div at bounding box center [169, 280] width 34 height 28
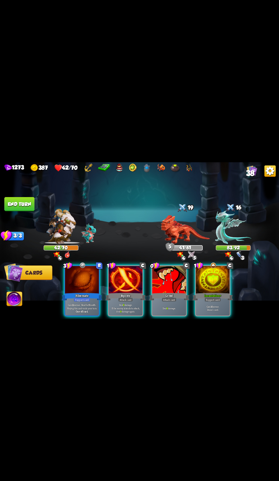
click at [176, 294] on div at bounding box center [169, 280] width 34 height 28
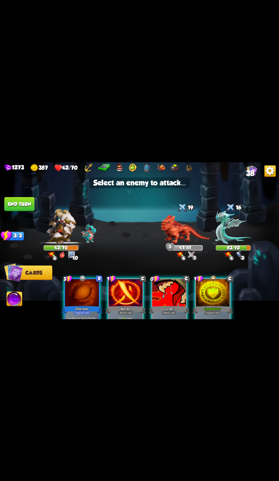
click at [179, 244] on img at bounding box center [185, 229] width 49 height 29
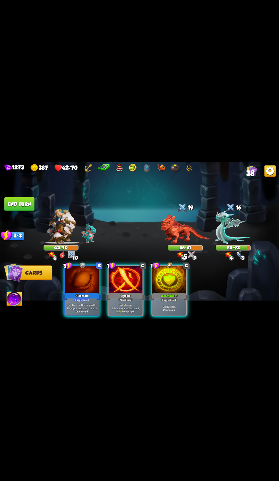
click at [178, 301] on div "Incantation +" at bounding box center [169, 296] width 40 height 9
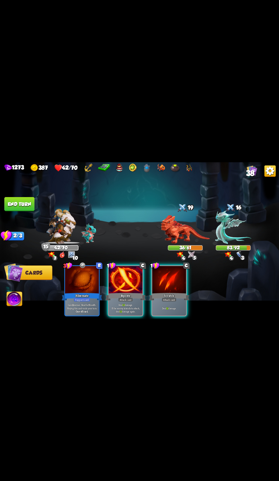
click at [133, 301] on div "Riposte" at bounding box center [125, 296] width 40 height 9
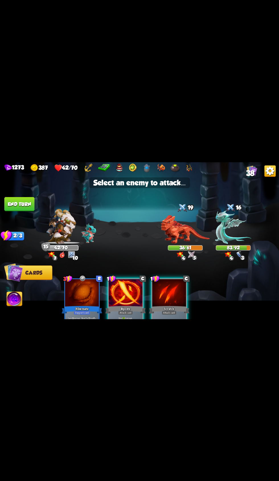
click at [200, 244] on img at bounding box center [185, 229] width 49 height 29
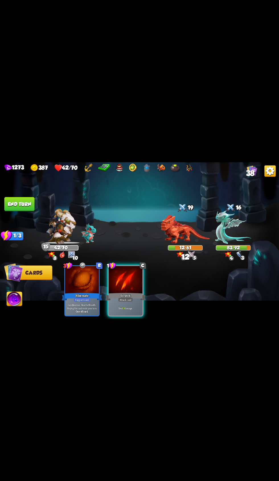
click at [136, 294] on div at bounding box center [126, 280] width 34 height 28
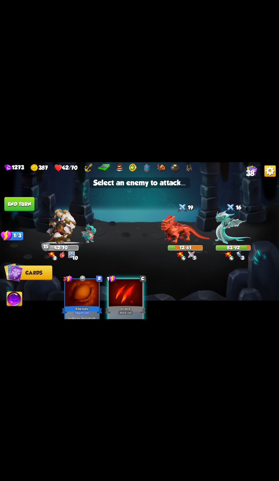
click at [182, 244] on img at bounding box center [185, 229] width 49 height 29
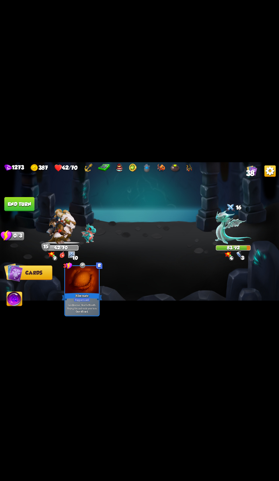
click at [26, 211] on button "End turn" at bounding box center [19, 204] width 30 height 14
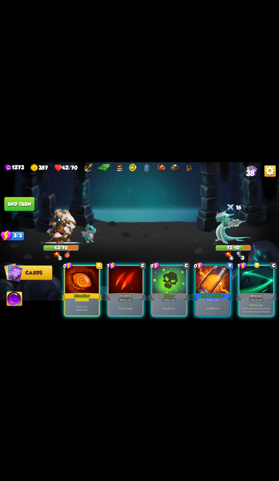
click at [74, 311] on p "Draw 1 card. Gain 2 stamina." at bounding box center [82, 308] width 32 height 7
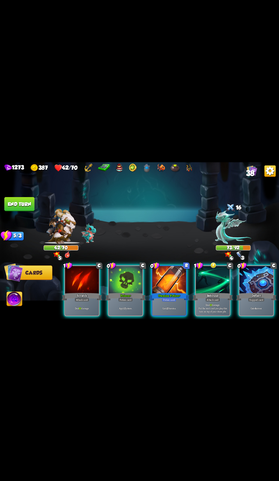
click at [120, 294] on div at bounding box center [126, 280] width 34 height 28
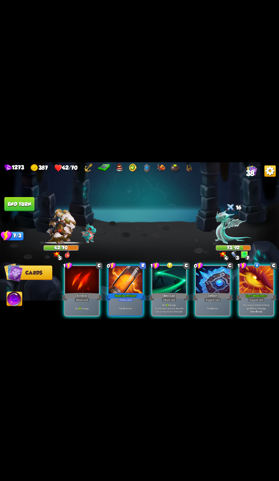
click at [208, 294] on div at bounding box center [213, 280] width 34 height 28
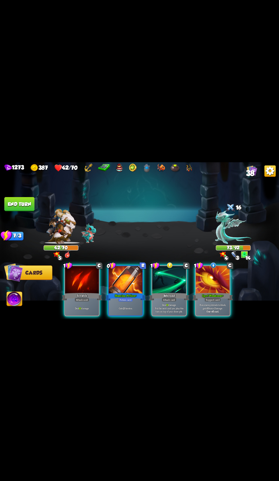
click at [168, 294] on div at bounding box center [169, 280] width 34 height 28
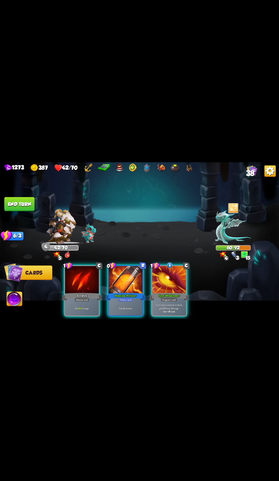
click at [166, 301] on div "Spot Weakness +" at bounding box center [169, 296] width 40 height 9
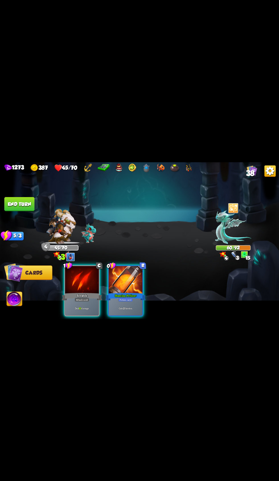
click at [85, 315] on div "Deal 10 damage." at bounding box center [82, 308] width 34 height 15
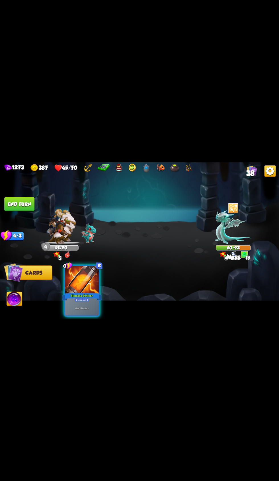
click at [31, 211] on button "End turn" at bounding box center [19, 204] width 30 height 14
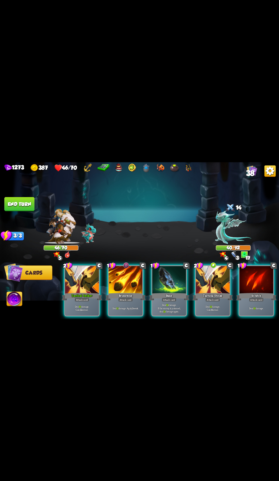
click at [119, 301] on div "Brimstone" at bounding box center [125, 296] width 40 height 9
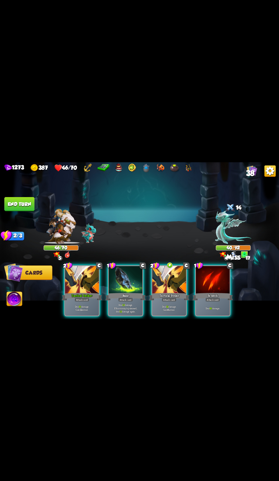
click at [68, 294] on div at bounding box center [82, 280] width 34 height 28
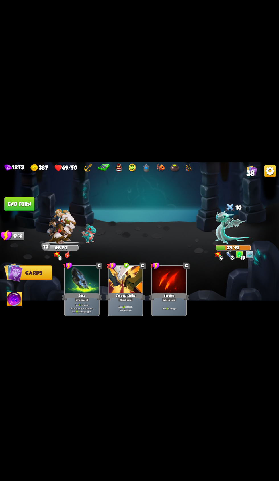
click at [29, 211] on button "End turn" at bounding box center [19, 204] width 30 height 14
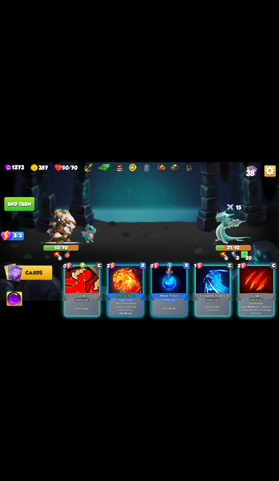
click at [170, 301] on div "Water Potion" at bounding box center [169, 296] width 40 height 9
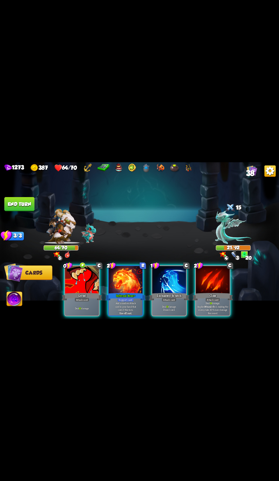
click at [77, 292] on div "Growl" at bounding box center [82, 296] width 40 height 9
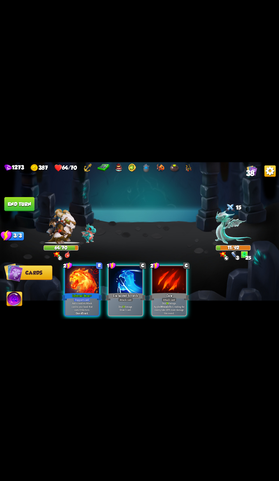
click at [20, 299] on img at bounding box center [14, 299] width 15 height 16
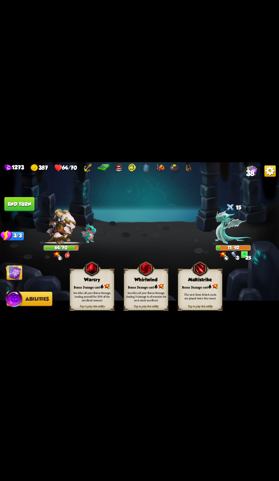
click at [238, 208] on div "15" at bounding box center [233, 207] width 35 height 11
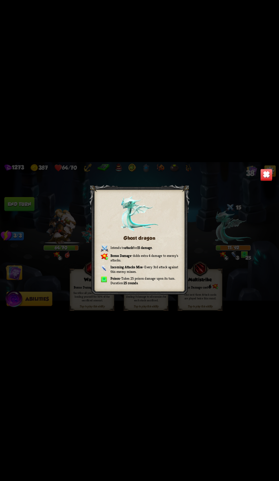
click at [265, 156] on div "1273 387 64/70 38 Ghost dragon Intends to attack for 15 damage . Bonus Damage –…" at bounding box center [139, 240] width 279 height 481
click at [260, 152] on div "1273 387 64/70 38 Ghost dragon Intends to attack for 15 damage . Bonus Damage –…" at bounding box center [139, 240] width 279 height 481
click at [270, 167] on div "Ghost dragon Intends to attack for 15 damage . Bonus Damage – Adds extra 4 dama…" at bounding box center [139, 240] width 279 height 157
click at [267, 168] on div "Ghost dragon Intends to attack for 15 damage . Bonus Damage – Adds extra 4 dama…" at bounding box center [139, 240] width 279 height 157
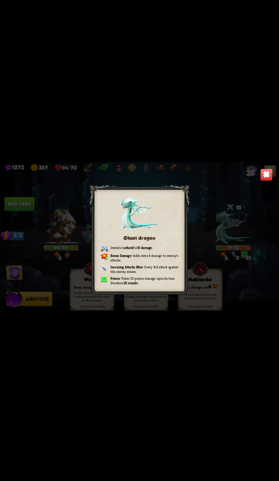
click at [268, 167] on div "Ghost dragon Intends to attack for 15 damage . Bonus Damage – Adds extra 4 dama…" at bounding box center [139, 240] width 279 height 157
click at [270, 169] on img at bounding box center [266, 174] width 12 height 12
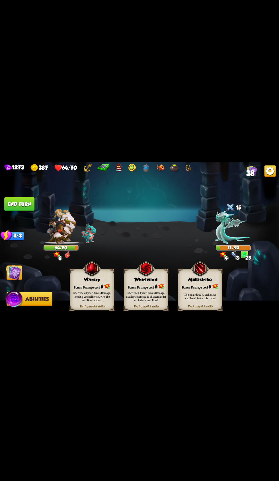
click at [248, 208] on div "15" at bounding box center [233, 207] width 35 height 11
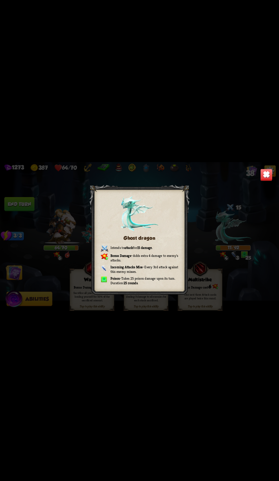
click at [185, 307] on div "Ghost dragon Intends to attack for 15 damage . Bonus Damage – Adds extra 4 dama…" at bounding box center [139, 240] width 279 height 157
click at [269, 166] on div "Ghost dragon Intends to attack for 15 damage . Bonus Damage – Adds extra 4 dama…" at bounding box center [139, 240] width 279 height 157
click at [272, 174] on img at bounding box center [266, 174] width 12 height 12
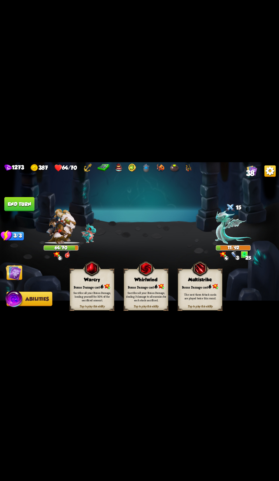
click at [17, 269] on img at bounding box center [14, 272] width 16 height 16
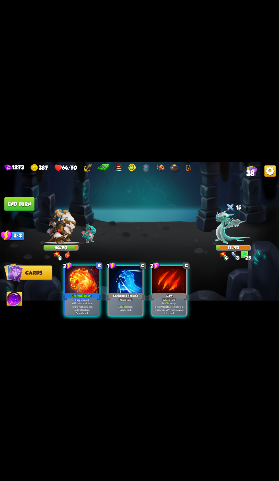
click at [168, 277] on div at bounding box center [169, 280] width 34 height 28
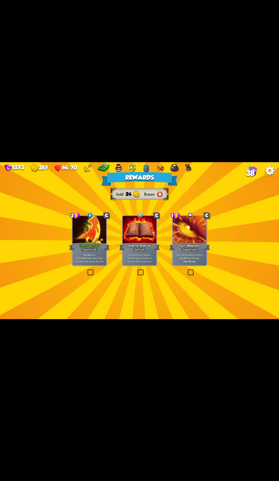
click at [99, 242] on div "Flame Barrier +" at bounding box center [89, 246] width 40 height 9
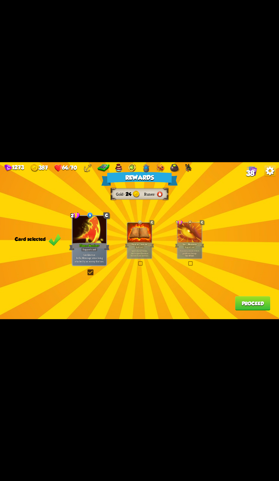
click at [254, 302] on button "Proceed" at bounding box center [252, 303] width 35 height 14
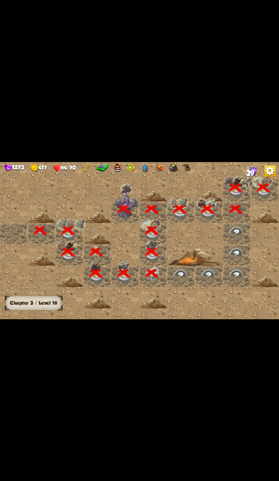
scroll to position [0, 109]
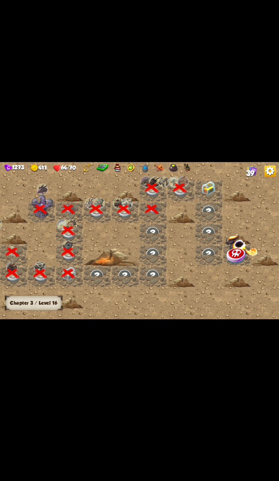
click at [215, 181] on div at bounding box center [209, 190] width 28 height 21
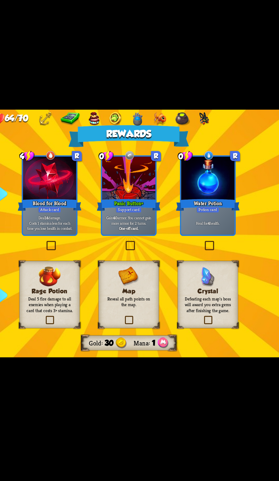
click at [182, 202] on div at bounding box center [190, 206] width 34 height 28
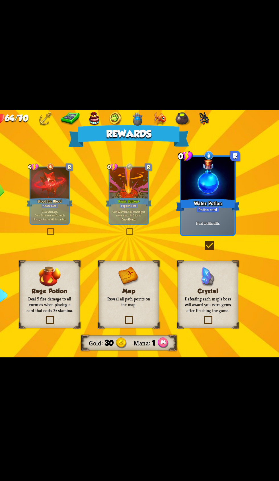
click at [97, 269] on div "Rage Potion Deal 5 fire damage to all enemies when playing a card that costs 3+…" at bounding box center [89, 279] width 38 height 43
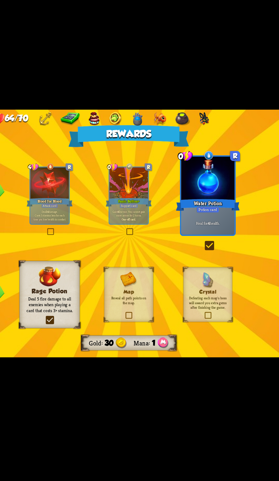
click at [145, 213] on div at bounding box center [139, 209] width 24 height 20
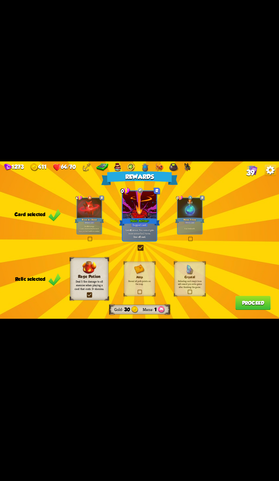
click at [188, 205] on div at bounding box center [189, 209] width 24 height 20
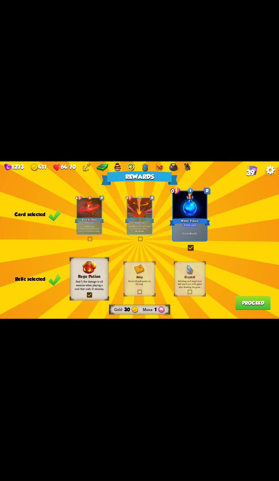
click at [135, 217] on div at bounding box center [139, 209] width 24 height 20
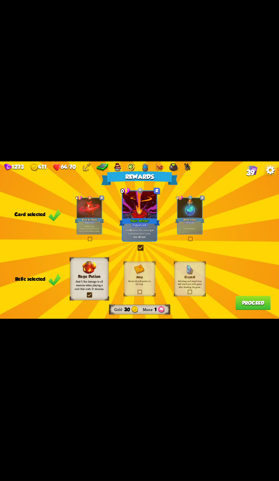
click at [253, 304] on button "Proceed" at bounding box center [252, 303] width 35 height 14
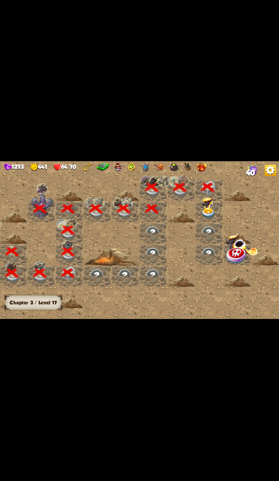
click at [196, 216] on div at bounding box center [209, 211] width 28 height 21
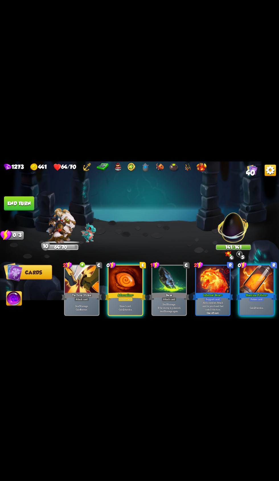
click at [125, 283] on div at bounding box center [126, 280] width 34 height 28
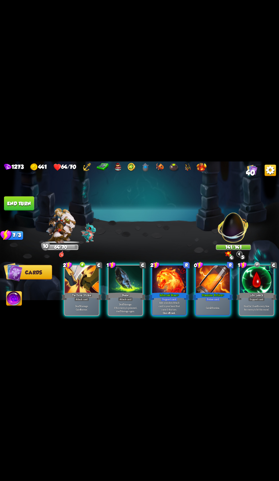
click at [79, 268] on div at bounding box center [82, 280] width 34 height 28
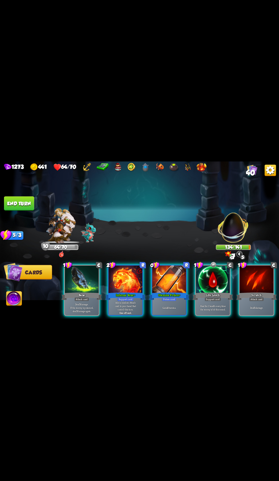
click at [212, 297] on div "Support card" at bounding box center [212, 299] width 17 height 4
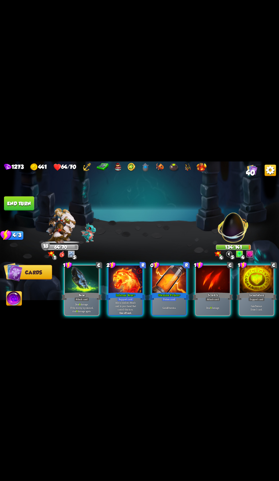
click at [113, 266] on div at bounding box center [126, 280] width 34 height 28
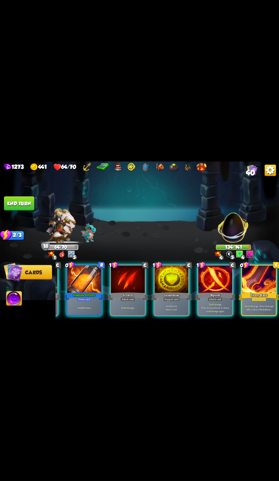
scroll to position [0, 0]
click at [254, 282] on div at bounding box center [259, 280] width 34 height 28
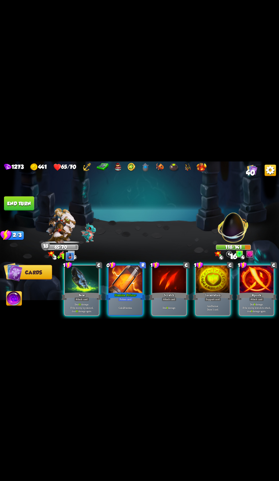
click at [83, 283] on div at bounding box center [82, 280] width 34 height 28
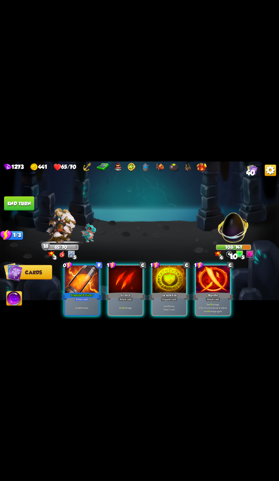
click at [224, 303] on p "Deal 8 damage. If the enemy intends to attack, deal 8 damage again." at bounding box center [213, 308] width 32 height 10
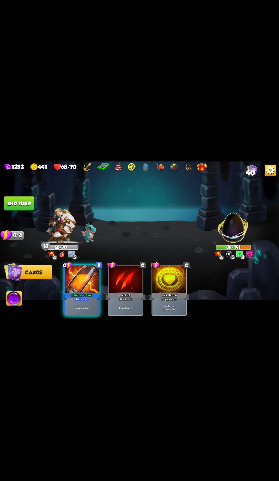
click at [24, 203] on button "End turn" at bounding box center [19, 204] width 30 height 14
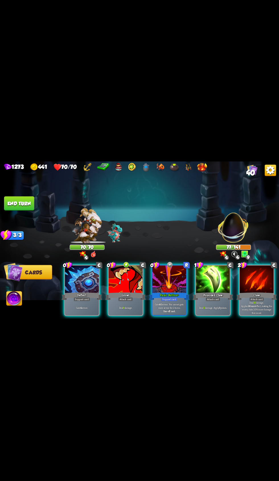
click at [115, 277] on div at bounding box center [126, 280] width 34 height 28
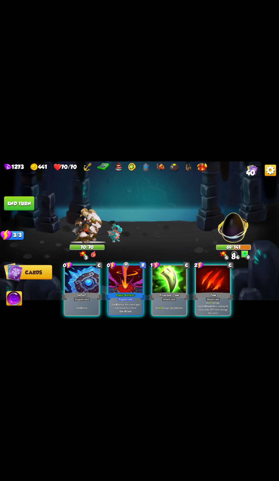
click at [207, 282] on div at bounding box center [213, 280] width 34 height 28
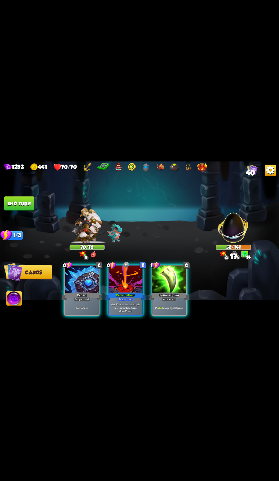
click at [170, 292] on div "Poisoned Claw" at bounding box center [169, 296] width 40 height 9
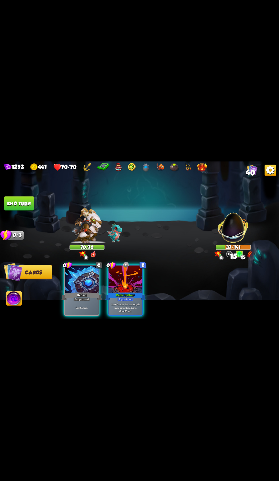
click at [19, 203] on button "End turn" at bounding box center [19, 204] width 30 height 14
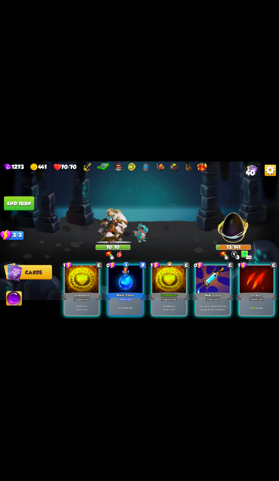
click at [252, 270] on div at bounding box center [256, 280] width 34 height 28
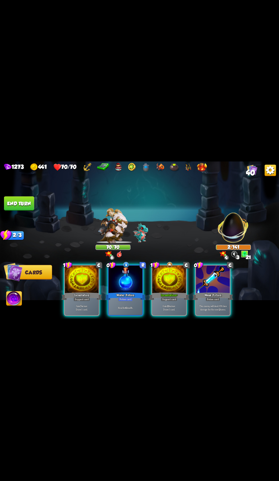
click at [176, 280] on div at bounding box center [169, 280] width 34 height 28
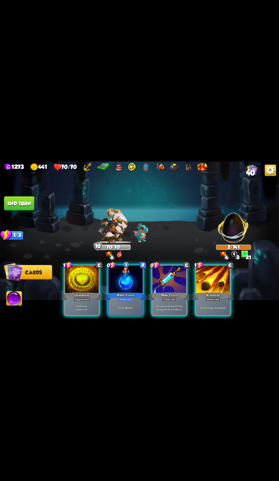
click at [87, 297] on div "Support card" at bounding box center [82, 299] width 17 height 4
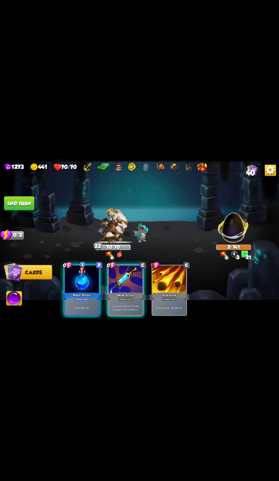
click at [172, 273] on div at bounding box center [169, 280] width 34 height 28
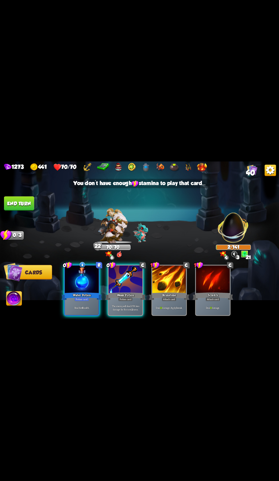
click at [26, 199] on button "End turn" at bounding box center [19, 204] width 30 height 14
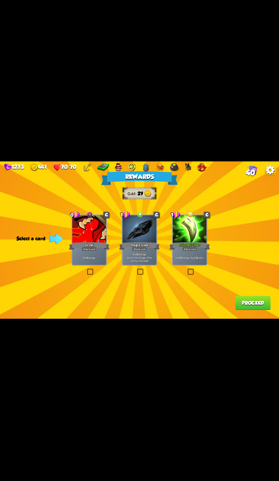
click at [193, 229] on div at bounding box center [190, 230] width 34 height 28
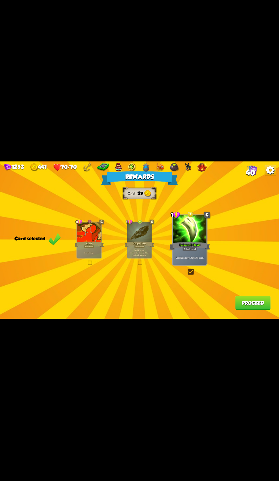
click at [265, 303] on button "Proceed" at bounding box center [252, 303] width 35 height 14
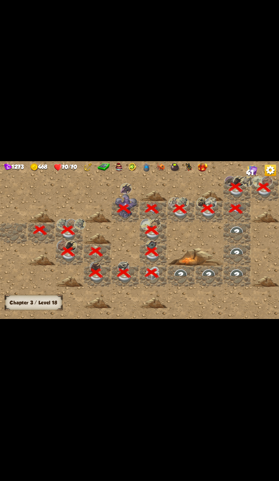
scroll to position [0, 109]
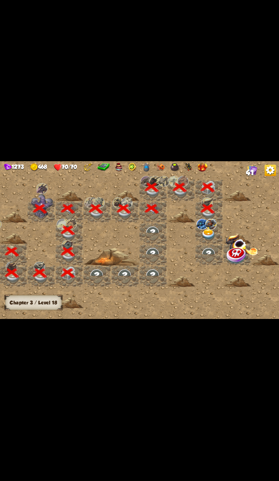
click at [212, 220] on img at bounding box center [210, 224] width 11 height 11
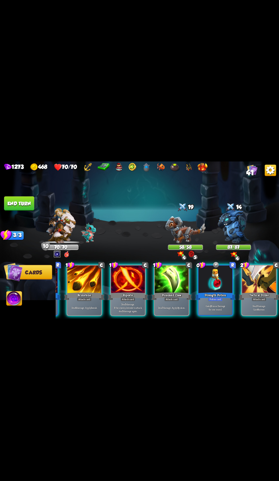
scroll to position [0, 0]
click at [217, 280] on div at bounding box center [215, 280] width 34 height 28
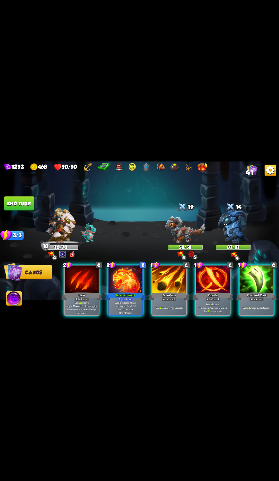
click at [84, 292] on div "Claw" at bounding box center [82, 296] width 40 height 9
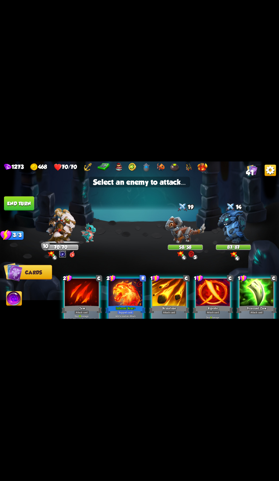
click at [237, 209] on div "14" at bounding box center [233, 207] width 35 height 11
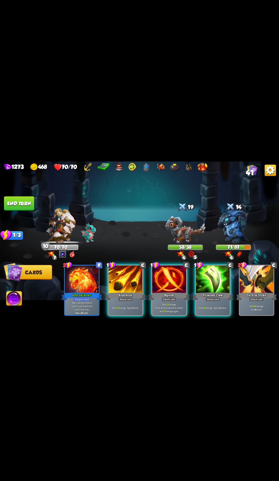
click at [208, 275] on div at bounding box center [213, 280] width 34 height 28
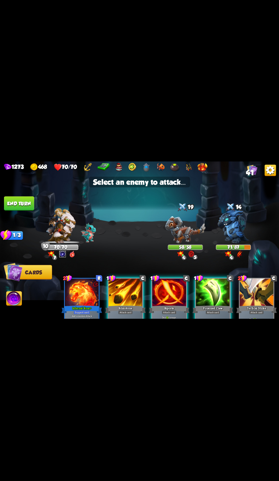
click at [233, 207] on div at bounding box center [230, 207] width 11 height 11
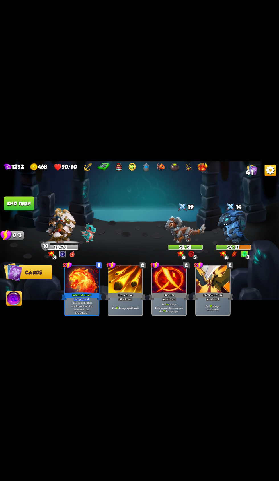
click at [32, 205] on button "End turn" at bounding box center [19, 204] width 30 height 14
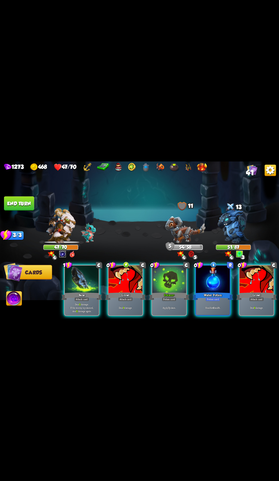
click at [111, 273] on div at bounding box center [126, 280] width 34 height 28
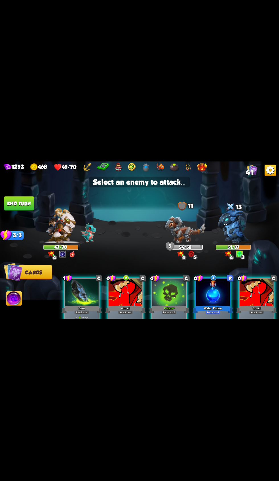
click at [172, 208] on div "11" at bounding box center [185, 206] width 35 height 9
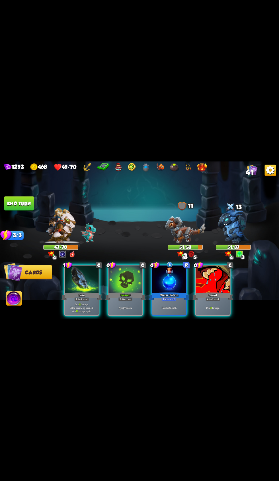
click at [118, 274] on div at bounding box center [126, 280] width 34 height 28
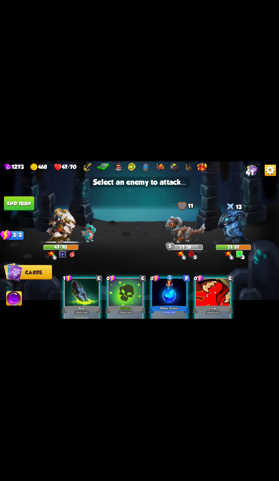
click at [227, 223] on img at bounding box center [232, 227] width 31 height 34
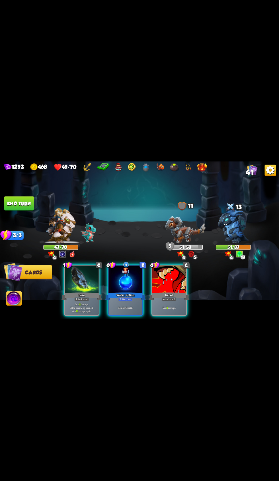
click at [121, 281] on div at bounding box center [126, 280] width 34 height 28
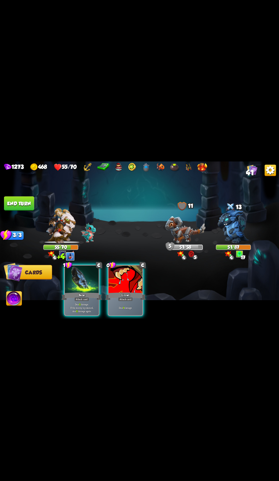
click at [78, 292] on div "Bane" at bounding box center [82, 296] width 40 height 9
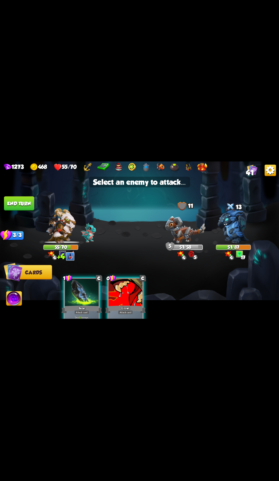
click at [236, 225] on img at bounding box center [232, 227] width 31 height 34
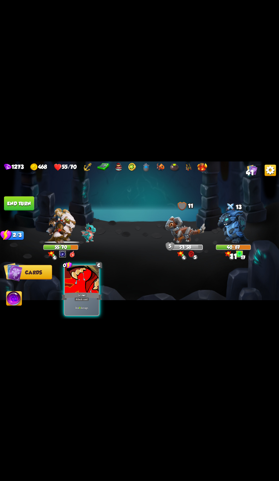
click at [91, 282] on div at bounding box center [82, 280] width 34 height 28
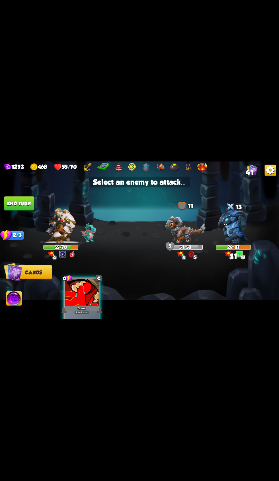
click at [242, 218] on img at bounding box center [232, 227] width 31 height 34
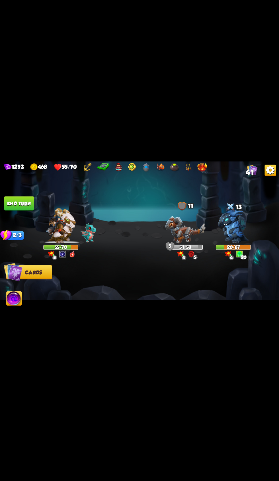
click at [29, 200] on button "End turn" at bounding box center [19, 204] width 30 height 14
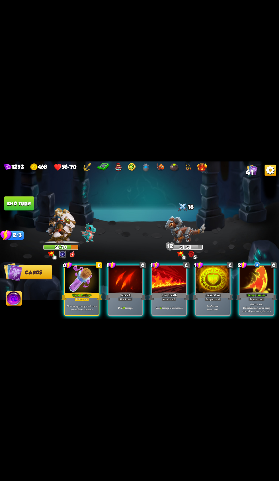
click at [77, 282] on div at bounding box center [82, 280] width 34 height 28
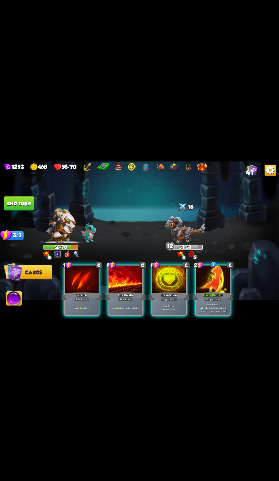
click at [214, 278] on div at bounding box center [213, 280] width 34 height 28
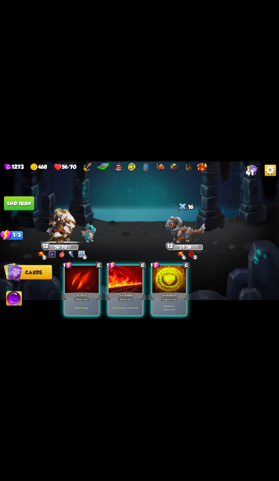
click at [10, 298] on img at bounding box center [14, 299] width 15 height 16
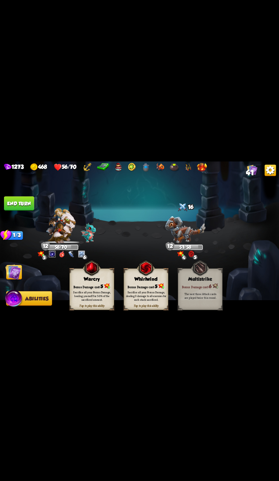
click at [87, 279] on div "Warcry" at bounding box center [92, 280] width 44 height 6
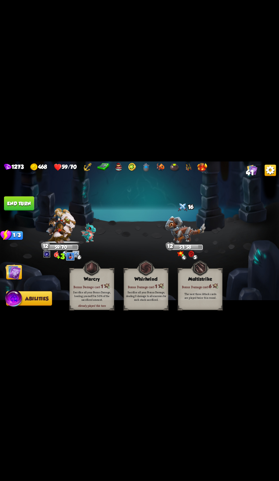
click at [15, 203] on button "End turn" at bounding box center [19, 204] width 31 height 15
click at [17, 273] on img at bounding box center [14, 272] width 16 height 16
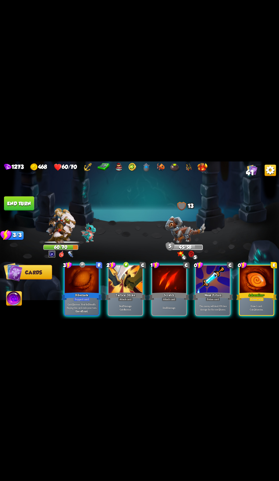
click at [249, 274] on div at bounding box center [256, 280] width 34 height 28
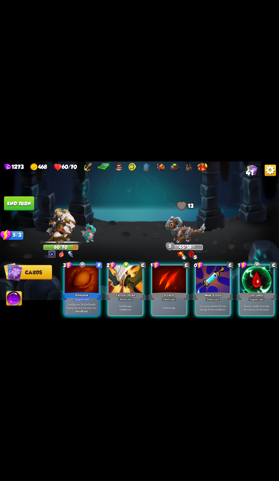
click at [129, 271] on div at bounding box center [126, 280] width 34 height 28
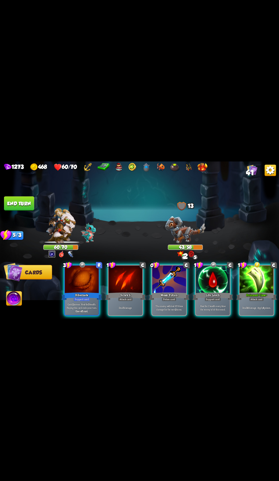
click at [256, 292] on div "Poisoned Claw +" at bounding box center [256, 296] width 40 height 9
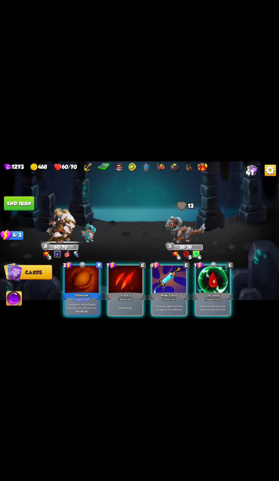
click at [79, 292] on div "Hibernate" at bounding box center [82, 296] width 40 height 9
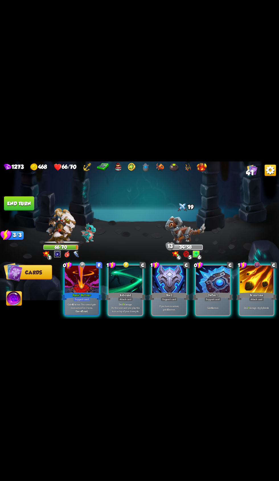
click at [121, 266] on div at bounding box center [126, 280] width 34 height 28
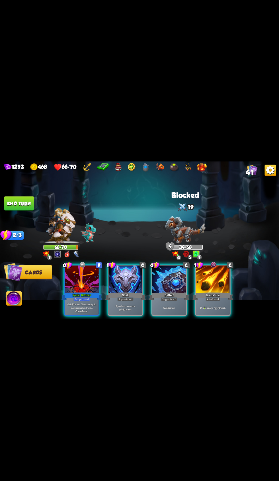
click at [219, 266] on div at bounding box center [213, 280] width 34 height 28
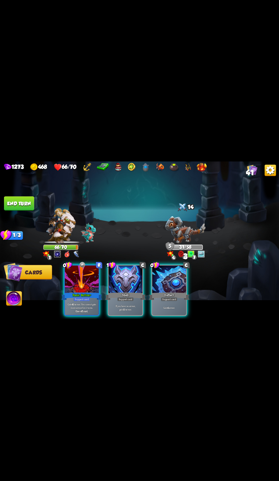
click at [178, 274] on div at bounding box center [169, 280] width 34 height 28
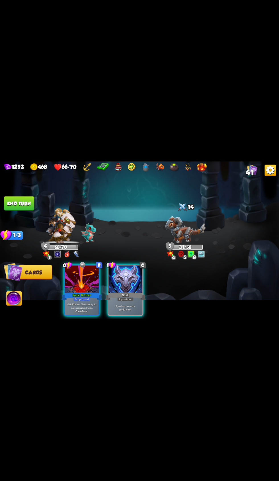
click at [24, 299] on span "Abilities" at bounding box center [18, 299] width 23 height 6
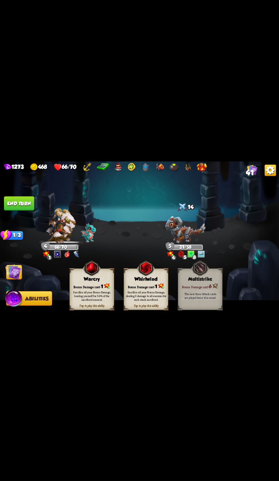
click at [31, 202] on button "End turn" at bounding box center [19, 204] width 30 height 14
click at [18, 273] on img at bounding box center [14, 272] width 16 height 16
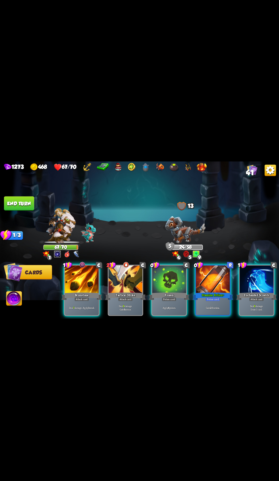
click at [75, 285] on div at bounding box center [82, 280] width 34 height 28
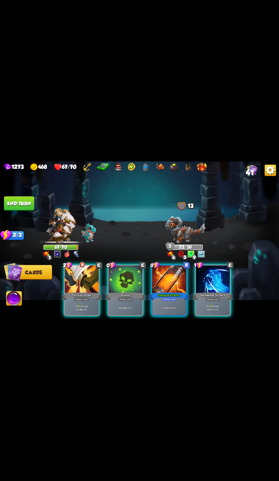
click at [129, 297] on div "Potion card" at bounding box center [125, 299] width 15 height 4
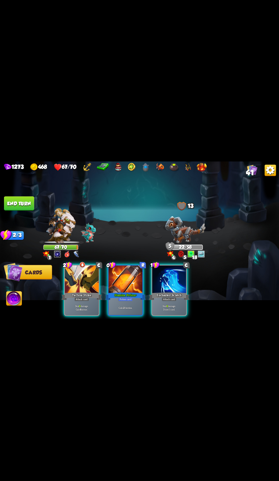
click at [137, 283] on div at bounding box center [126, 280] width 34 height 28
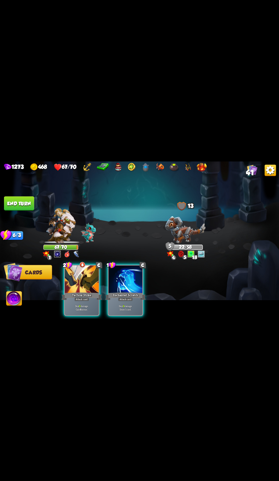
click at [22, 300] on span "Abilities" at bounding box center [18, 299] width 23 height 6
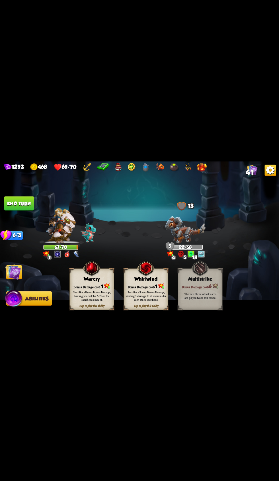
click at [16, 273] on img at bounding box center [14, 272] width 16 height 16
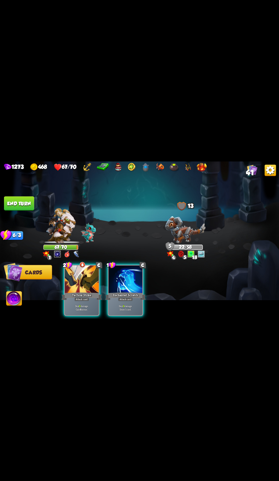
click at [89, 281] on div at bounding box center [82, 280] width 34 height 28
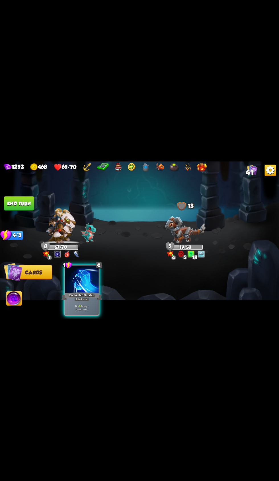
click at [21, 198] on button "End turn" at bounding box center [19, 204] width 30 height 14
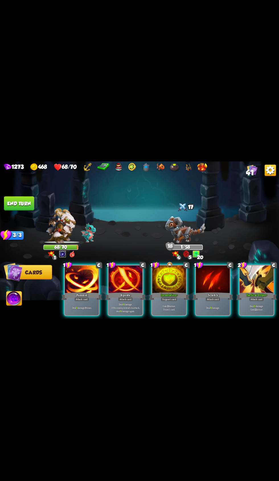
click at [163, 282] on div at bounding box center [169, 280] width 34 height 28
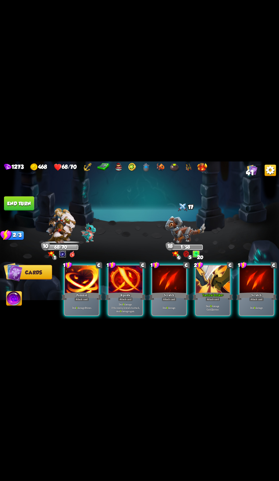
click at [22, 299] on span "Abilities" at bounding box center [18, 299] width 23 height 6
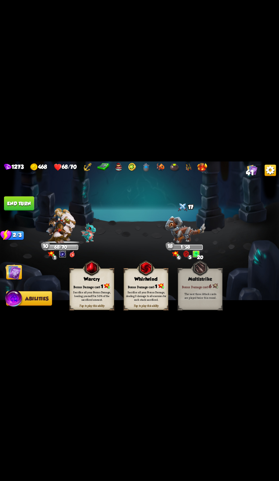
click at [89, 289] on div "Sacrifice all your Bonus Damage, healing yourself for 50% of the sacrificed amo…" at bounding box center [92, 295] width 44 height 17
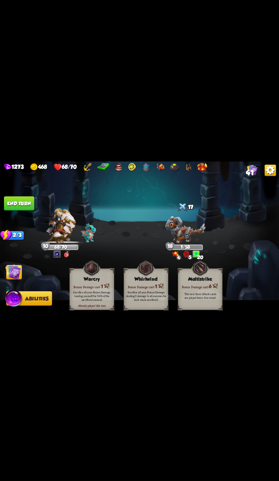
click at [23, 271] on span "Cards" at bounding box center [15, 273] width 17 height 6
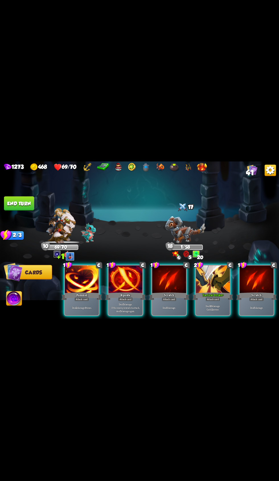
click at [115, 274] on div at bounding box center [126, 280] width 34 height 28
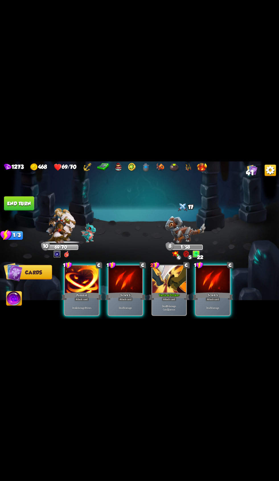
click at [21, 203] on button "End turn" at bounding box center [19, 204] width 30 height 14
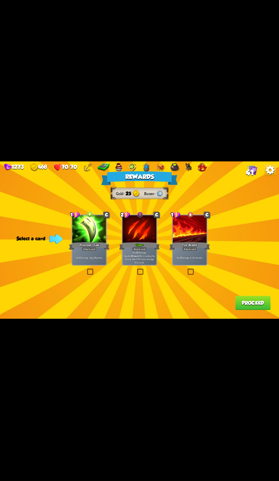
click at [147, 252] on div "Deal 15 damage. Applies Wound effect, making the enemy take 20% more damage thi…" at bounding box center [140, 257] width 34 height 15
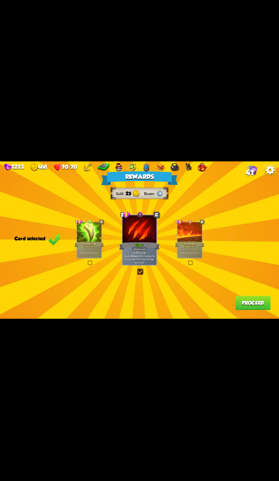
click at [241, 309] on button "Proceed" at bounding box center [252, 303] width 35 height 14
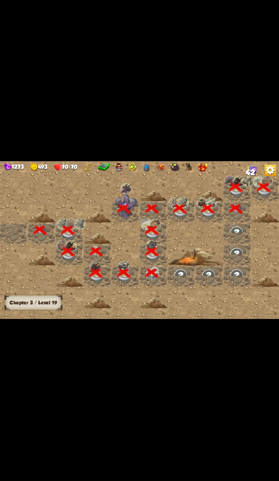
scroll to position [0, 109]
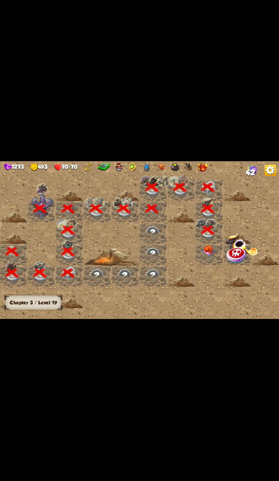
click at [244, 309] on div at bounding box center [97, 240] width 363 height 163
click at [205, 255] on img at bounding box center [208, 252] width 14 height 12
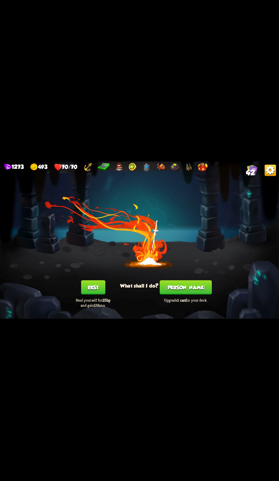
click at [197, 289] on button "[PERSON_NAME]" at bounding box center [186, 287] width 52 height 14
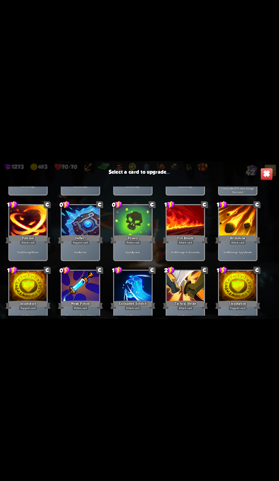
scroll to position [79, 0]
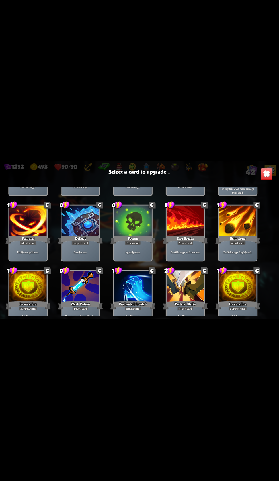
click at [46, 228] on div at bounding box center [29, 222] width 38 height 32
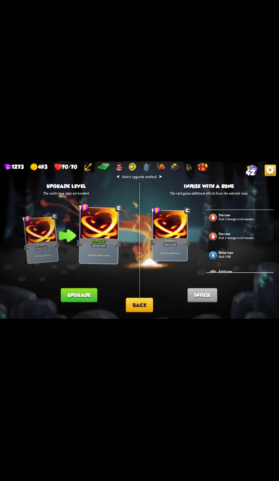
click at [90, 289] on button "Upgrade" at bounding box center [79, 295] width 36 height 14
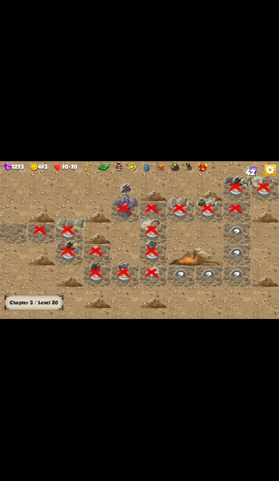
scroll to position [0, 109]
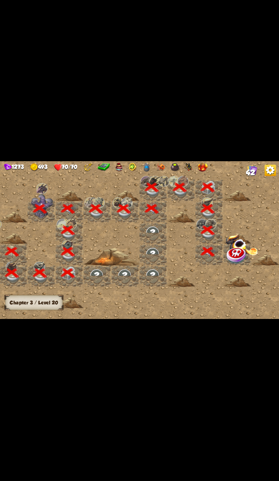
click at [236, 247] on img at bounding box center [236, 256] width 21 height 18
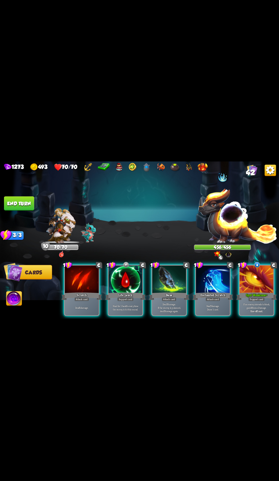
scroll to position [0, 54]
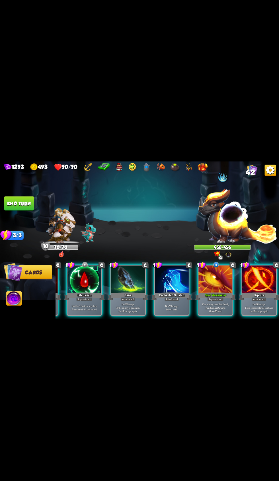
click at [168, 267] on div at bounding box center [172, 280] width 34 height 28
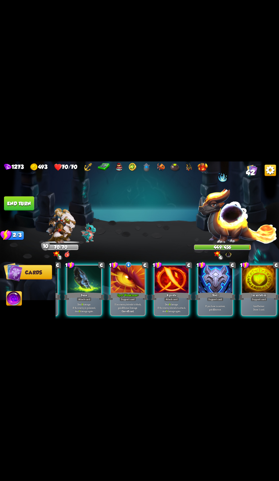
scroll to position [0, 0]
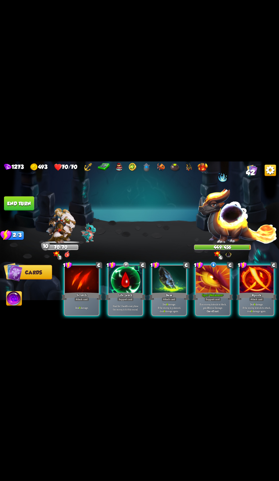
click at [171, 276] on div at bounding box center [169, 280] width 34 height 28
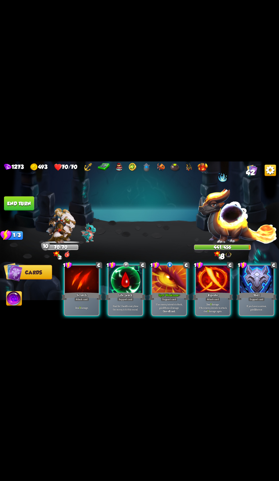
scroll to position [0, 54]
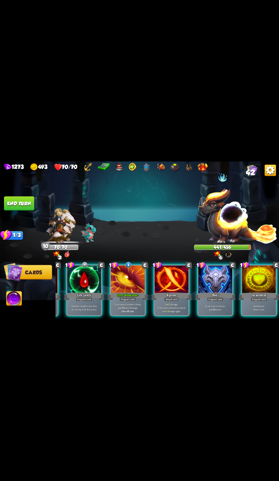
click at [177, 280] on div at bounding box center [172, 280] width 34 height 28
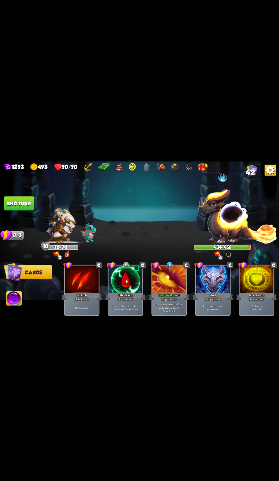
click at [17, 203] on button "End turn" at bounding box center [19, 204] width 30 height 14
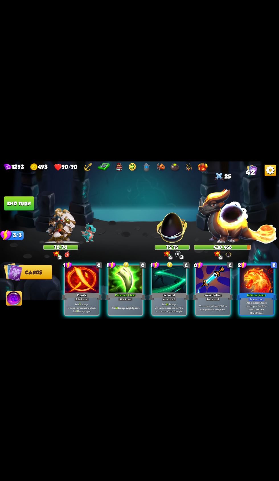
click at [121, 283] on div at bounding box center [126, 280] width 34 height 28
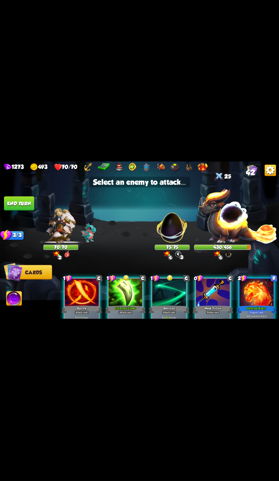
click at [227, 213] on img at bounding box center [237, 215] width 79 height 55
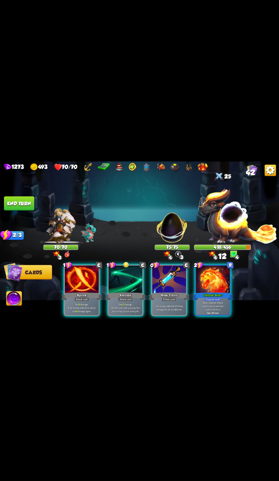
click at [123, 283] on div at bounding box center [126, 280] width 34 height 28
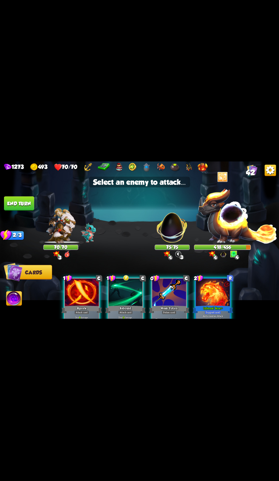
click at [169, 248] on div "75/75" at bounding box center [172, 247] width 34 height 4
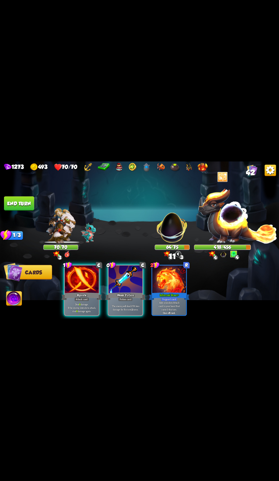
click at [83, 301] on div "Deal 8 damage. If the enemy intends to attack, deal 8 damage again." at bounding box center [82, 308] width 34 height 15
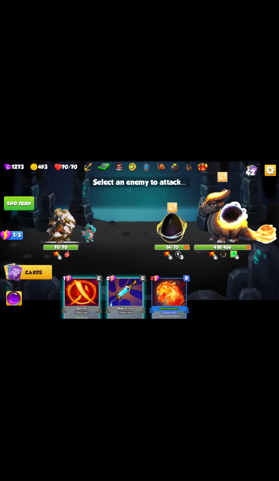
click at [172, 226] on img at bounding box center [172, 225] width 37 height 37
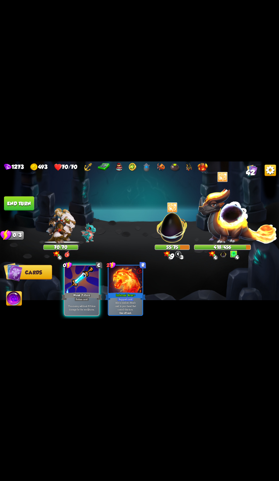
click at [79, 297] on div "Potion card" at bounding box center [82, 299] width 15 height 4
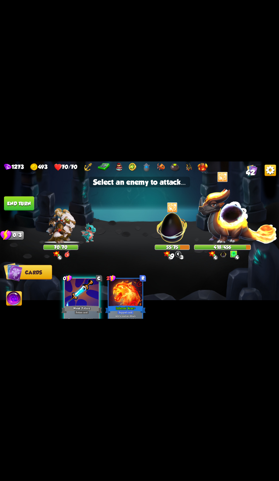
click at [231, 211] on img at bounding box center [237, 215] width 79 height 55
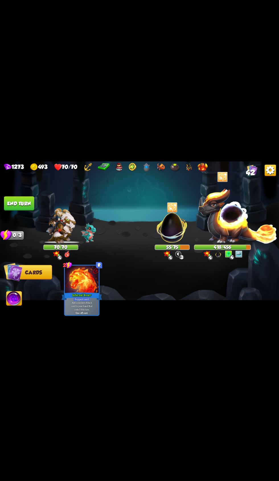
click at [20, 199] on button "End turn" at bounding box center [19, 204] width 30 height 14
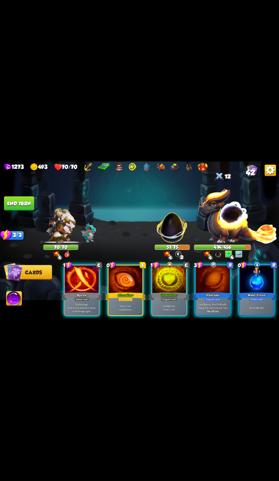
click at [122, 292] on div "Adrenaline +" at bounding box center [125, 296] width 40 height 9
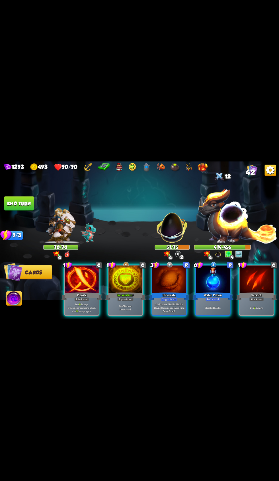
click at [254, 292] on div "Scratch" at bounding box center [256, 296] width 40 height 9
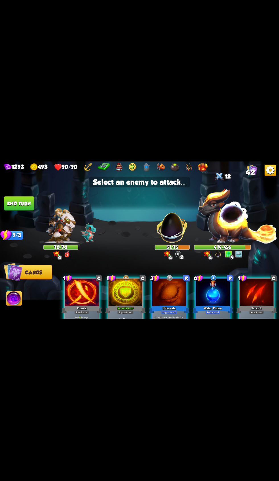
click at [171, 217] on img at bounding box center [172, 225] width 37 height 37
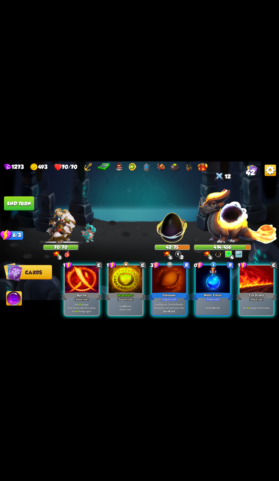
click at [254, 276] on div at bounding box center [256, 280] width 34 height 28
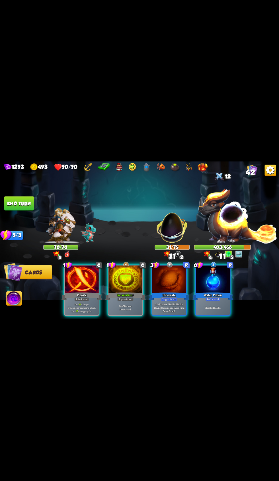
click at [87, 282] on div at bounding box center [82, 280] width 34 height 28
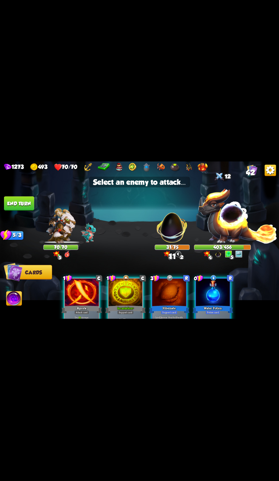
click at [159, 219] on img at bounding box center [172, 225] width 37 height 37
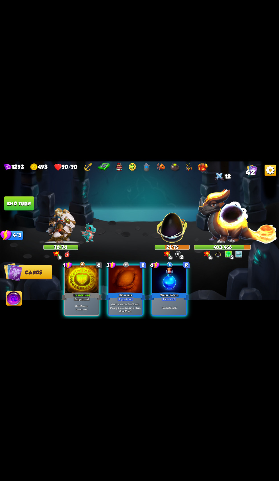
click at [81, 305] on p "Gain 10 armor. Draw 1 card." at bounding box center [82, 308] width 32 height 7
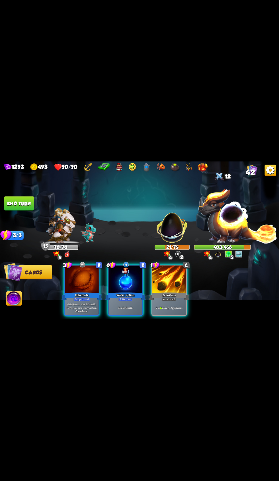
click at [85, 297] on div "Support card" at bounding box center [82, 299] width 17 height 4
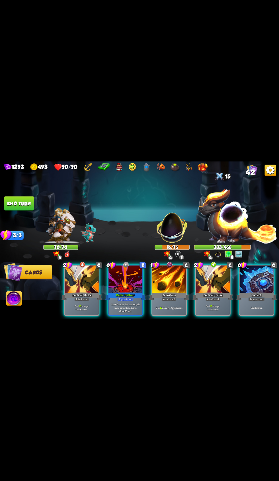
click at [88, 277] on div at bounding box center [82, 280] width 34 height 28
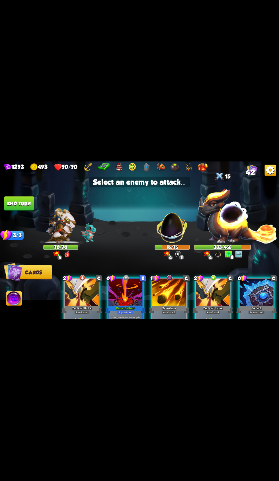
click at [157, 219] on img at bounding box center [172, 225] width 37 height 37
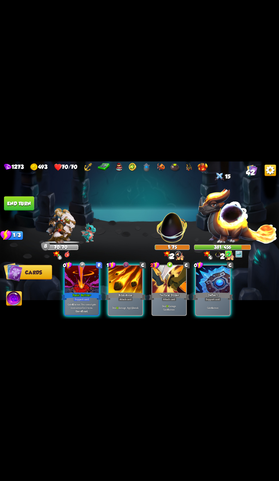
click at [204, 281] on div at bounding box center [213, 280] width 34 height 28
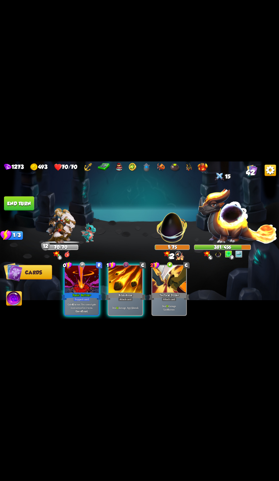
click at [128, 273] on div at bounding box center [126, 280] width 34 height 28
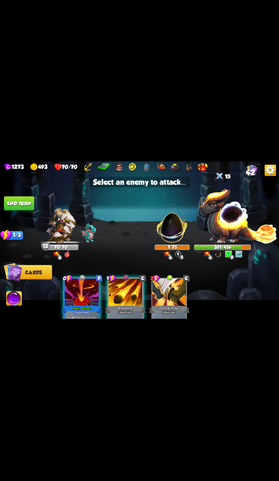
click at [172, 226] on img at bounding box center [172, 225] width 37 height 37
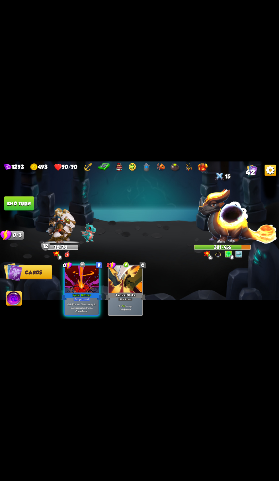
click at [28, 198] on button "End turn" at bounding box center [19, 204] width 30 height 14
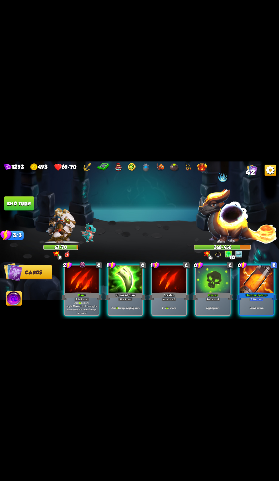
click at [213, 283] on div at bounding box center [213, 280] width 34 height 28
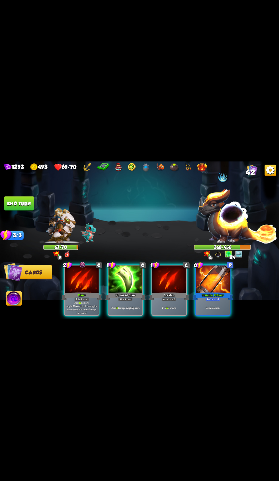
click at [213, 283] on div at bounding box center [213, 280] width 34 height 28
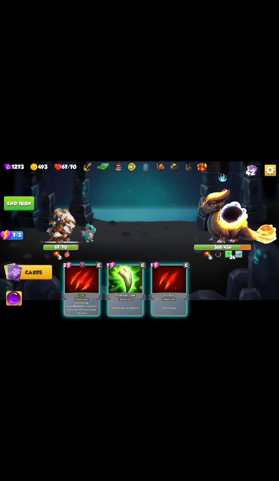
click at [79, 312] on div "2 C Claw + Attack card Deal 22 damage. Applies Wound effect, making the enemy t…" at bounding box center [167, 284] width 223 height 70
click at [79, 301] on p "Deal 22 damage. Applies Wound effect, making the enemy take 20% more damage thi…" at bounding box center [82, 307] width 32 height 13
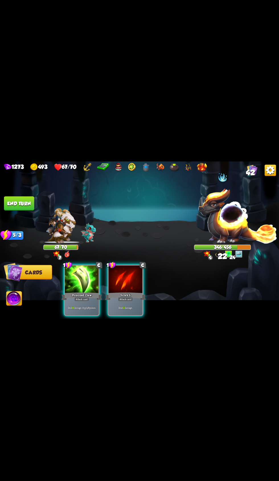
click at [85, 292] on div "Poisoned Claw" at bounding box center [82, 296] width 40 height 9
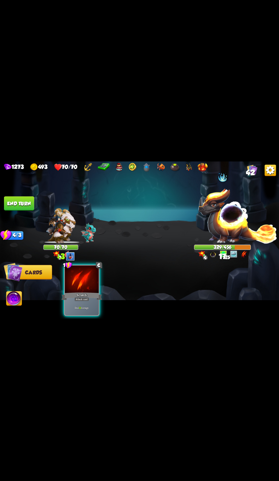
click at [96, 279] on div at bounding box center [82, 280] width 34 height 28
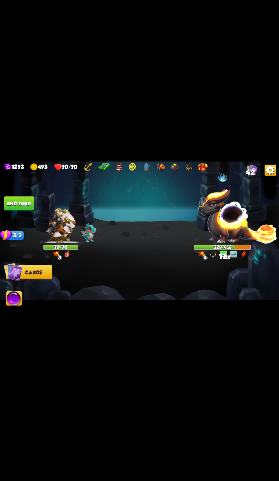
click at [22, 204] on button "End turn" at bounding box center [19, 204] width 30 height 14
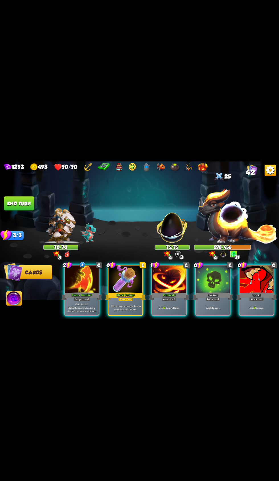
click at [120, 277] on div at bounding box center [126, 280] width 34 height 28
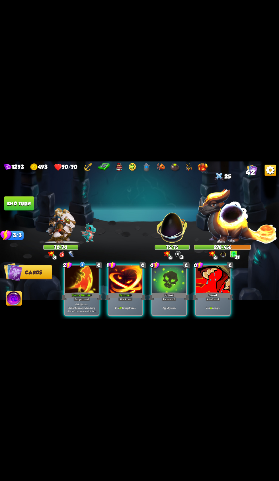
click at [162, 273] on div at bounding box center [169, 280] width 34 height 28
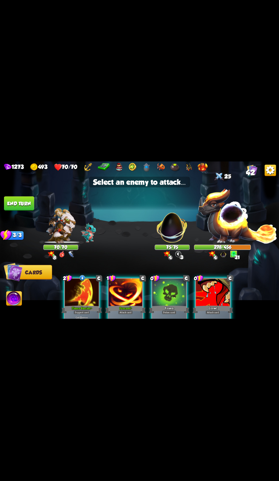
click at [172, 291] on div at bounding box center [169, 293] width 34 height 28
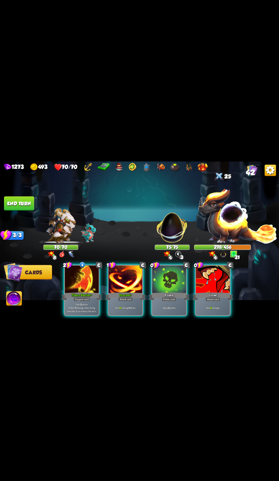
click at [171, 292] on div "Poison" at bounding box center [169, 296] width 40 height 9
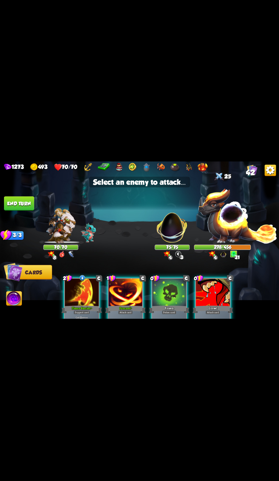
click at [231, 216] on img at bounding box center [237, 215] width 79 height 55
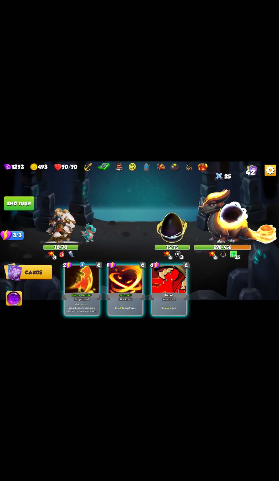
click at [119, 280] on div at bounding box center [126, 280] width 34 height 28
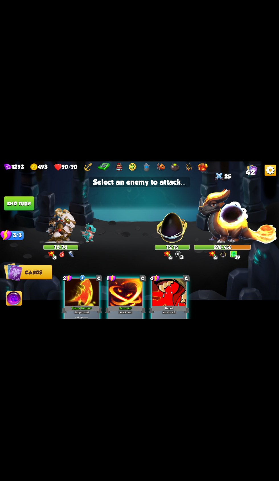
click at [169, 225] on img at bounding box center [172, 225] width 37 height 37
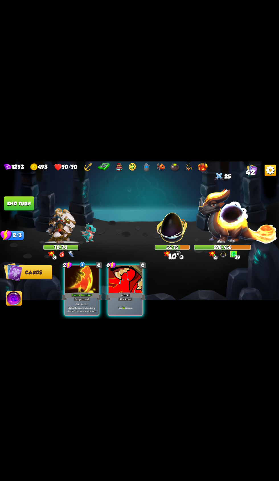
click at [122, 292] on div "Growl" at bounding box center [125, 296] width 40 height 9
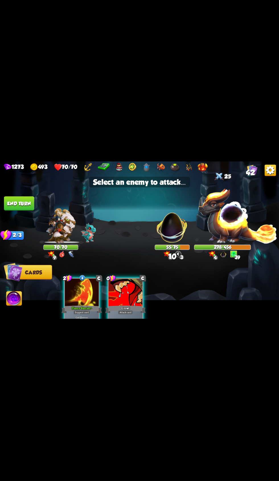
click at [167, 240] on img at bounding box center [172, 225] width 37 height 37
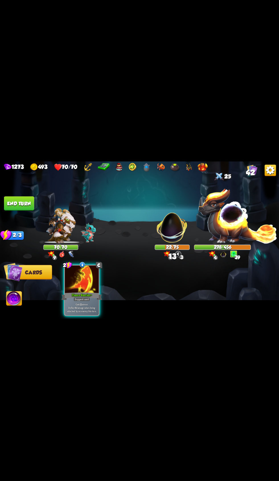
click at [76, 297] on div "Support card" at bounding box center [82, 299] width 17 height 4
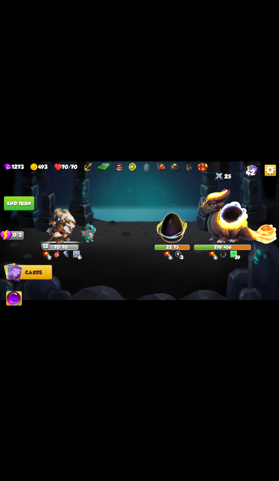
click at [24, 202] on button "End turn" at bounding box center [19, 204] width 30 height 14
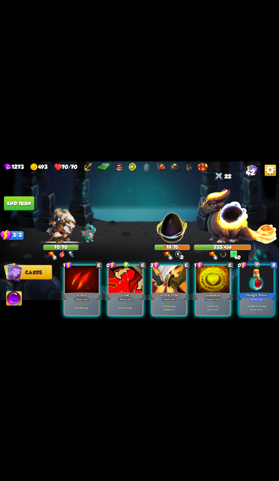
click at [132, 278] on div at bounding box center [126, 280] width 34 height 28
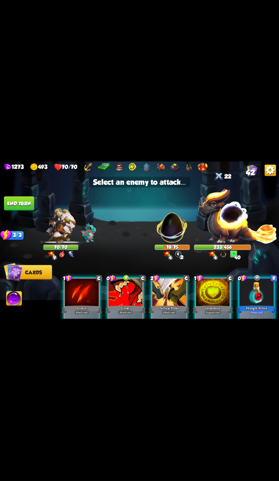
click at [233, 219] on img at bounding box center [237, 215] width 79 height 55
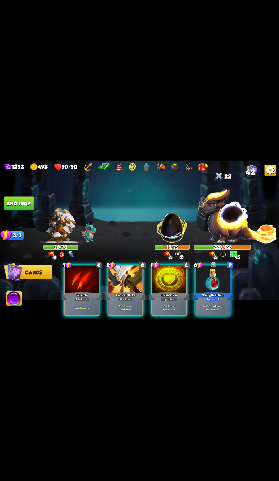
click at [215, 281] on div at bounding box center [213, 280] width 34 height 28
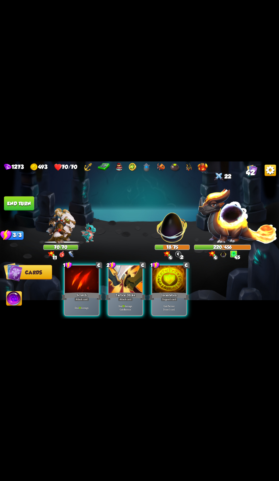
click at [81, 292] on div "Scratch" at bounding box center [82, 296] width 40 height 9
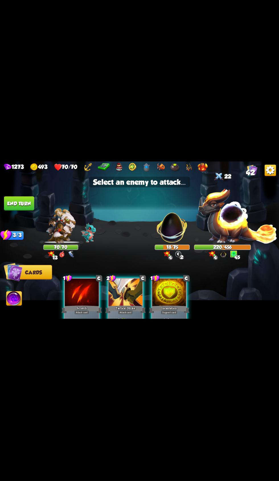
click at [168, 229] on img at bounding box center [172, 225] width 37 height 37
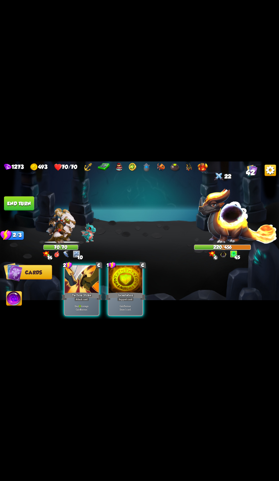
click at [81, 305] on p "Deal 21 damage. Gain 8 armor." at bounding box center [82, 308] width 32 height 7
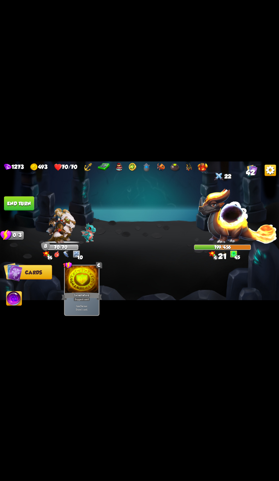
click at [30, 200] on button "End turn" at bounding box center [19, 204] width 30 height 14
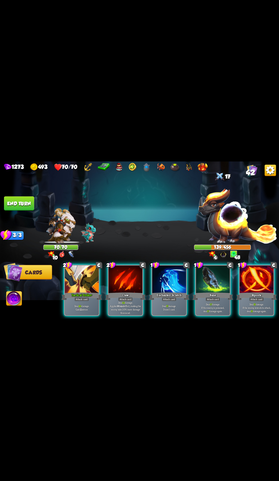
click at [125, 281] on div at bounding box center [126, 280] width 34 height 28
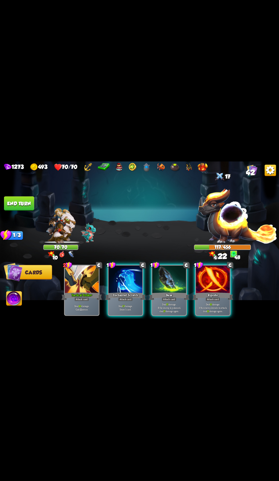
click at [159, 271] on div at bounding box center [169, 280] width 34 height 28
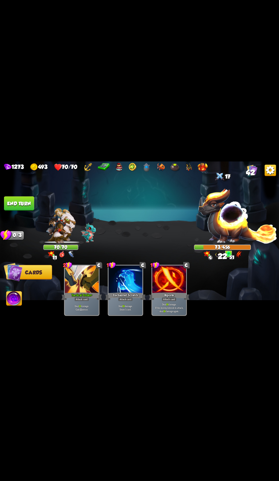
click at [22, 204] on button "End turn" at bounding box center [19, 204] width 30 height 14
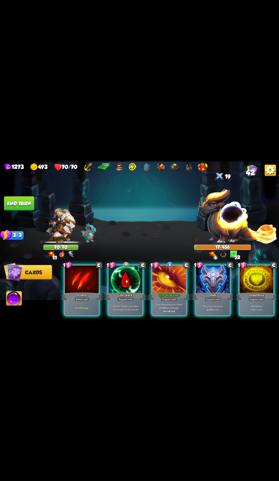
click at [32, 205] on button "End turn" at bounding box center [19, 204] width 30 height 14
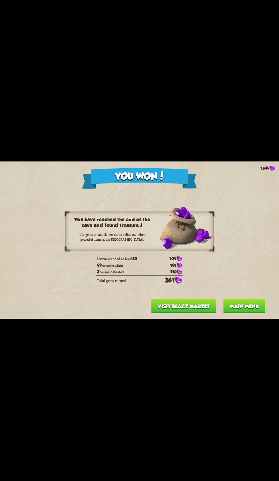
click at [244, 307] on button "Main menu" at bounding box center [244, 306] width 42 height 14
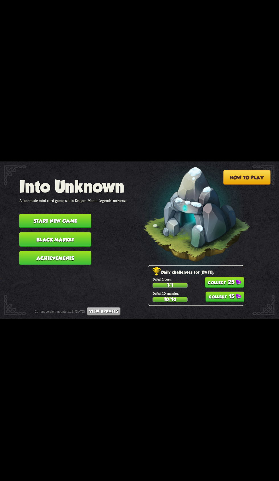
click at [220, 283] on button "25" at bounding box center [225, 282] width 40 height 10
click at [232, 295] on button "15" at bounding box center [224, 297] width 39 height 10
